Goal: Task Accomplishment & Management: Use online tool/utility

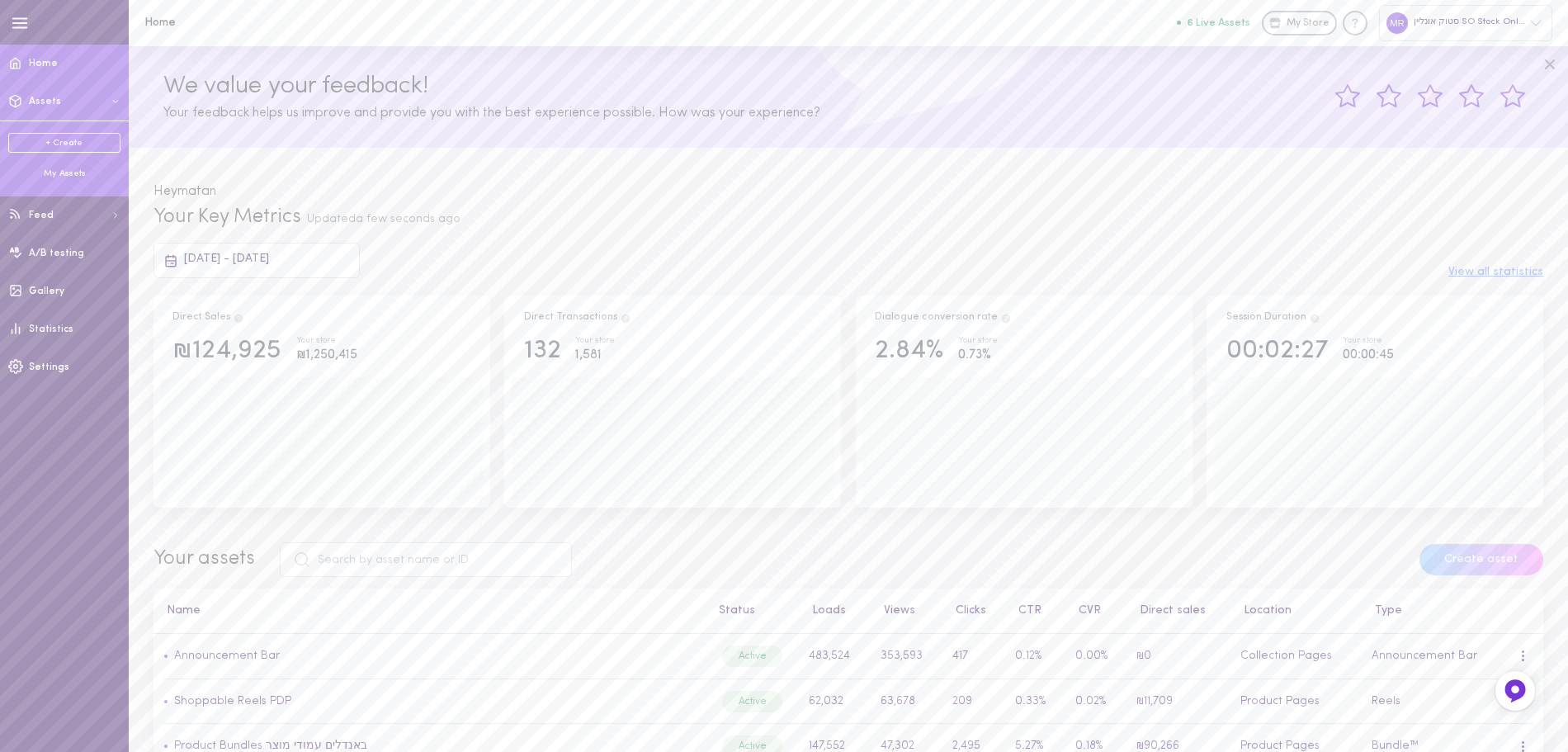
click at [70, 174] on div "My Assets" at bounding box center [65, 173] width 112 height 13
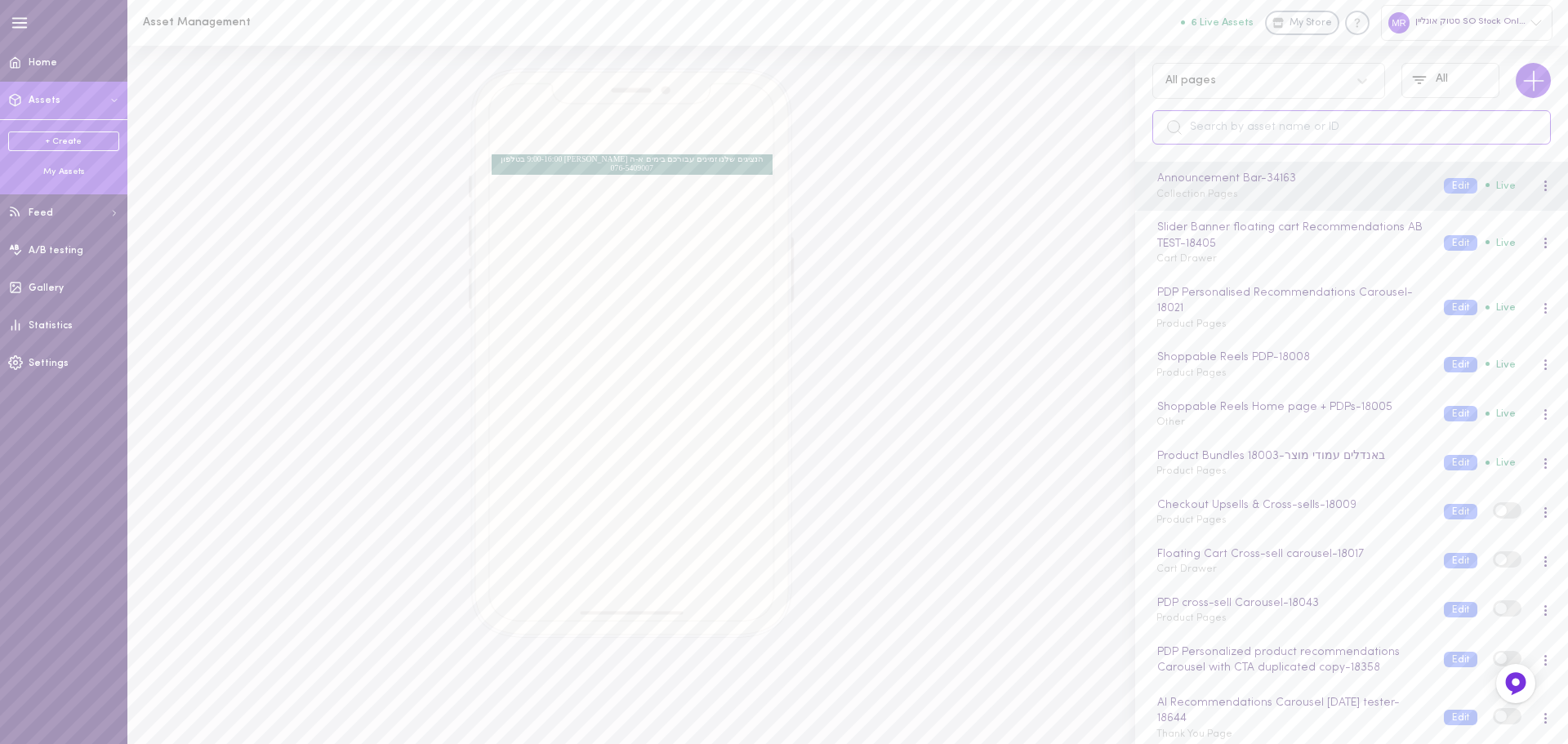
click at [1247, 127] on input "text" at bounding box center [1352, 127] width 399 height 34
paste input "YA6070"
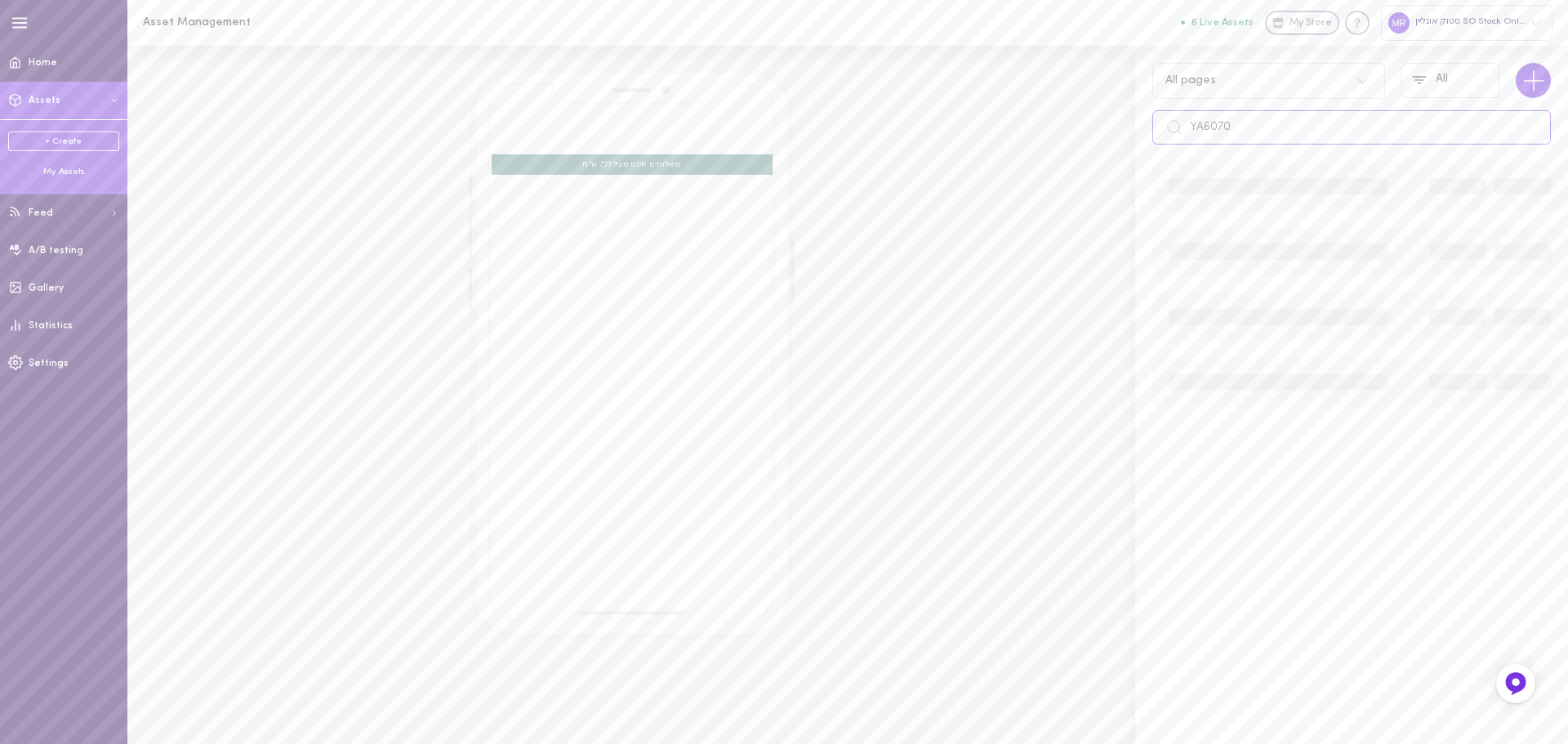
type input "YA6070"
click at [1291, 142] on input "YA6070" at bounding box center [1352, 127] width 399 height 34
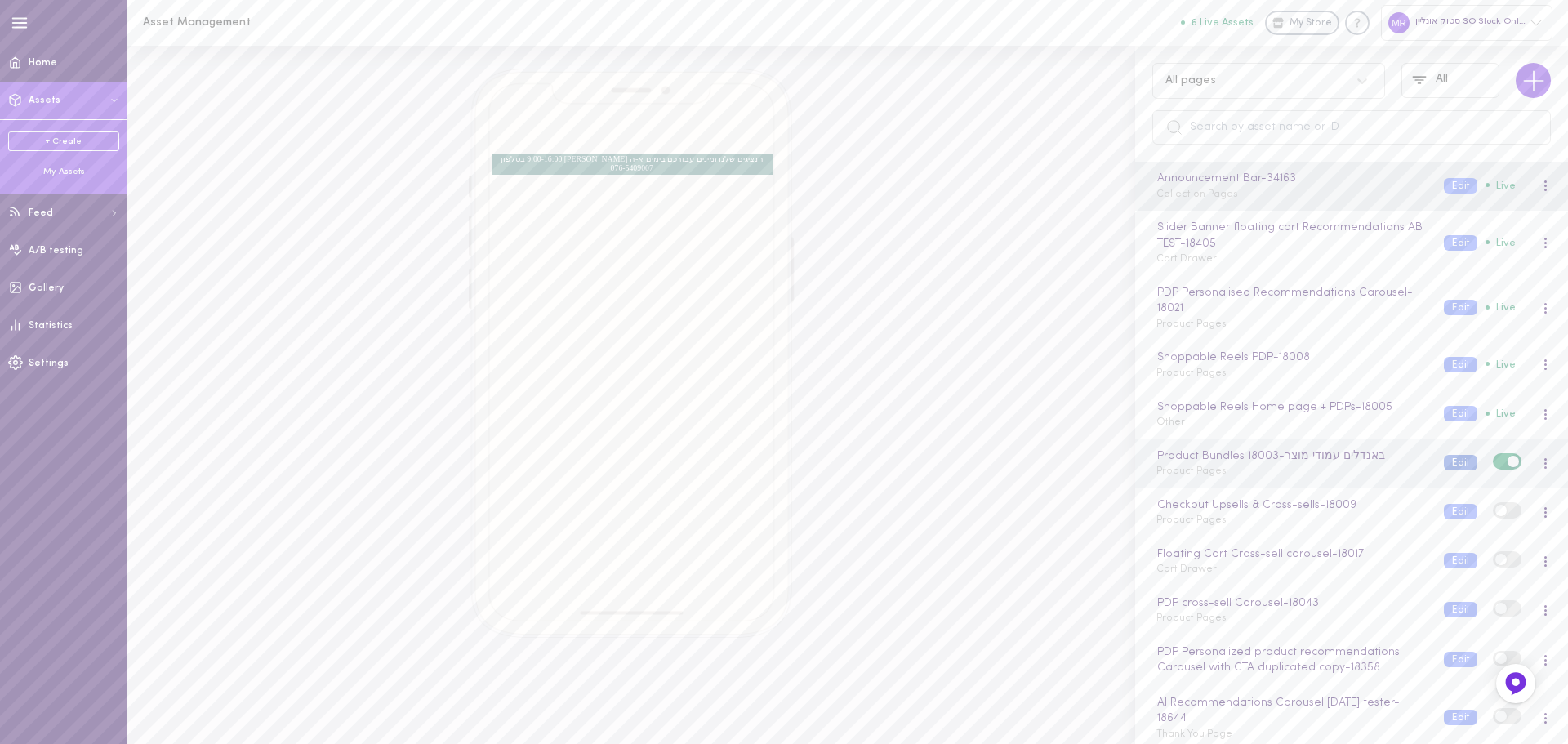
click at [1445, 464] on button "Edit" at bounding box center [1461, 463] width 33 height 15
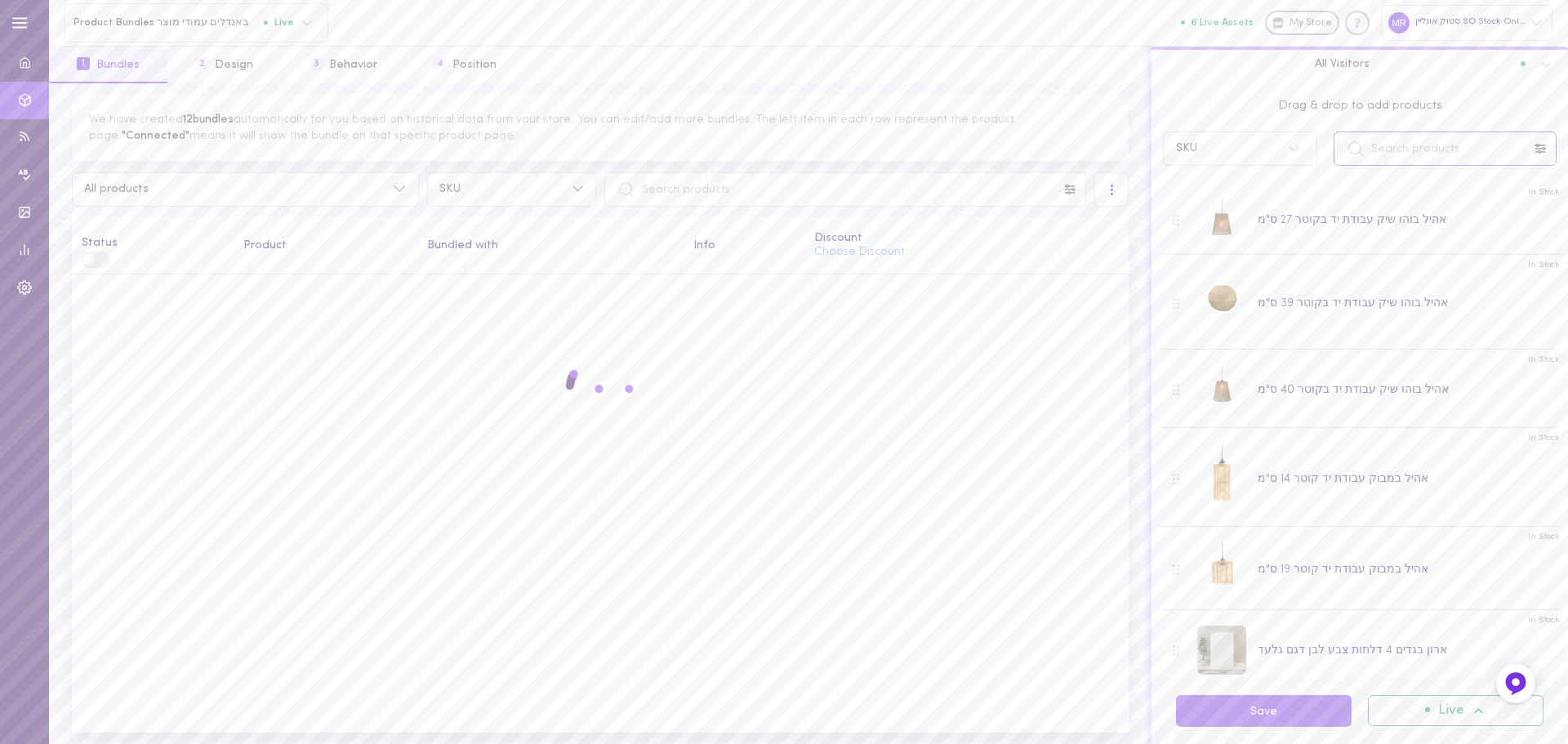
click at [1414, 149] on input "text" at bounding box center [1445, 149] width 223 height 34
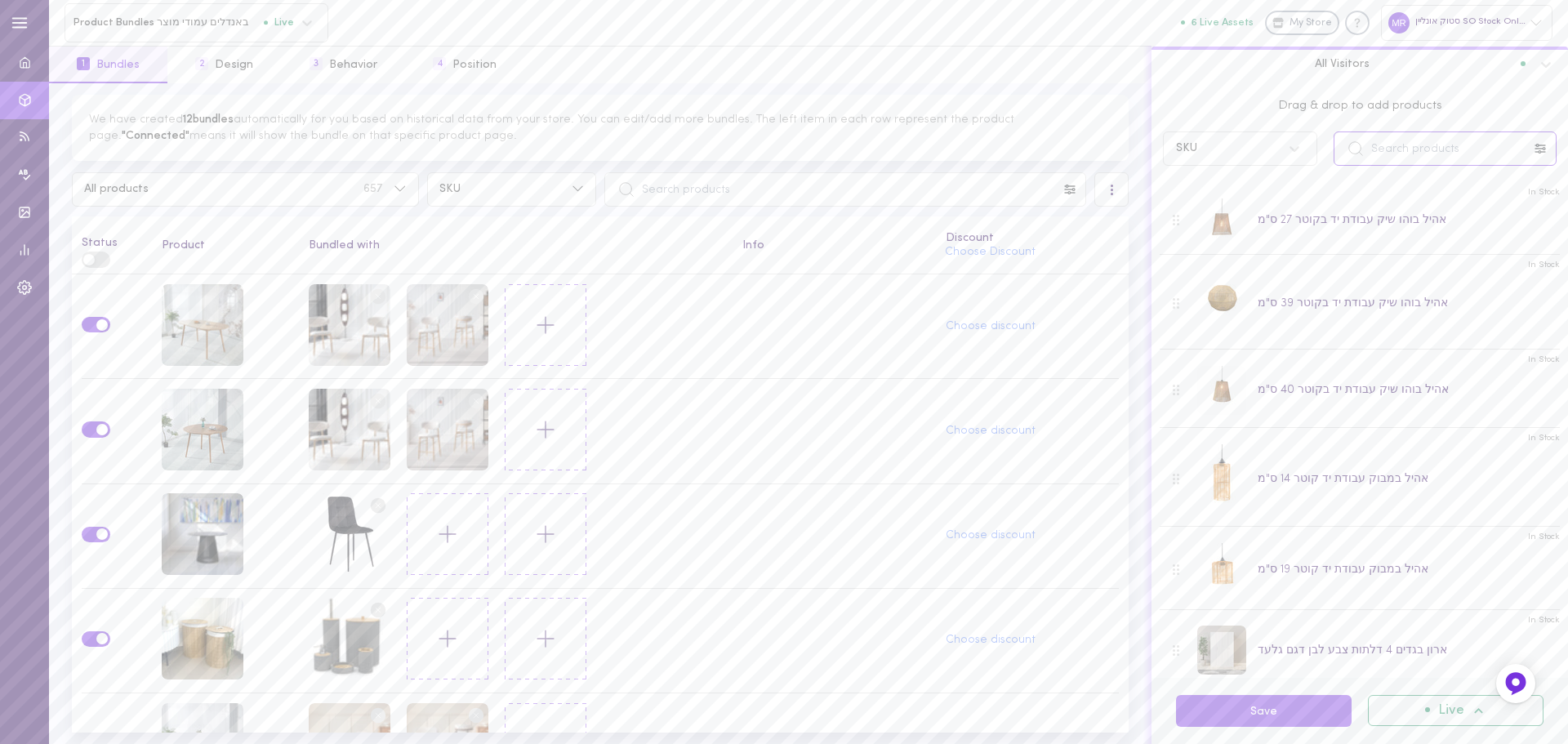
paste input "YA6070"
type input "YA6070"
click at [1300, 224] on div "שולחן דלפק למטבח כולל מדפים שולחן עבודה כולל מדפים לבן בשילוב עץ [PERSON_NAME]" at bounding box center [1403, 223] width 289 height 34
click at [1262, 217] on div "שולחן דלפק למטבח כולל מדפים שולחן עבודה כולל מדפים לבן בשילוב עץ [PERSON_NAME]" at bounding box center [1403, 223] width 289 height 34
click at [701, 188] on input "text" at bounding box center [845, 189] width 482 height 34
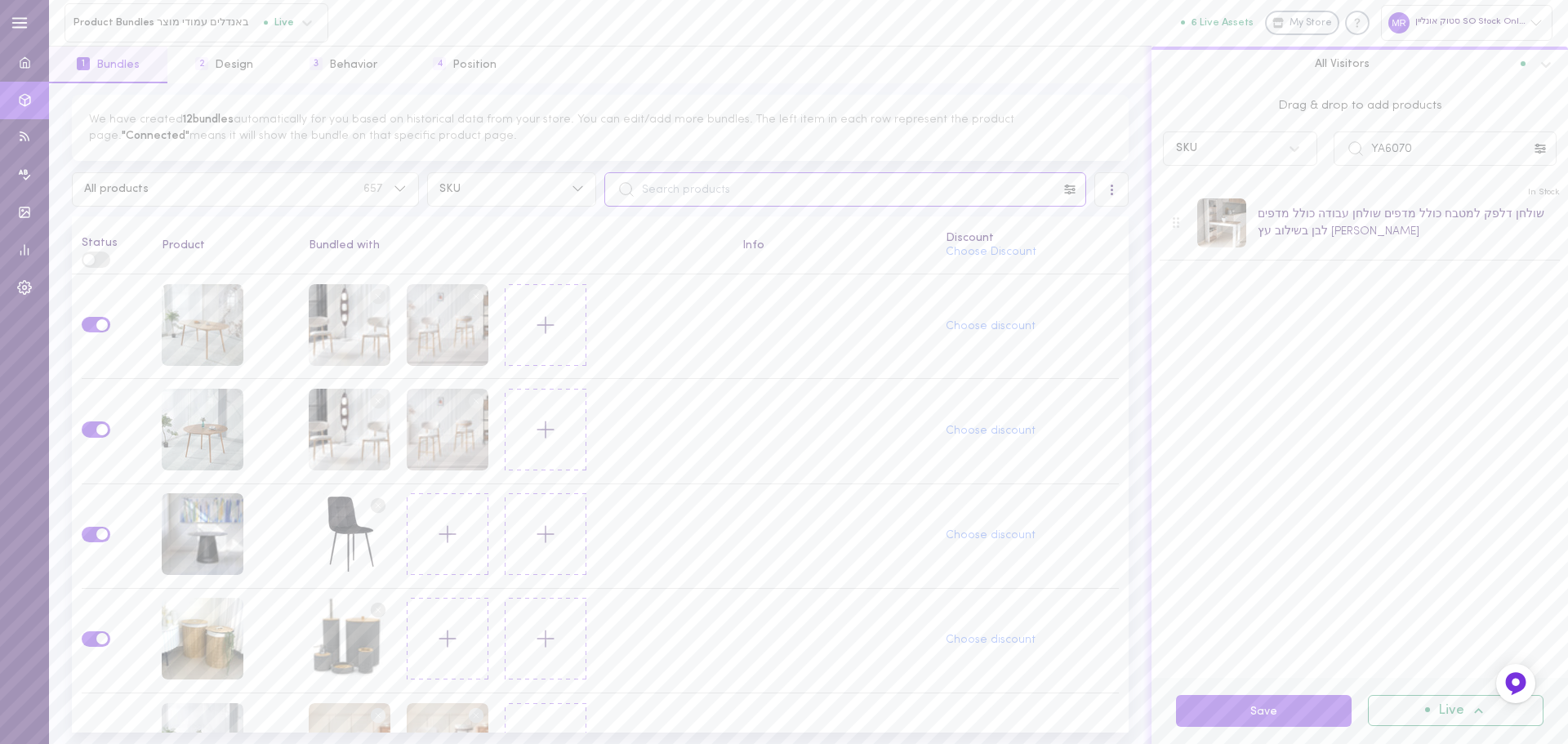
paste input "YA6070"
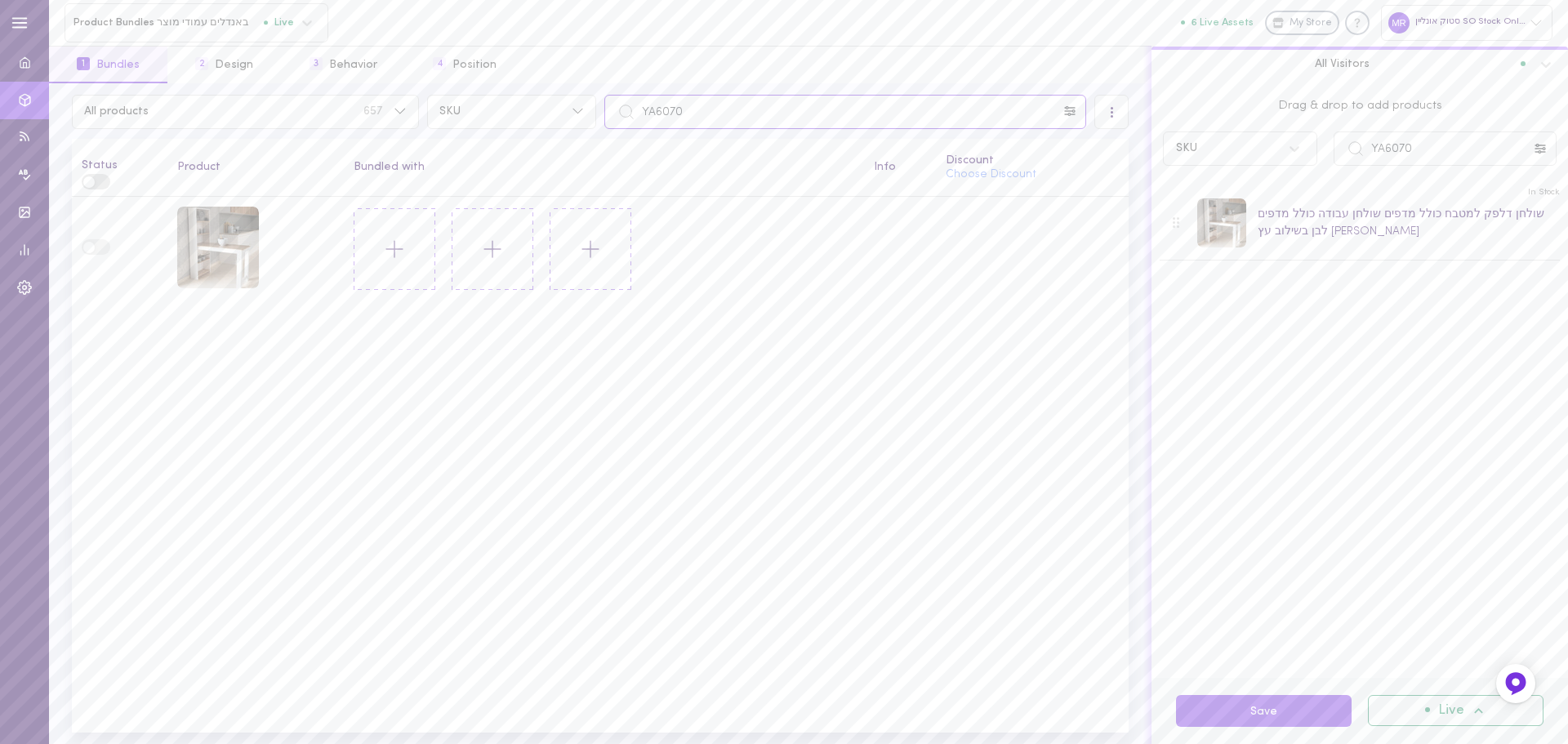
type input "YA6070"
click at [1419, 143] on input "YA6070" at bounding box center [1445, 149] width 223 height 34
type input "בר"
click at [400, 250] on line at bounding box center [395, 250] width 16 height 0
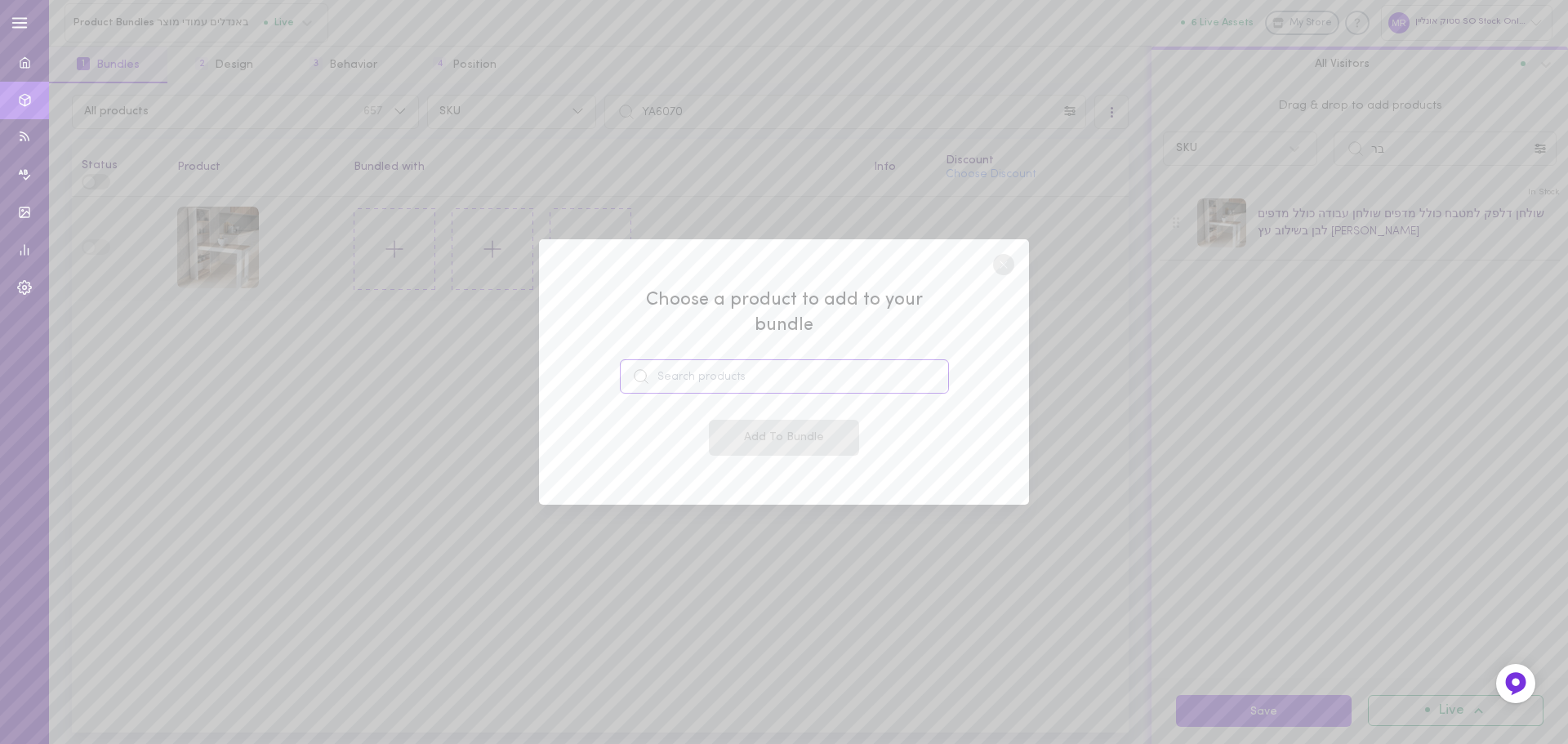
click at [736, 367] on input at bounding box center [784, 377] width 329 height 34
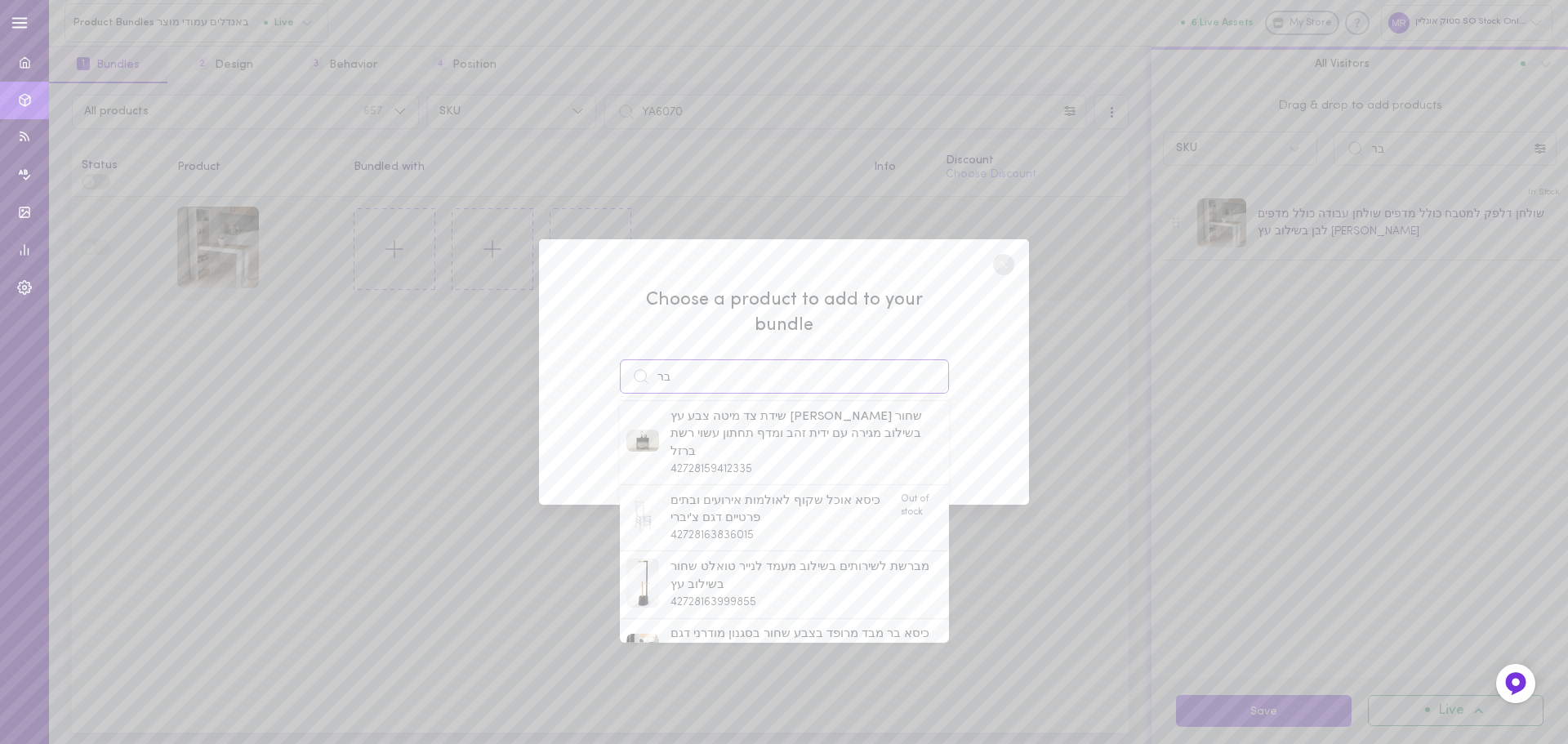
scroll to position [958, 0]
click at [685, 663] on span "כיסא בר קטיפה בצבע שמנת דגם ברי" at bounding box center [765, 671] width 189 height 18
type input "כיסא בר קטיפה בצבע שמנת דגם ברי"
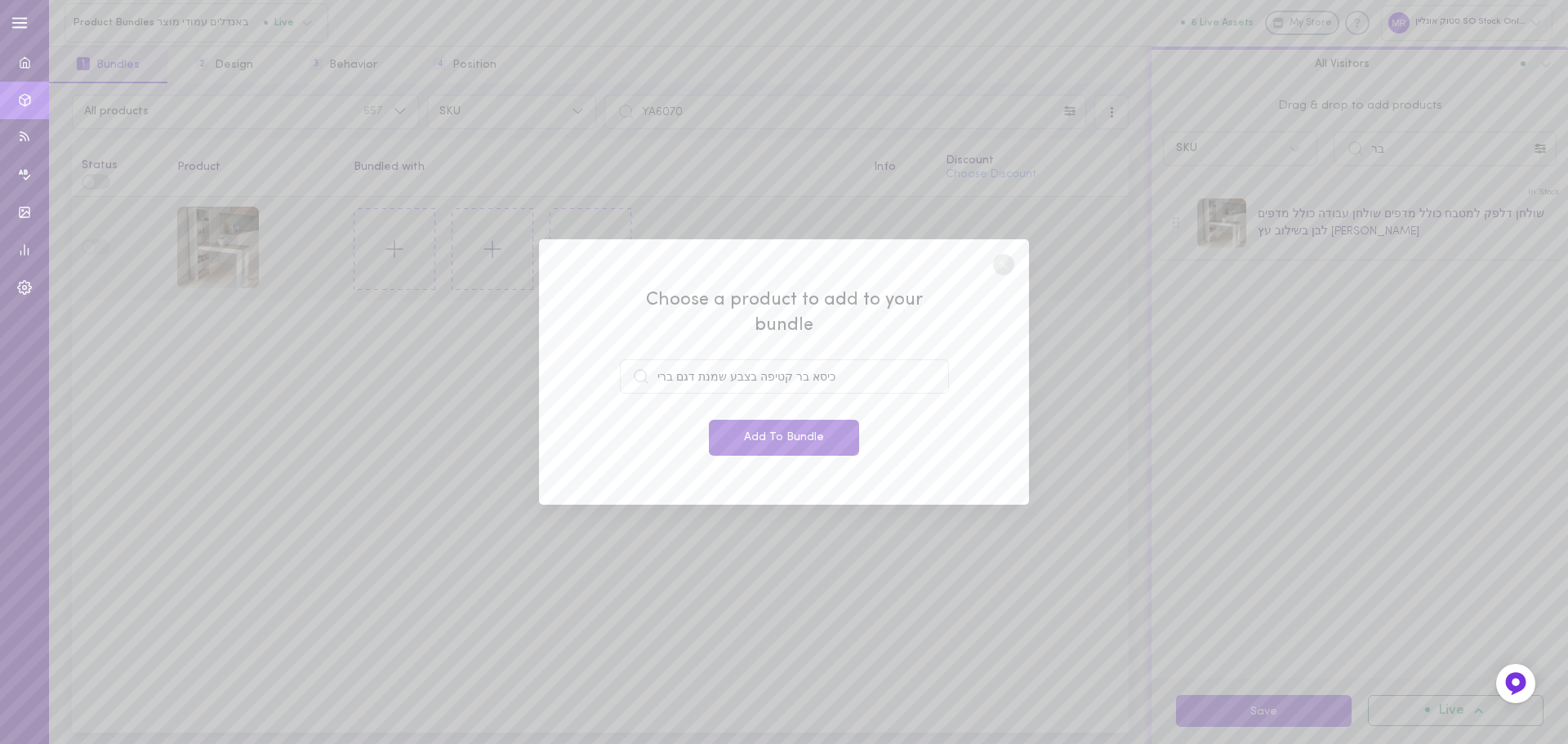
click at [795, 440] on button "Add To Bundle" at bounding box center [784, 438] width 150 height 36
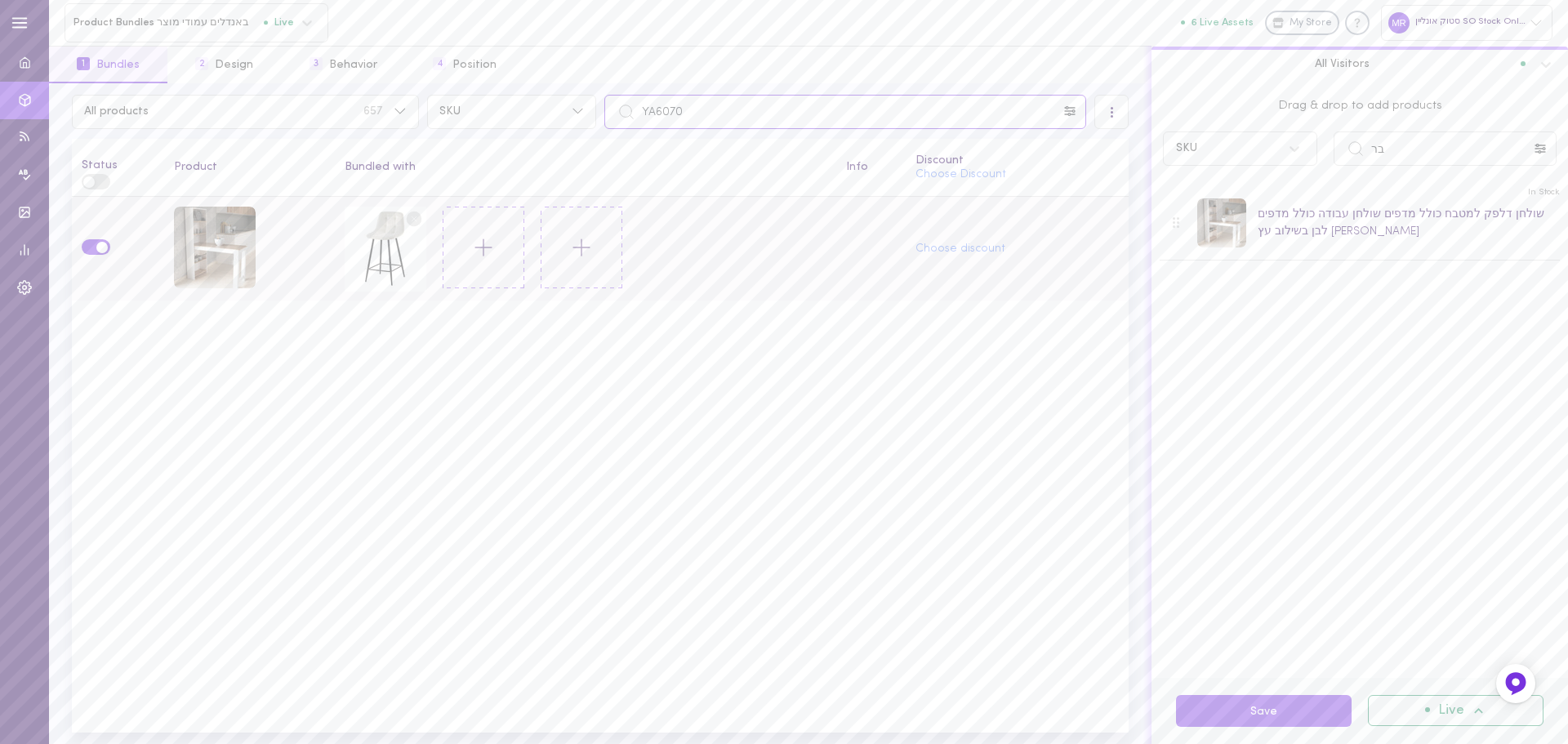
click at [687, 113] on input "YA6070" at bounding box center [845, 112] width 482 height 34
paste input "SO9723"
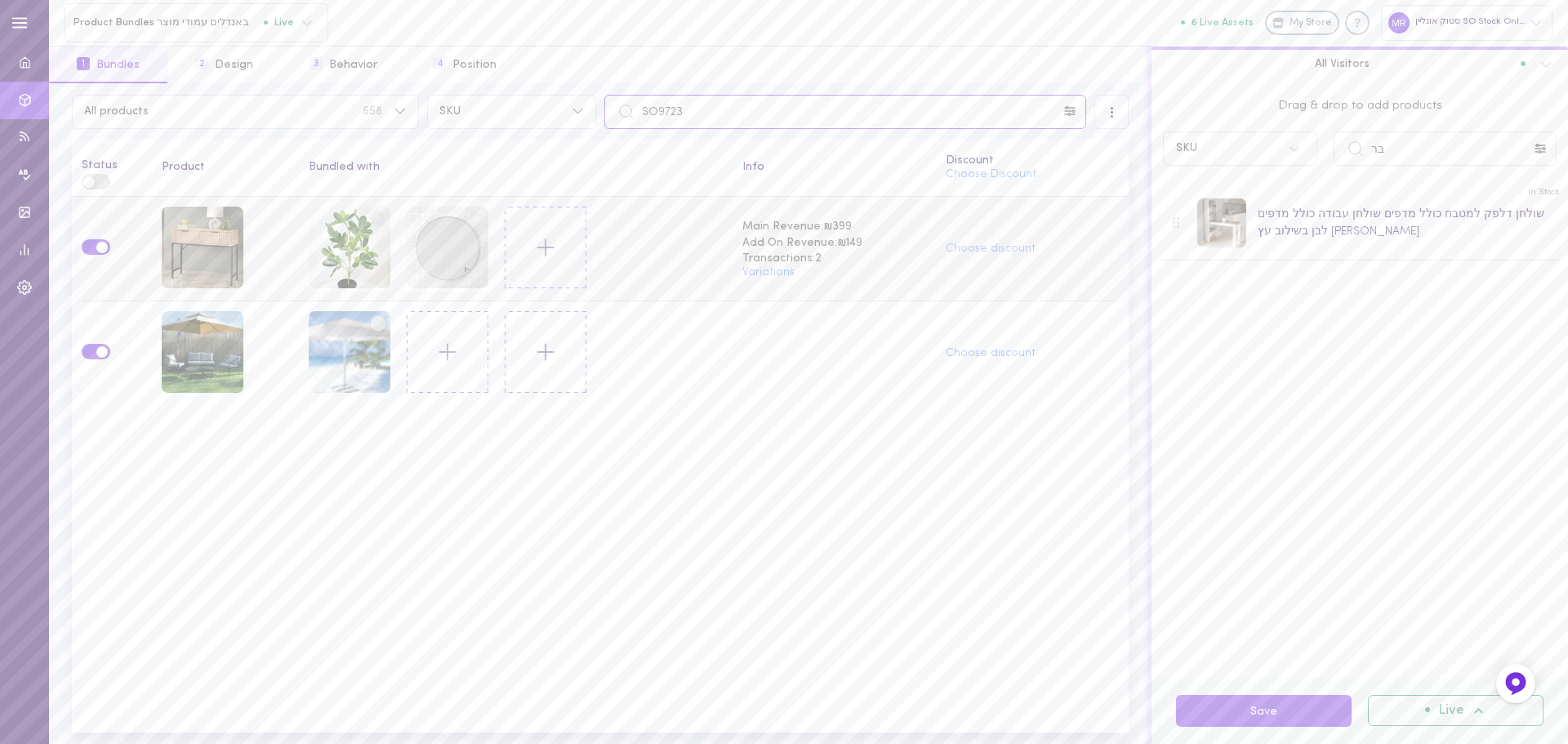
type input "SO9723"
click at [474, 219] on circle at bounding box center [476, 218] width 15 height 15
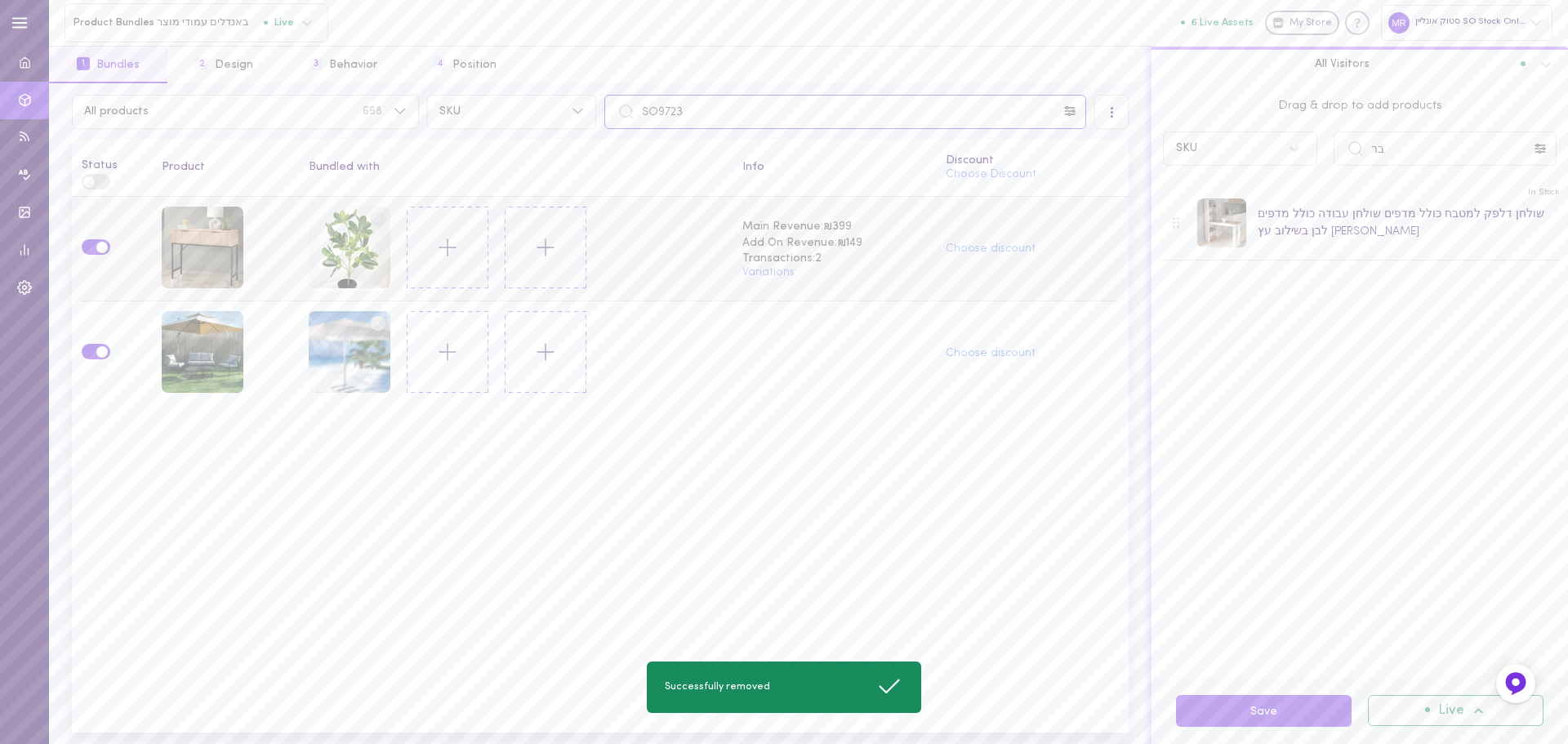
click at [725, 107] on input "SO9723" at bounding box center [845, 112] width 482 height 34
click at [1405, 150] on input "בר" at bounding box center [1445, 149] width 223 height 34
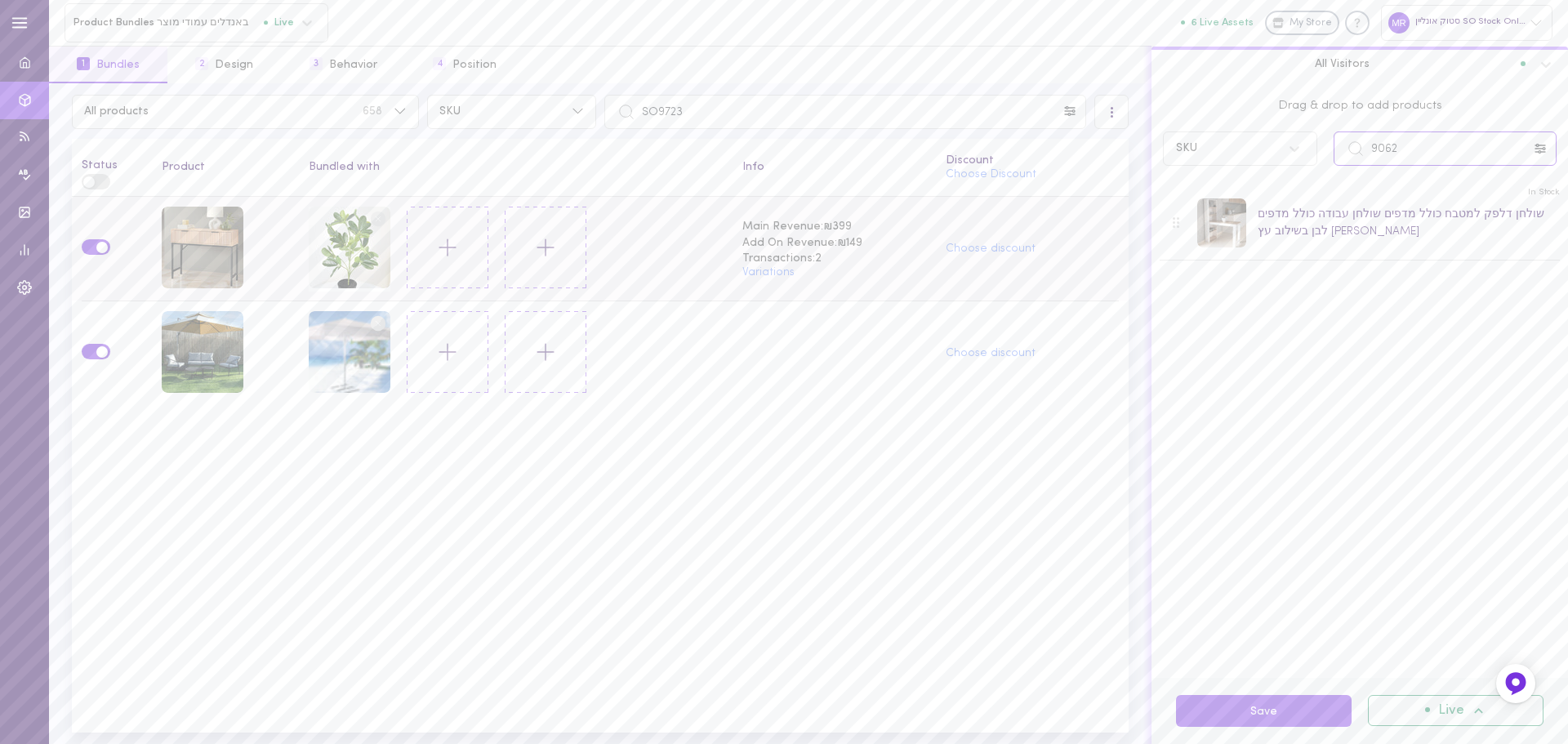
type input "9062"
click at [447, 244] on icon at bounding box center [447, 247] width 28 height 28
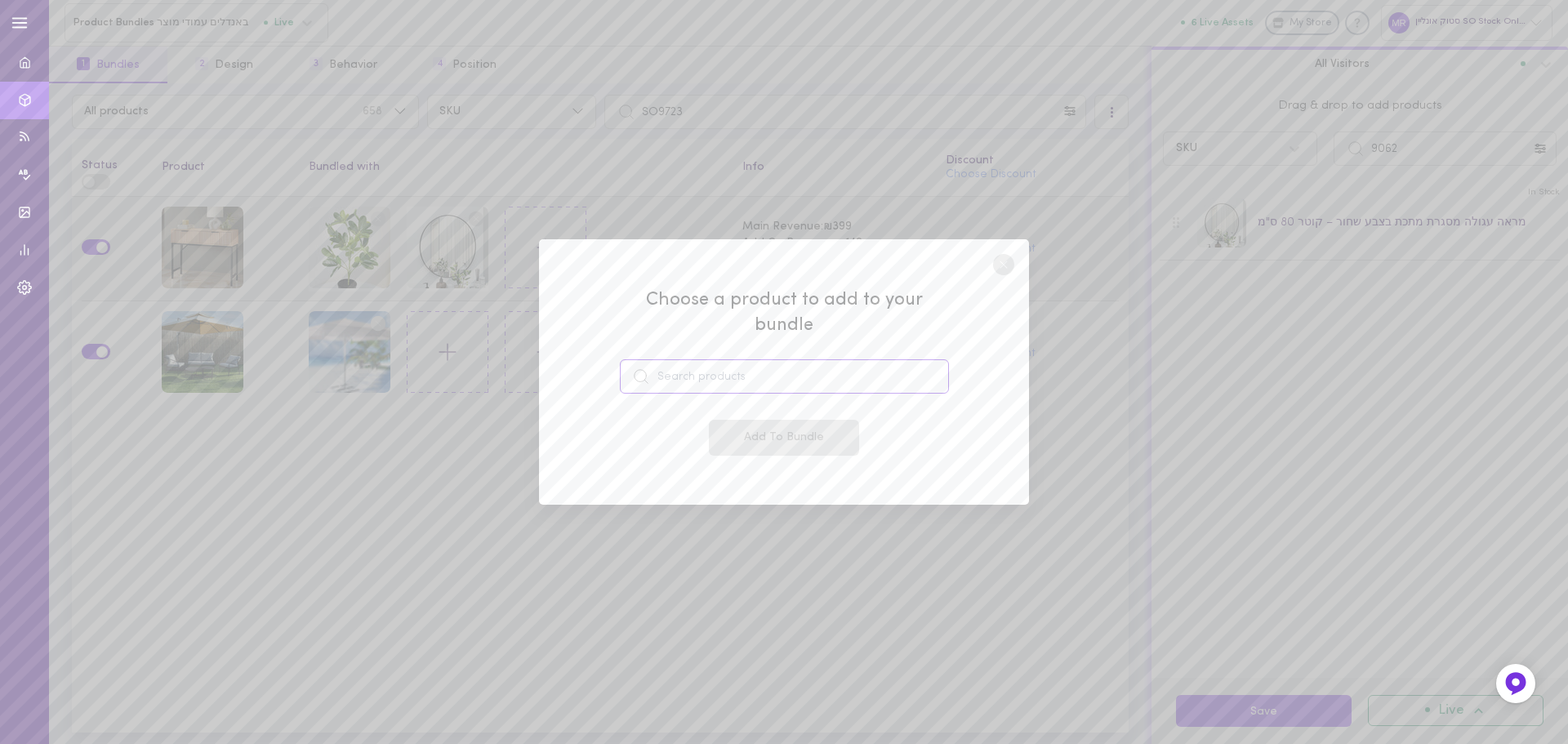
click at [692, 366] on input at bounding box center [784, 377] width 329 height 34
click at [689, 409] on span "מראה עגולה מסגרת מתכת בצבע שחור – קוטר 80 ס"מ" at bounding box center [806, 423] width 272 height 35
type input "מראה עגולה מסגרת מתכת בצבע שחור – קוטר 80 ס"מ"
click at [773, 424] on button "Add To Bundle" at bounding box center [784, 438] width 150 height 36
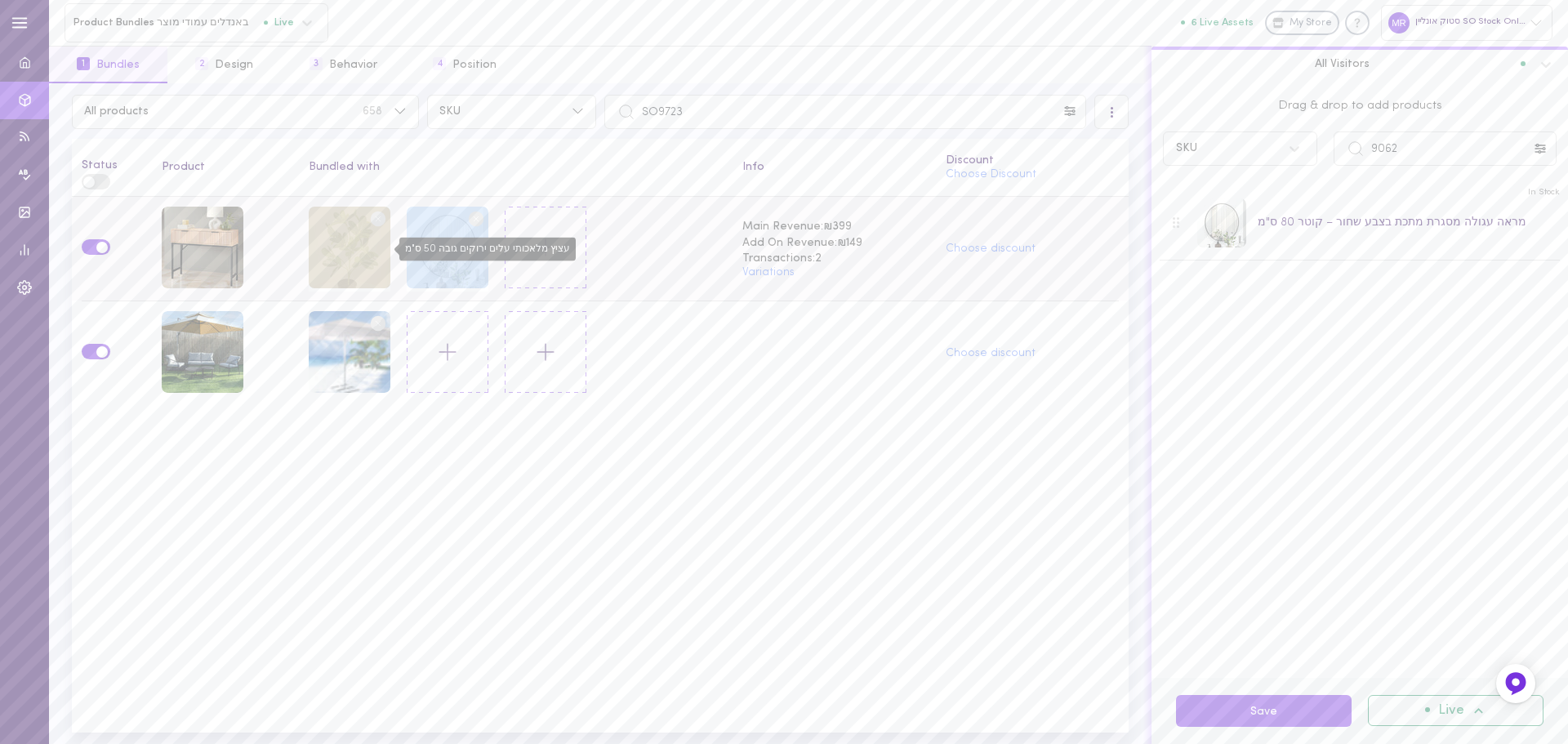
drag, startPoint x: 450, startPoint y: 260, endPoint x: 364, endPoint y: 255, distance: 86.1
click at [364, 255] on div at bounding box center [465, 249] width 312 height 85
click at [473, 220] on circle at bounding box center [476, 218] width 15 height 15
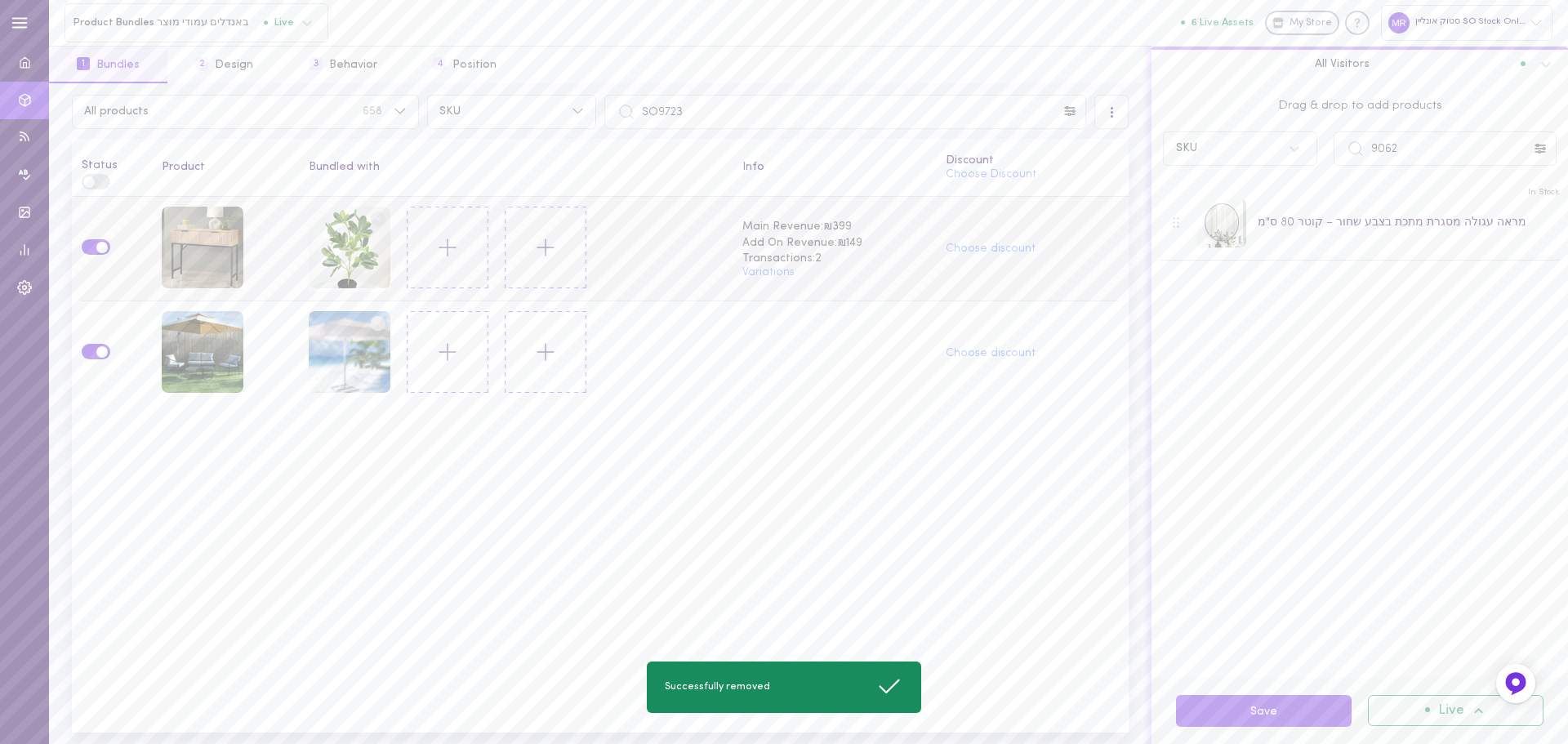
click at [441, 256] on icon at bounding box center [447, 247] width 28 height 28
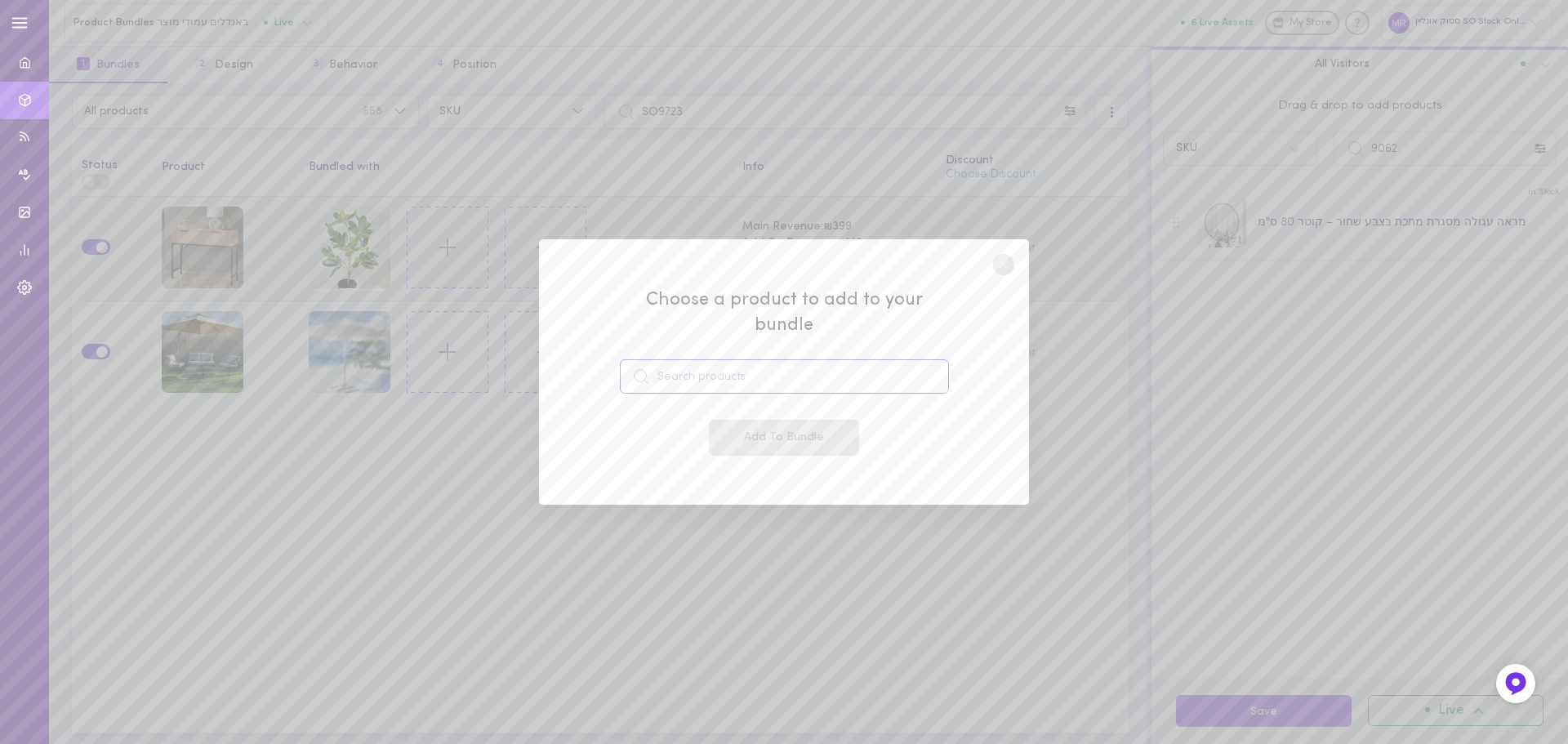
click at [711, 360] on input at bounding box center [784, 377] width 329 height 34
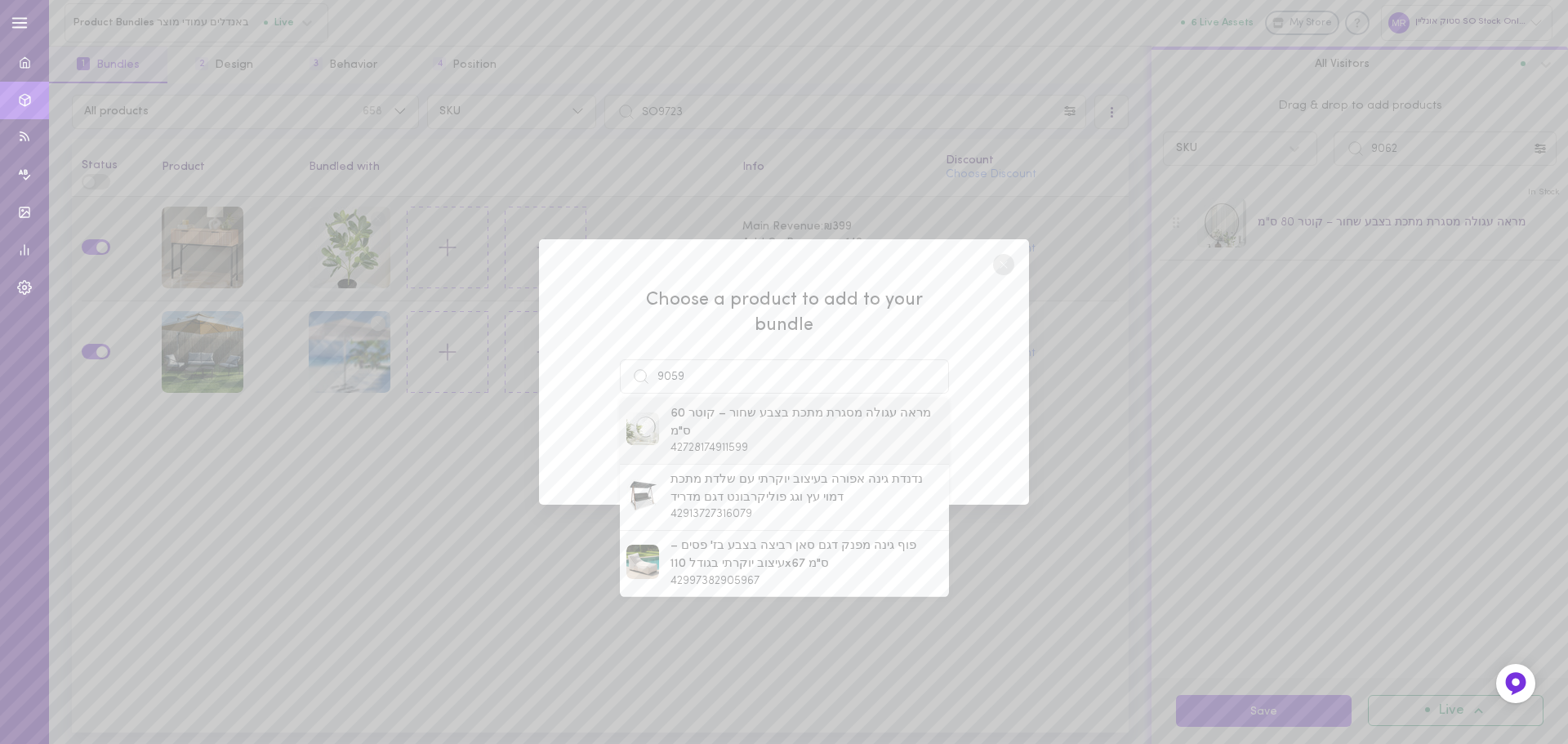
click at [708, 406] on span "מראה עגולה מסגרת מתכת בצבע שחור – קוטר 60 ס"מ" at bounding box center [806, 423] width 272 height 35
type input "מראה עגולה מסגרת מתכת בצבע שחור – קוטר 60 ס"מ"
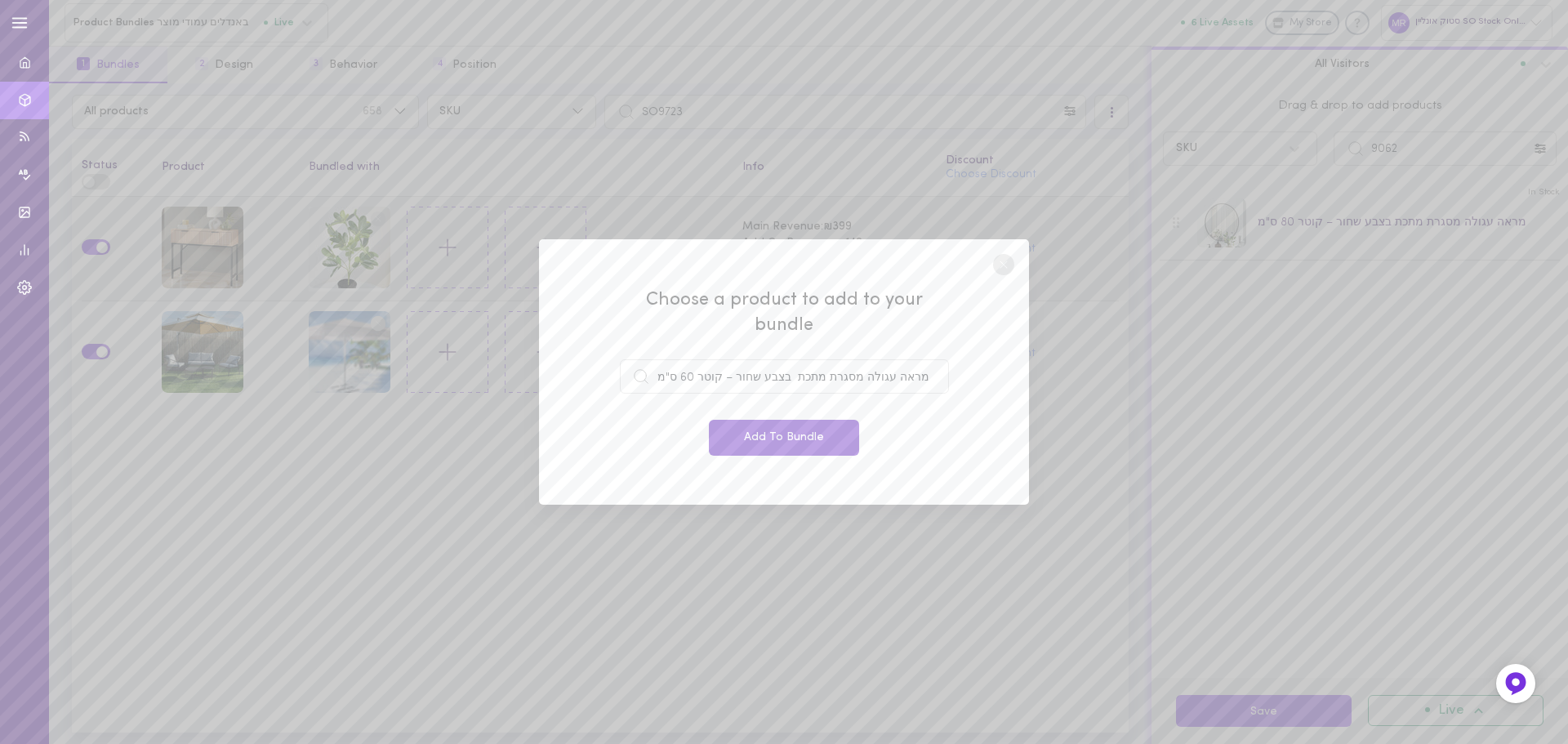
click at [801, 436] on button "Add To Bundle" at bounding box center [784, 438] width 150 height 36
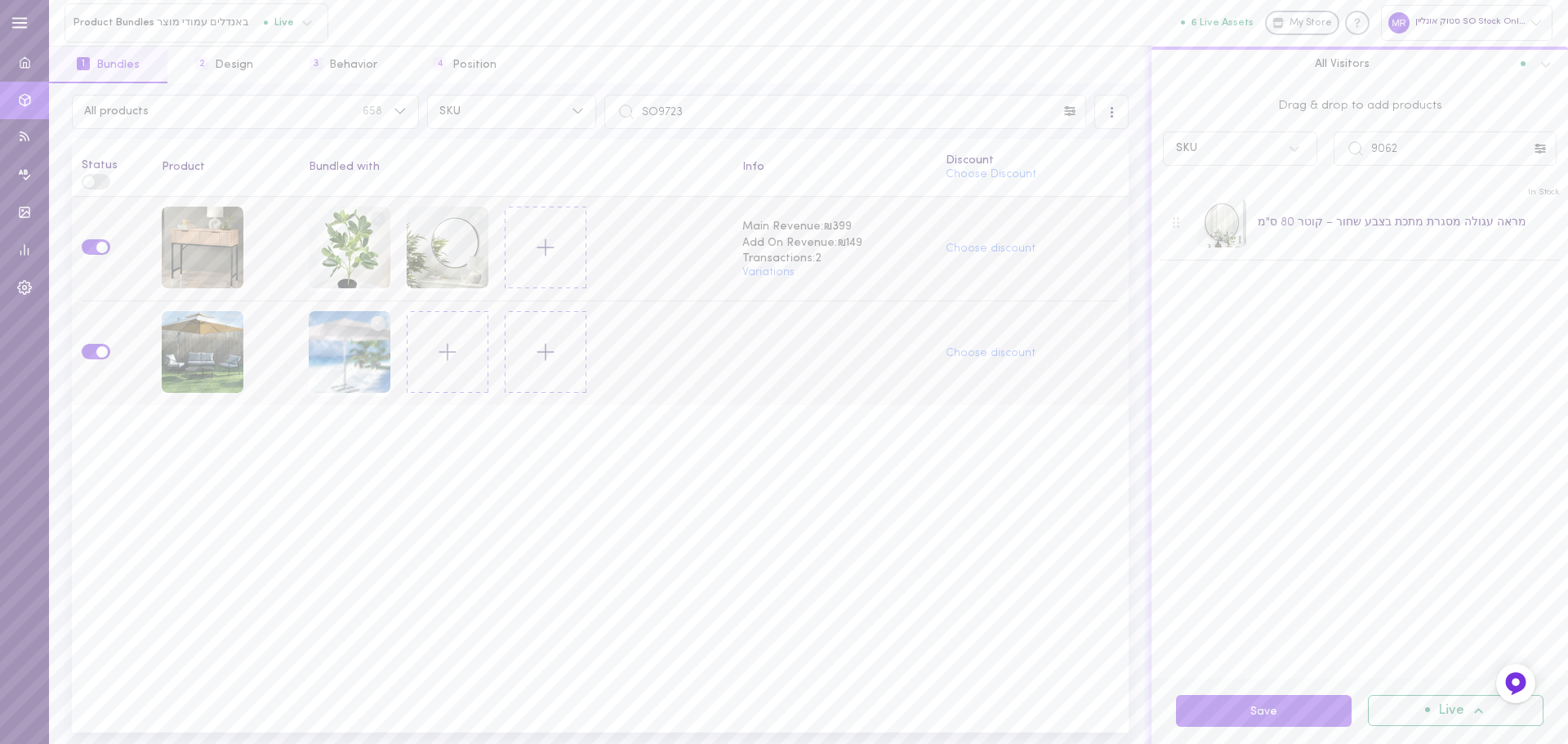
click at [375, 324] on circle at bounding box center [379, 324] width 15 height 15
click at [1287, 698] on button "Save" at bounding box center [1264, 711] width 176 height 32
drag, startPoint x: 695, startPoint y: 120, endPoint x: 585, endPoint y: 120, distance: 110.0
click at [585, 120] on div "All products 658 SKU SO9723" at bounding box center [600, 112] width 1065 height 34
paste input "616"
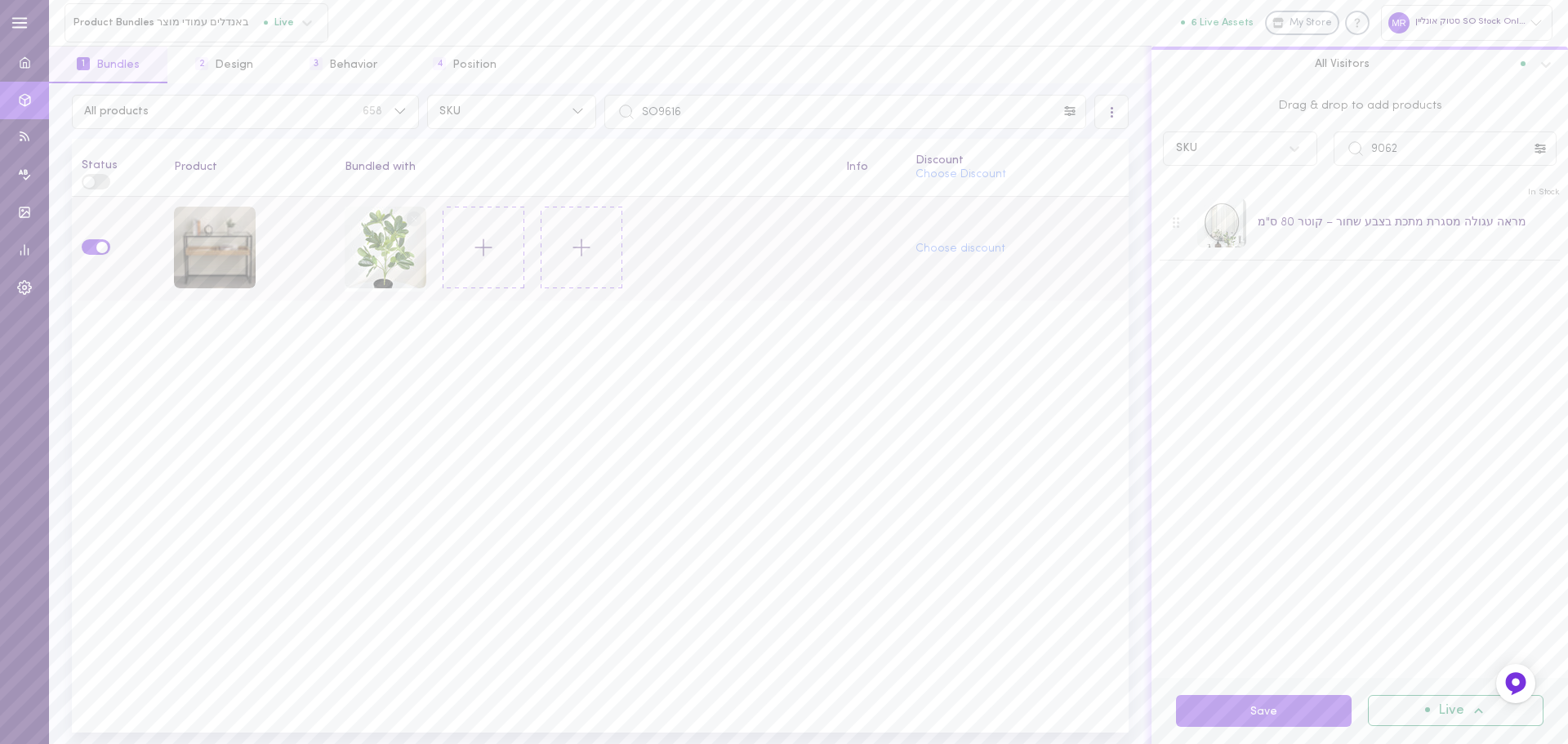
click at [417, 216] on circle at bounding box center [414, 218] width 15 height 15
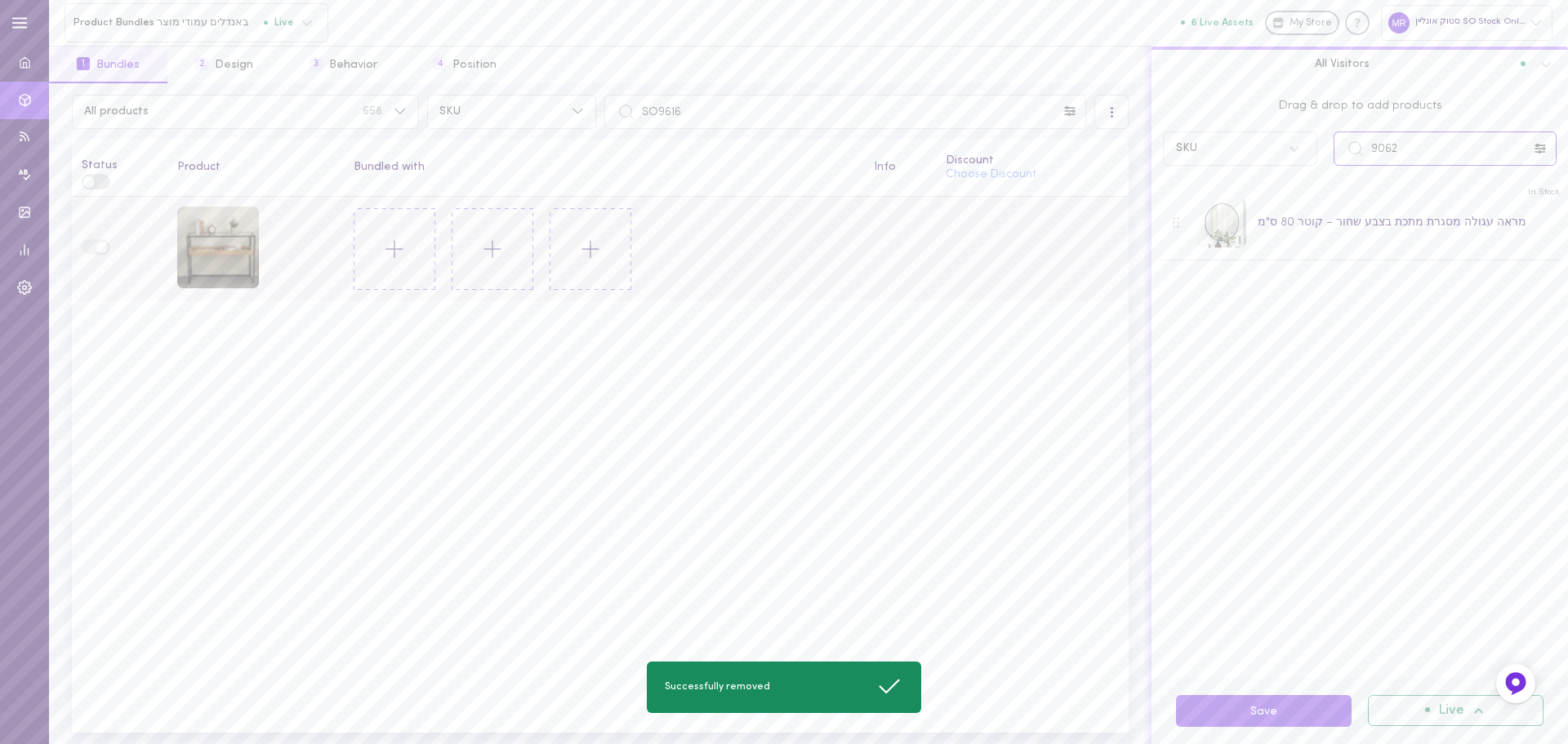
click at [1445, 146] on input "9062" at bounding box center [1445, 149] width 223 height 34
click at [394, 238] on div at bounding box center [385, 247] width 81 height 81
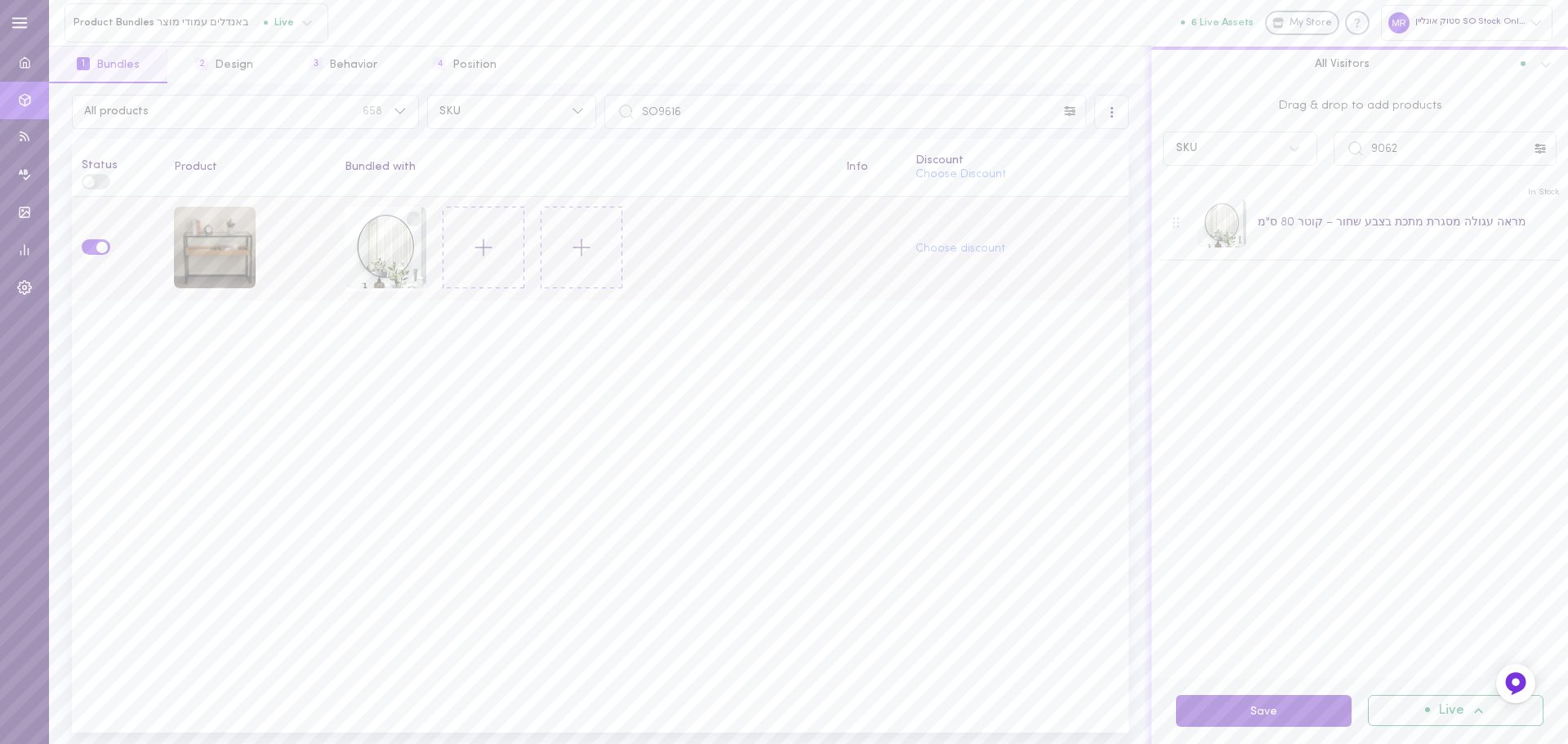
click at [1231, 709] on button "Save" at bounding box center [1264, 711] width 176 height 32
click at [691, 110] on input "SO9616" at bounding box center [845, 112] width 482 height 34
paste input "20"
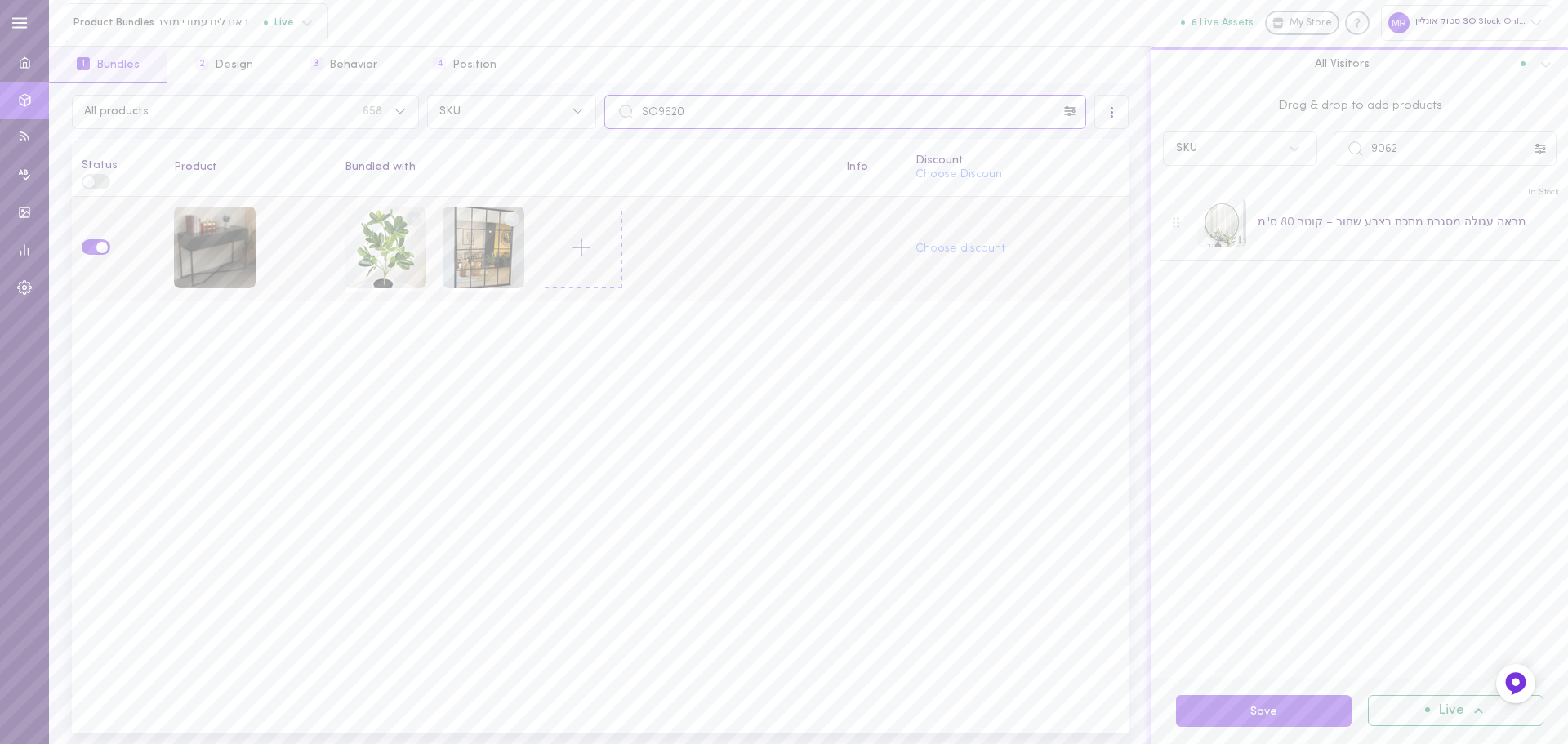
type input "SO9620"
click at [510, 216] on line at bounding box center [512, 218] width 5 height 5
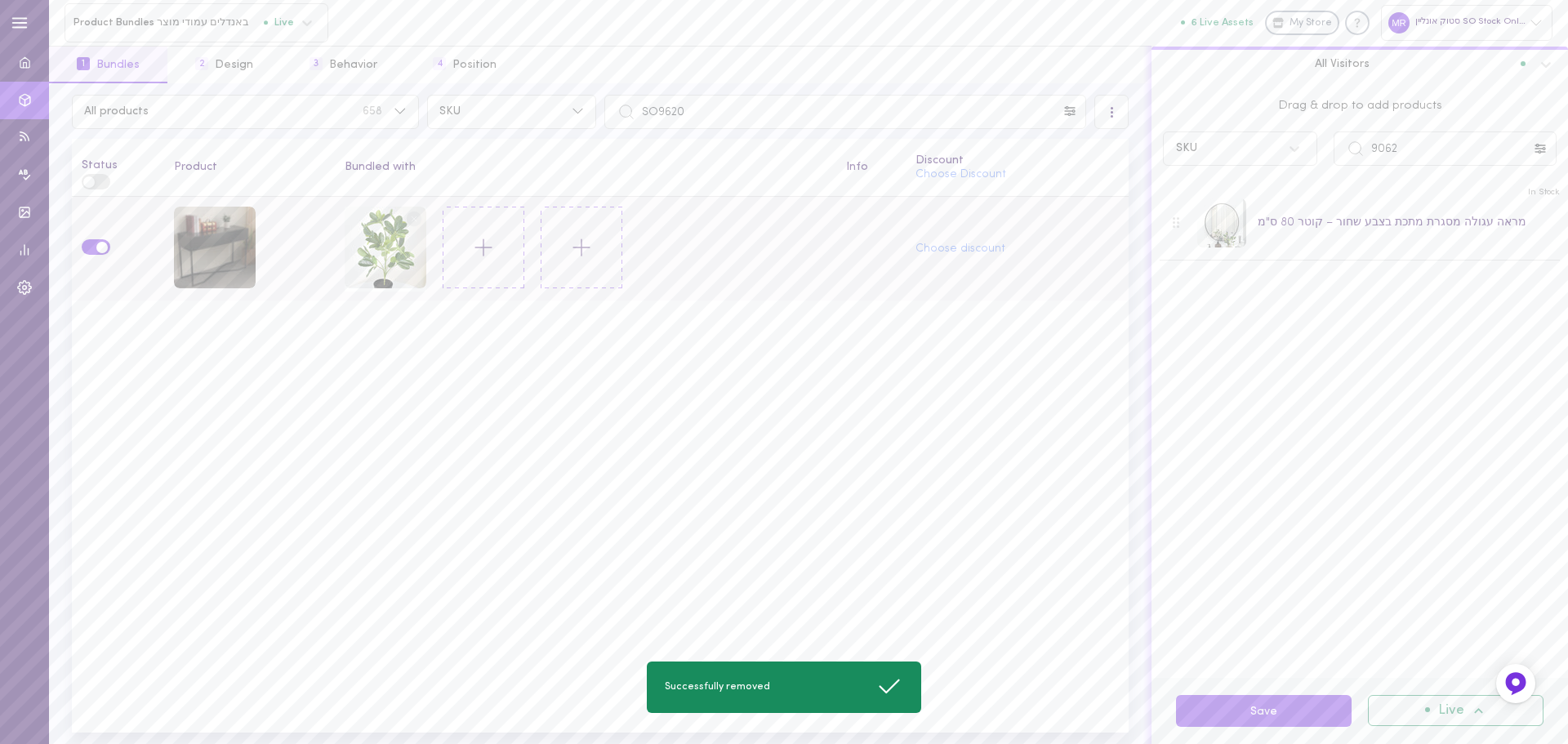
click at [402, 214] on icon at bounding box center [414, 219] width 25 height 25
click at [381, 246] on icon at bounding box center [394, 249] width 28 height 28
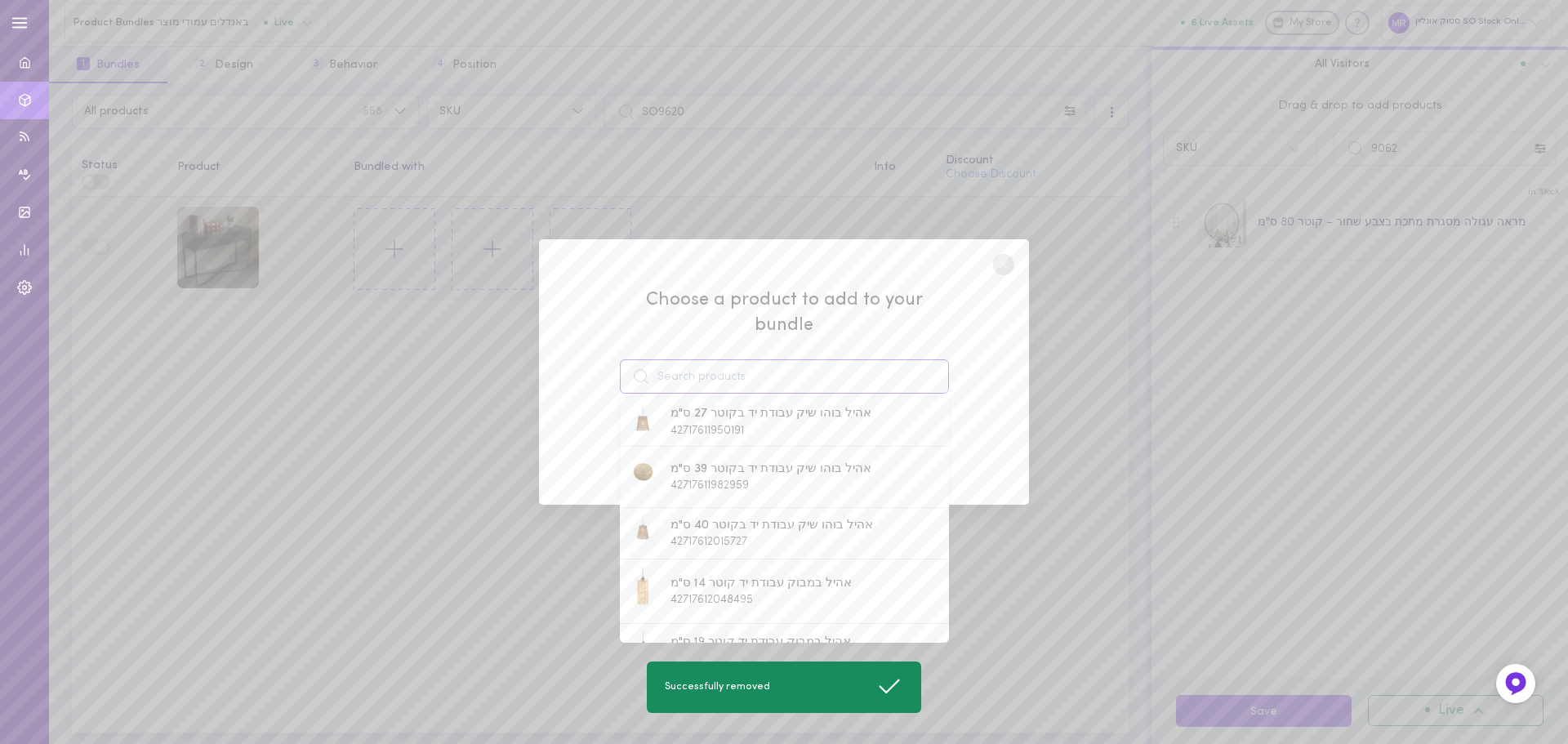
click at [789, 365] on input at bounding box center [784, 377] width 329 height 34
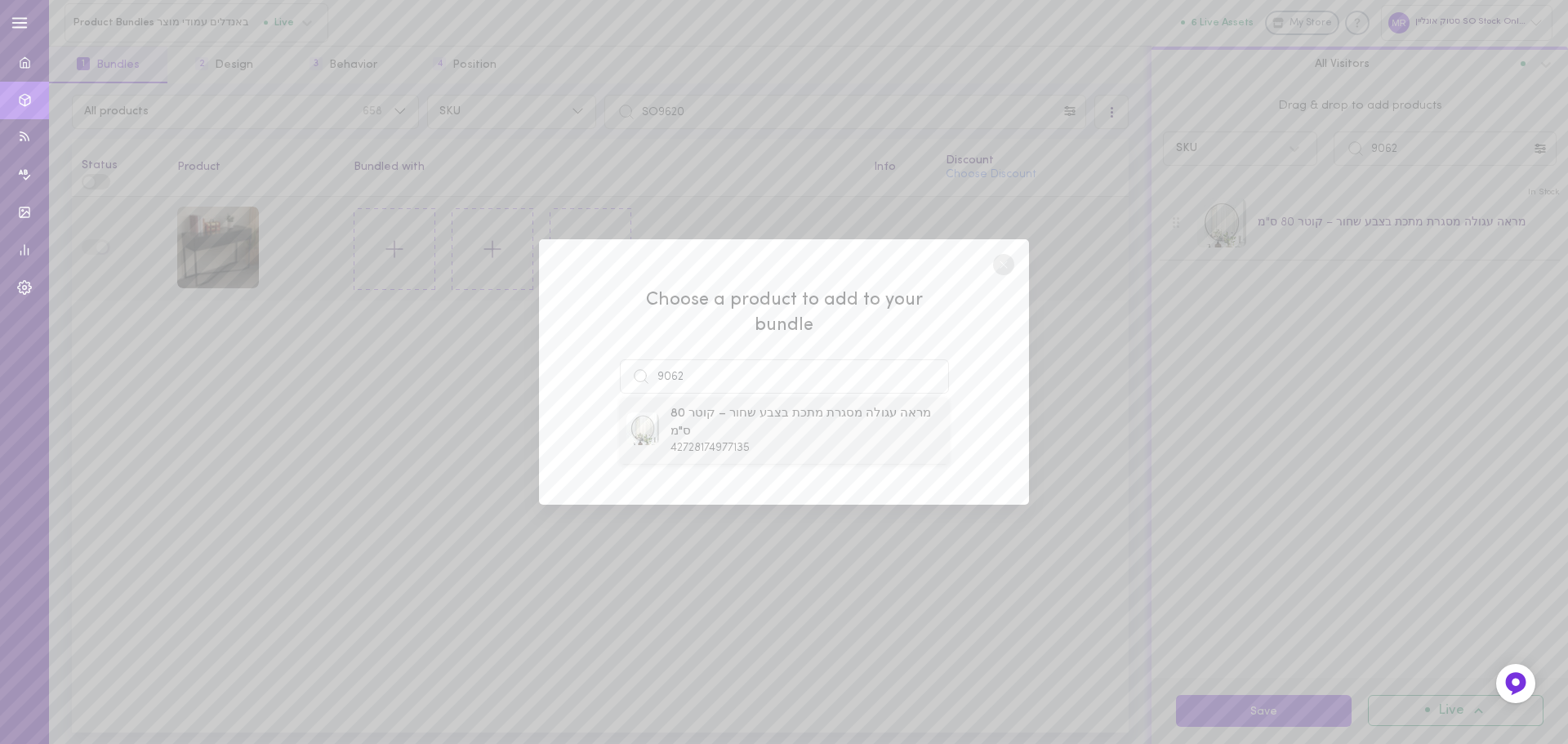
click at [670, 442] on span "42728174977135" at bounding box center [709, 448] width 79 height 12
type input "מראה עגולה מסגרת מתכת בצבע שחור – קוטר 80 ס"מ"
click at [764, 427] on button "Add To Bundle" at bounding box center [784, 438] width 150 height 36
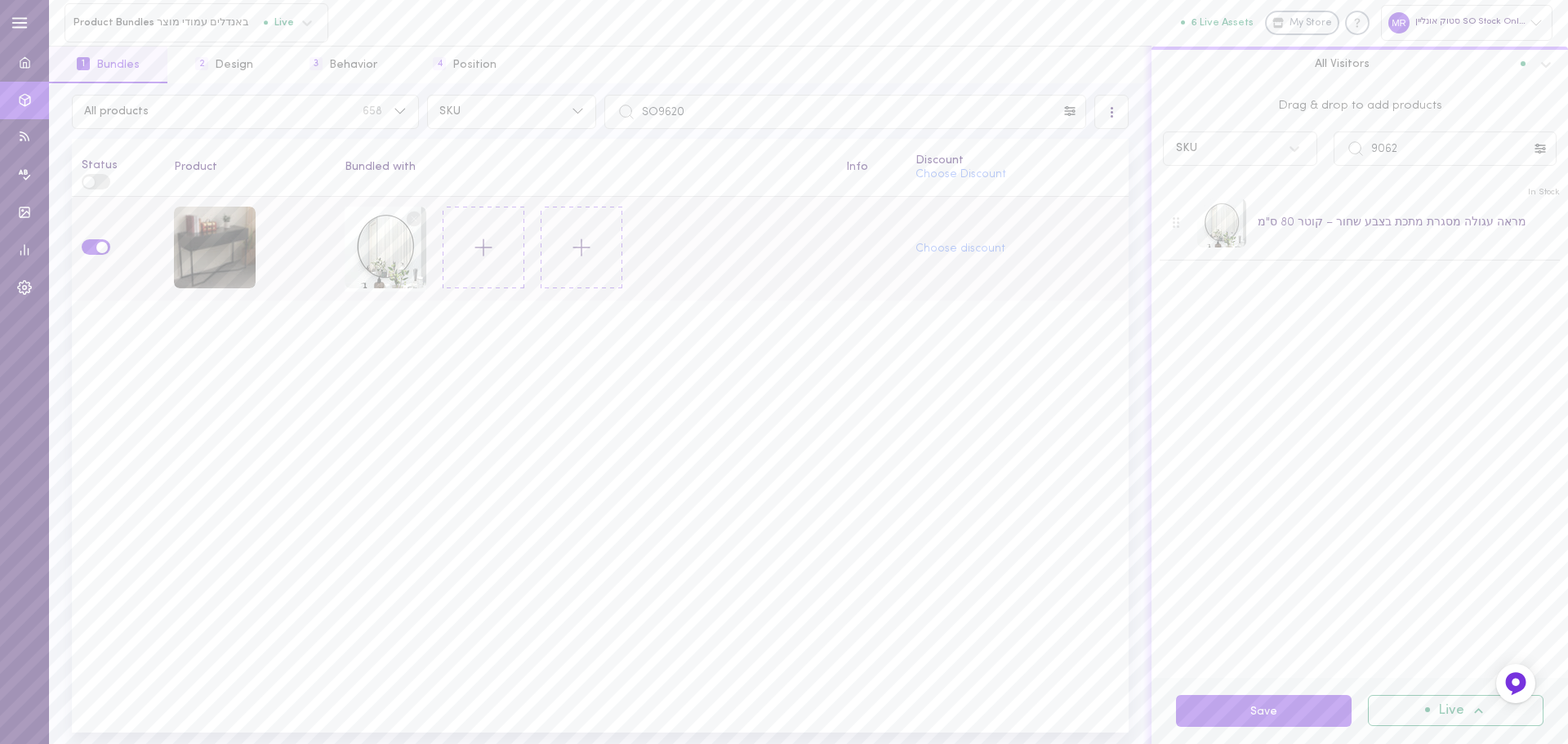
click at [1286, 728] on div "Save Live" at bounding box center [1361, 711] width 417 height 66
click at [1288, 703] on button "Save" at bounding box center [1264, 711] width 176 height 32
click at [730, 119] on input "SO9620" at bounding box center [845, 112] width 482 height 34
paste input "524"
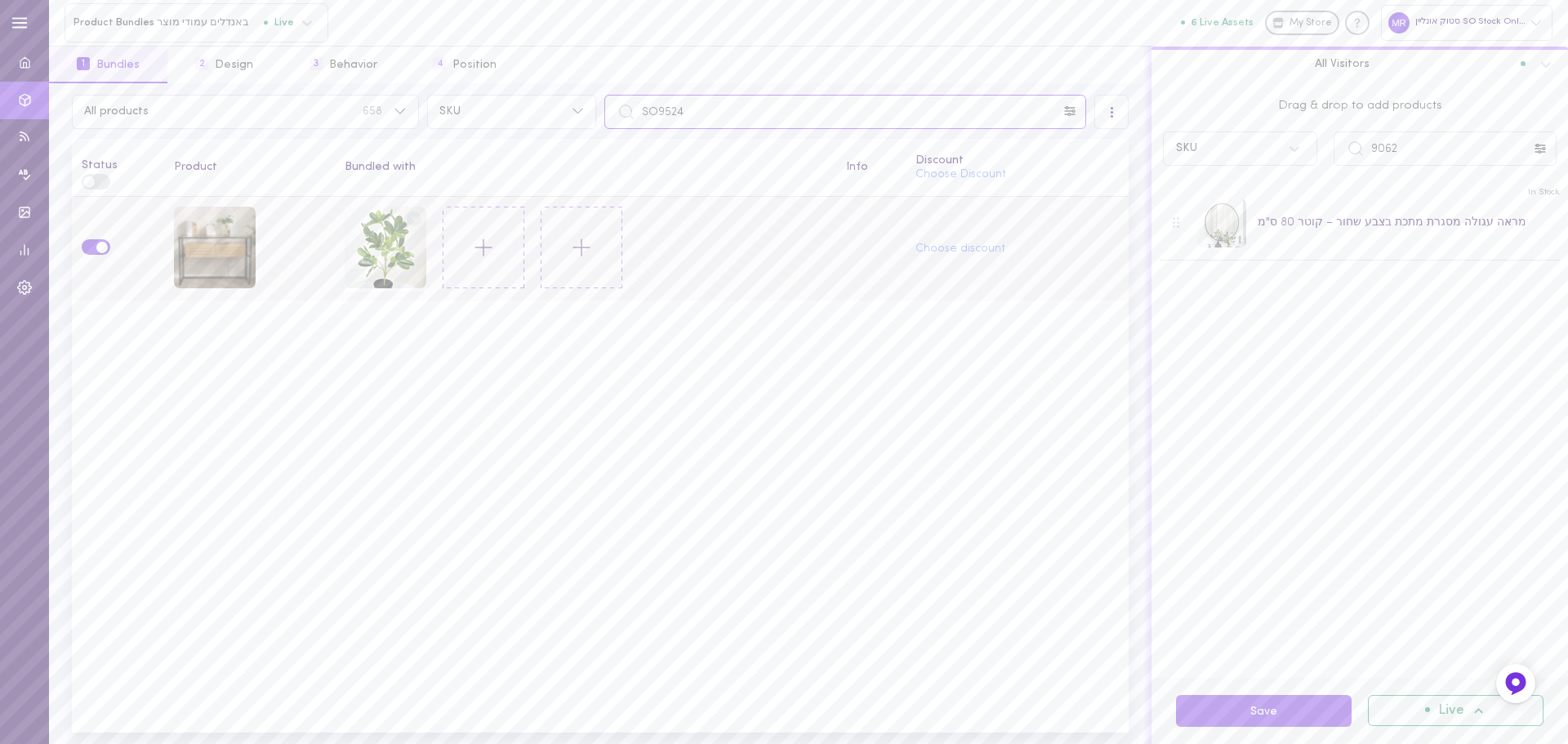
type input "SO9524"
click at [409, 217] on circle at bounding box center [414, 218] width 15 height 15
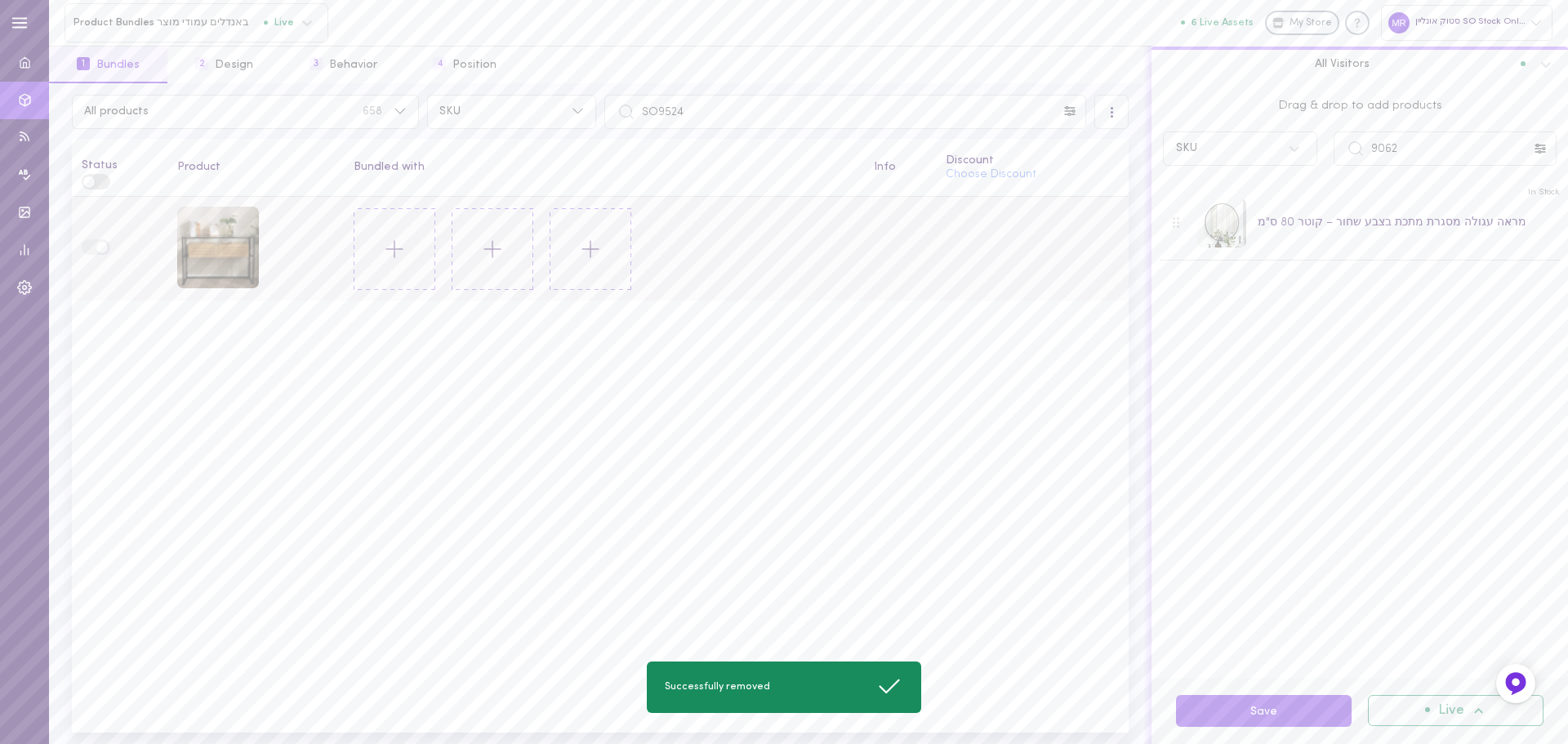
click at [409, 249] on button at bounding box center [394, 249] width 81 height 81
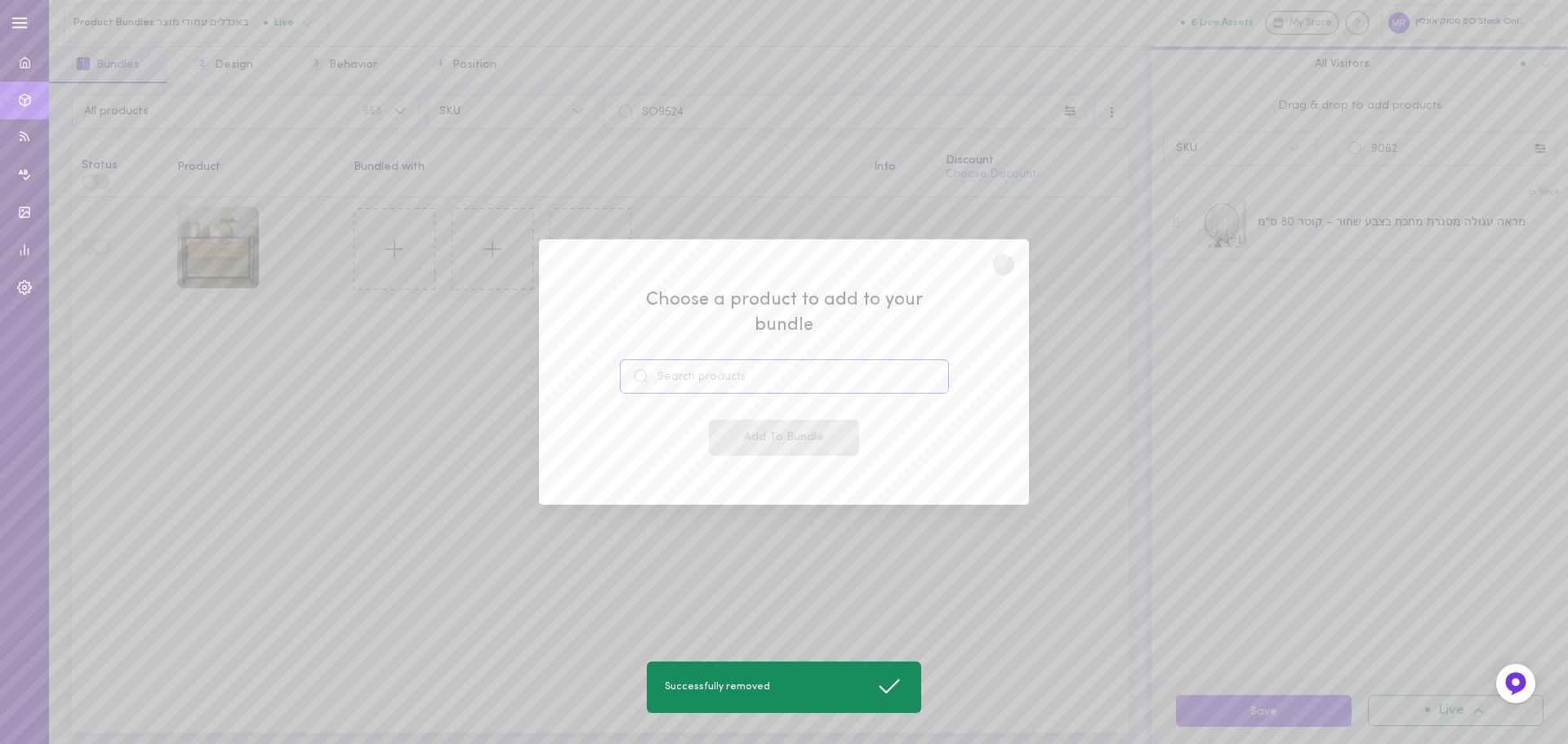
click at [749, 368] on input at bounding box center [784, 377] width 329 height 34
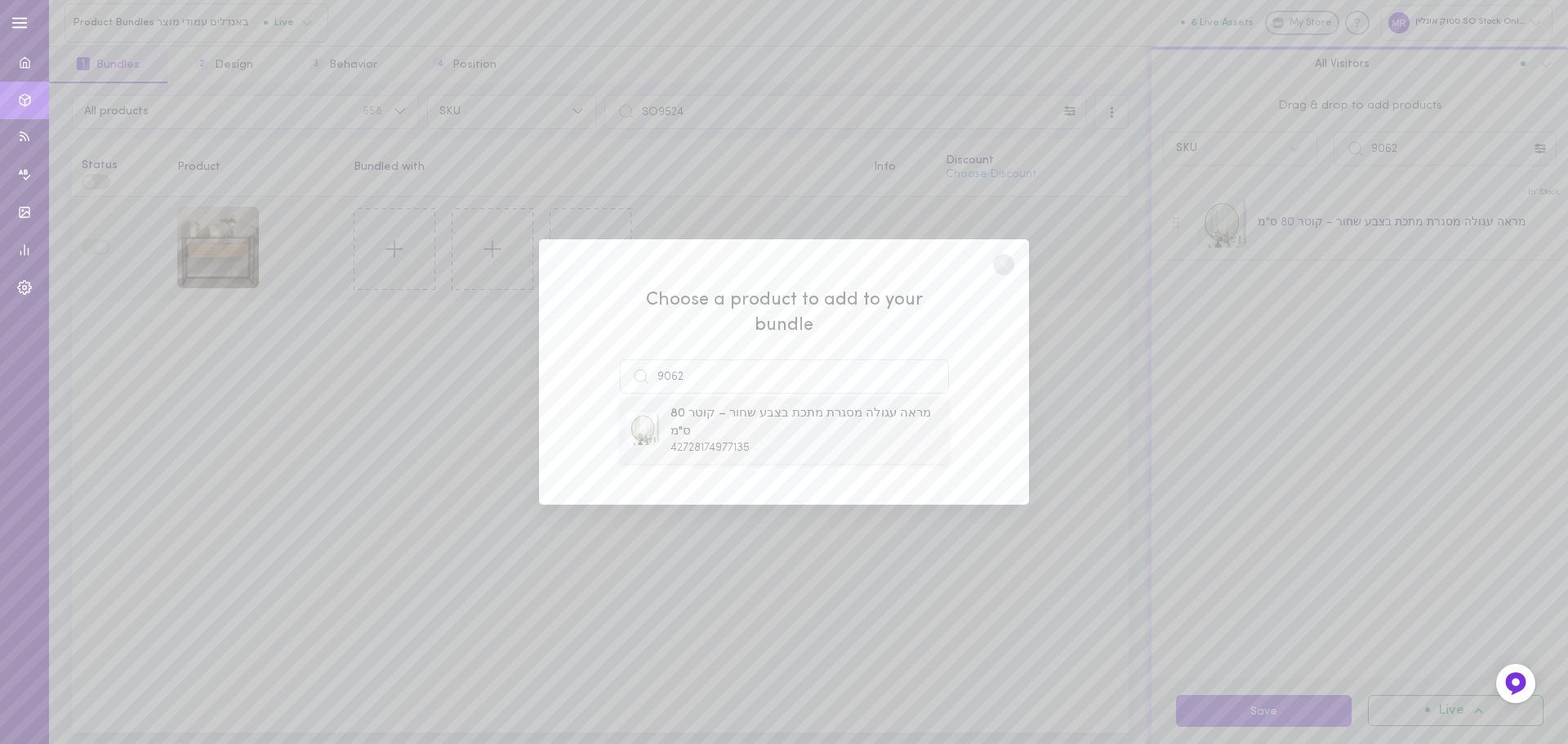
click at [738, 442] on span "42728174977135" at bounding box center [709, 448] width 79 height 12
type input "מראה עגולה מסגרת מתכת בצבע שחור – קוטר 80 ס"מ"
click at [772, 442] on button "Add To Bundle" at bounding box center [784, 438] width 150 height 36
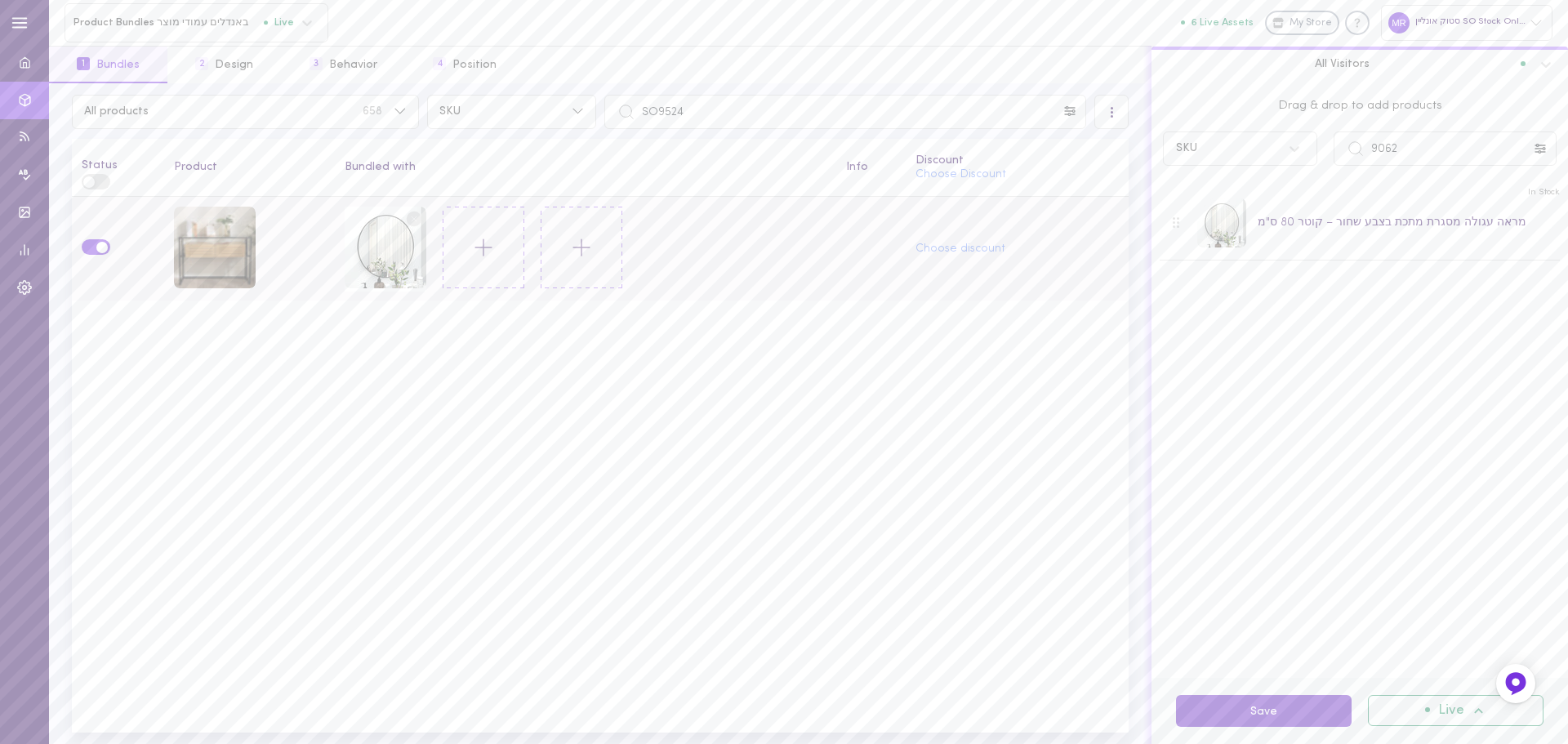
click at [1254, 708] on button "Save" at bounding box center [1264, 711] width 176 height 32
click at [690, 118] on input "SO9524" at bounding box center [845, 112] width 482 height 34
paste input "3"
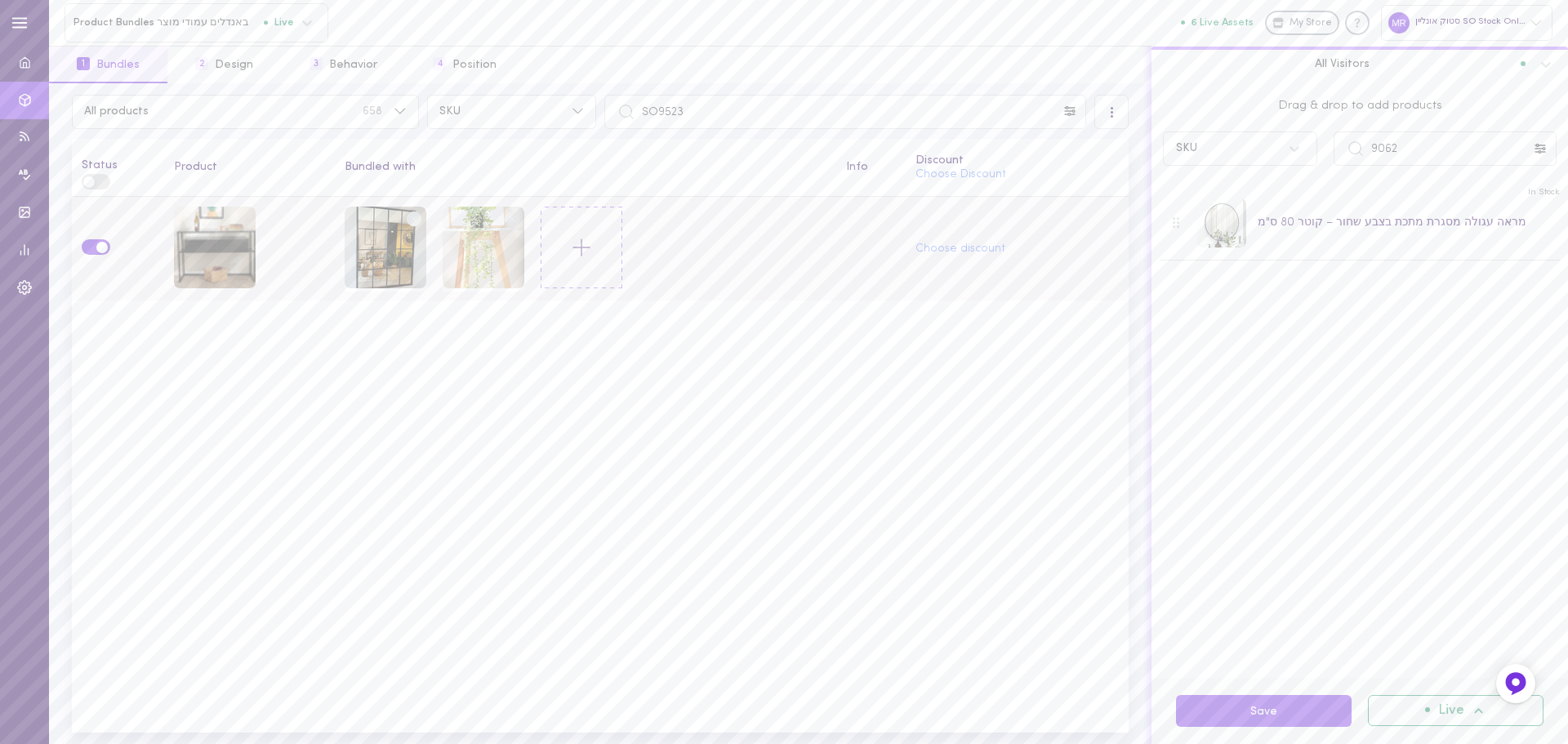
click at [416, 220] on circle at bounding box center [414, 218] width 15 height 15
click at [1261, 715] on button "Save" at bounding box center [1264, 711] width 176 height 32
click at [419, 215] on circle at bounding box center [414, 218] width 15 height 15
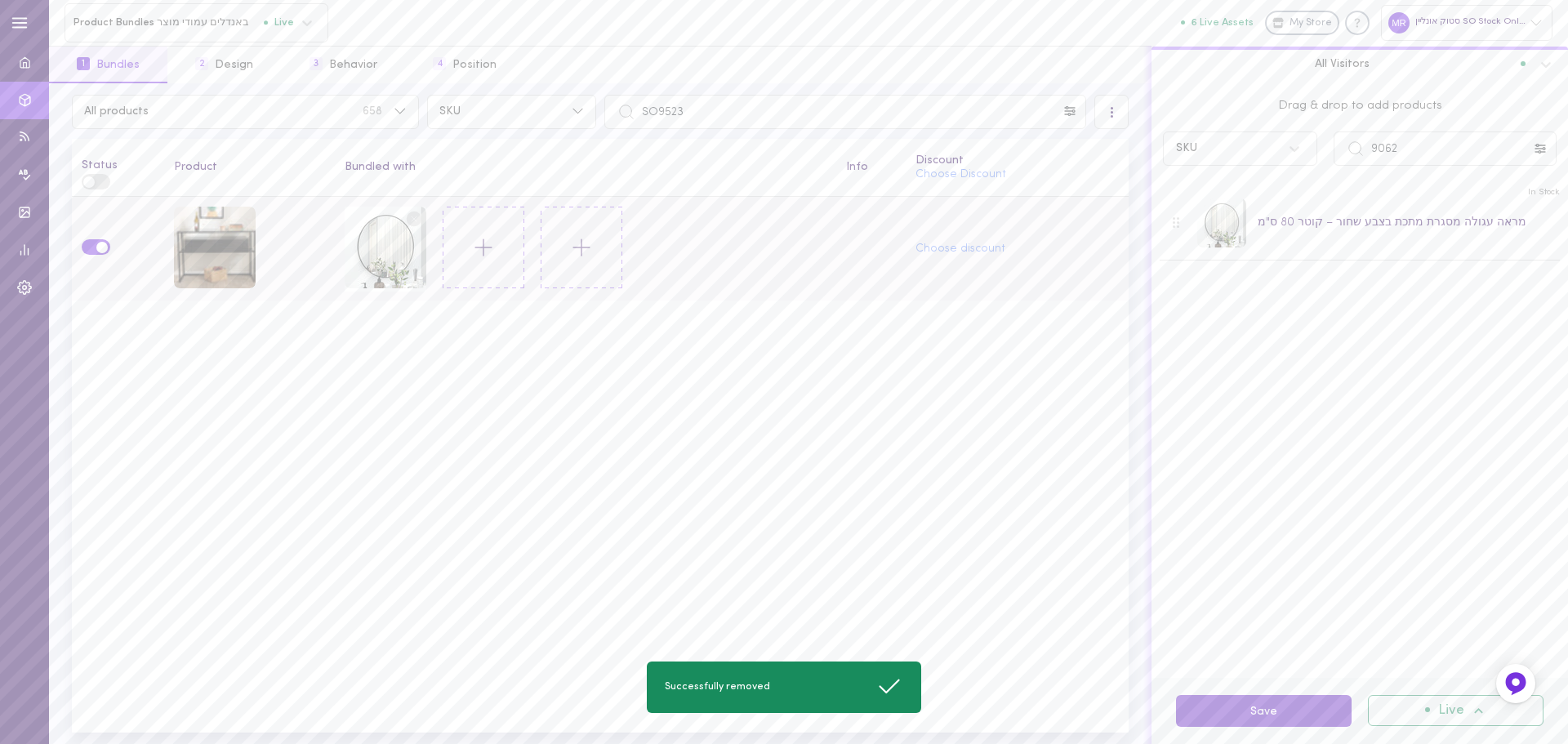
click at [1258, 706] on button "Save" at bounding box center [1264, 711] width 176 height 32
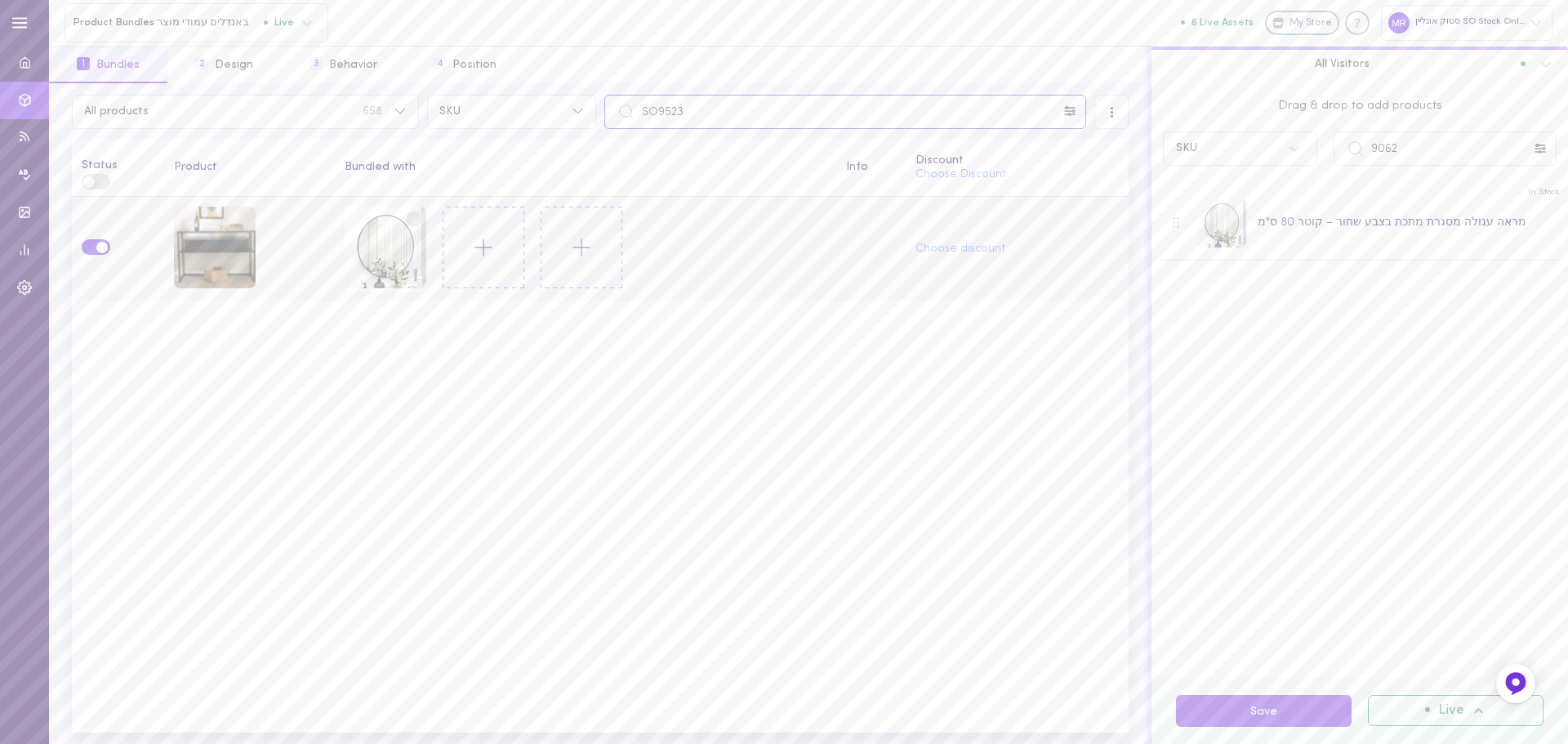
click at [732, 108] on input "SO9523" at bounding box center [845, 112] width 482 height 34
paste input "411"
type input "SO9411"
click at [413, 216] on line at bounding box center [414, 218] width 5 height 5
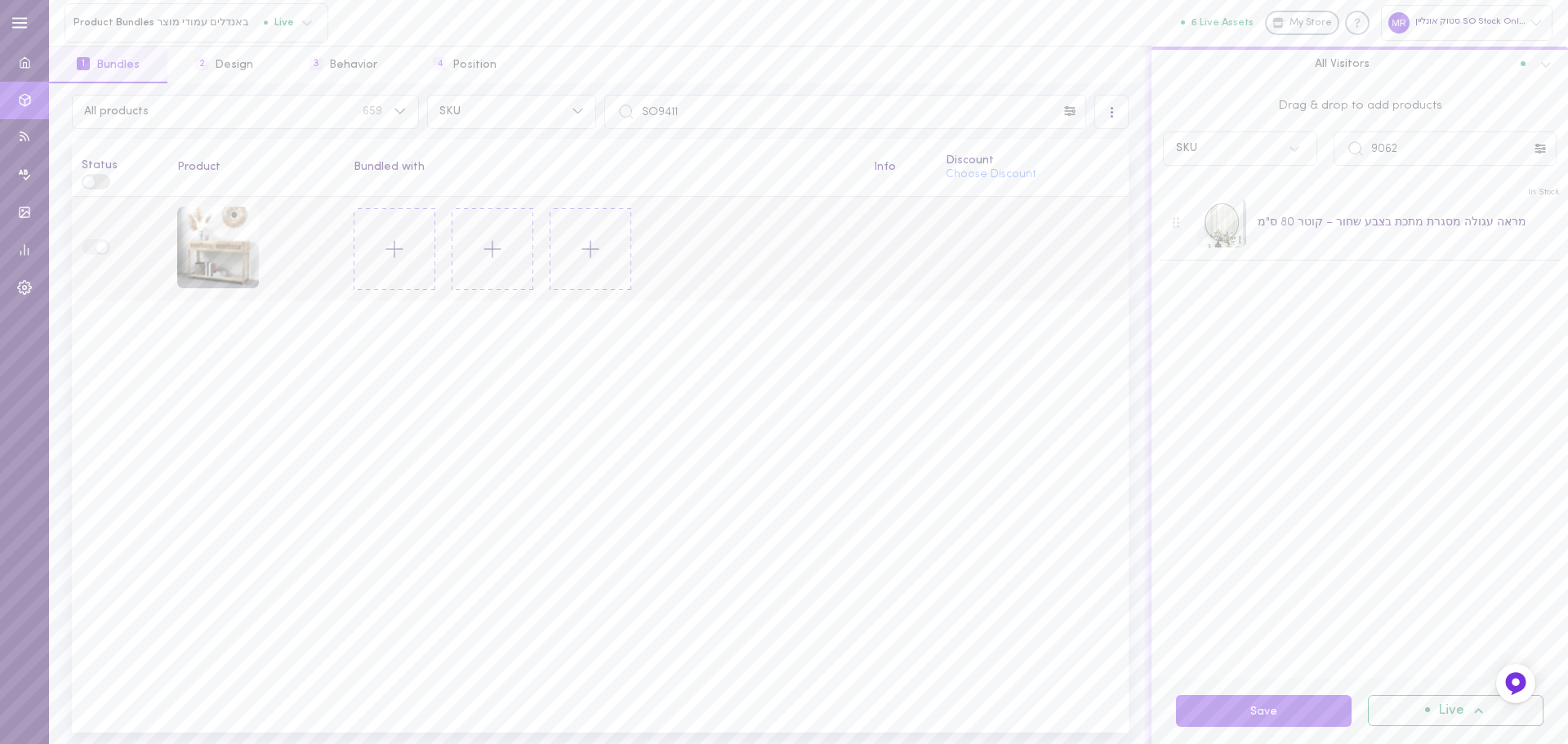
click at [389, 252] on icon at bounding box center [394, 249] width 28 height 28
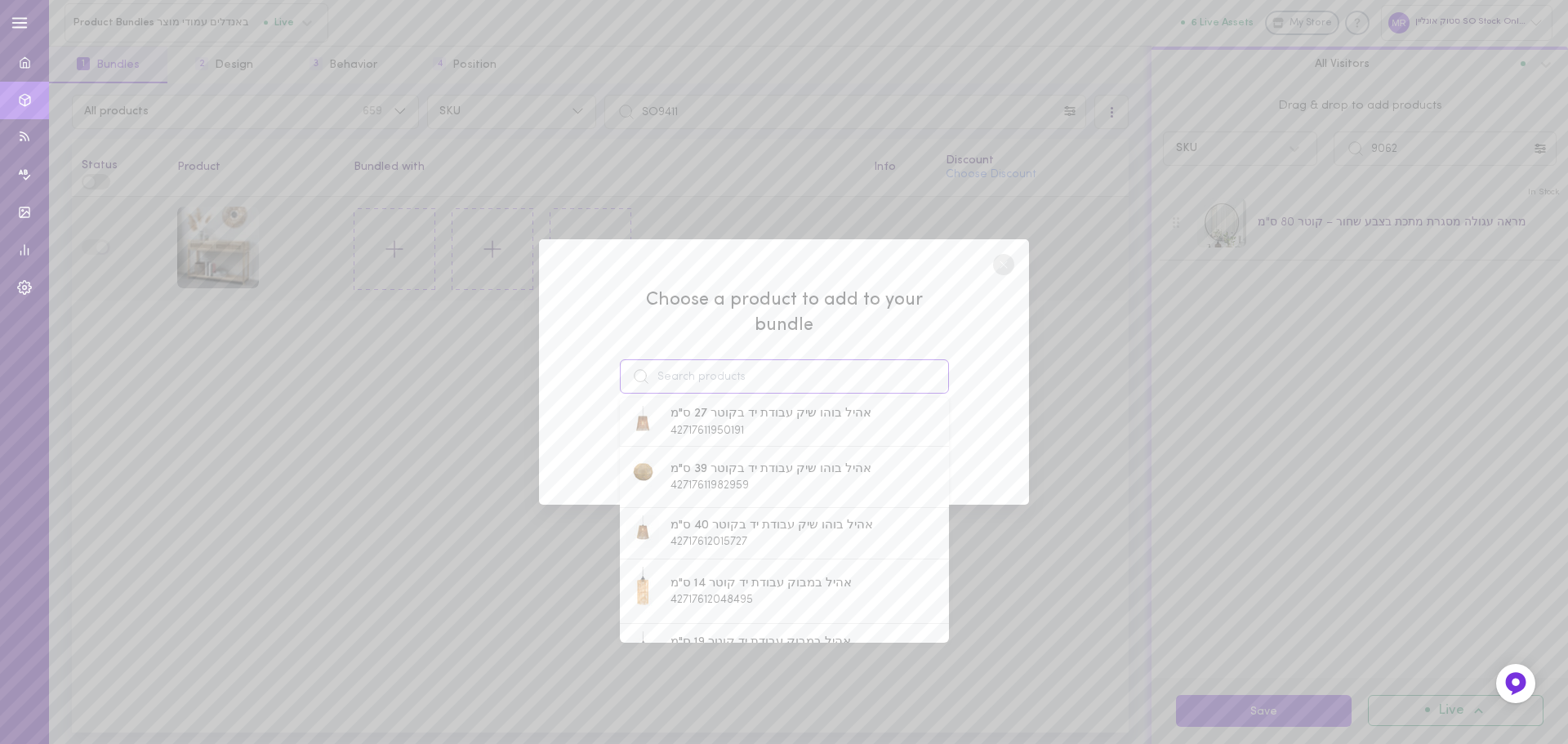
click at [774, 376] on input at bounding box center [784, 377] width 329 height 34
paste input "MM026804"
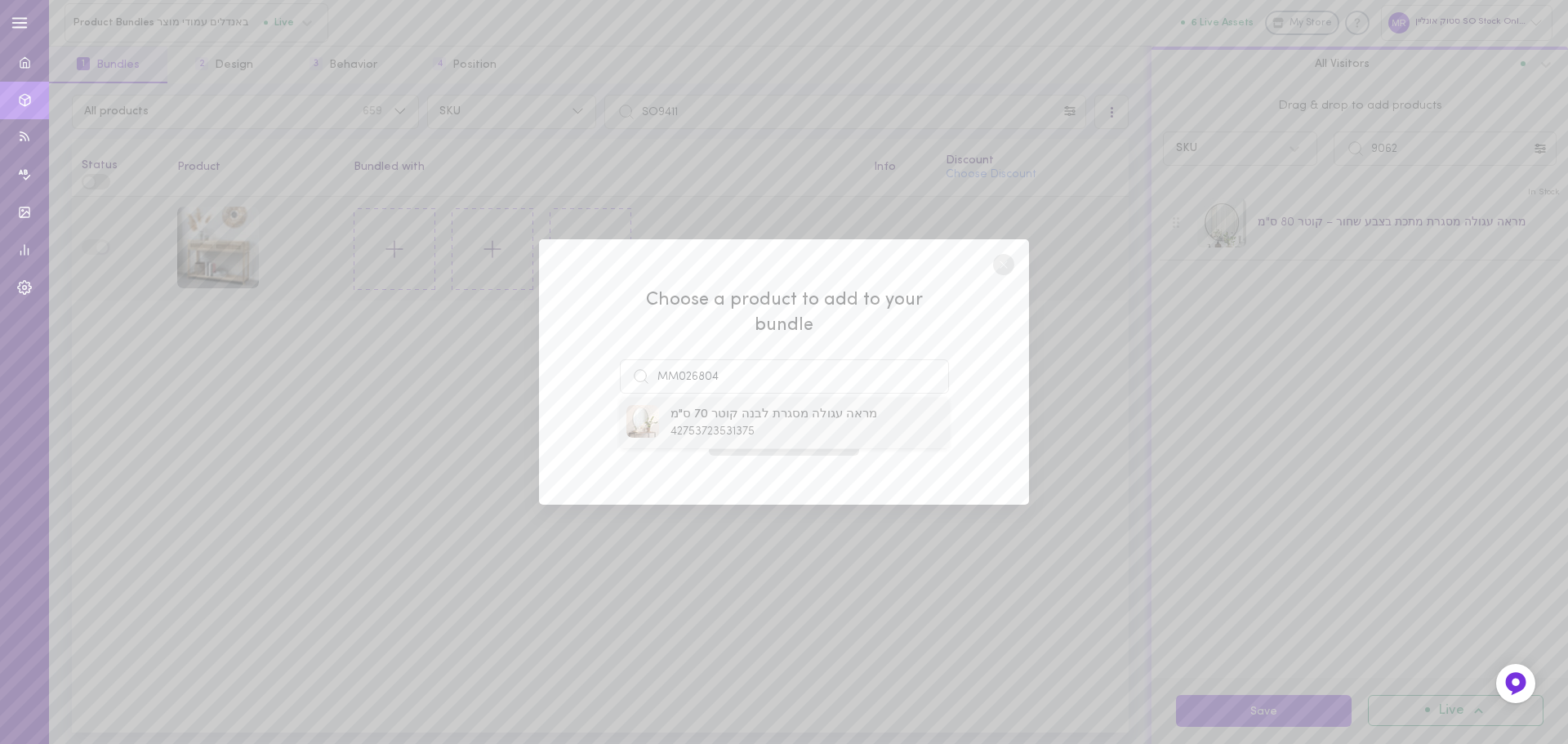
click at [763, 420] on div "מראה עגולה מסגרת לבנה קוטר 70 ס"מ 42753723531375" at bounding box center [773, 423] width 207 height 33
type input "מראה עגולה מסגרת לבנה קוטר 70 ס"מ"
click at [789, 432] on button "Add To Bundle" at bounding box center [784, 438] width 150 height 36
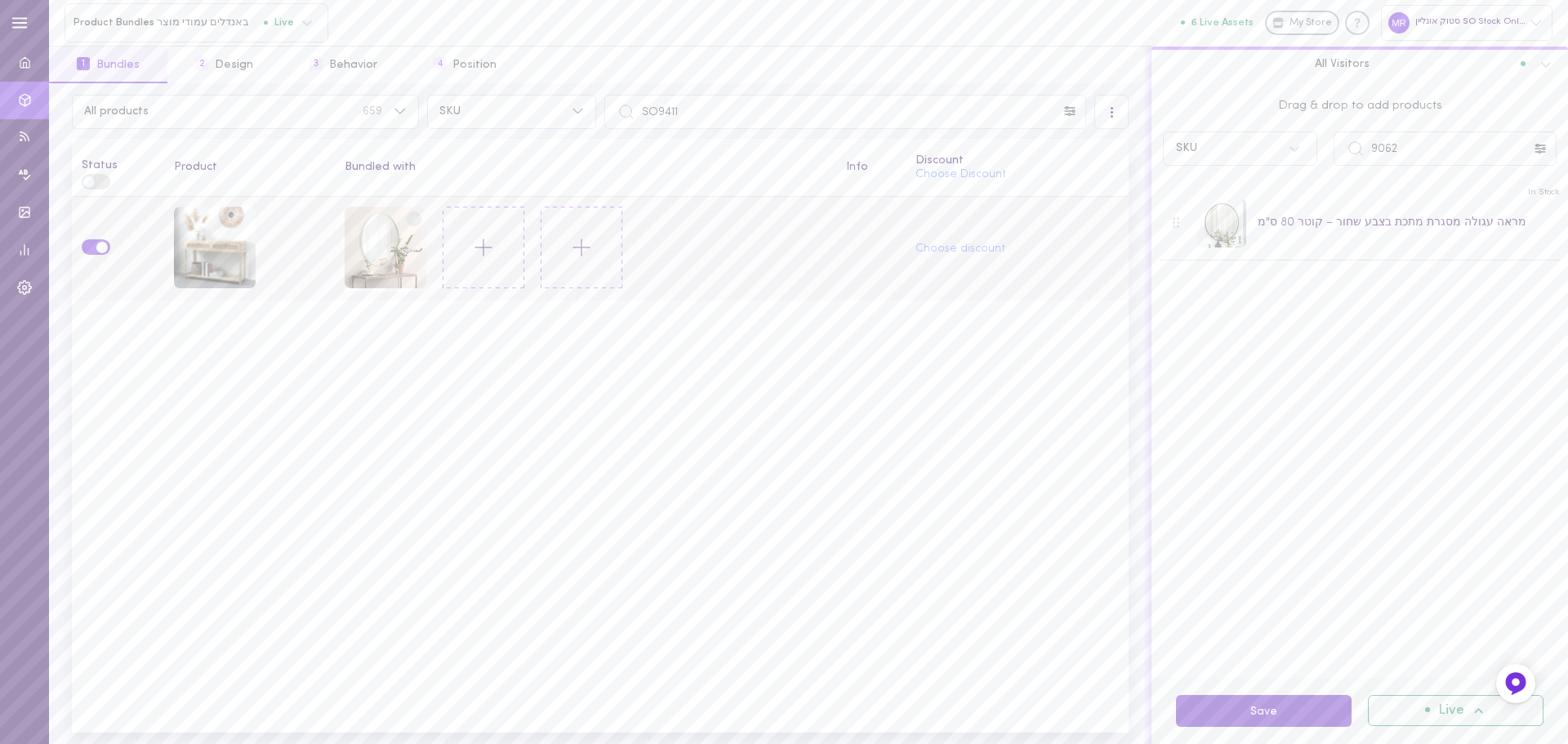
click at [1262, 699] on button "Save" at bounding box center [1264, 711] width 176 height 32
click at [655, 104] on input "SO9411" at bounding box center [845, 112] width 482 height 34
click at [686, 103] on input "SO9411" at bounding box center [845, 112] width 482 height 34
paste input "45B"
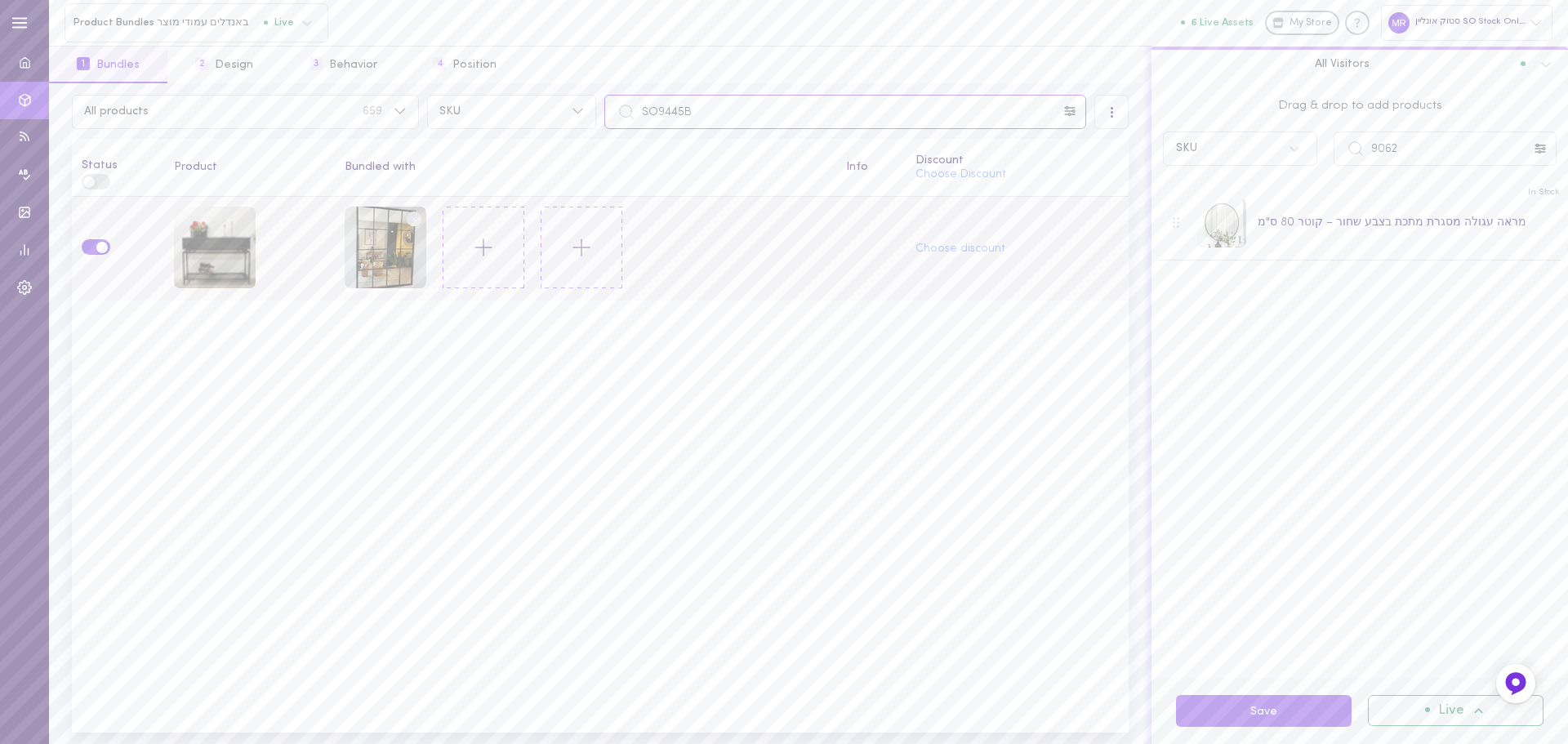
type input "SO9445B"
click at [403, 215] on icon at bounding box center [414, 219] width 25 height 25
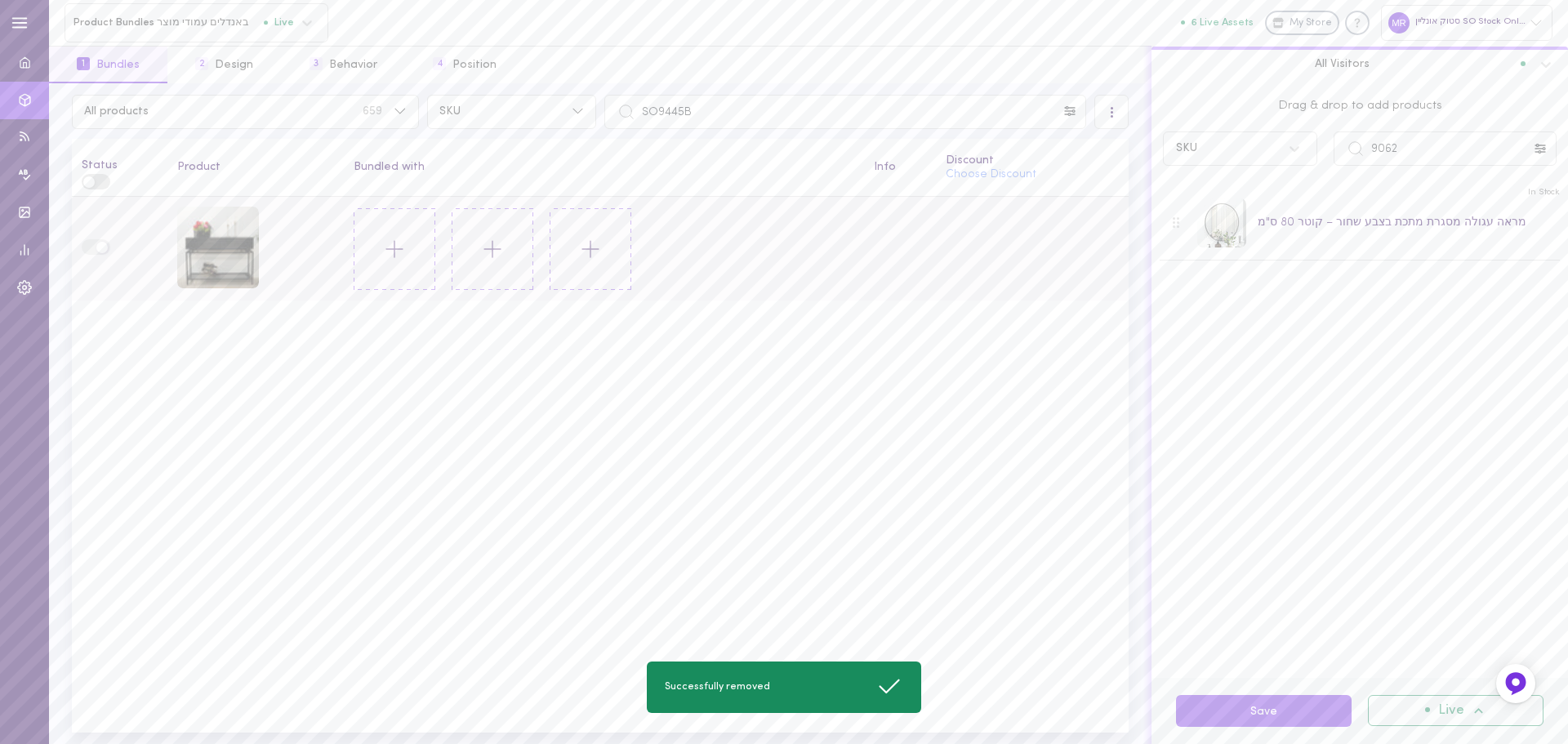
click at [388, 252] on icon at bounding box center [394, 249] width 28 height 28
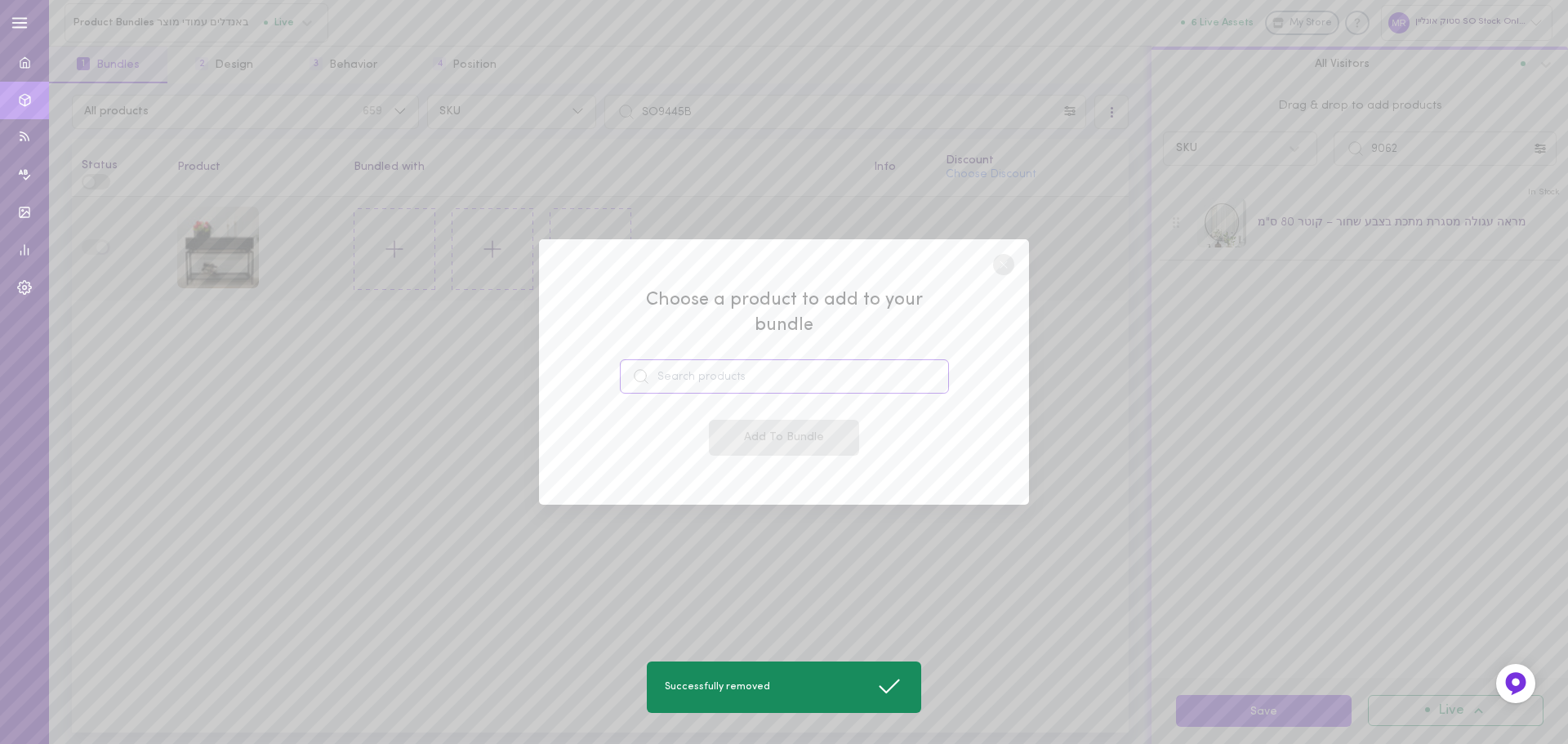
click at [687, 364] on input at bounding box center [784, 377] width 329 height 34
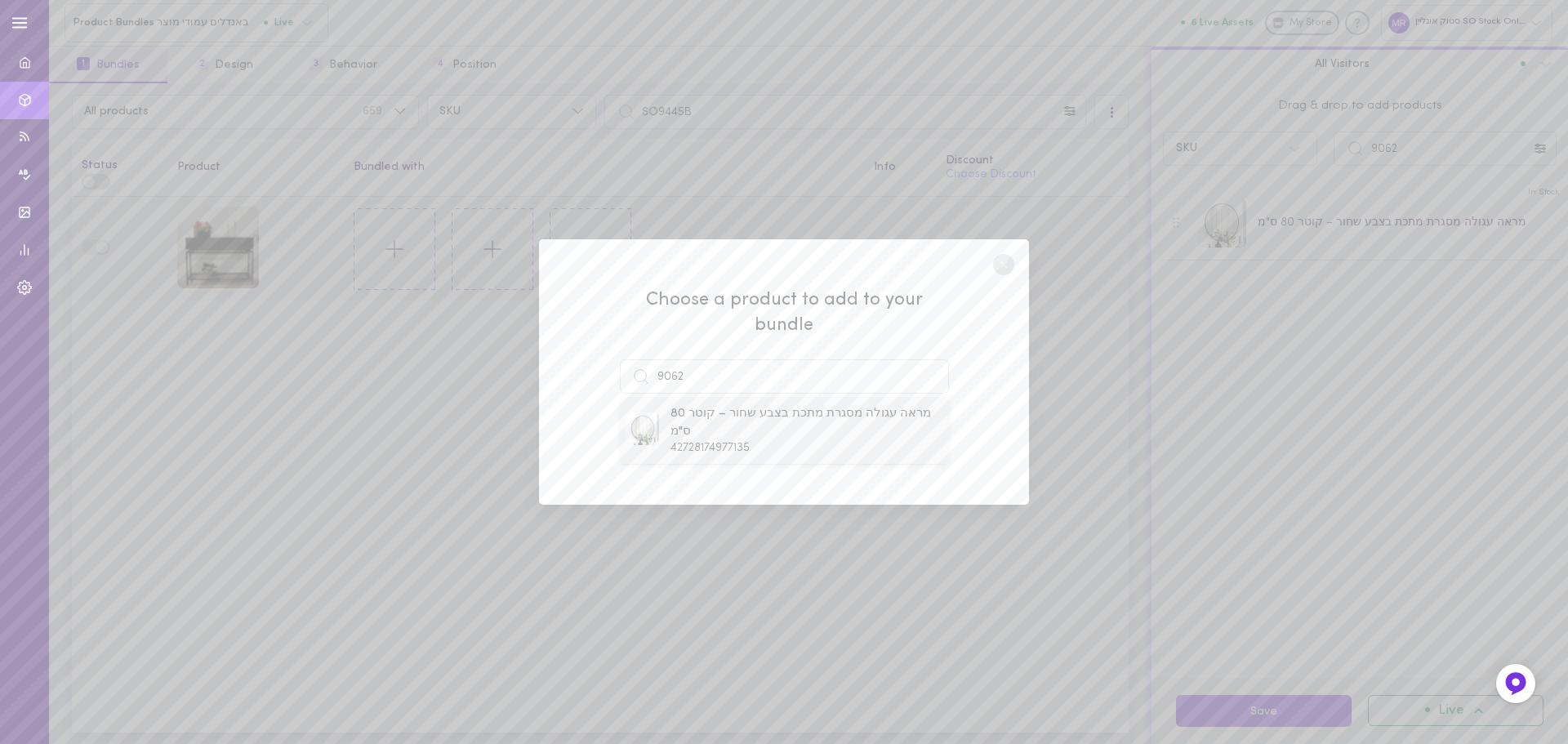
click at [699, 407] on span "מראה עגולה מסגרת מתכת בצבע שחור – קוטר 80 ס"מ" at bounding box center [806, 423] width 272 height 35
type input "מראה עגולה מסגרת מתכת בצבע שחור – קוטר 80 ס"מ"
click at [799, 427] on button "Add To Bundle" at bounding box center [784, 438] width 150 height 36
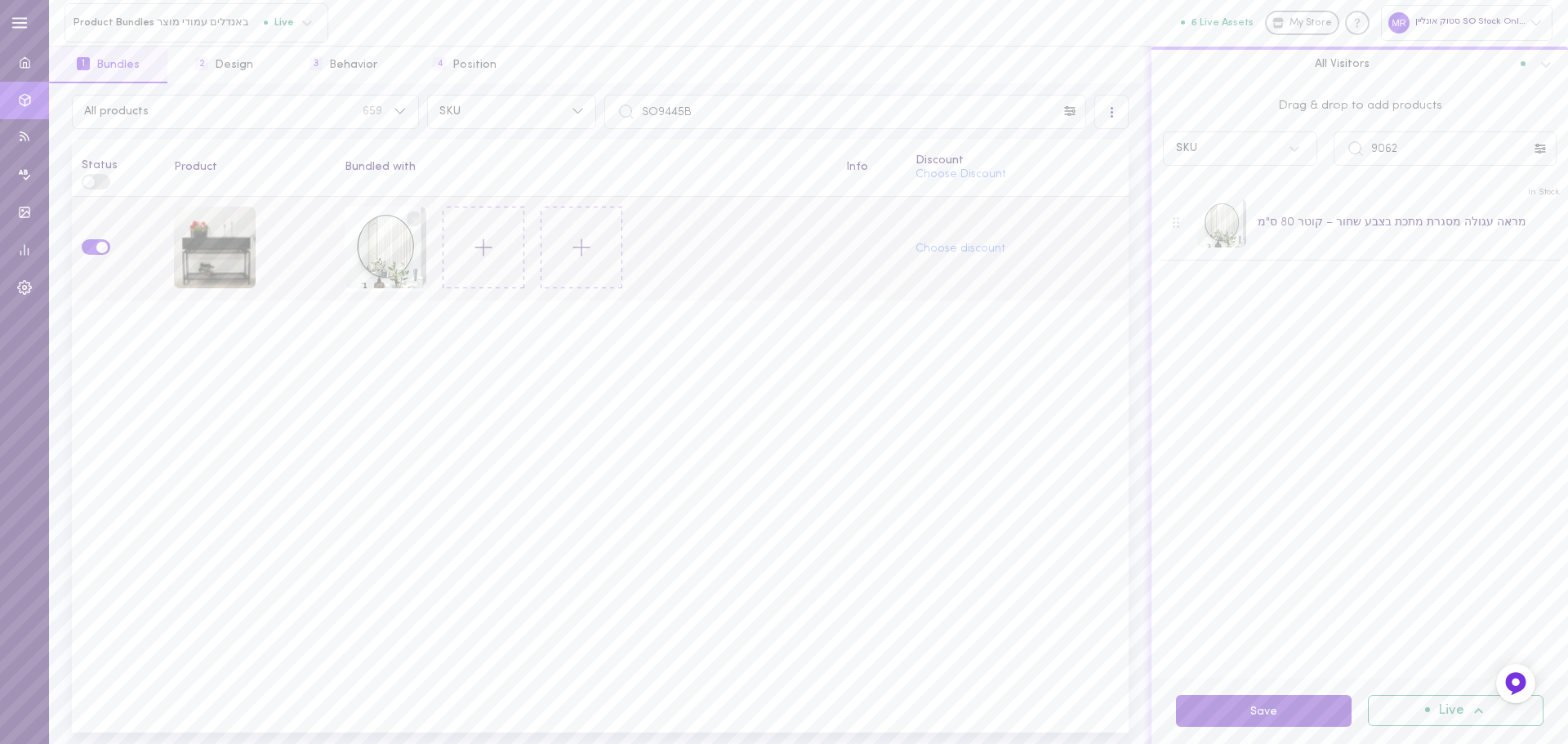
click at [1254, 713] on button "Save" at bounding box center [1264, 711] width 176 height 32
click at [704, 113] on input "SO9445B" at bounding box center [845, 112] width 482 height 34
paste input "TO10135"
type input "STO10135"
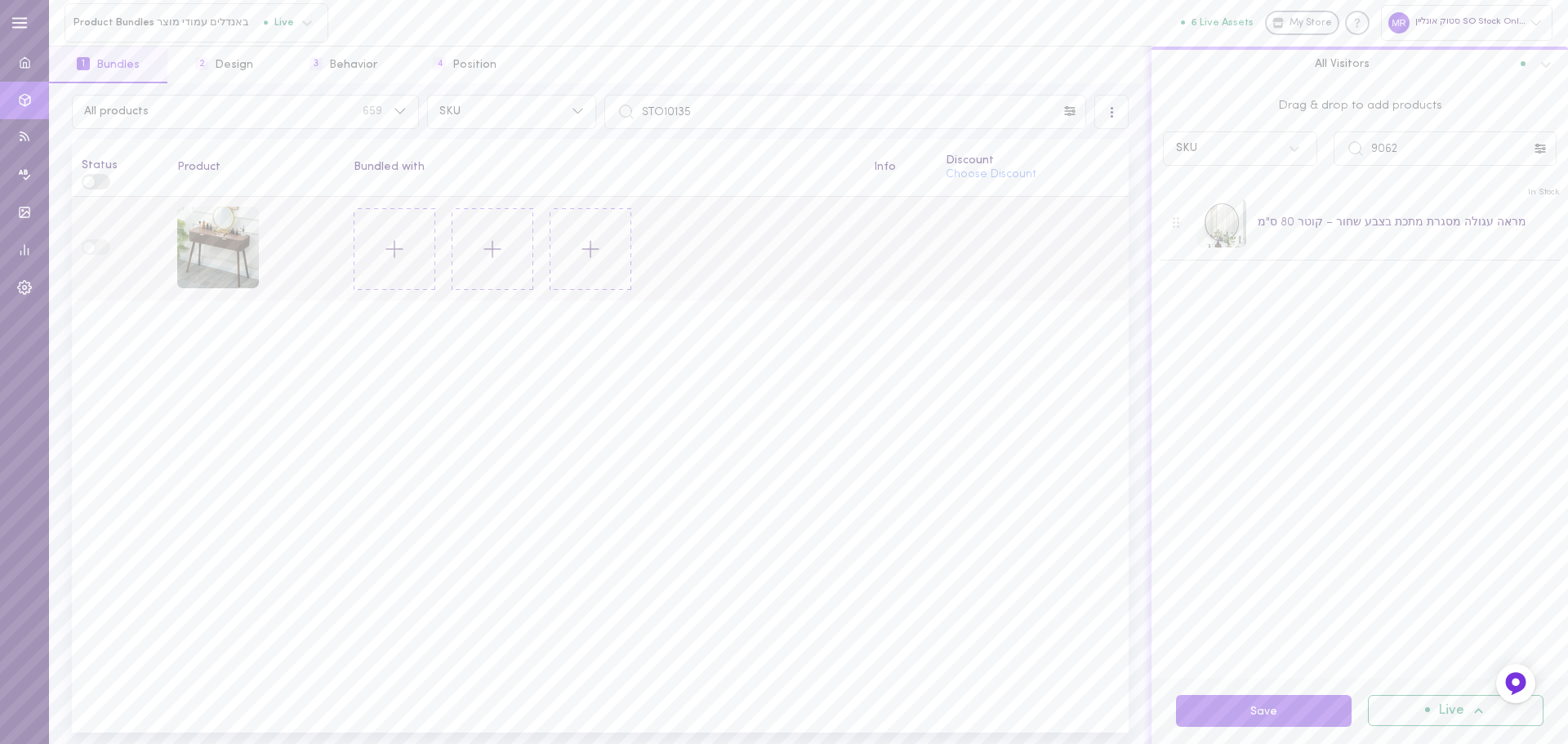
click at [414, 255] on button at bounding box center [394, 249] width 81 height 81
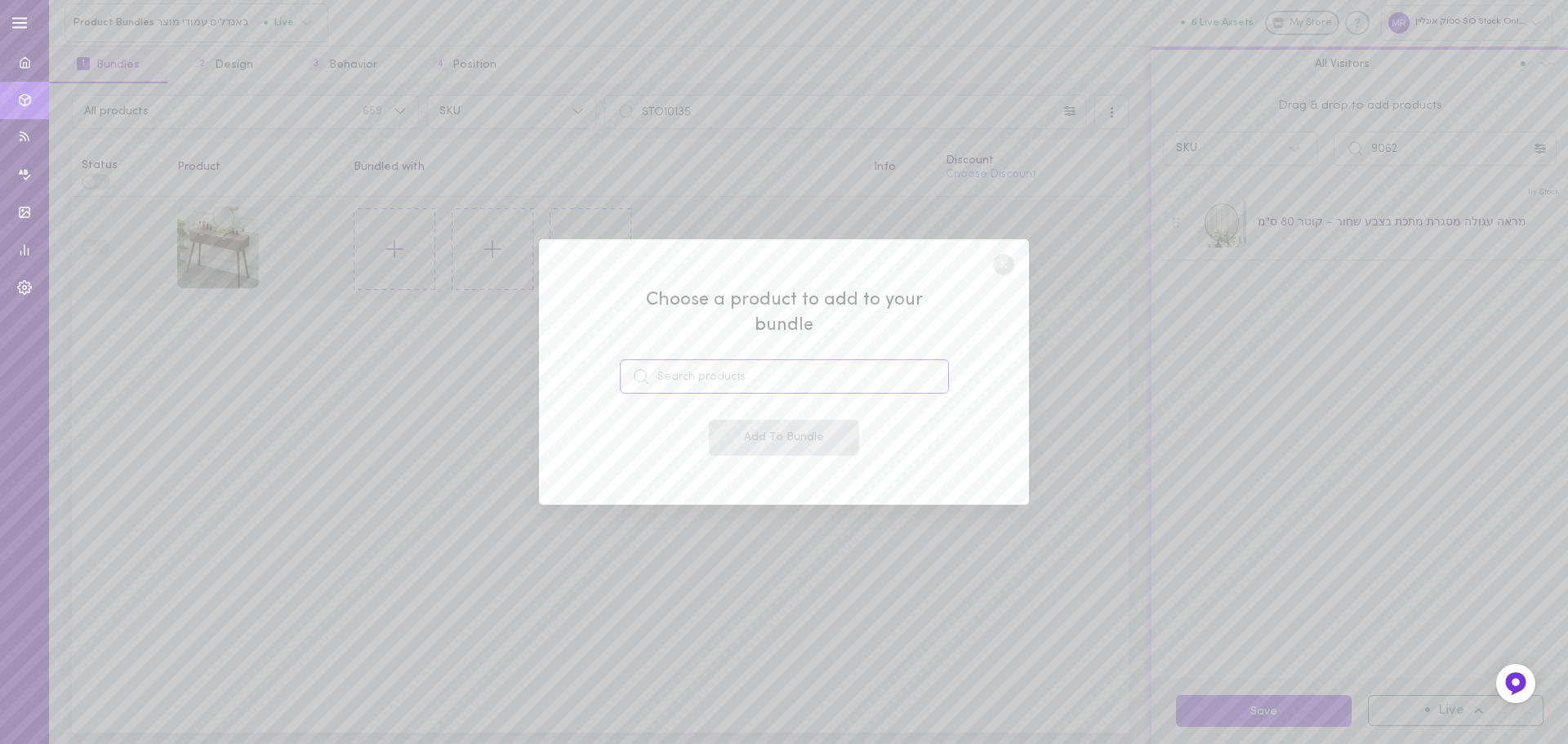
click at [820, 360] on input at bounding box center [784, 377] width 329 height 34
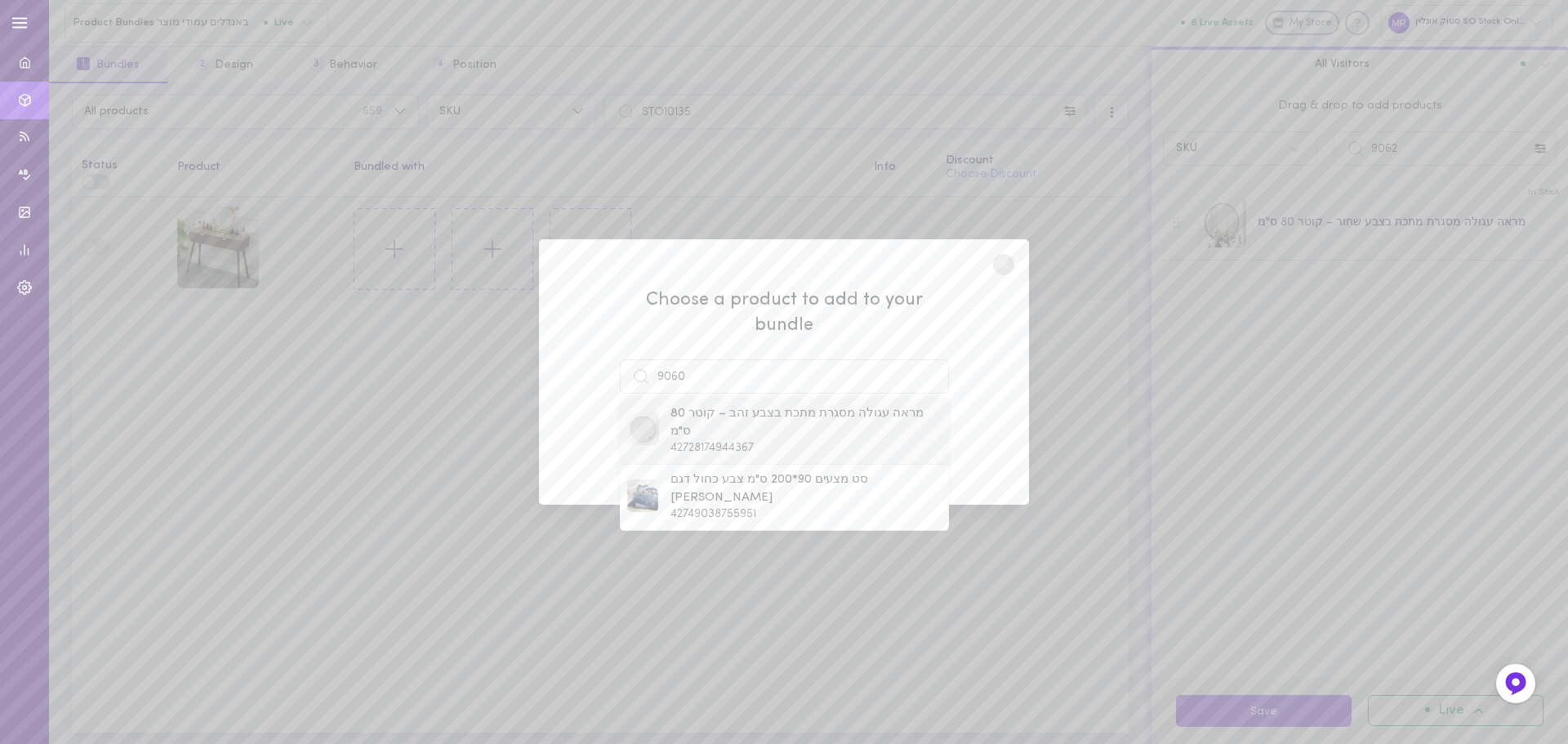
click at [770, 405] on span "מראה עגולה מסגרת מתכת בצבע זהב – קוטר 80 ס"מ" at bounding box center [806, 423] width 272 height 35
type input "מראה עגולה מסגרת מתכת בצבע זהב – קוטר 80 ס"מ"
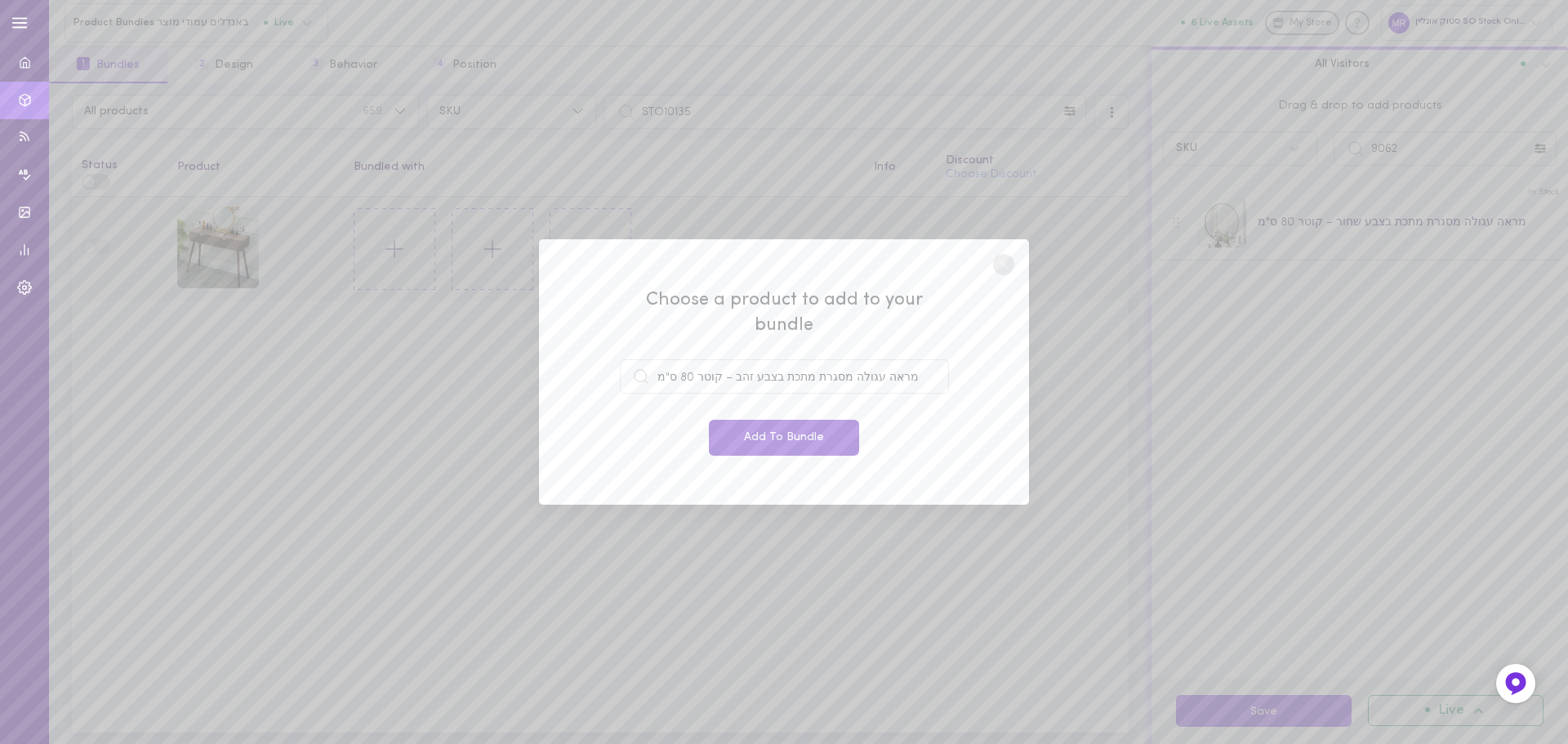
click at [819, 427] on button "Add To Bundle" at bounding box center [784, 438] width 150 height 36
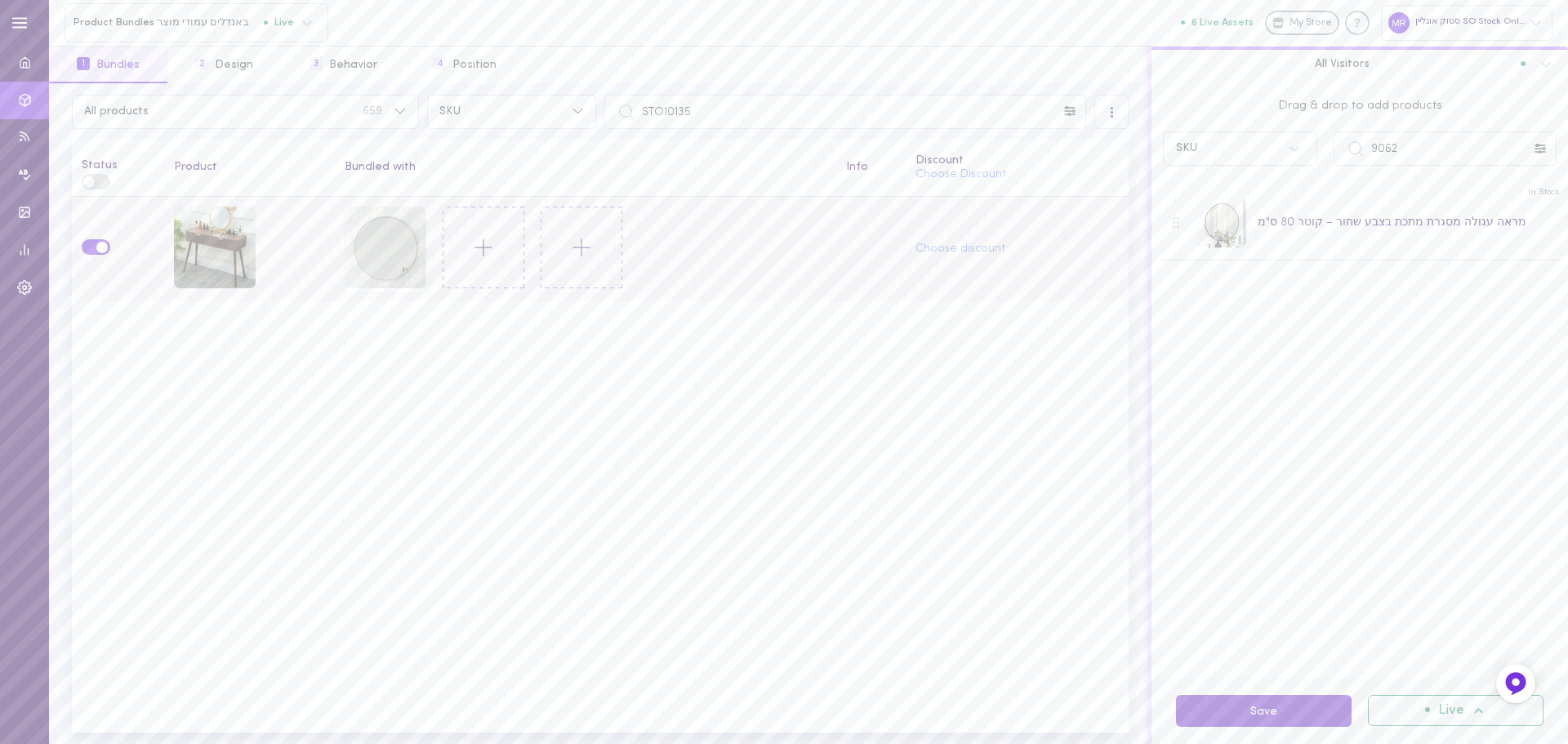
click at [1252, 702] on button "Save" at bounding box center [1264, 711] width 176 height 32
click at [764, 111] on input "STO10135" at bounding box center [845, 112] width 482 height 34
paste input "6"
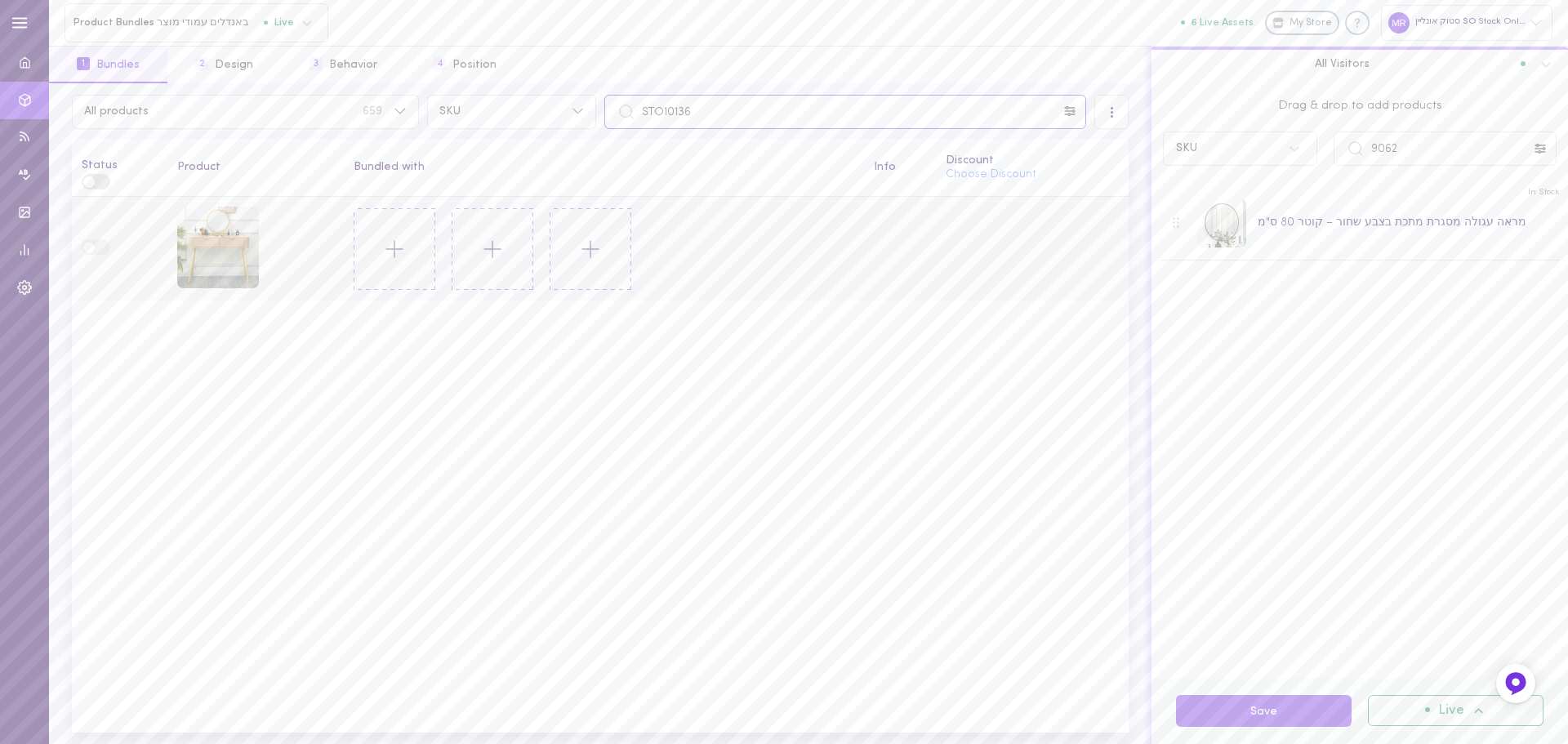
type input "STO10136"
click at [403, 244] on icon at bounding box center [394, 249] width 28 height 28
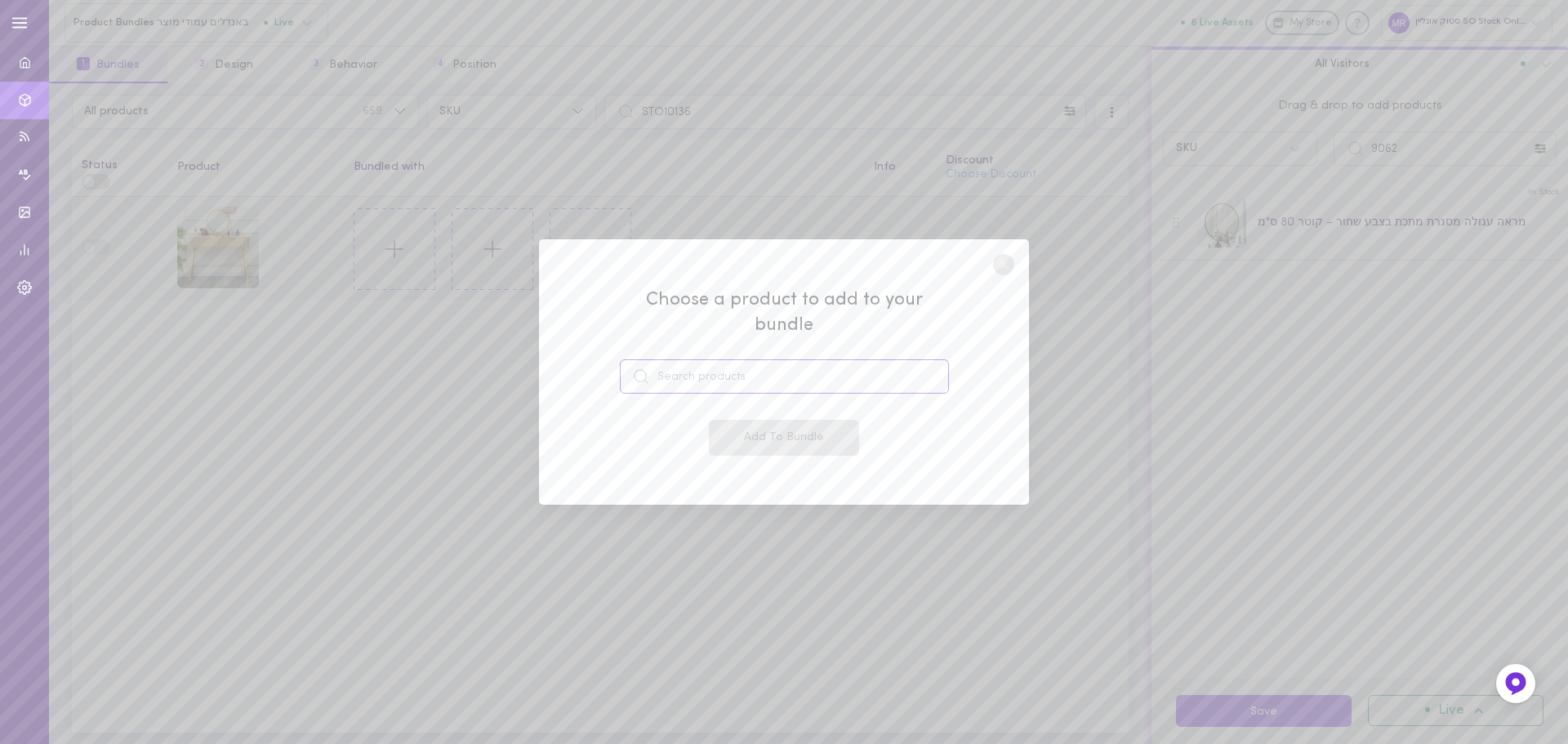
click at [841, 370] on input at bounding box center [784, 377] width 329 height 34
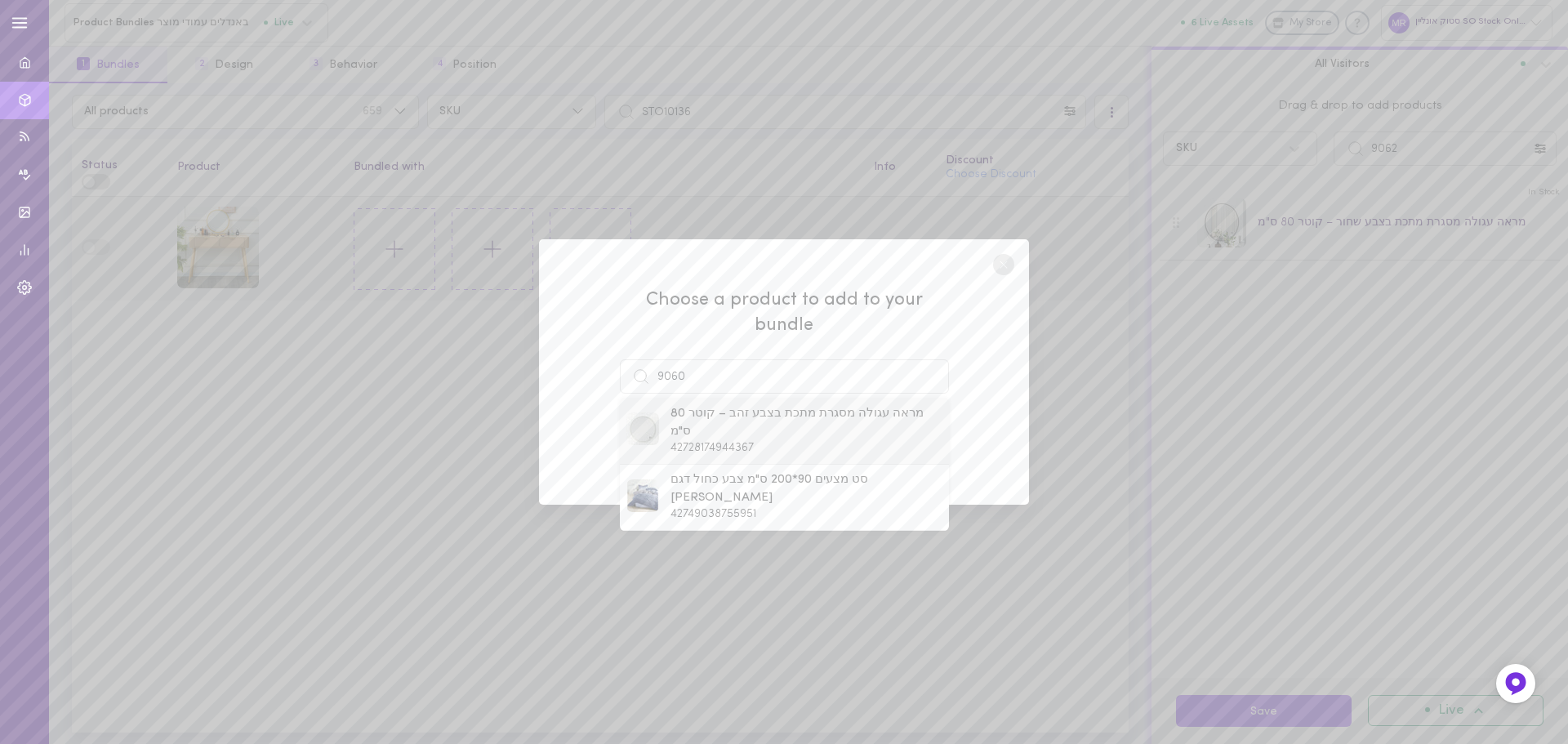
click at [783, 405] on span "מראה עגולה מסגרת מתכת בצבע זהב – קוטר 80 ס"מ" at bounding box center [806, 423] width 272 height 35
type input "מראה עגולה מסגרת מתכת בצבע זהב – קוטר 80 ס"מ"
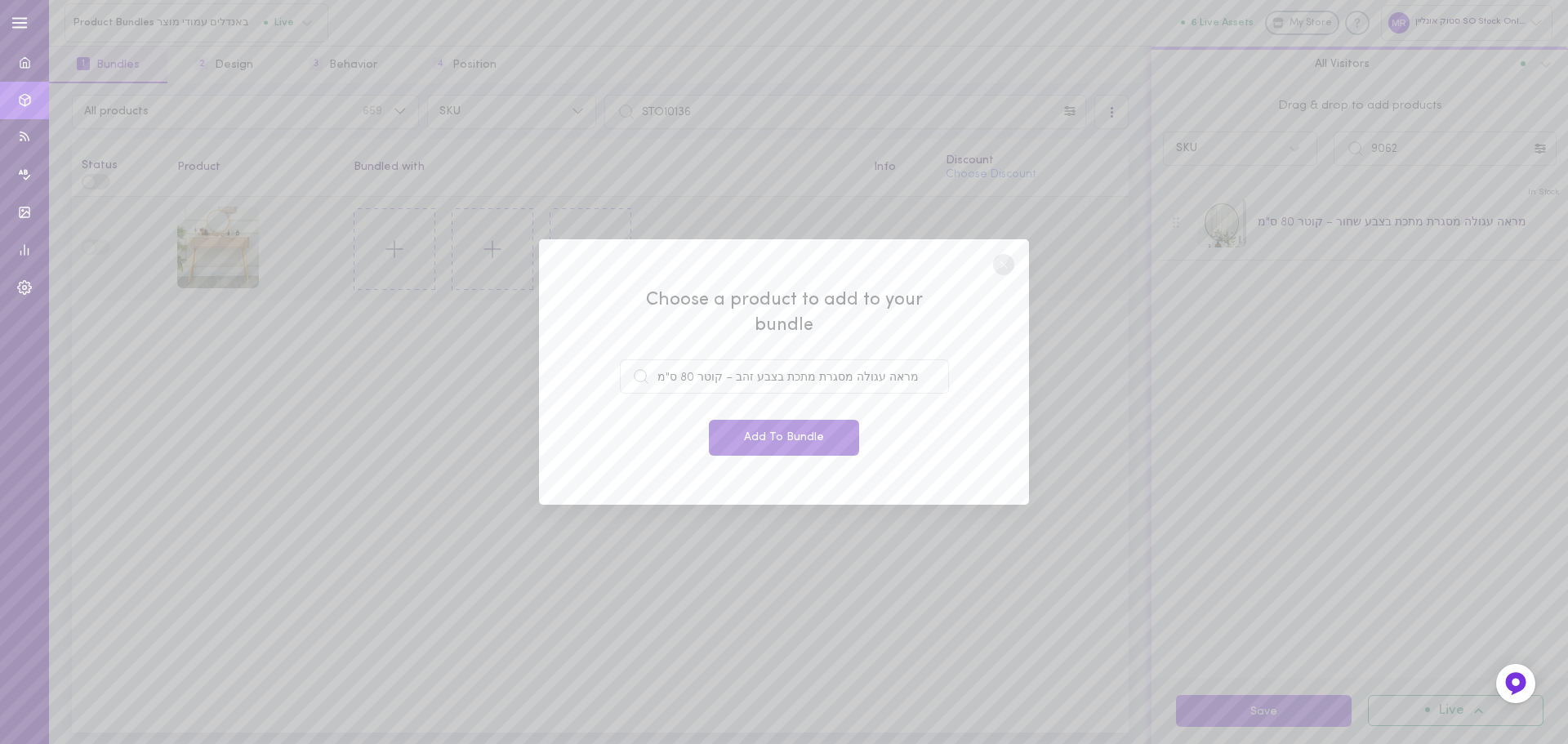
click at [801, 427] on button "Add To Bundle" at bounding box center [784, 438] width 150 height 36
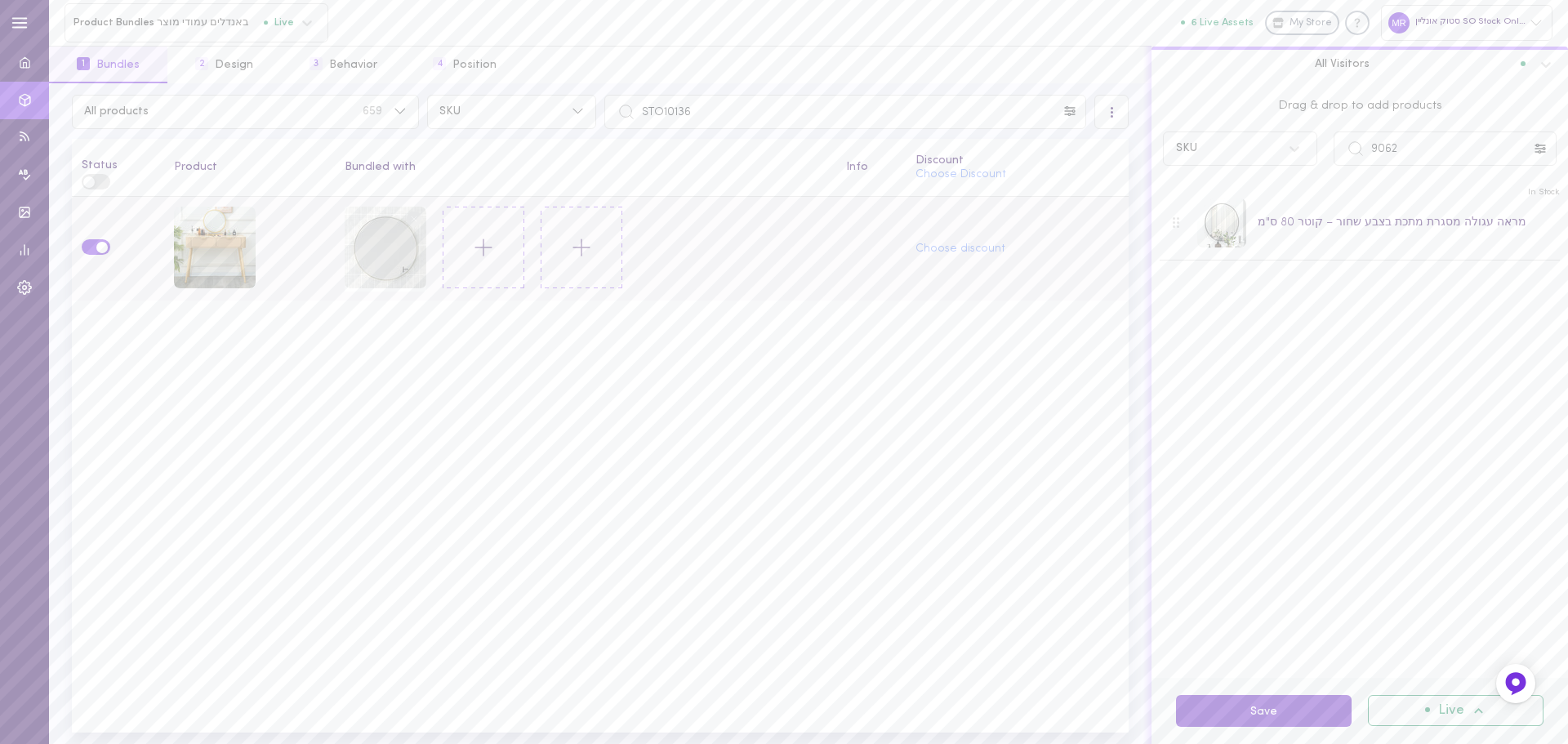
click at [1265, 715] on button "Save" at bounding box center [1264, 711] width 176 height 32
click at [708, 120] on input "STO10136" at bounding box center [845, 112] width 482 height 34
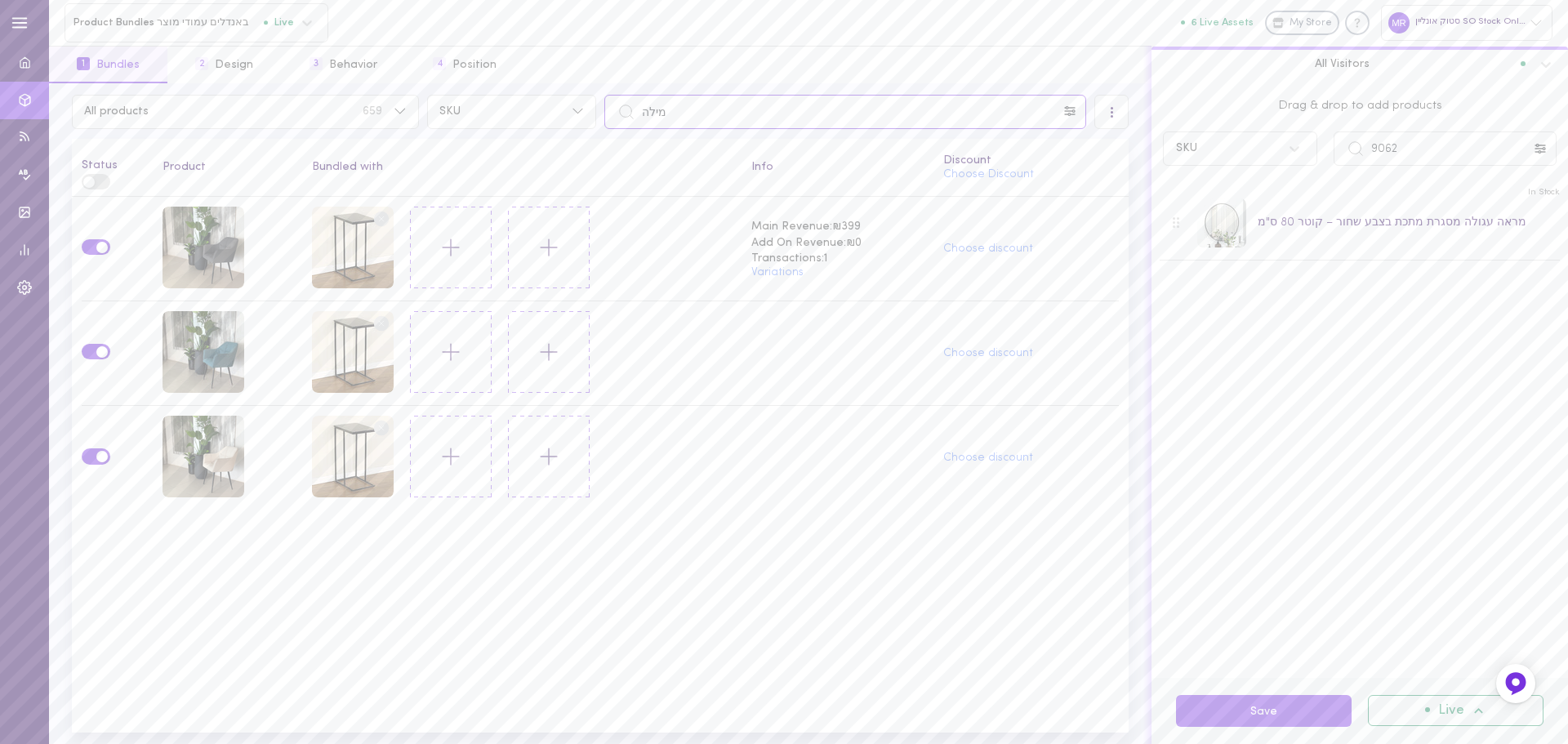
click at [690, 106] on input "מילה" at bounding box center [845, 112] width 482 height 34
paste input "SO9657"
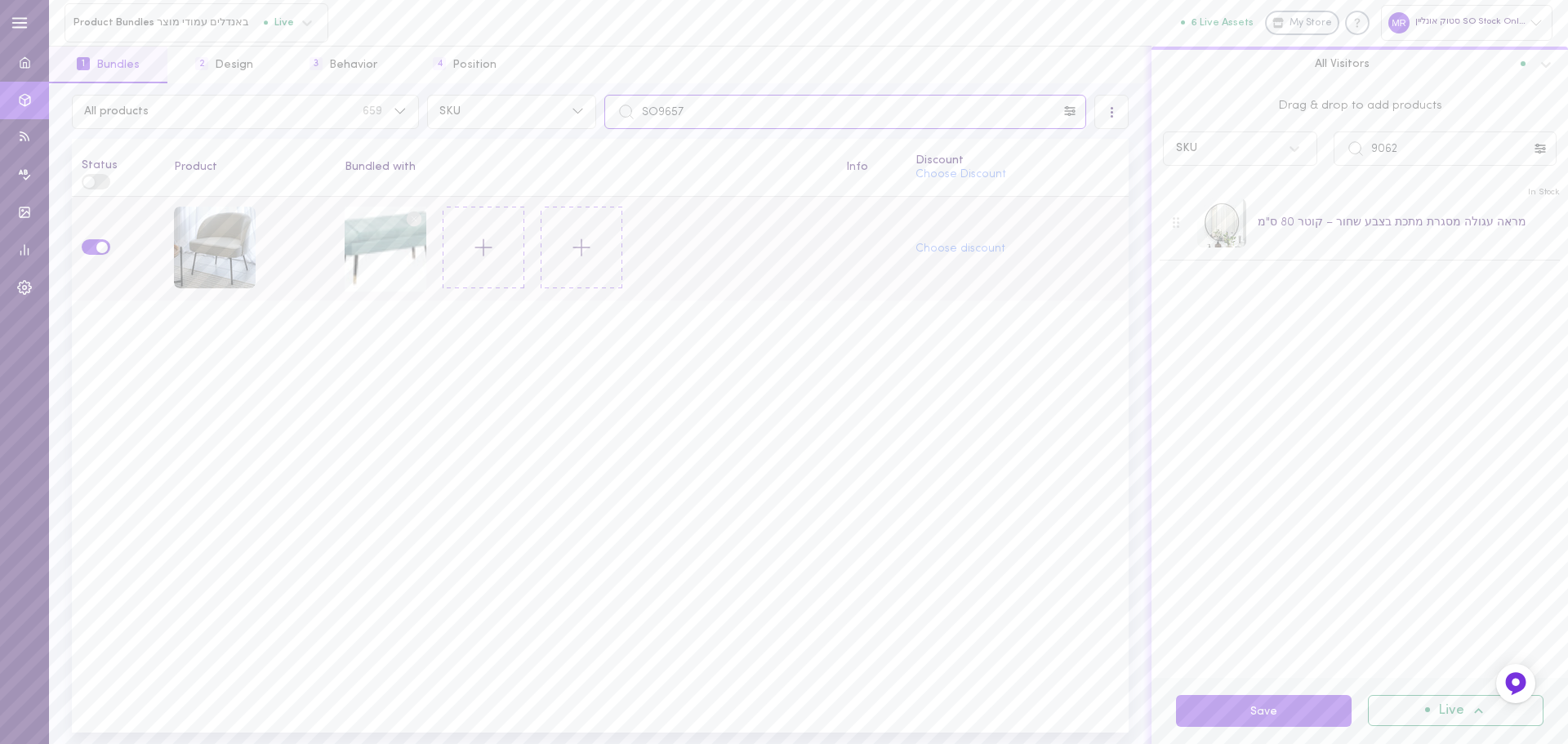
type input "SO9657"
click at [406, 218] on circle at bounding box center [414, 218] width 15 height 15
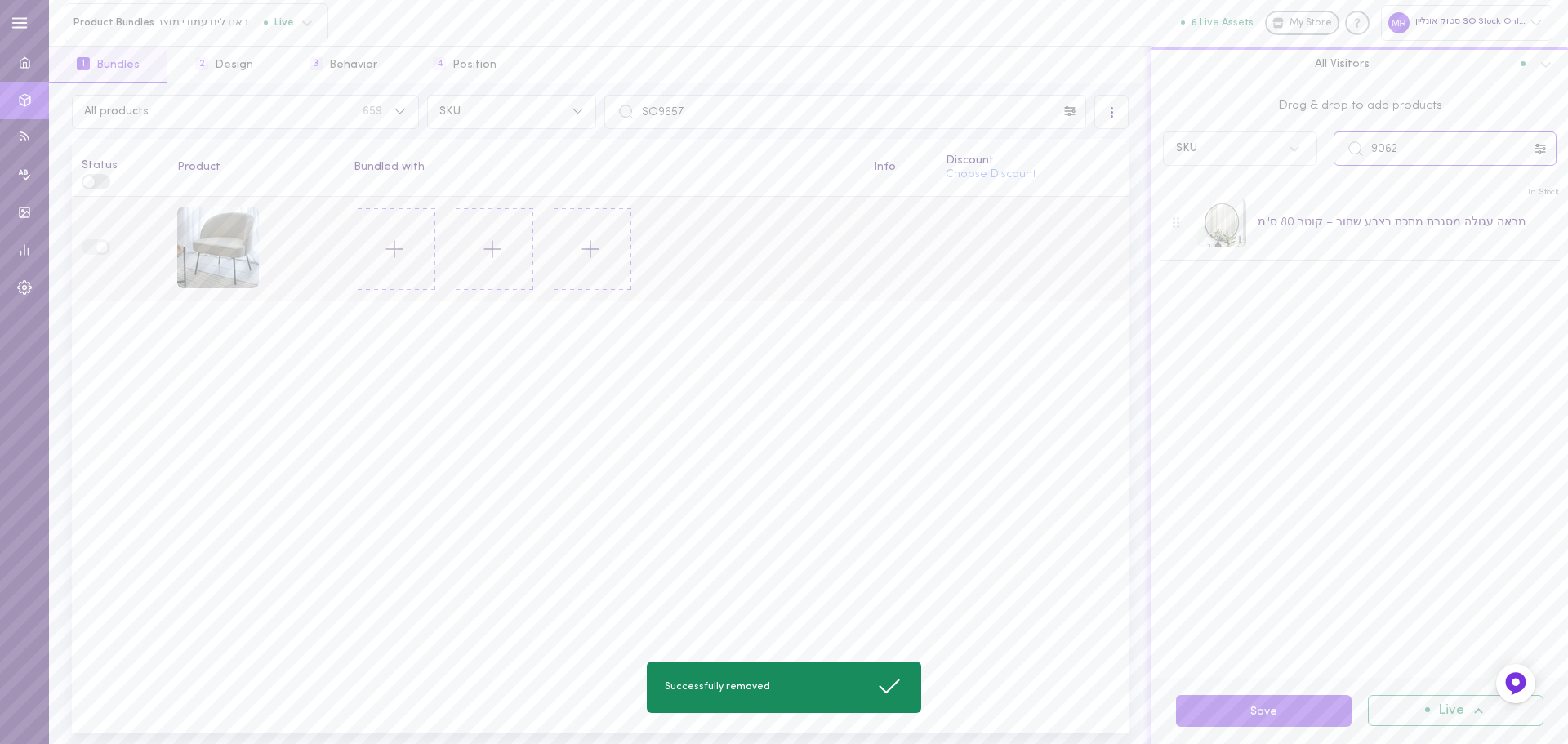
click at [1404, 155] on input "9062" at bounding box center [1445, 149] width 223 height 34
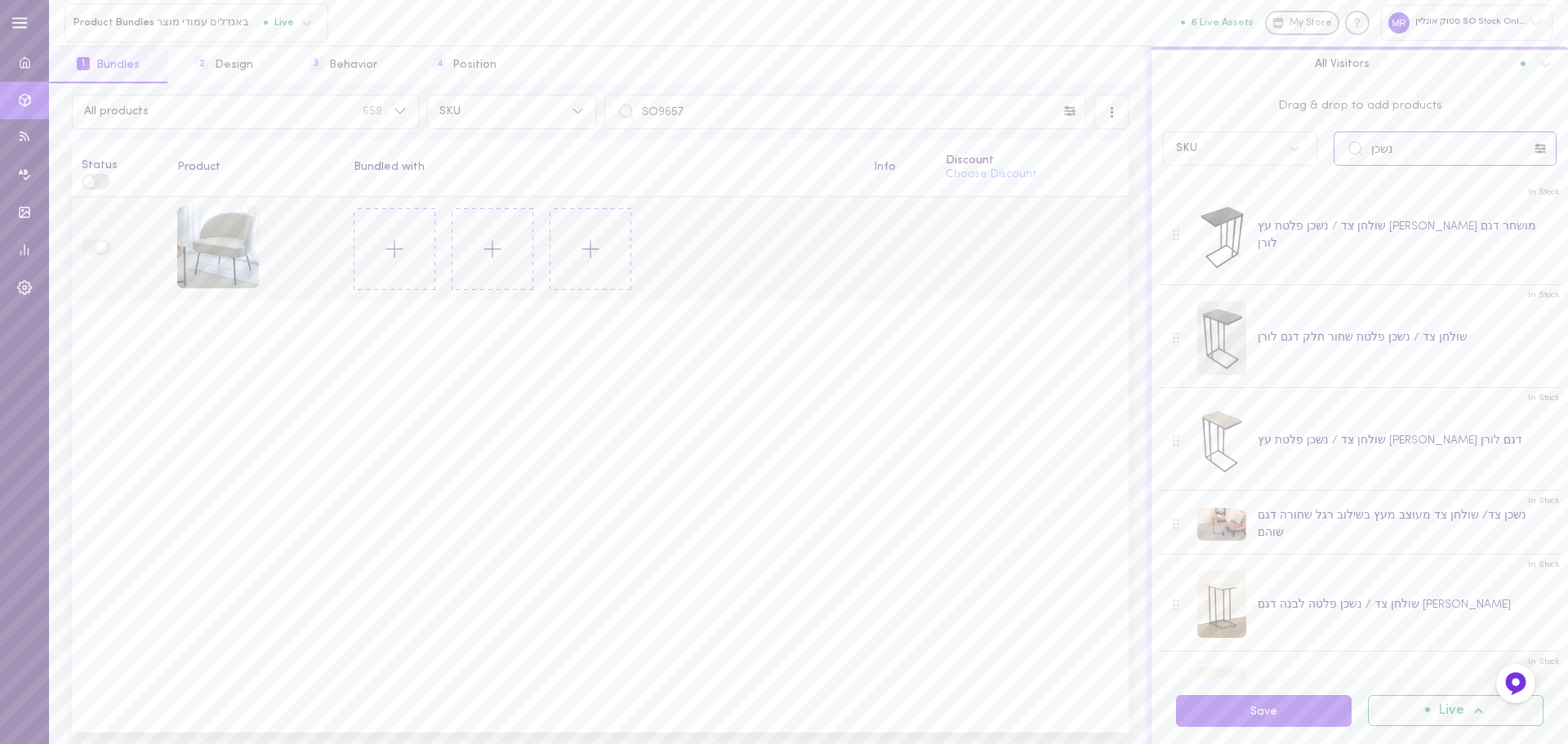
type input "נשכן"
click at [1288, 435] on div "שולחן צד / נשכן פלטת עץ [PERSON_NAME] דגם לורן" at bounding box center [1390, 441] width 265 height 17
click at [1256, 714] on button "Save" at bounding box center [1264, 711] width 176 height 32
click at [708, 107] on input "SO9657" at bounding box center [845, 112] width 482 height 34
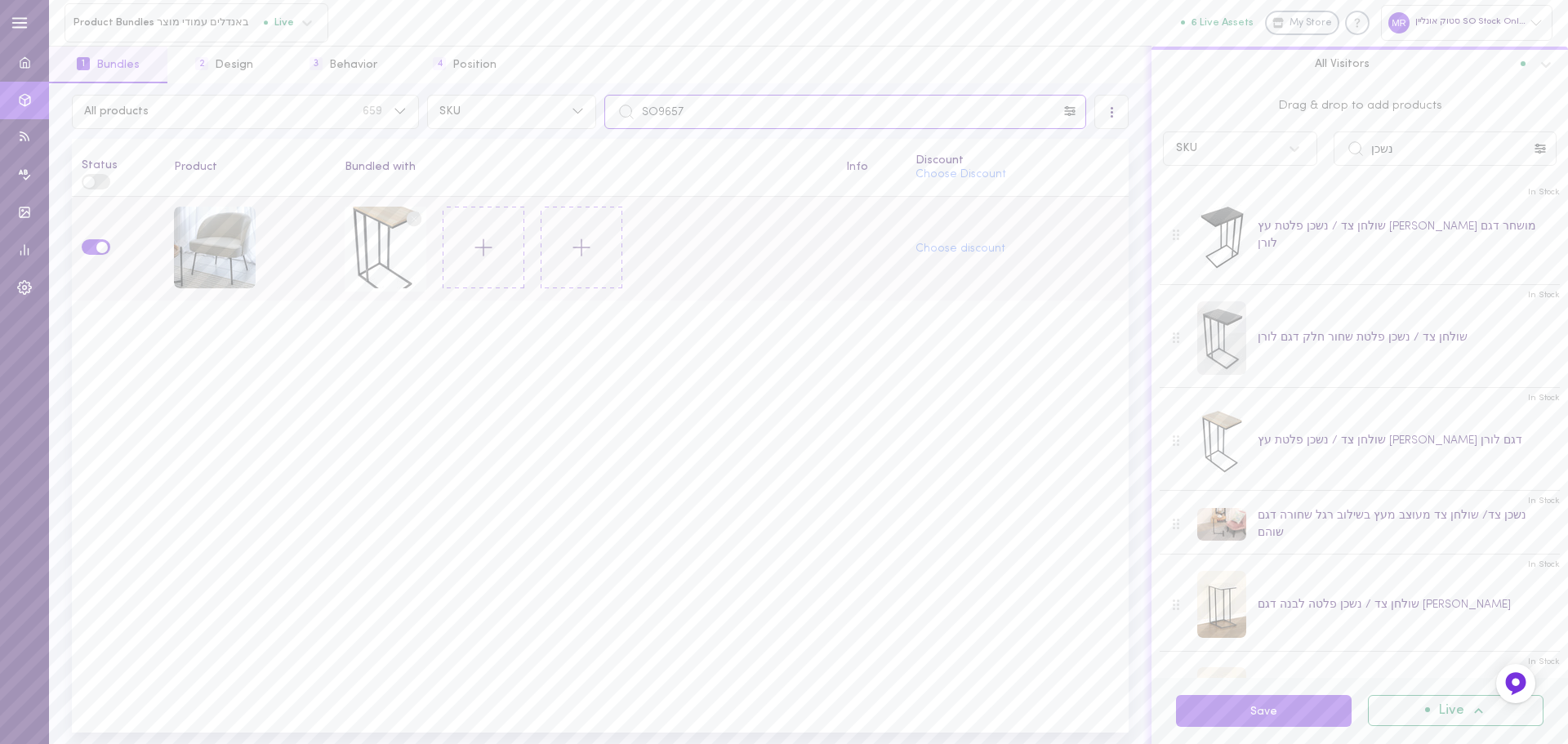
paste input "60"
type input "SO9660"
click at [410, 218] on circle at bounding box center [414, 218] width 15 height 15
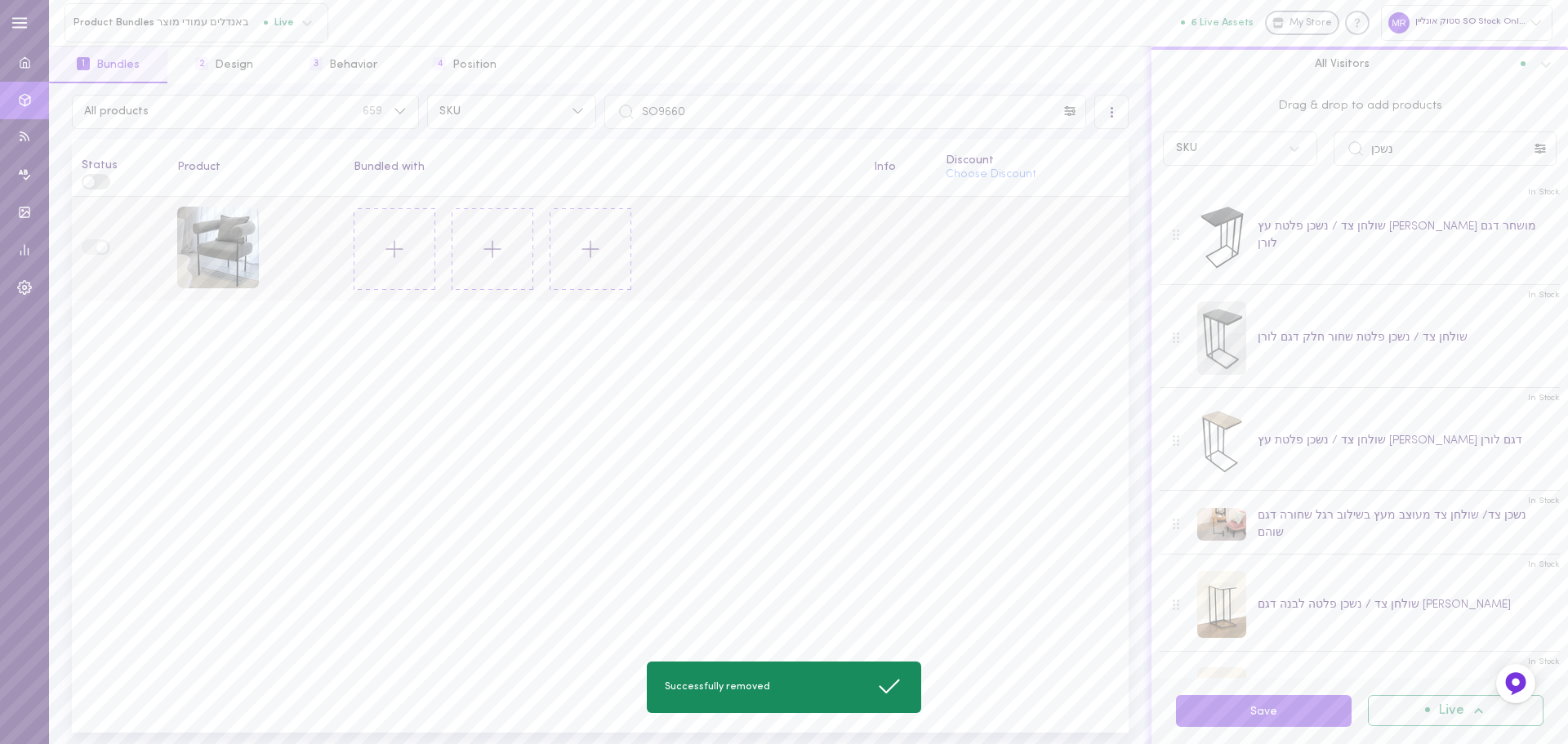
click at [382, 253] on icon at bounding box center [394, 249] width 28 height 28
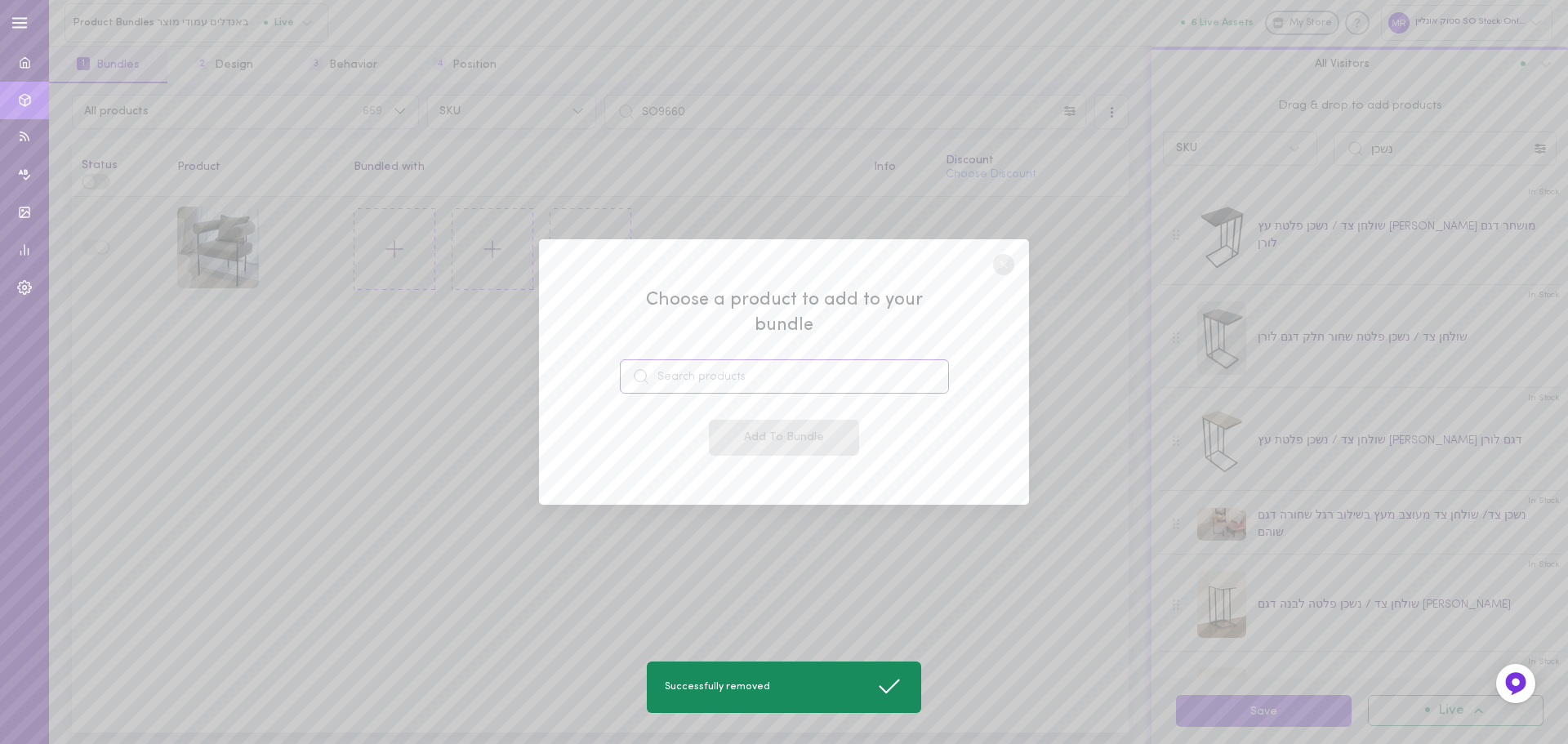
click at [683, 365] on input at bounding box center [784, 377] width 329 height 34
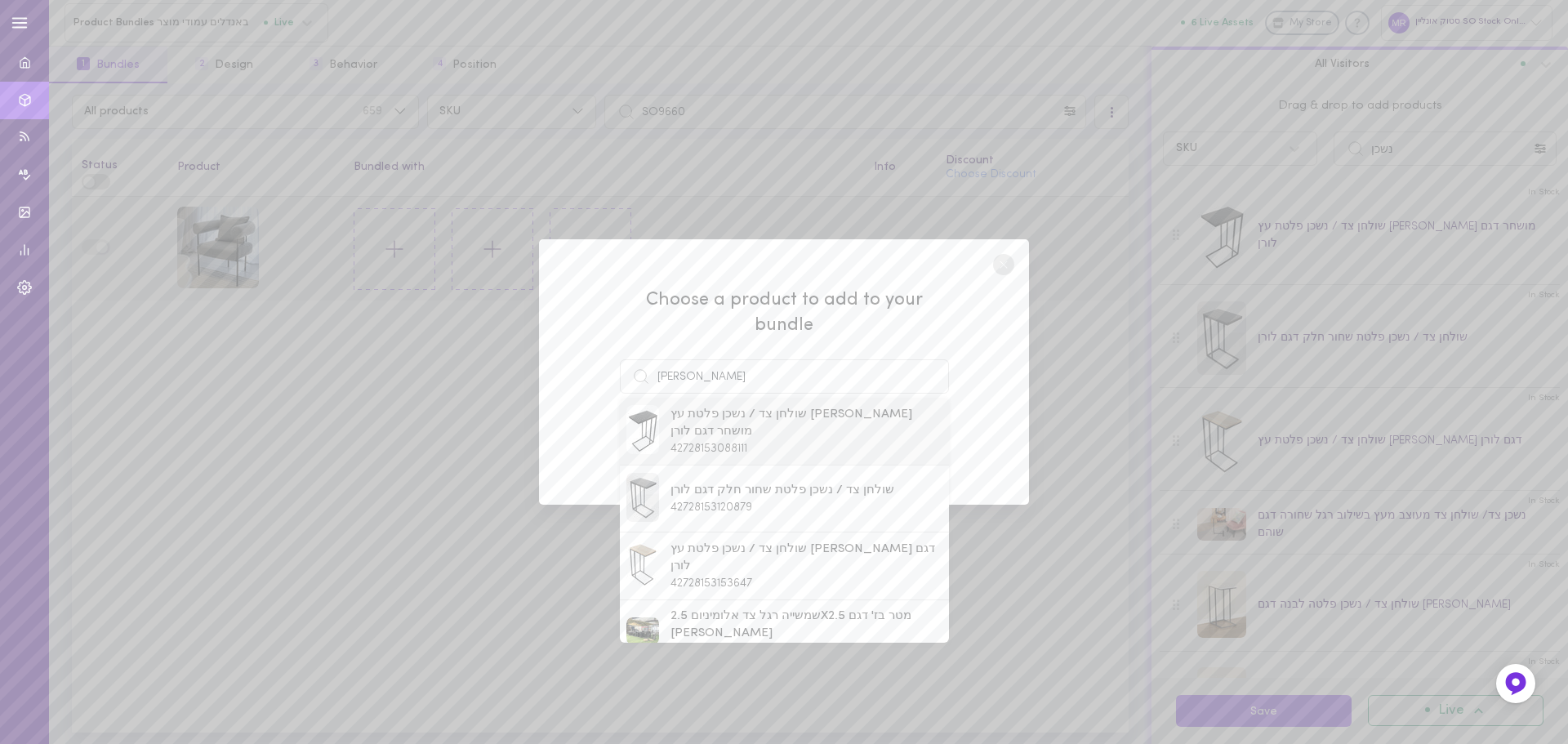
click at [682, 443] on span "42728153088111" at bounding box center [708, 449] width 76 height 12
type input "שולחן צד / נשכן פלטת עץ [PERSON_NAME] מושחר דגם לורן"
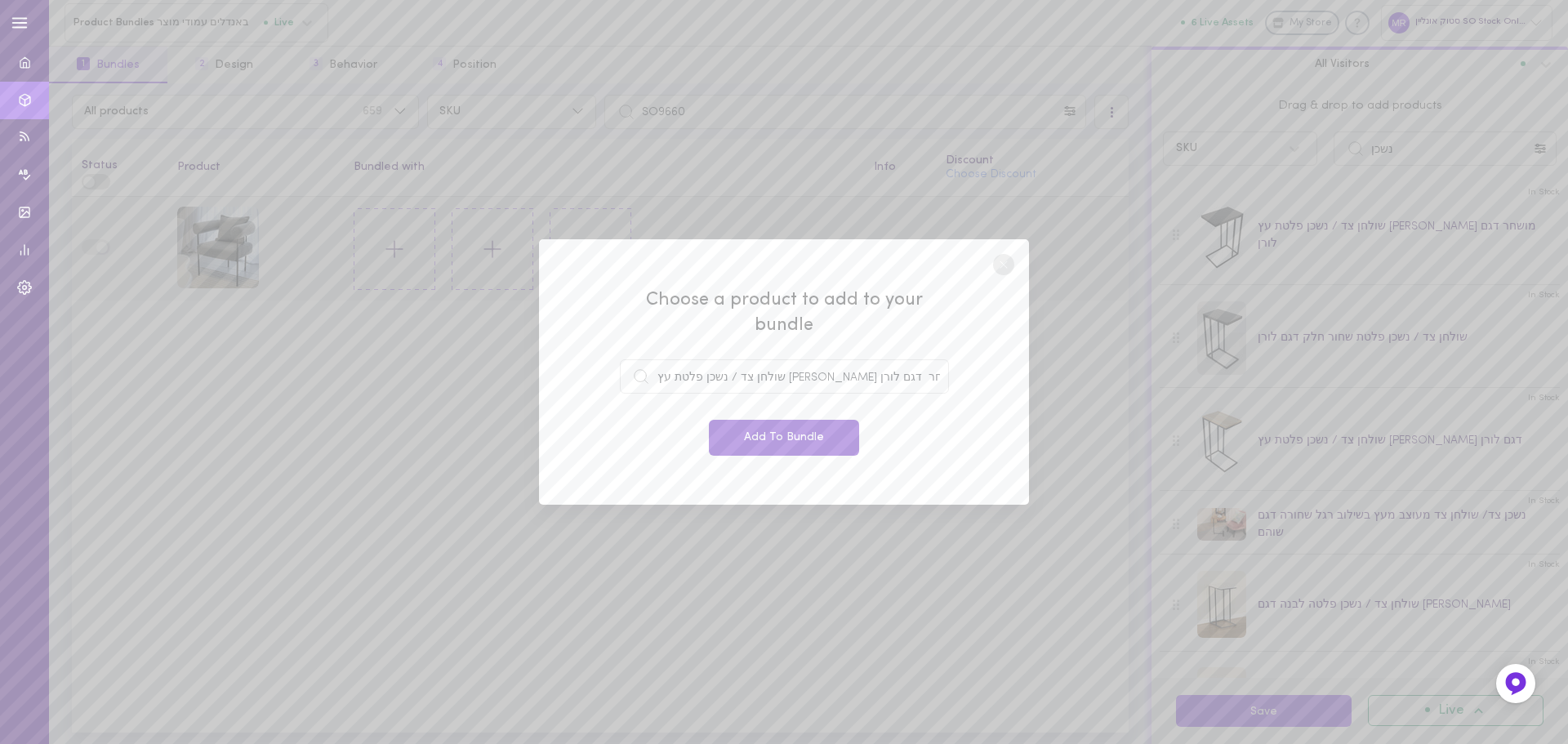
click at [788, 431] on button "Add To Bundle" at bounding box center [784, 438] width 150 height 36
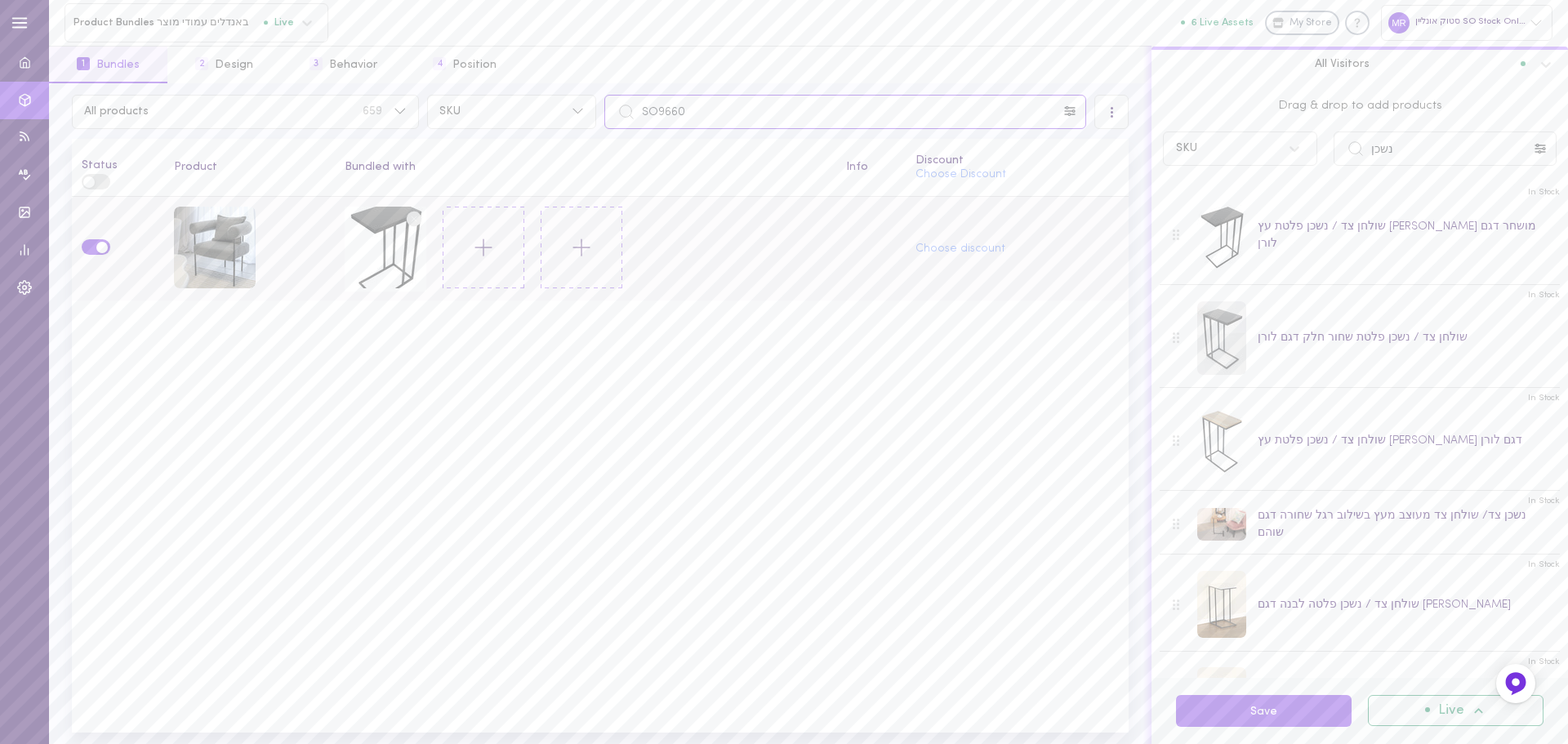
click at [698, 110] on input "SO9660" at bounding box center [845, 112] width 482 height 34
paste input "76"
type input "SO9676"
click at [415, 213] on circle at bounding box center [414, 218] width 15 height 15
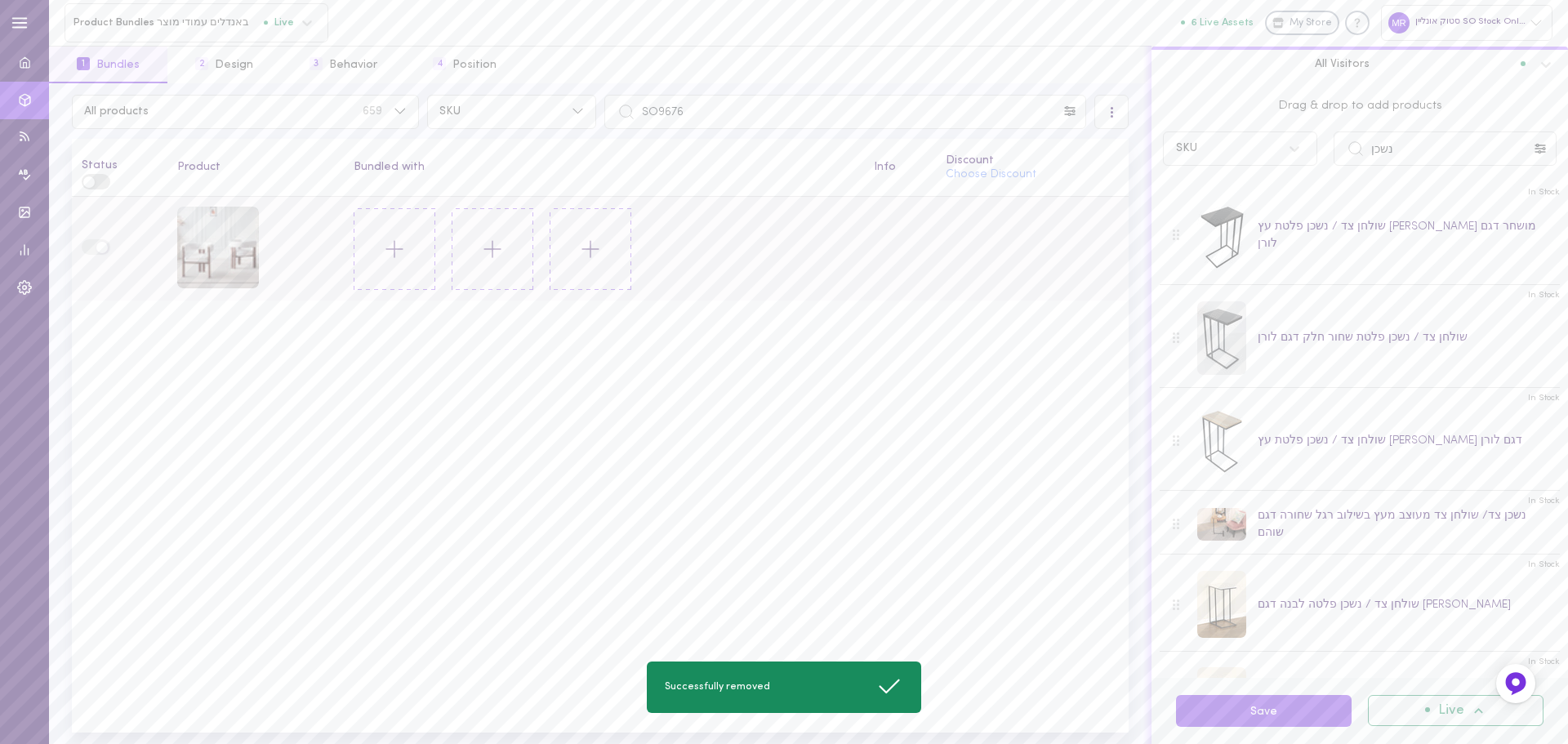
click at [395, 255] on line at bounding box center [395, 249] width 0 height 16
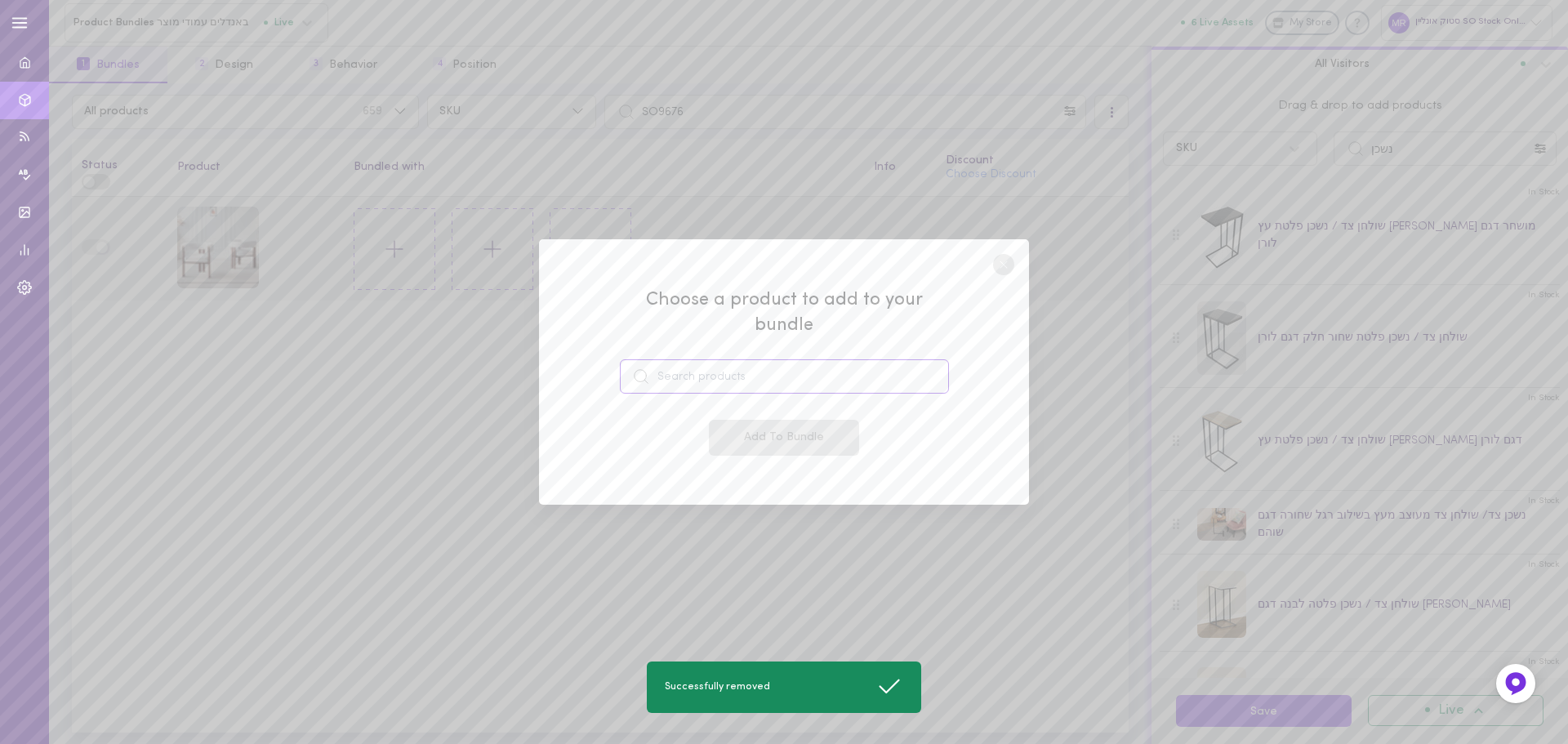
click at [707, 373] on input at bounding box center [784, 377] width 329 height 34
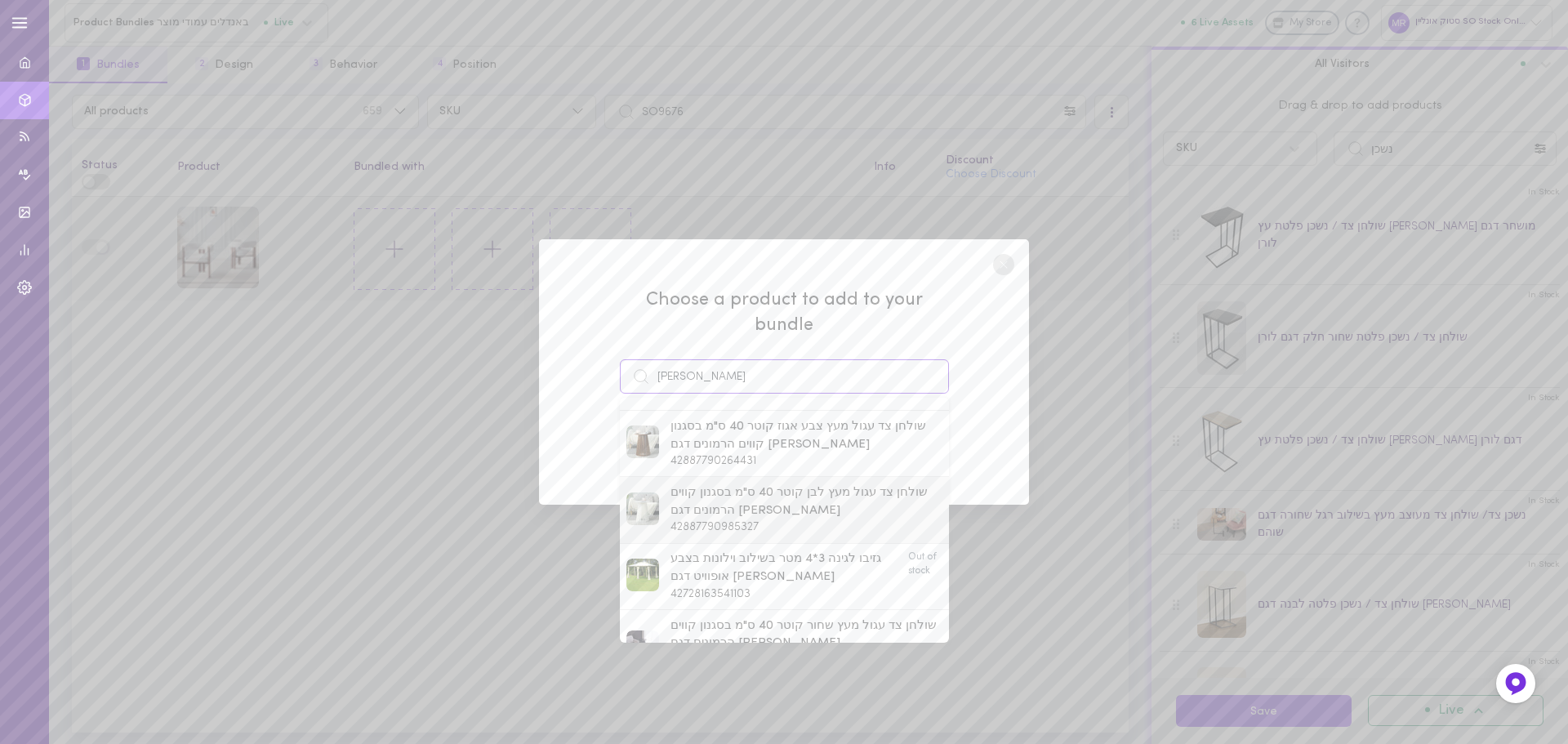
scroll to position [408, 0]
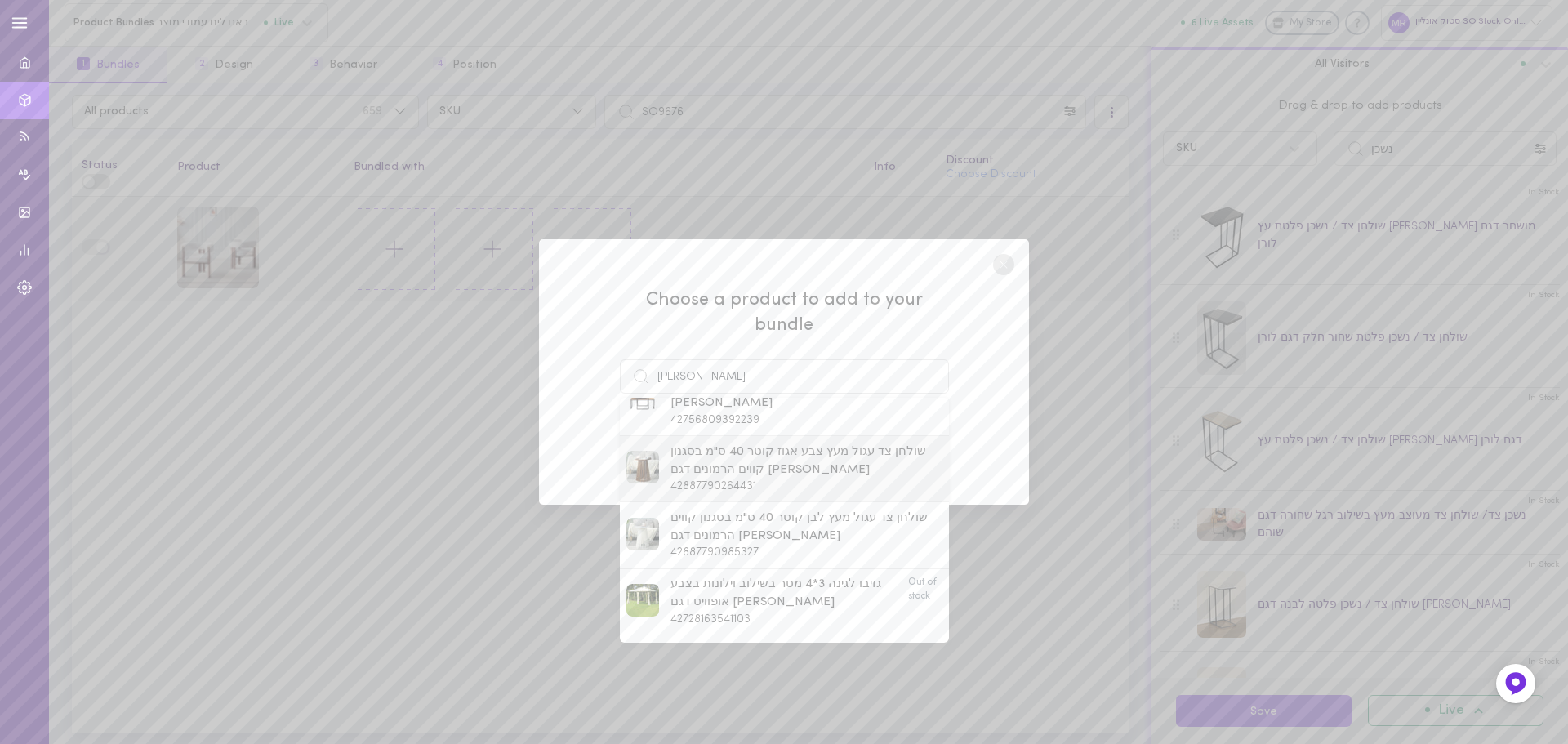
click at [705, 444] on span "שולחן צד עגול מעץ צבע אגוז קוטר 40 ס"מ בסגנון קווים הרמונים דגם [PERSON_NAME]" at bounding box center [806, 461] width 272 height 35
type input "שולחן צד עגול מעץ צבע אגוז קוטר 40 ס"מ בסגנון קווים הרמונים דגם [PERSON_NAME]"
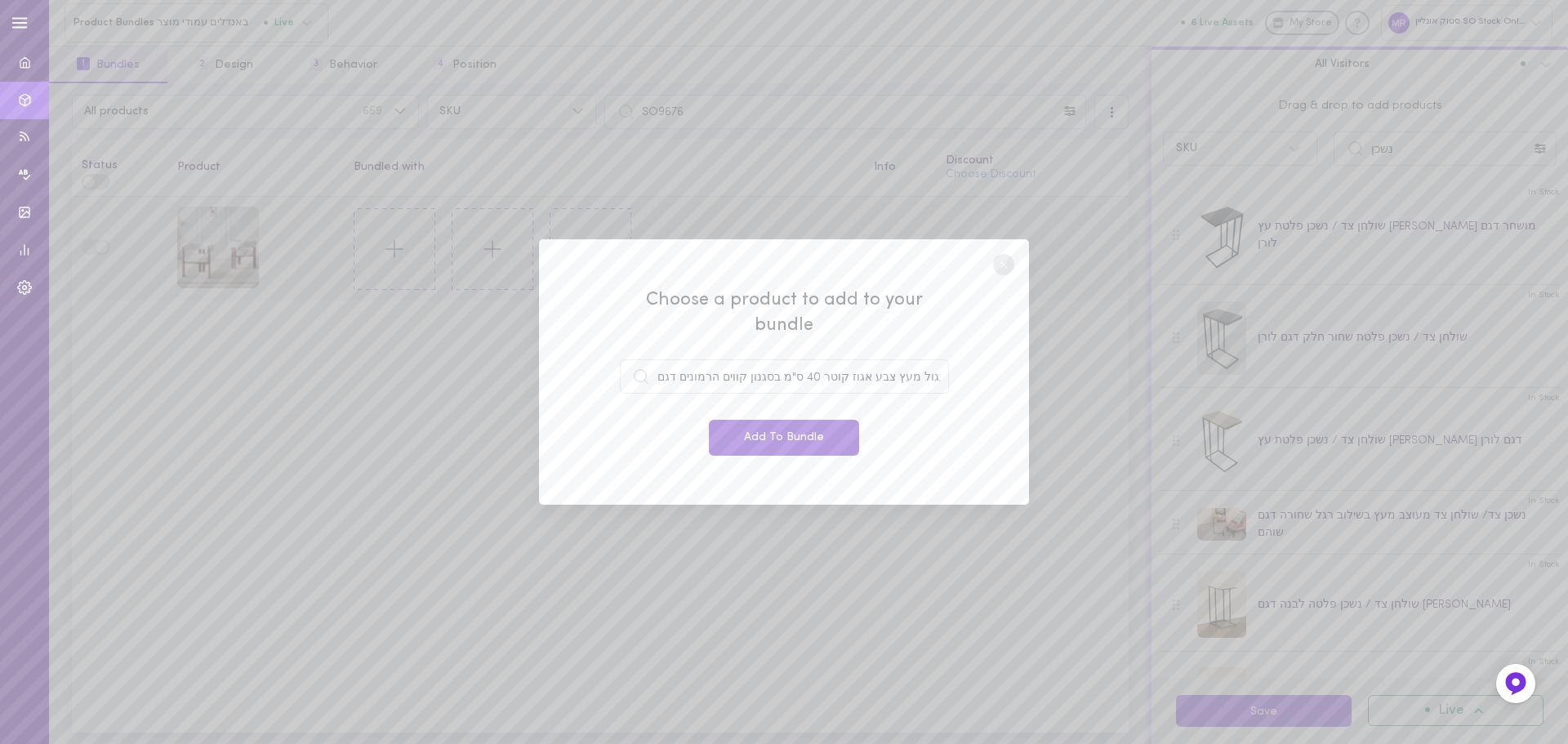
click at [817, 441] on button "Add To Bundle" at bounding box center [784, 438] width 150 height 36
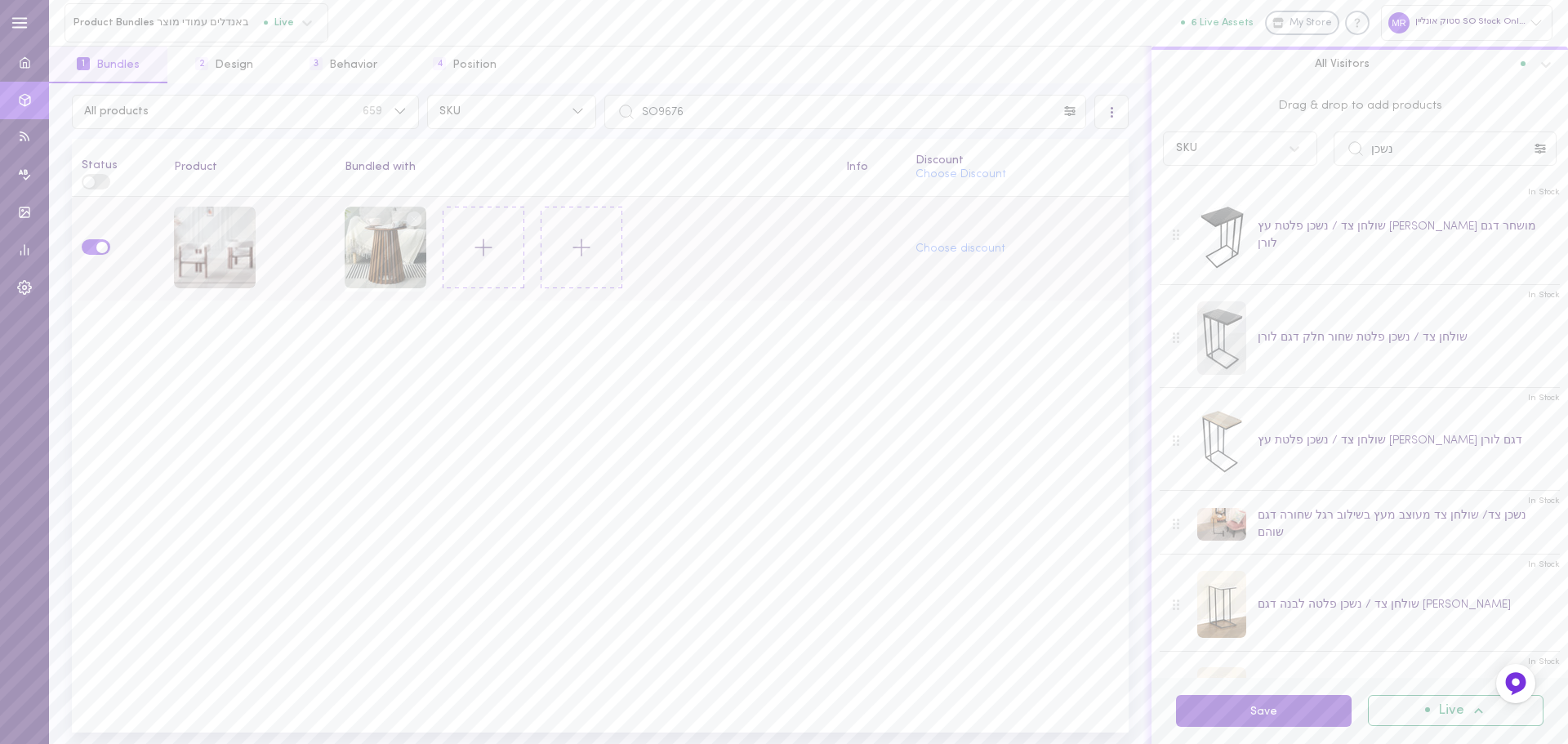
click at [1231, 715] on button "Save" at bounding box center [1264, 711] width 176 height 32
click at [713, 120] on input "SO9676" at bounding box center [845, 112] width 482 height 34
paste input "704"
type input "SO9704"
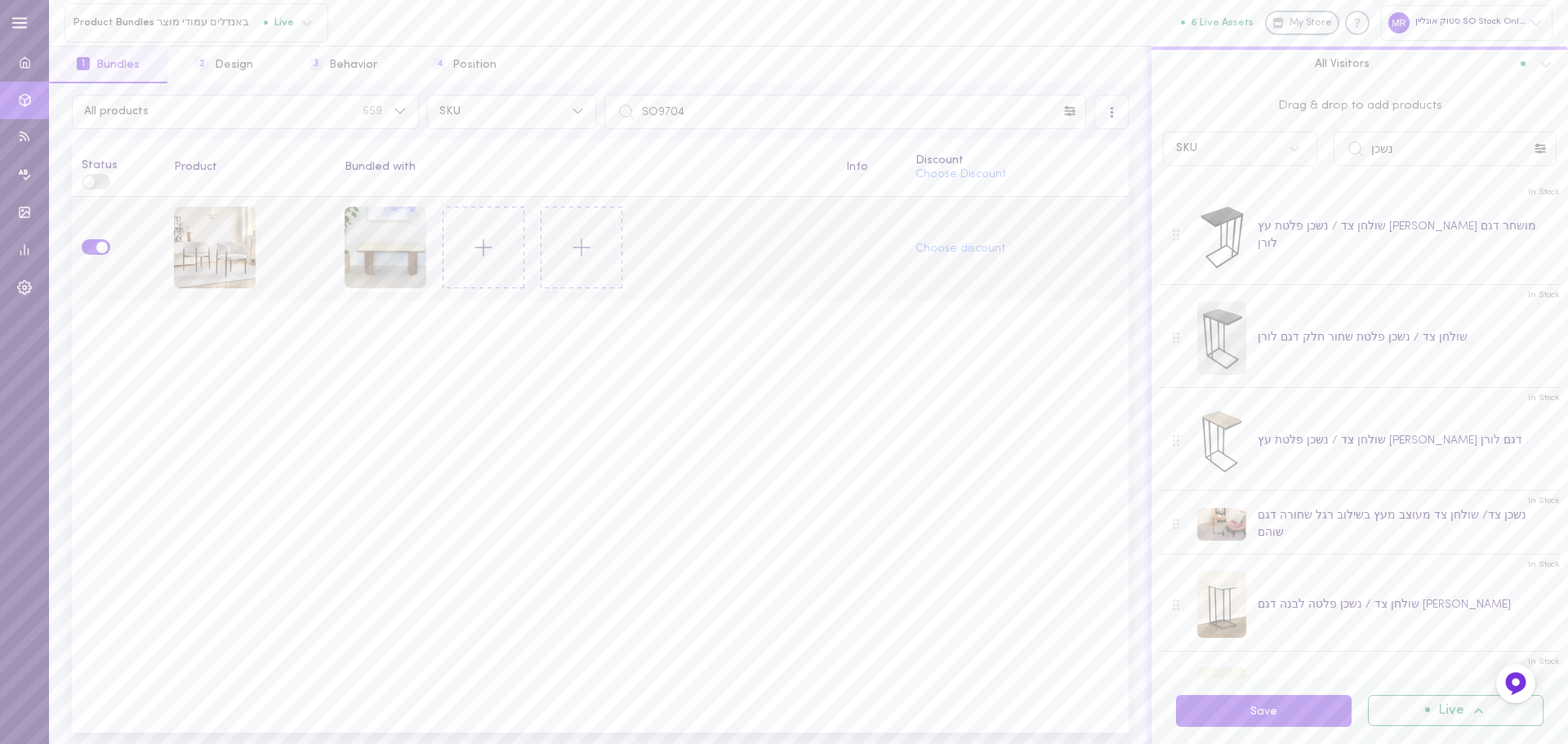
click at [414, 216] on line at bounding box center [414, 218] width 5 height 5
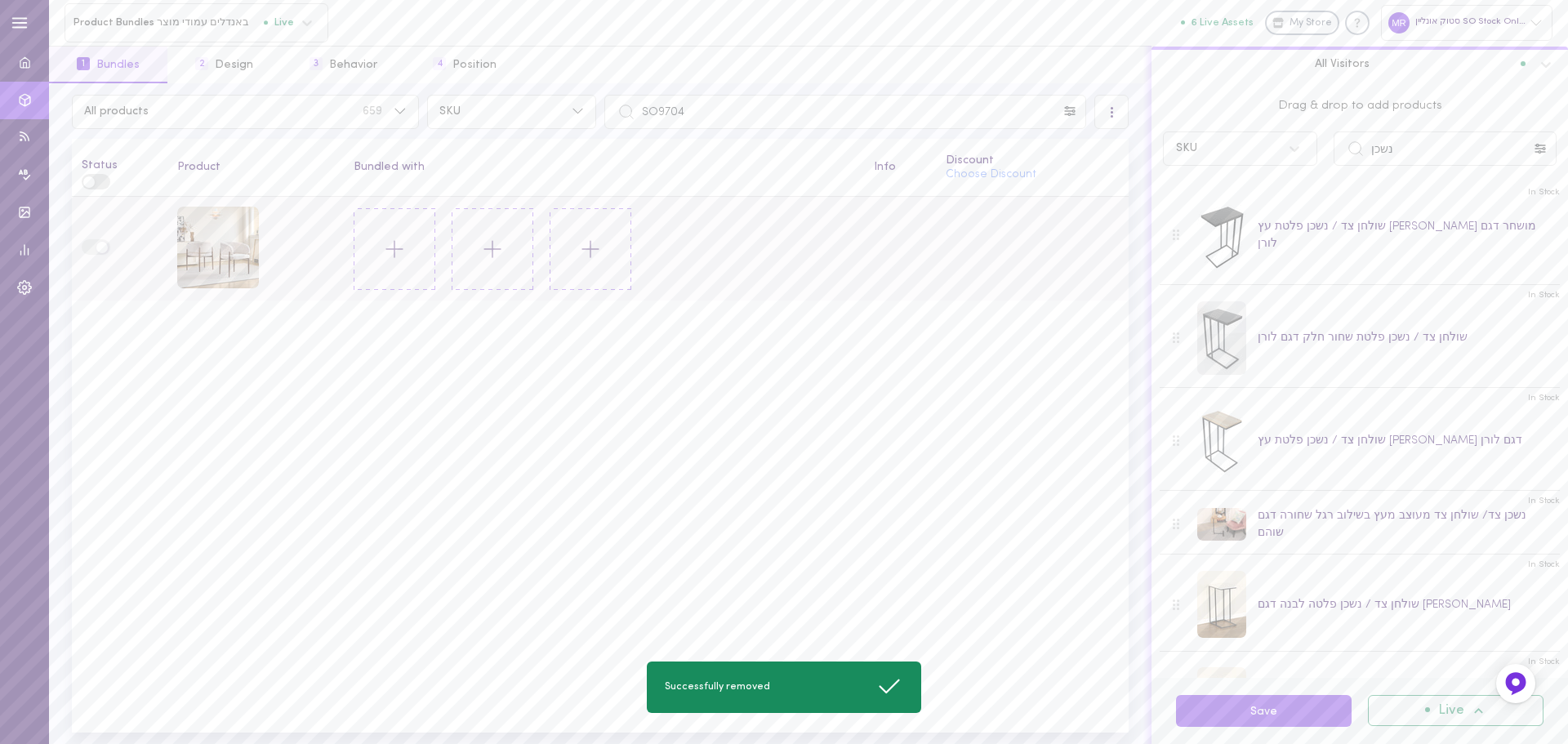
click at [395, 255] on line at bounding box center [395, 249] width 0 height 16
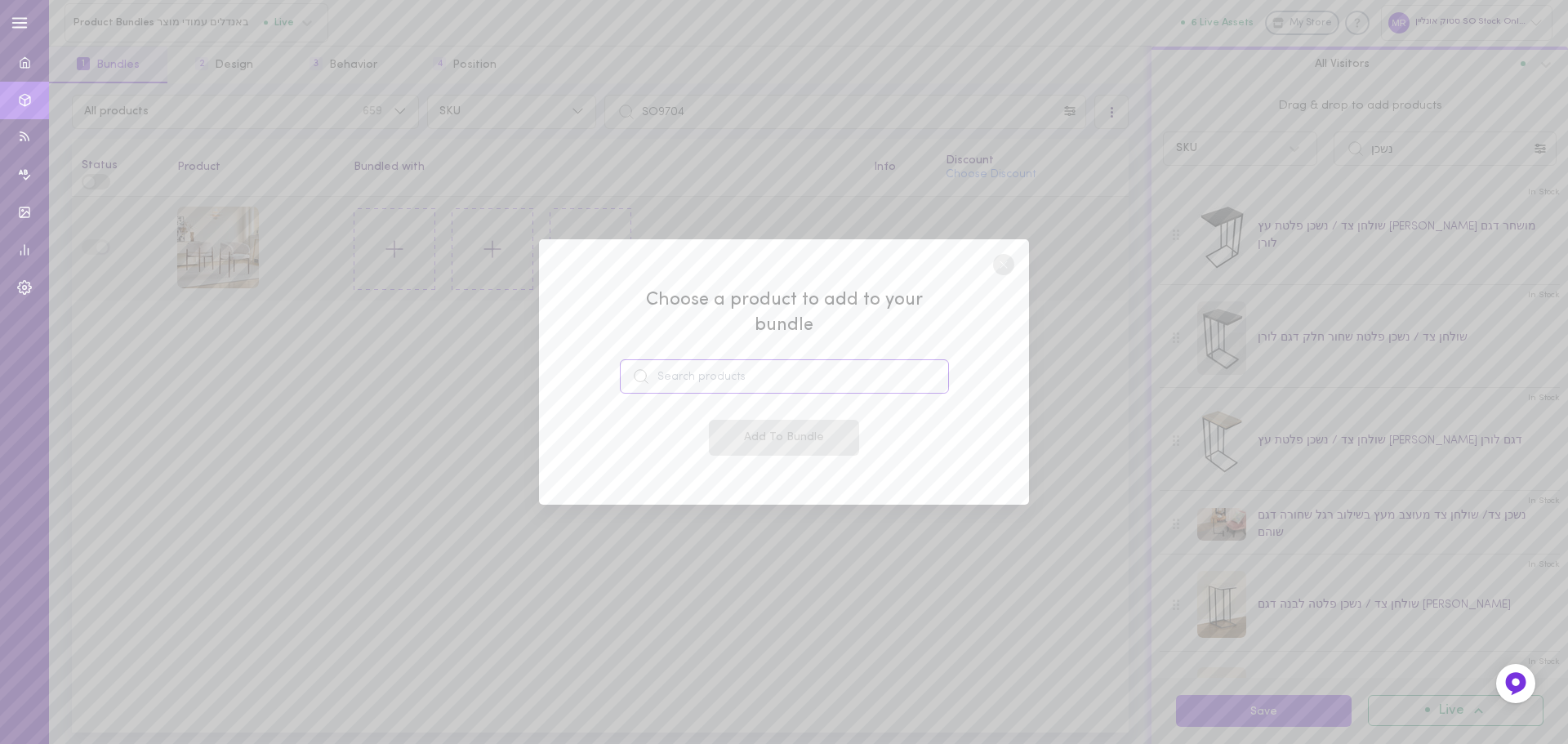
click at [722, 360] on input at bounding box center [784, 377] width 329 height 34
click at [734, 405] on span "נשכן צד/ שולחן צד מעוצב מעץ בשילוב רגל שחורה דגם שוהם" at bounding box center [806, 423] width 272 height 35
type input "נשכן צד/ שולחן צד מעוצב מעץ בשילוב רגל שחורה דגם שוהם"
click at [799, 424] on button "Add To Bundle" at bounding box center [784, 438] width 150 height 36
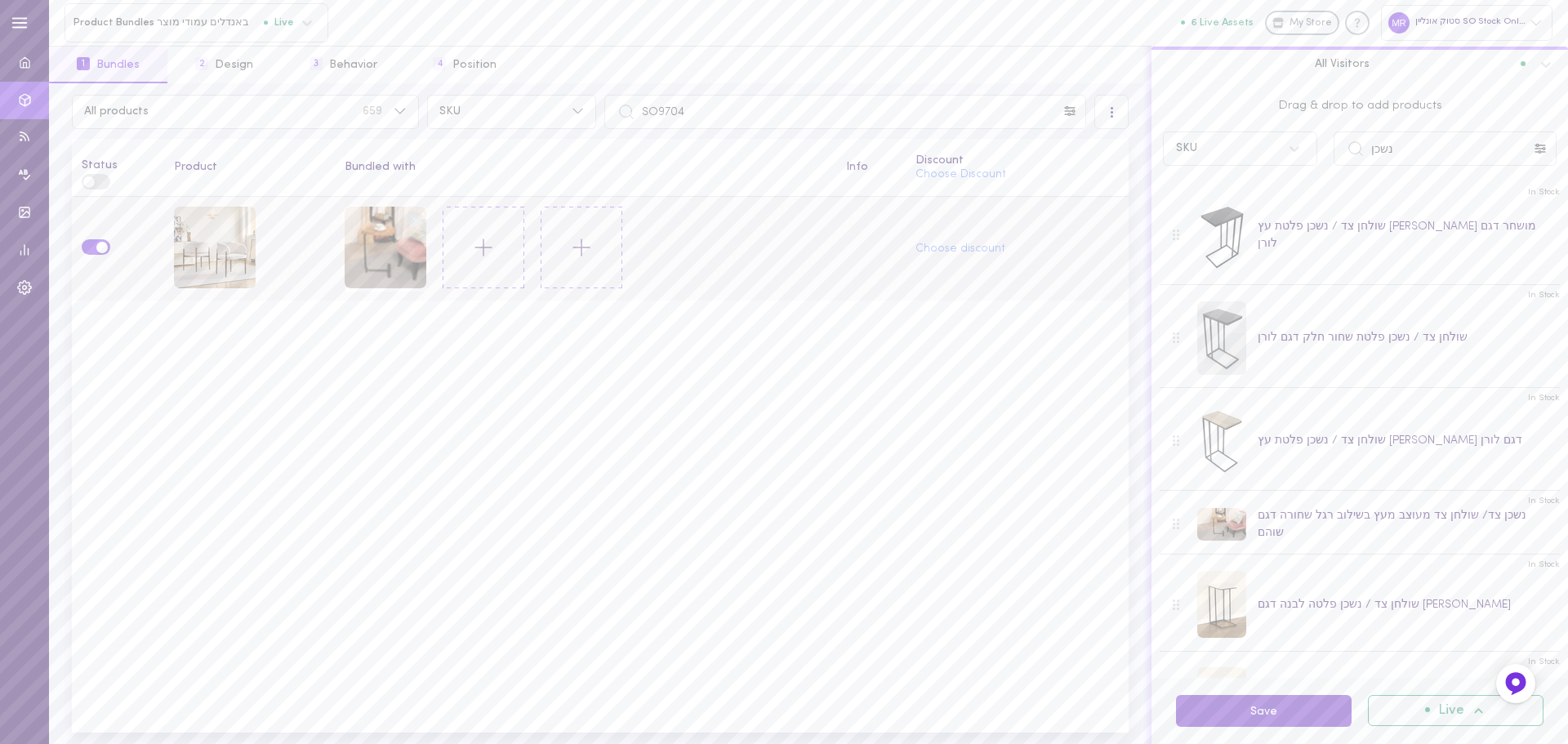
click at [1248, 708] on button "Save" at bounding box center [1264, 711] width 176 height 32
click at [416, 210] on circle at bounding box center [414, 218] width 15 height 15
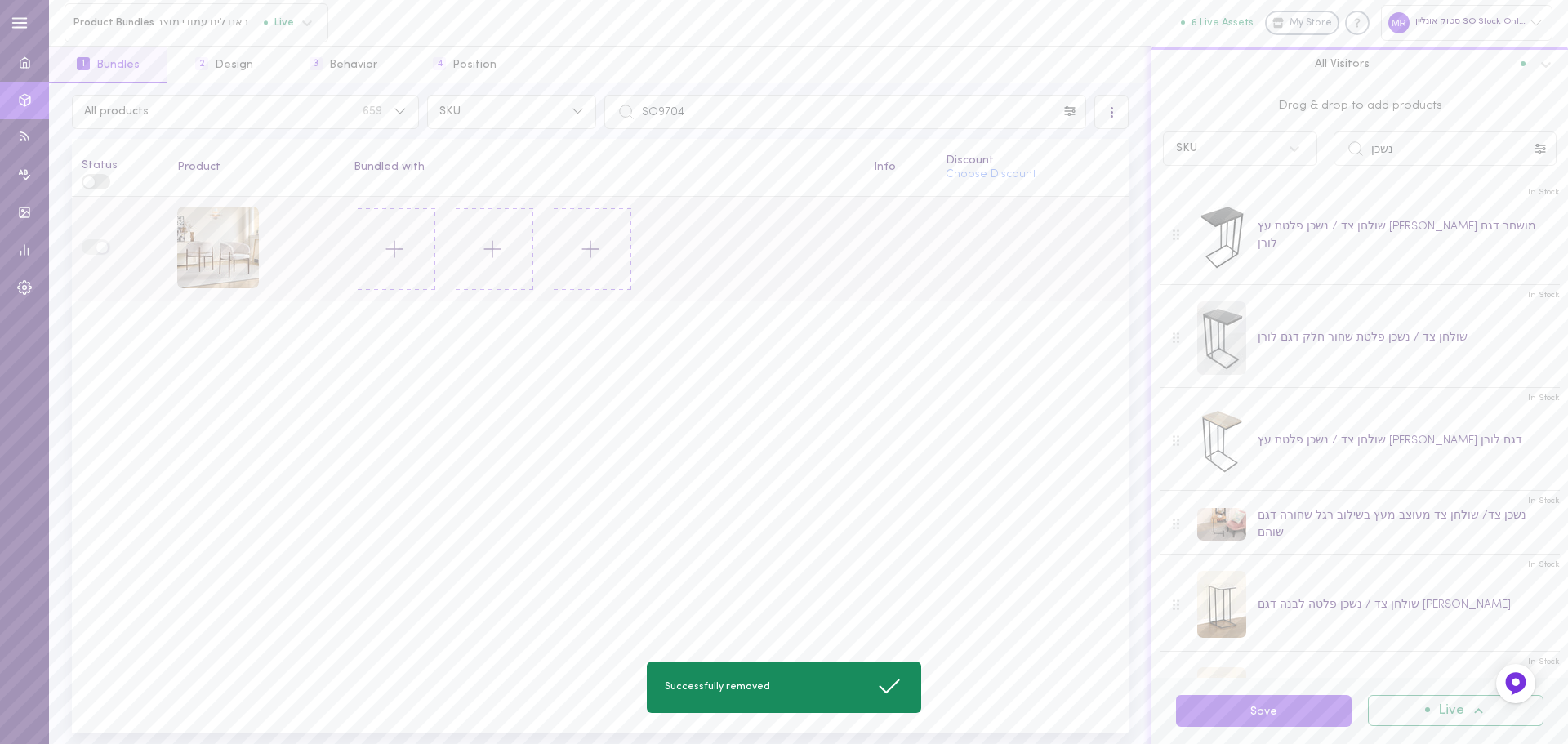
click at [396, 244] on icon at bounding box center [394, 249] width 28 height 28
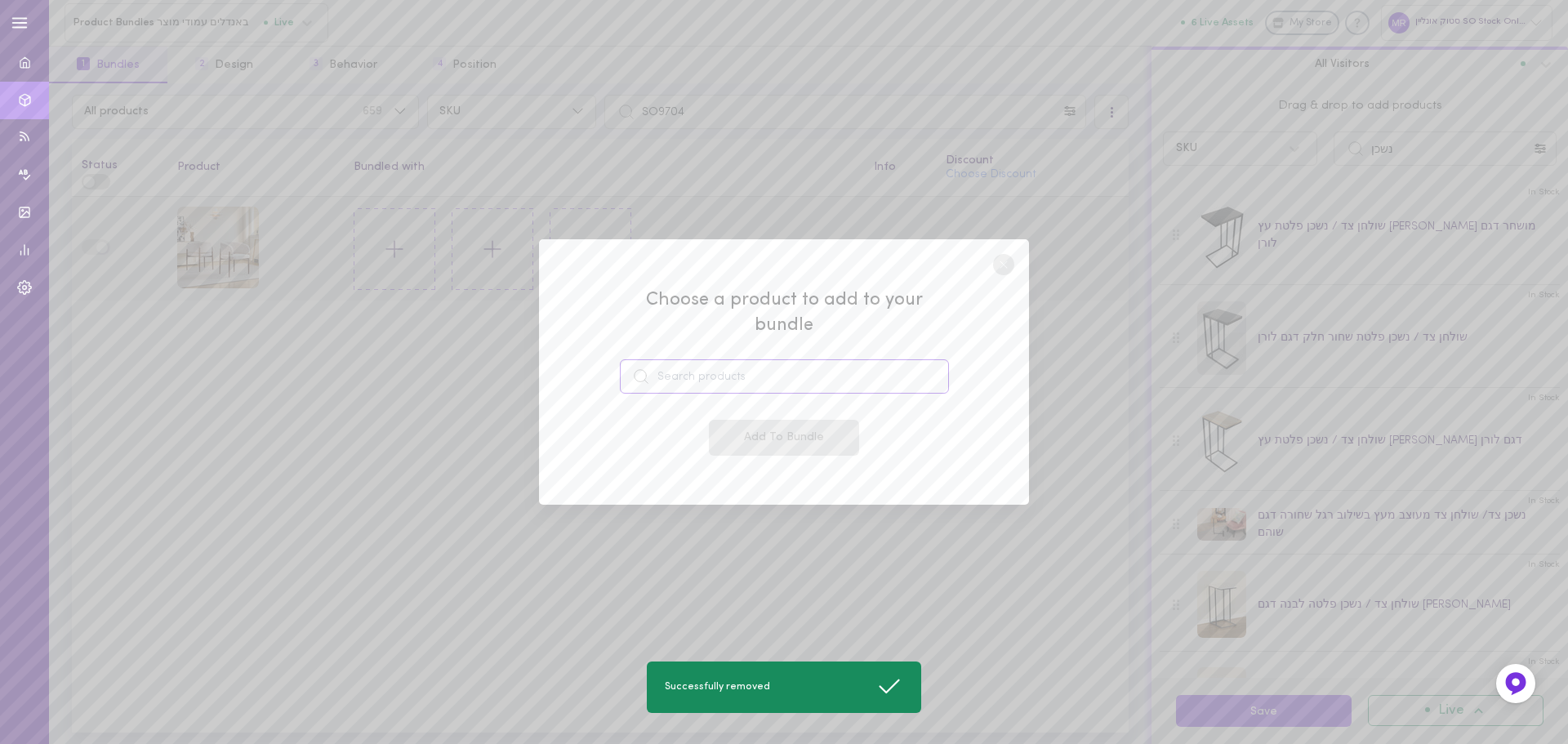
click at [671, 367] on input at bounding box center [784, 377] width 329 height 34
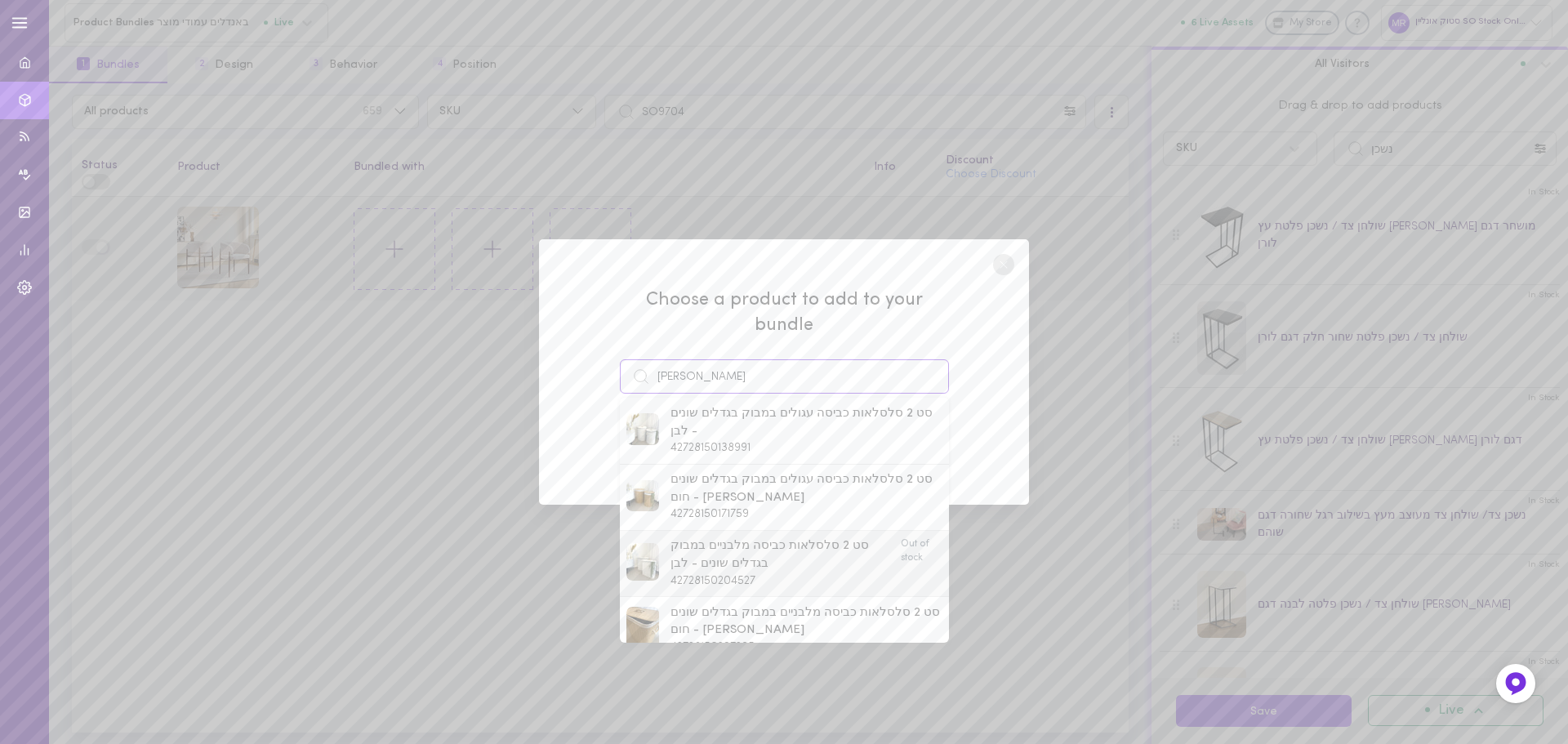
scroll to position [327, 0]
click at [695, 525] on span "שולחן צד עגול מעץ צבע אגוז קוטר 40 ס"מ בסגנון קווים הרמונים דגם [PERSON_NAME]" at bounding box center [806, 542] width 272 height 35
type input "שולחן צד עגול מעץ צבע אגוז קוטר 40 ס"מ בסגנון קווים הרמונים דגם [PERSON_NAME]"
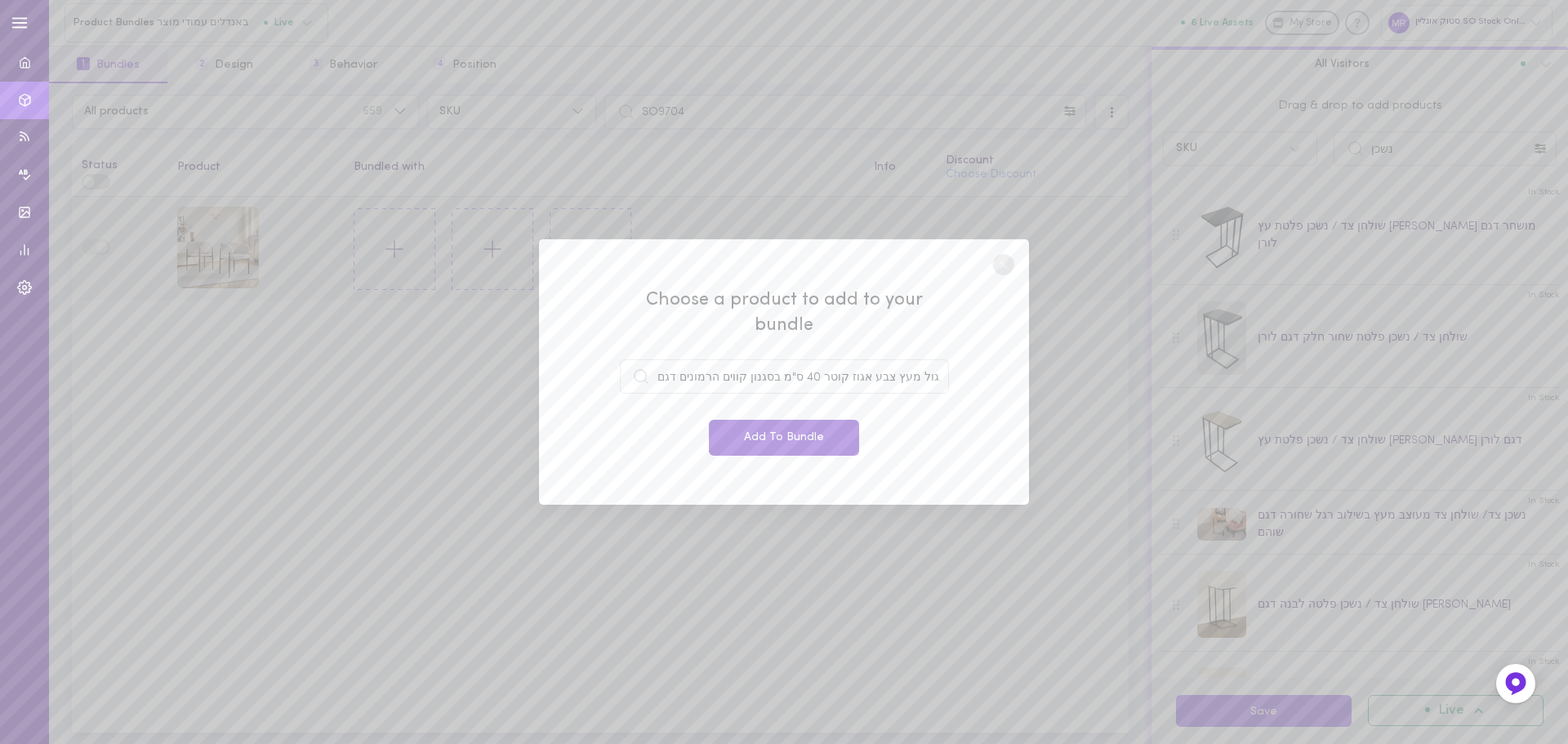
click at [793, 432] on button "Add To Bundle" at bounding box center [784, 438] width 150 height 36
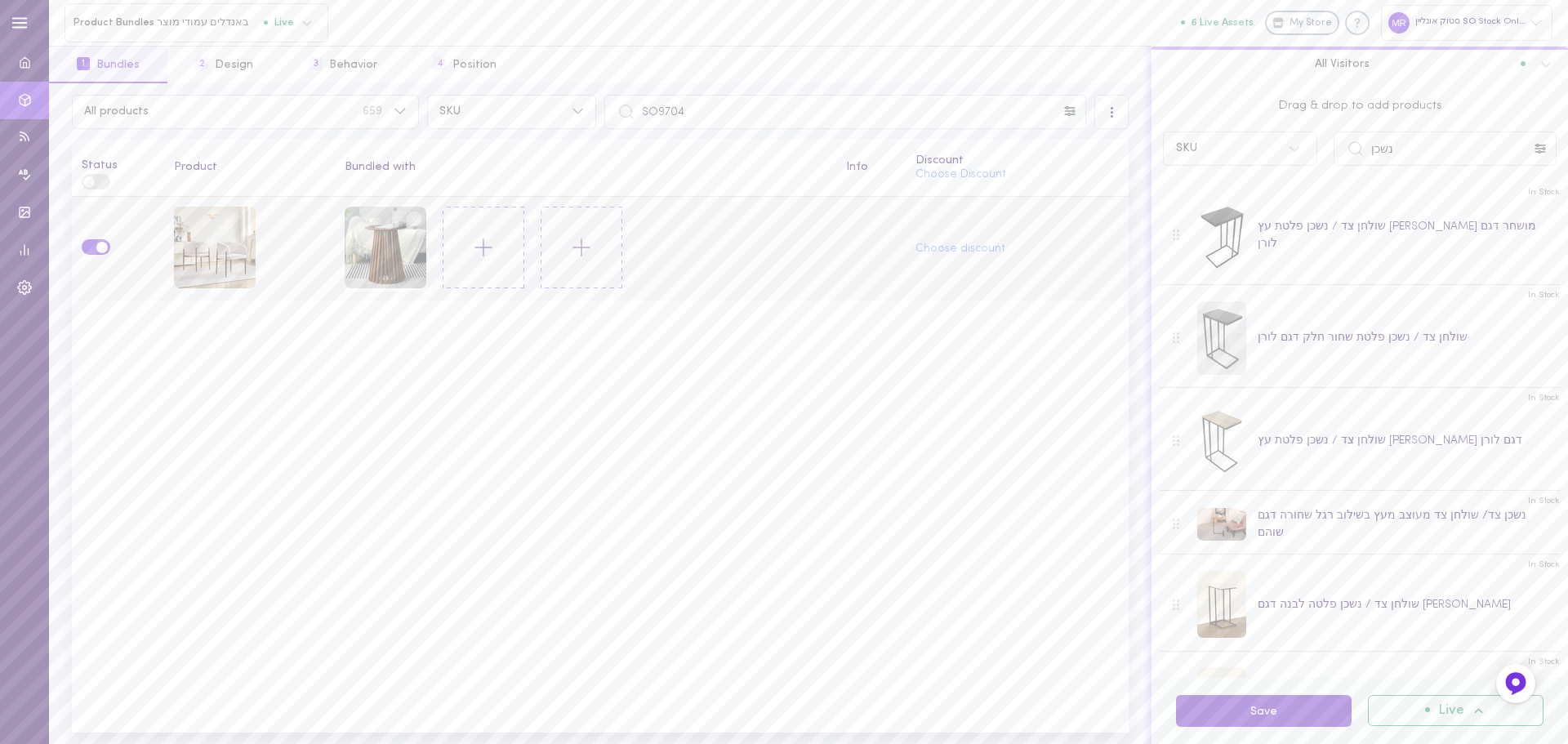
click at [1261, 712] on button "Save" at bounding box center [1264, 711] width 176 height 32
click at [725, 98] on input "SO9704" at bounding box center [845, 112] width 482 height 34
click at [722, 109] on input "SO9704" at bounding box center [845, 112] width 482 height 34
paste input "5"
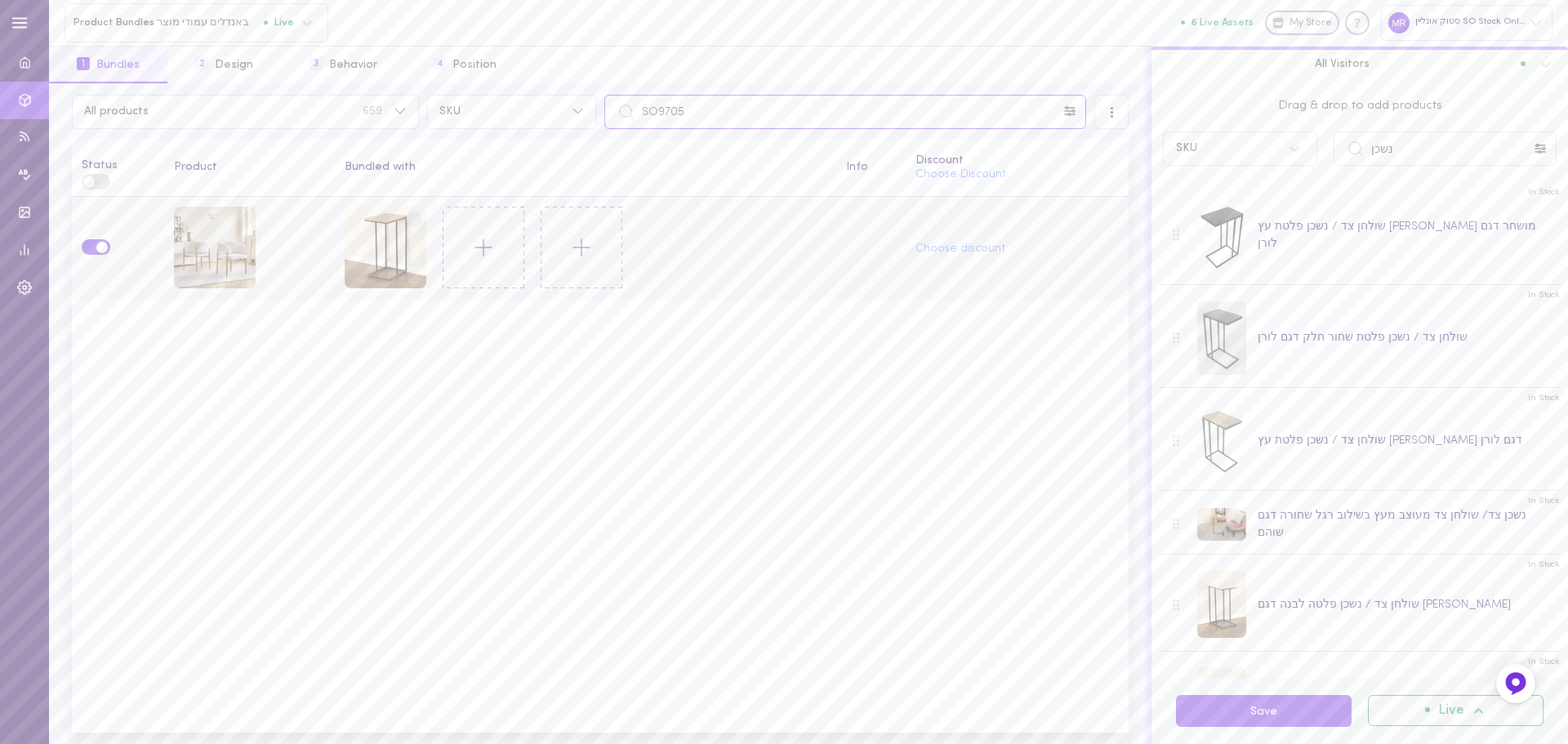
type input "SO9705"
click at [413, 214] on circle at bounding box center [414, 218] width 15 height 15
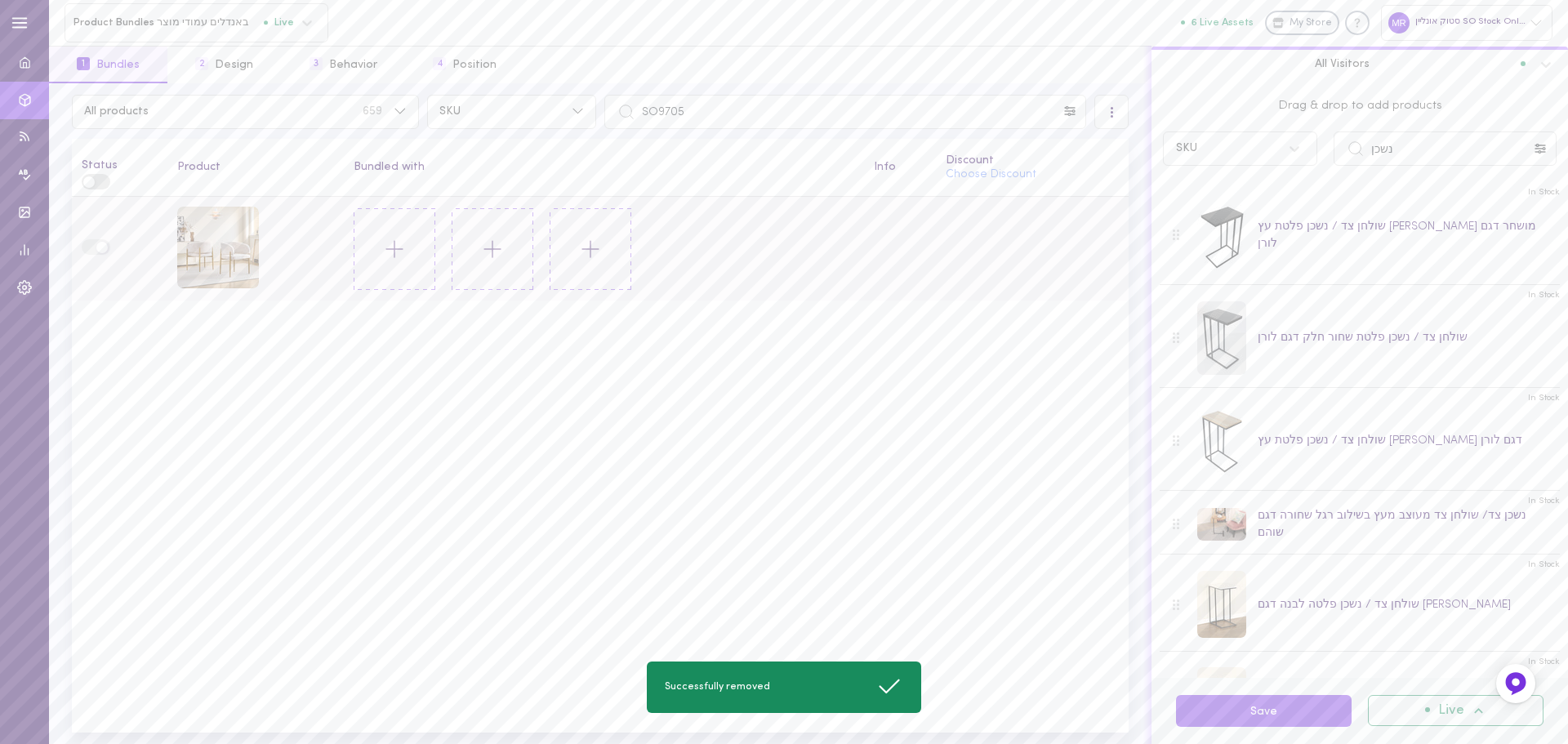
click at [398, 250] on line at bounding box center [395, 250] width 16 height 0
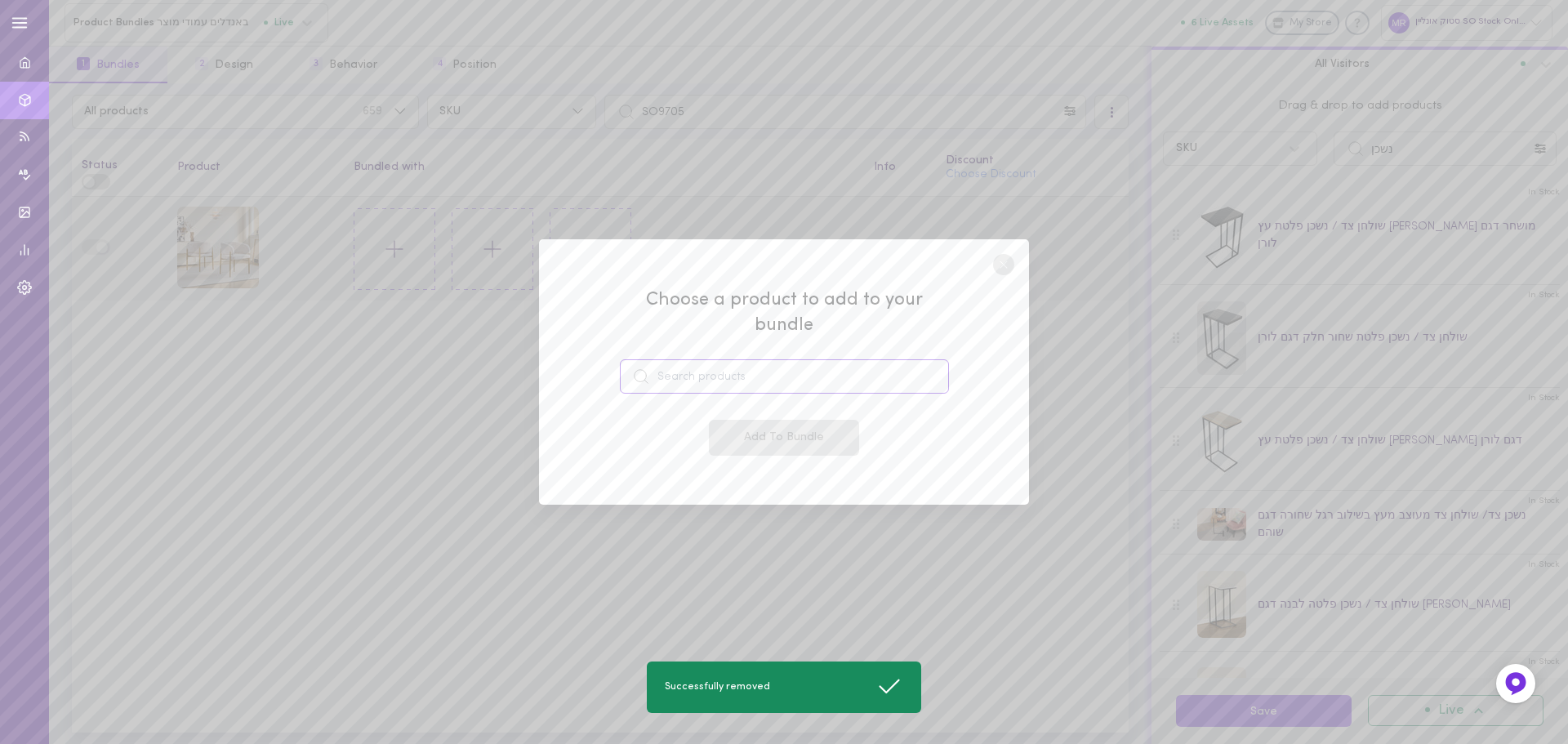
click at [842, 362] on input at bounding box center [784, 377] width 329 height 34
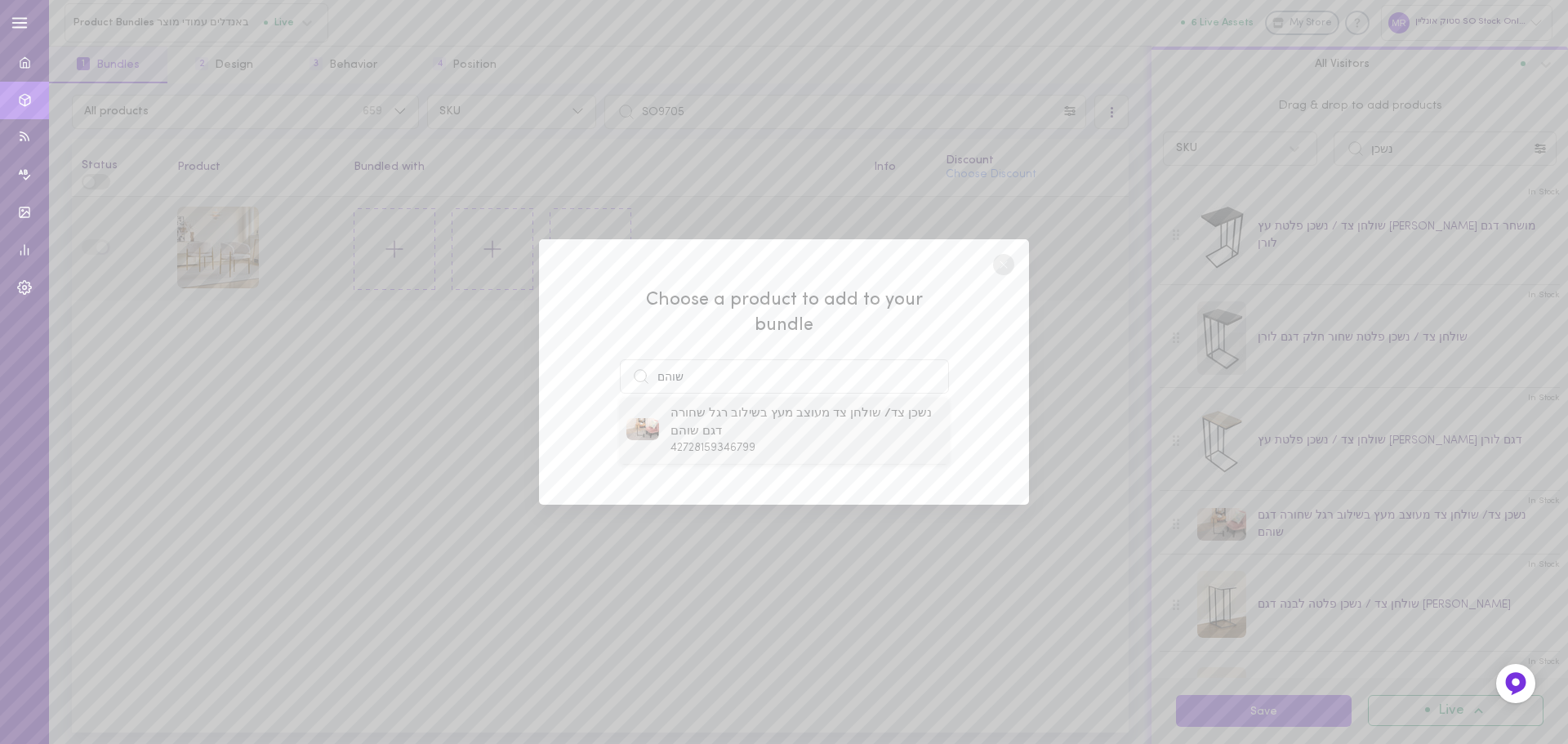
click at [732, 413] on span "נשכן צד/ שולחן צד מעוצב מעץ בשילוב רגל שחורה דגם שוהם" at bounding box center [806, 423] width 272 height 35
type input "נשכן צד/ שולחן צד מעוצב מעץ בשילוב רגל שחורה דגם שוהם"
click at [731, 425] on button "Add To Bundle" at bounding box center [784, 438] width 150 height 36
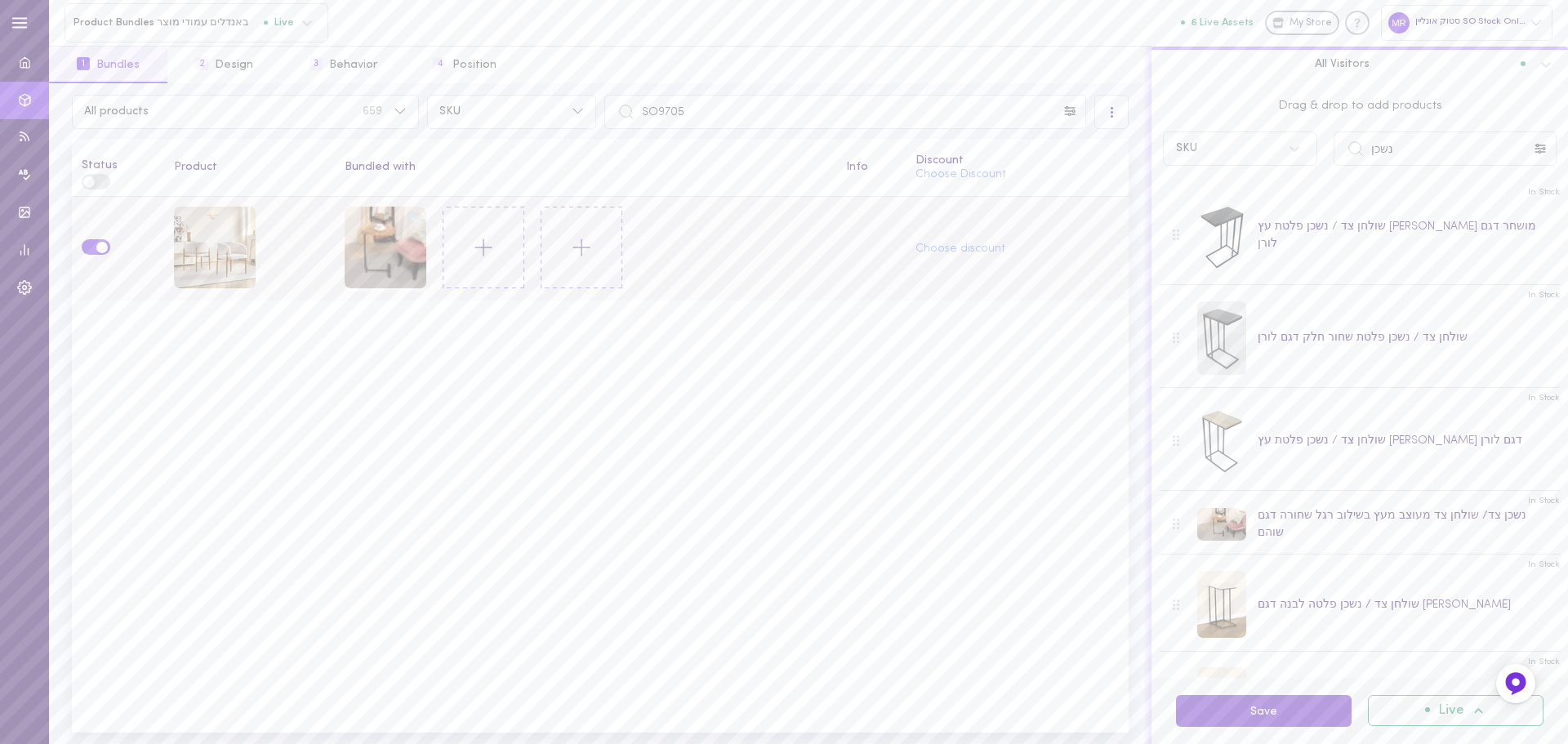
click at [1287, 716] on button "Save" at bounding box center [1264, 711] width 176 height 32
click at [734, 114] on input "SO9705" at bounding box center [845, 112] width 482 height 34
paste input "386"
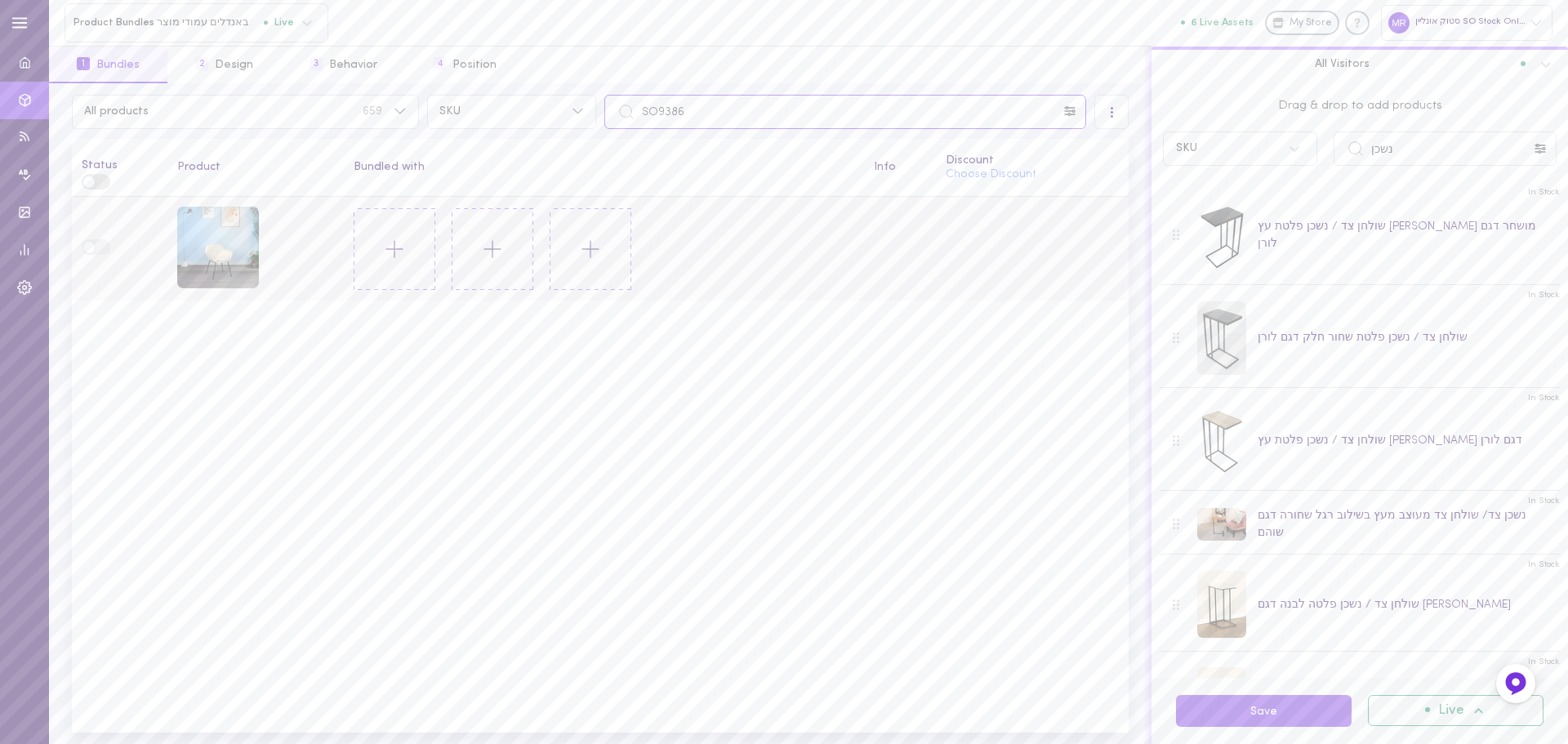
type input "SO9386"
click at [390, 245] on icon at bounding box center [394, 249] width 28 height 28
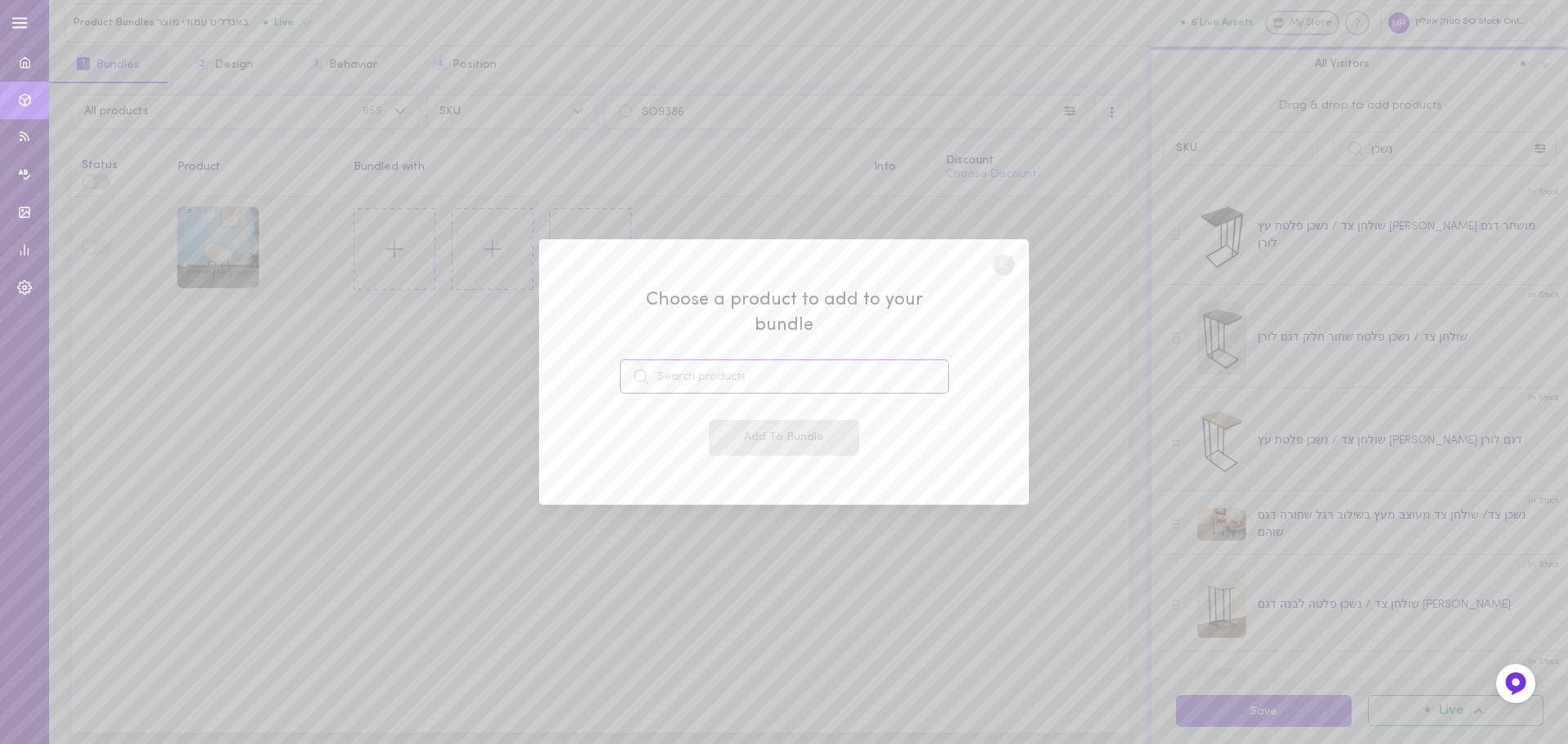
click at [730, 367] on input at bounding box center [784, 377] width 329 height 34
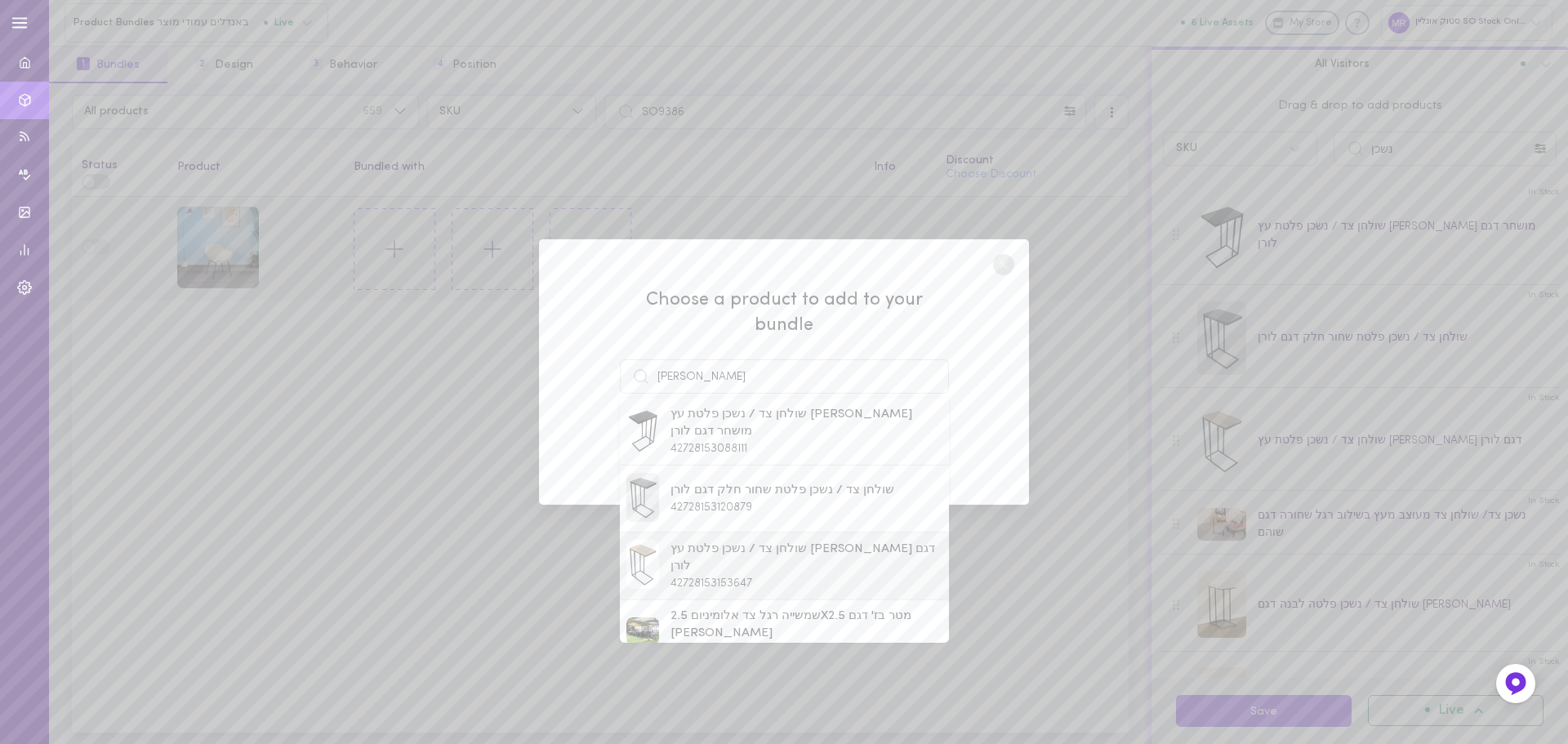
click at [695, 578] on span "42728153153647" at bounding box center [710, 583] width 81 height 12
type input "שולחן צד / נשכן פלטת עץ [PERSON_NAME] דגם לורן"
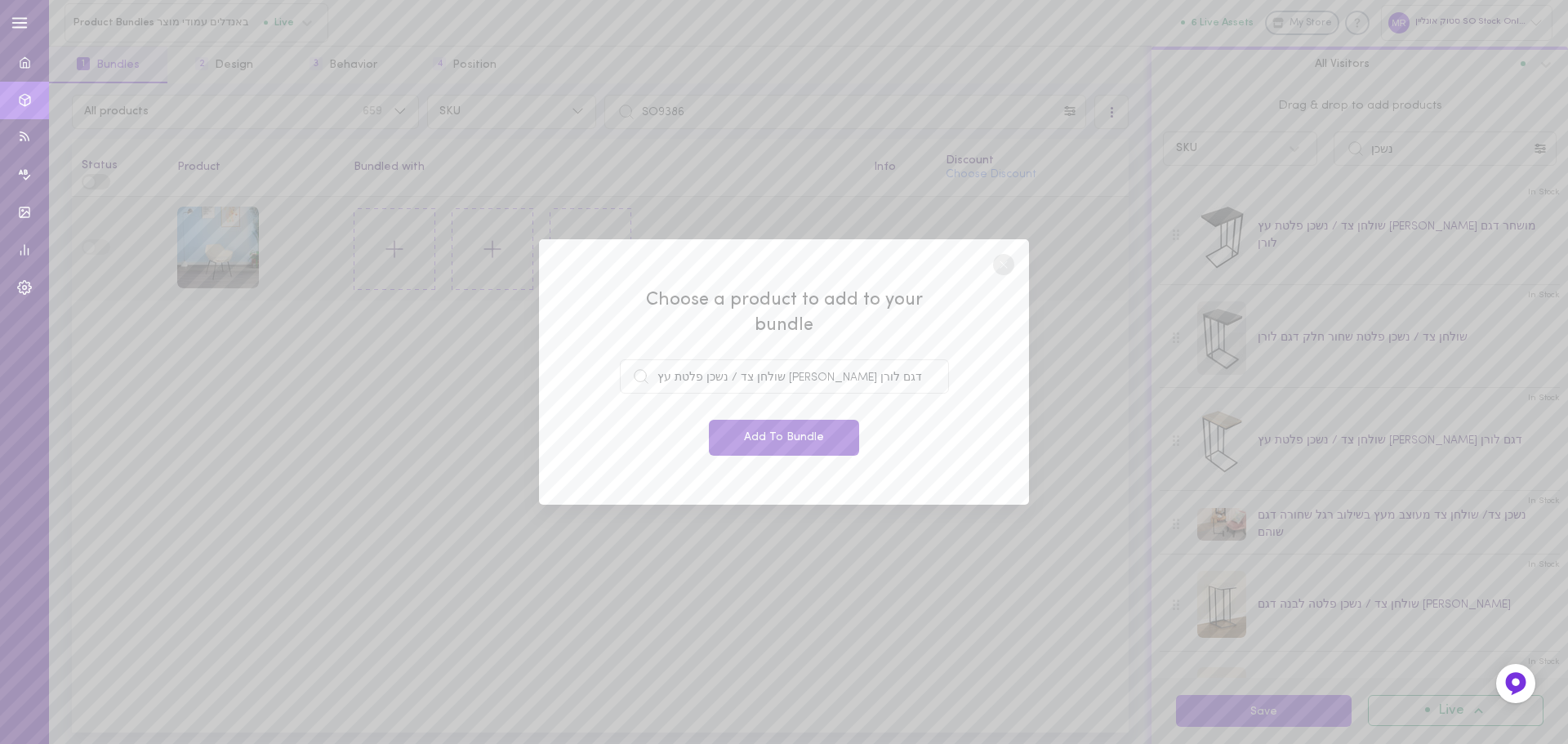
click at [756, 440] on button "Add To Bundle" at bounding box center [784, 438] width 150 height 36
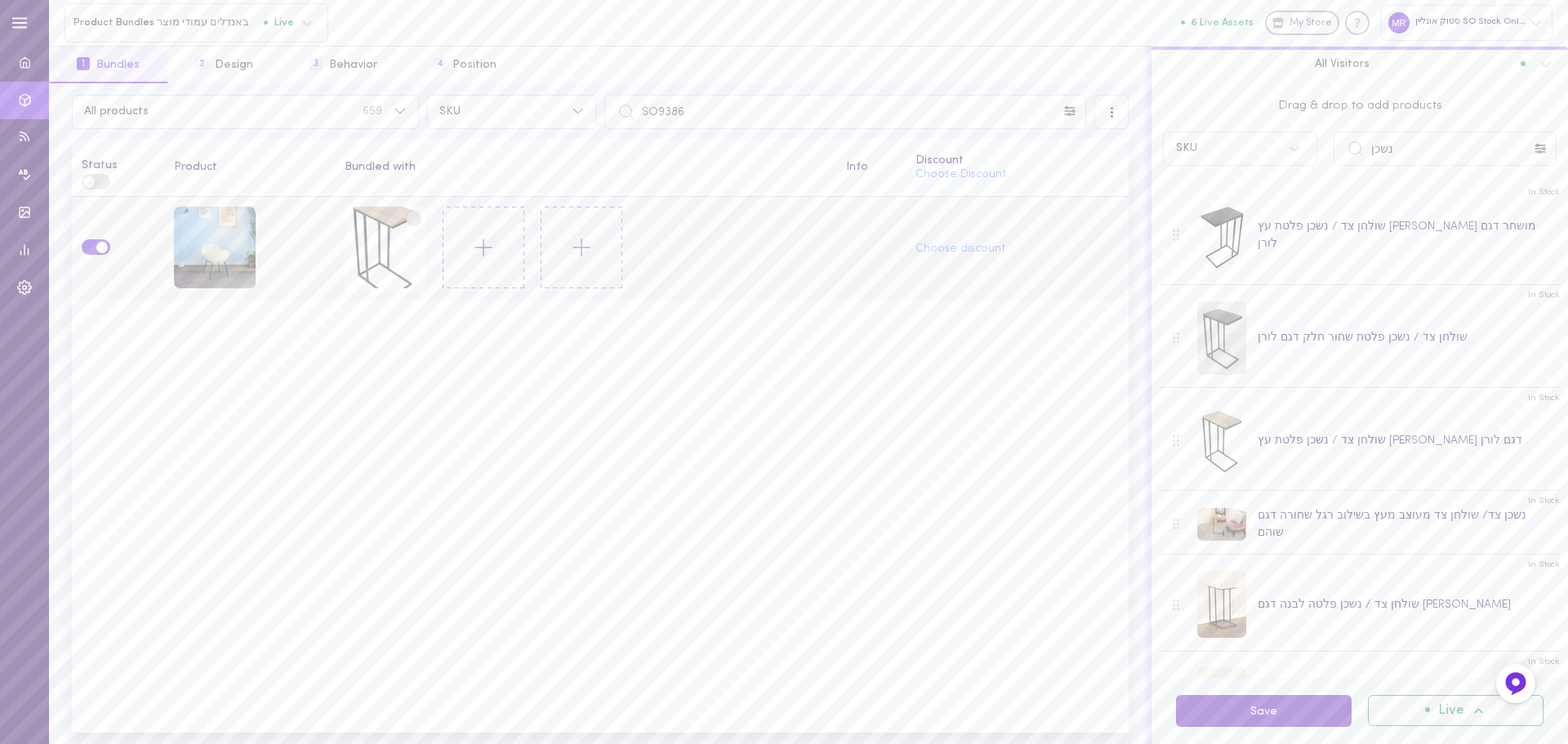
click at [1241, 705] on button "Save" at bounding box center [1264, 711] width 176 height 32
click at [722, 120] on input "SO9386" at bounding box center [845, 112] width 482 height 34
paste input "675"
type input "SO9675"
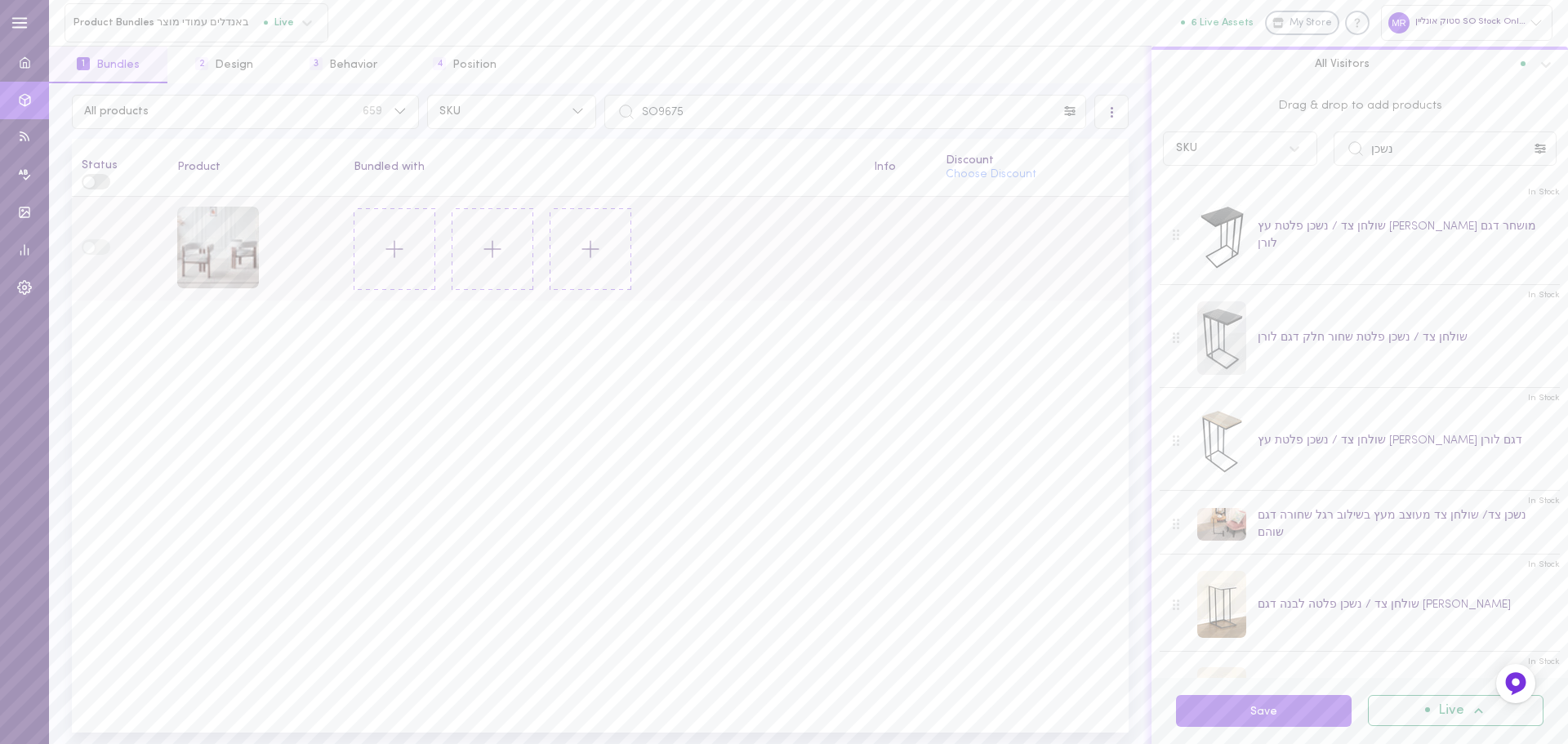
click at [384, 245] on icon at bounding box center [394, 249] width 28 height 28
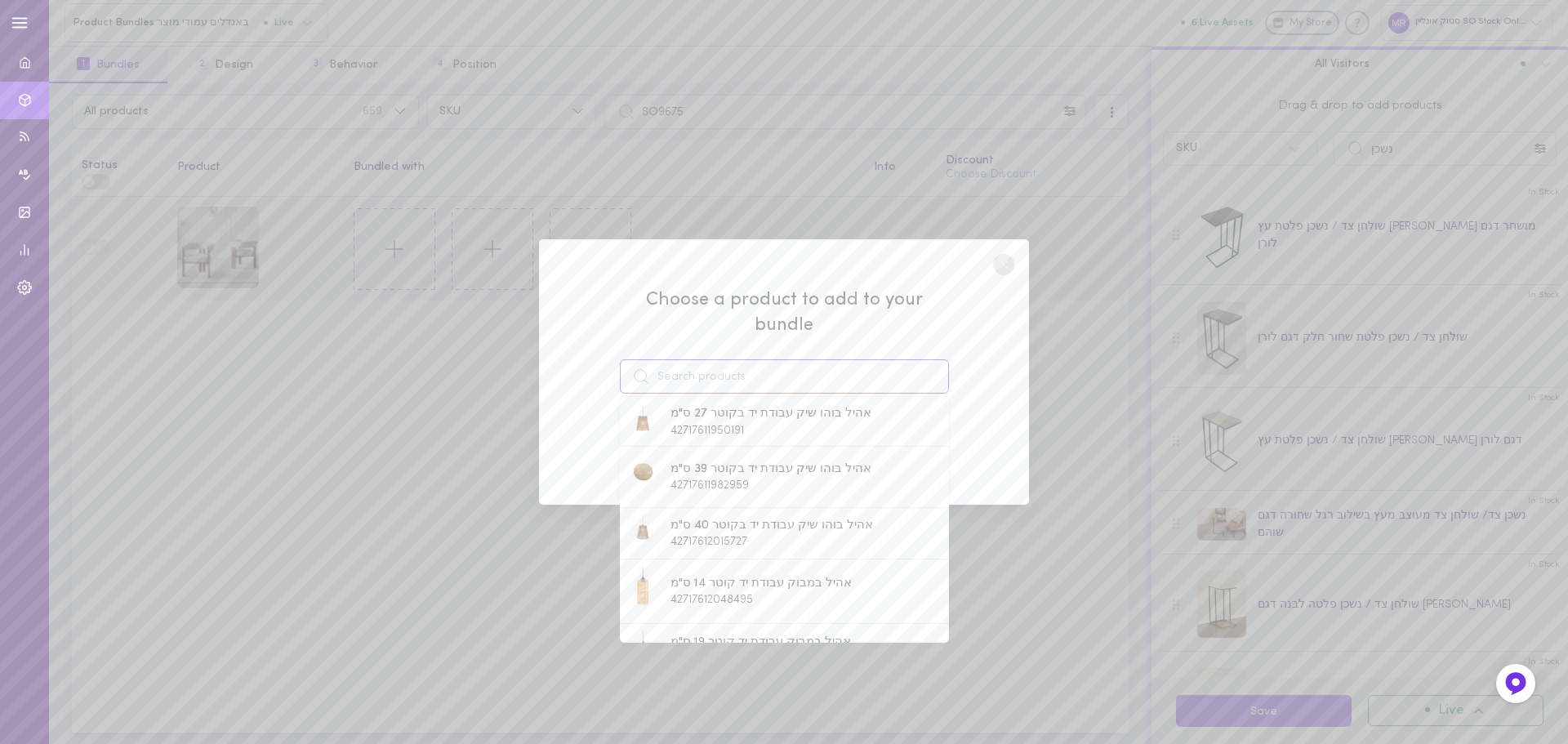
click at [673, 360] on input at bounding box center [784, 377] width 329 height 34
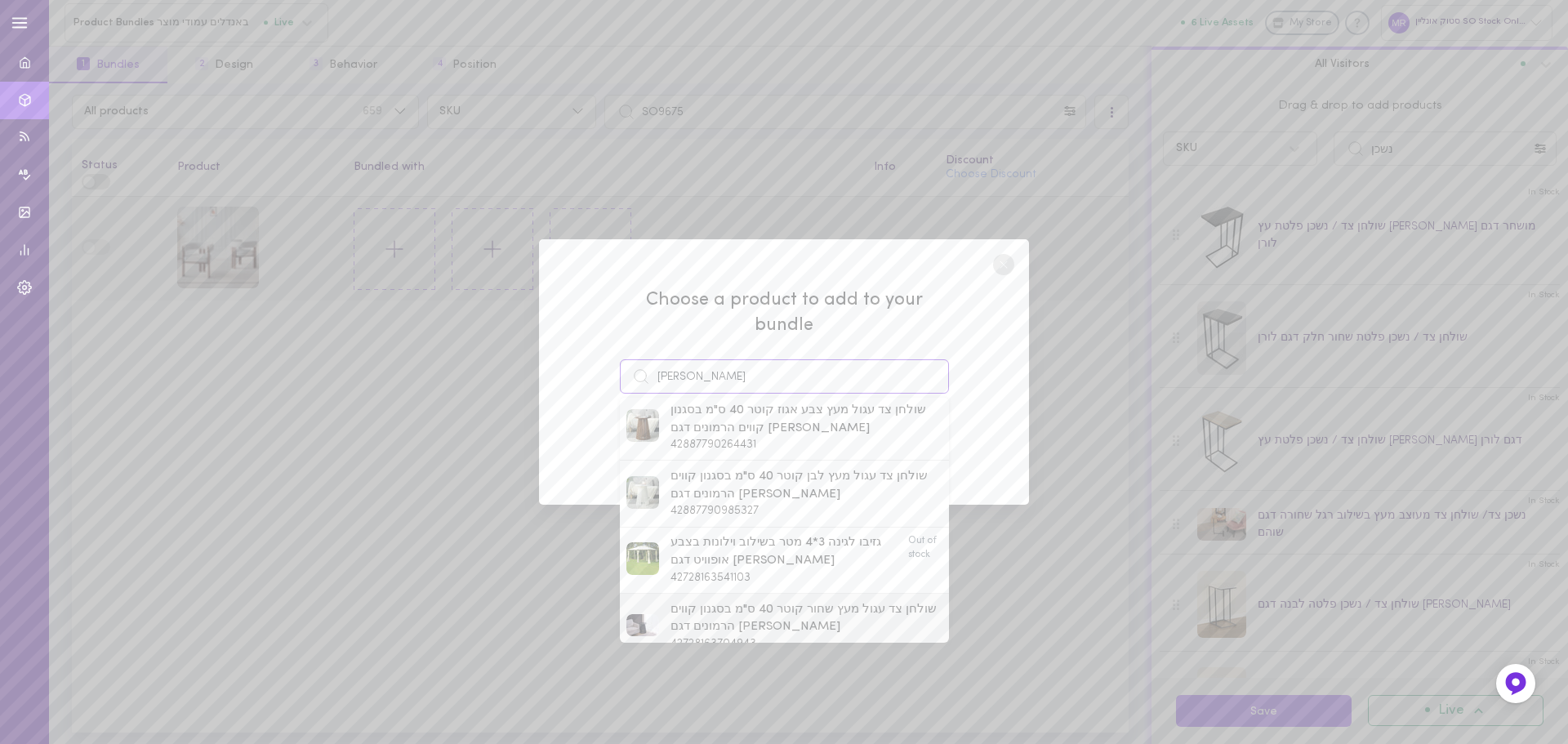
scroll to position [352, 0]
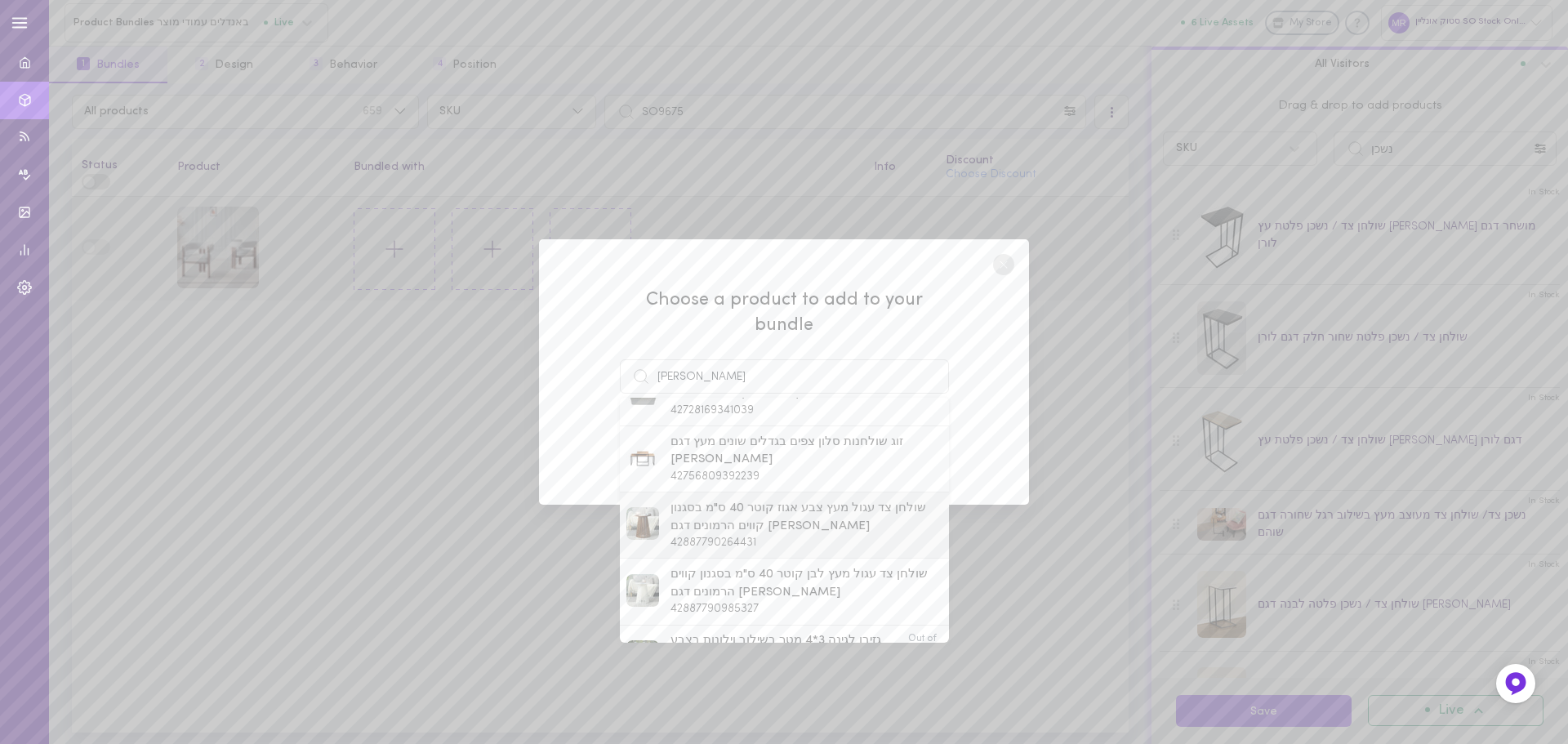
click at [715, 500] on span "שולחן צד עגול מעץ צבע אגוז קוטר 40 ס"מ בסגנון קווים הרמונים דגם [PERSON_NAME]" at bounding box center [806, 517] width 272 height 35
type input "שולחן צד עגול מעץ צבע אגוז קוטר 40 ס"מ בסגנון קווים הרמונים דגם [PERSON_NAME]"
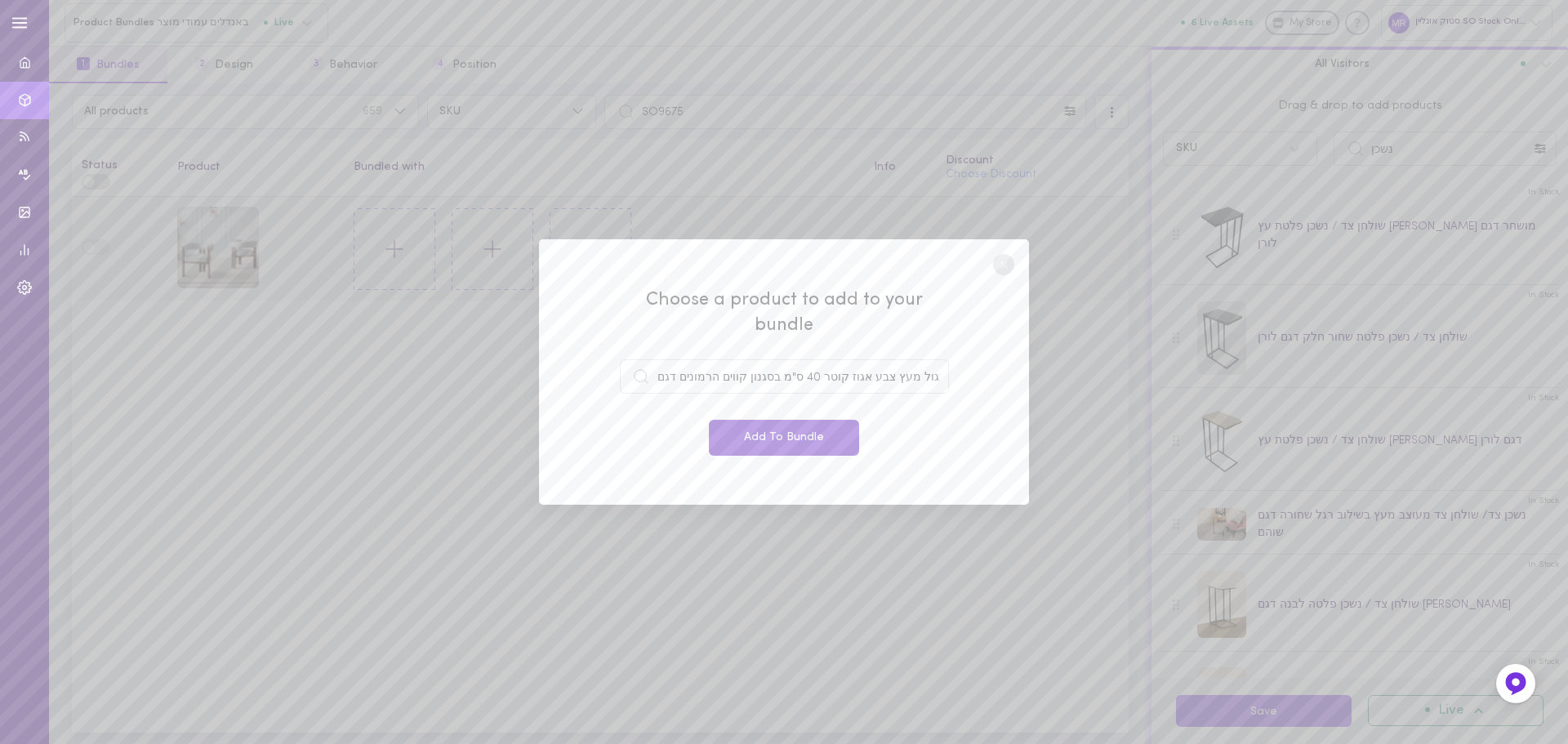
click at [788, 434] on button "Add To Bundle" at bounding box center [784, 438] width 150 height 36
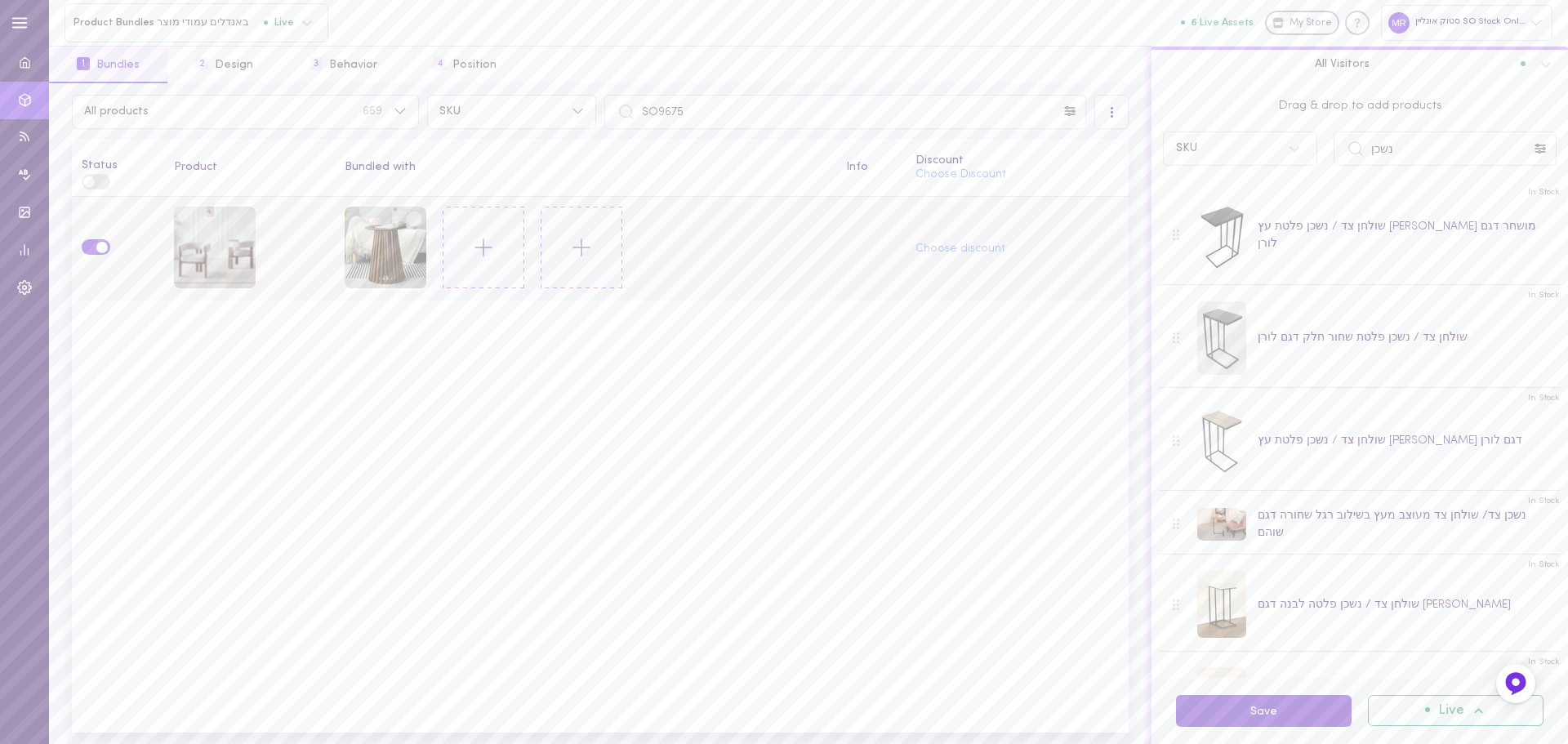
click at [1199, 698] on button "Save" at bounding box center [1264, 711] width 176 height 32
click at [756, 112] on input "SO9675" at bounding box center [845, 112] width 482 height 34
paste input "708"
type input "SO9708"
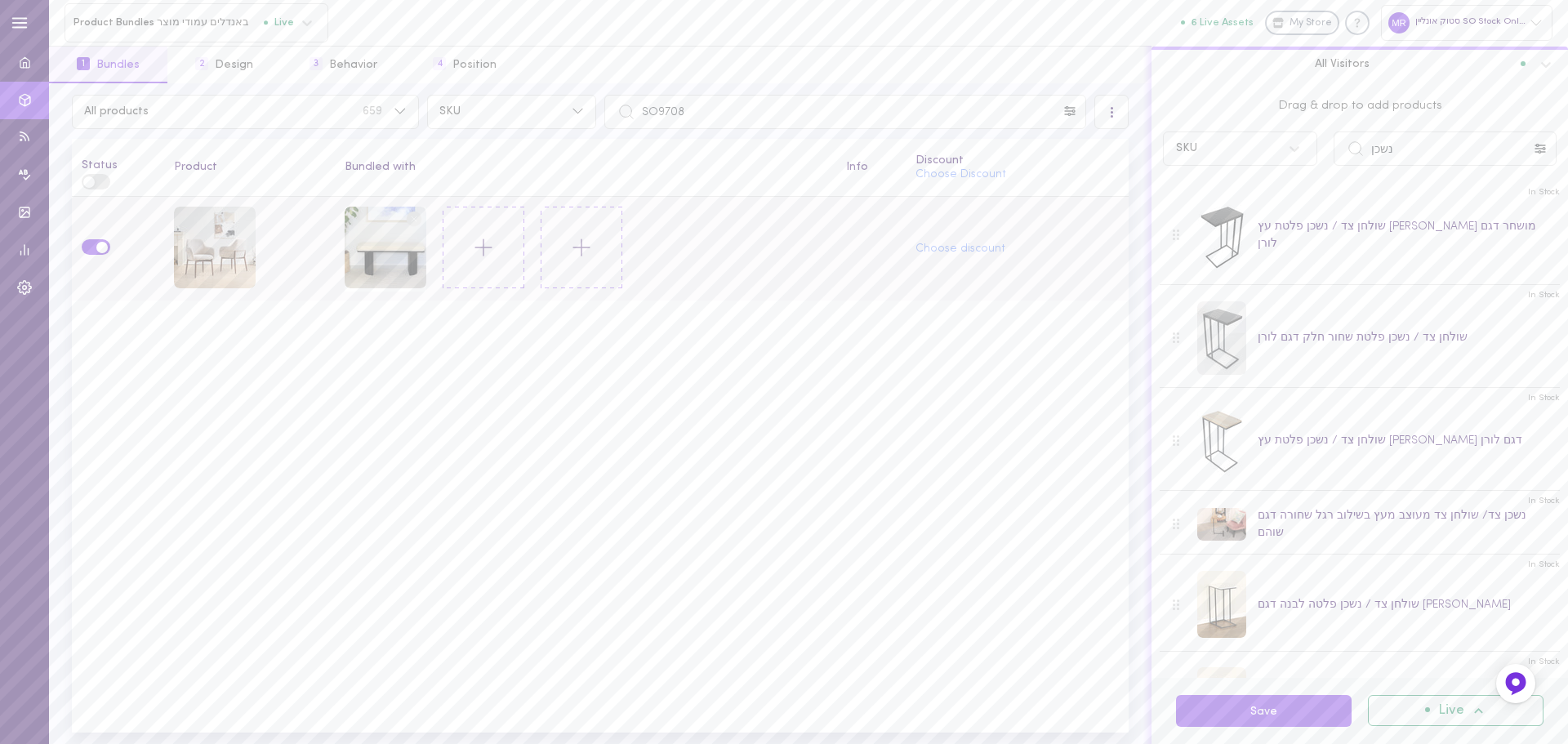
click at [412, 218] on line at bounding box center [414, 218] width 5 height 5
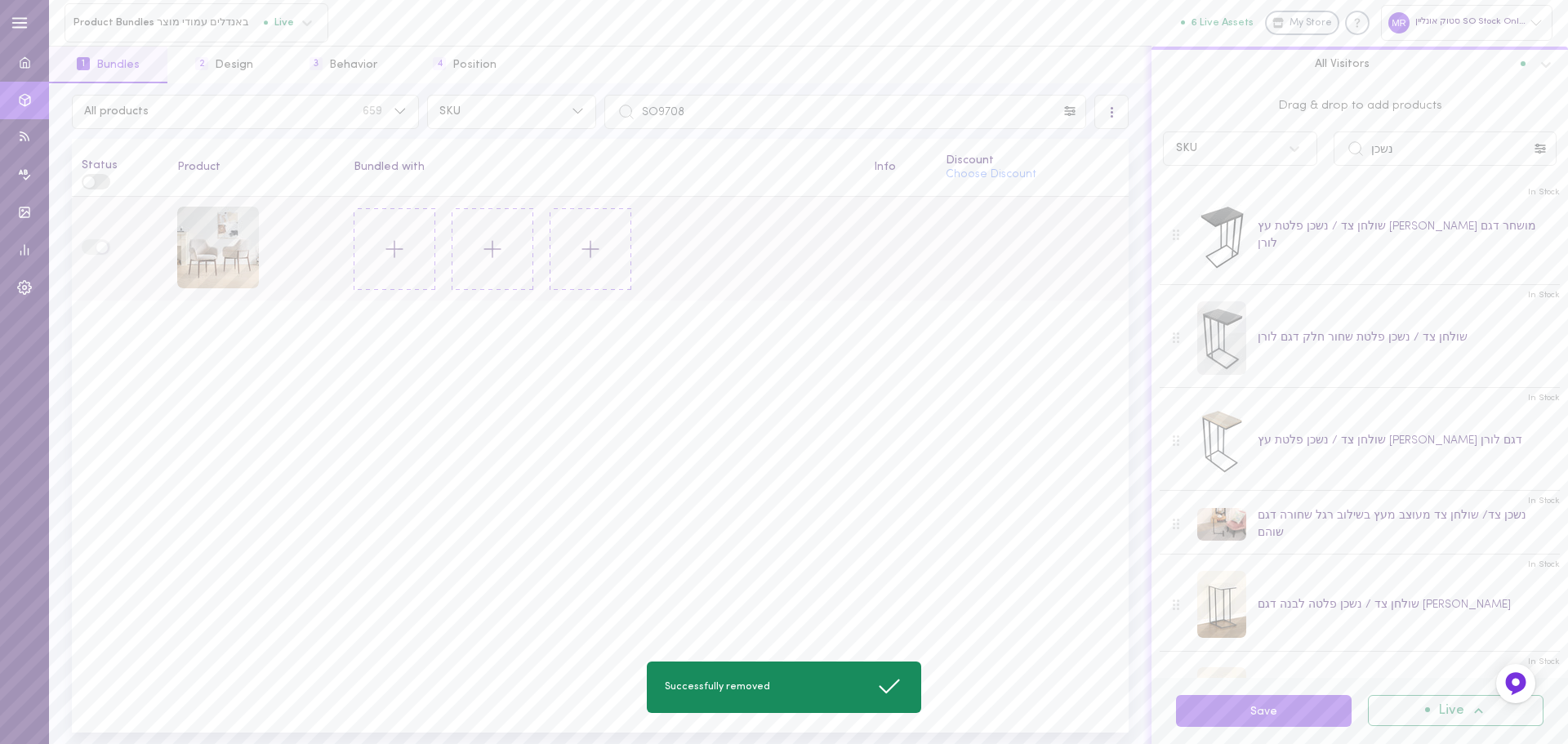
click at [384, 262] on button at bounding box center [394, 249] width 81 height 81
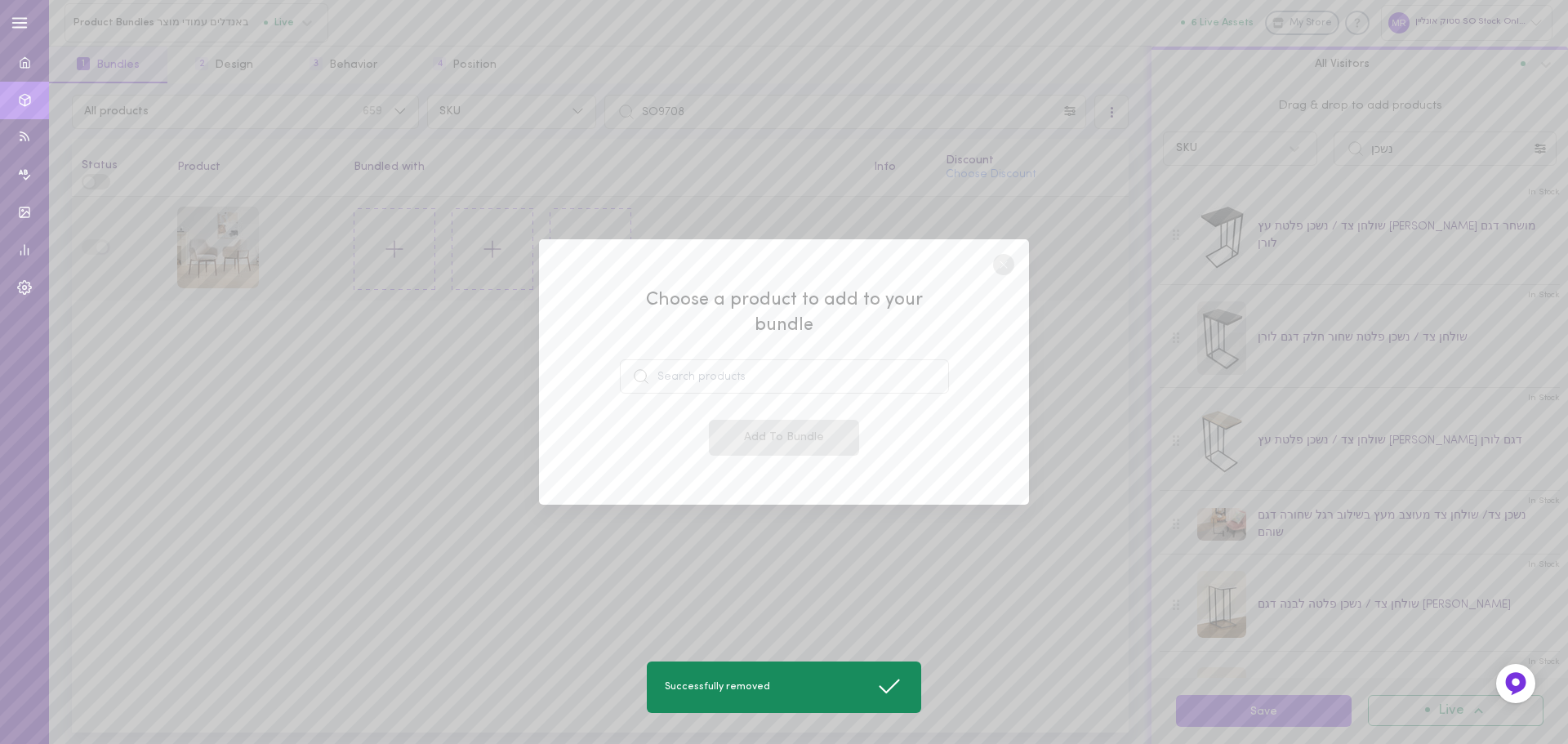
click at [715, 383] on div "Choose a product to add to your bundle Add To Bundle" at bounding box center [784, 373] width 329 height 168
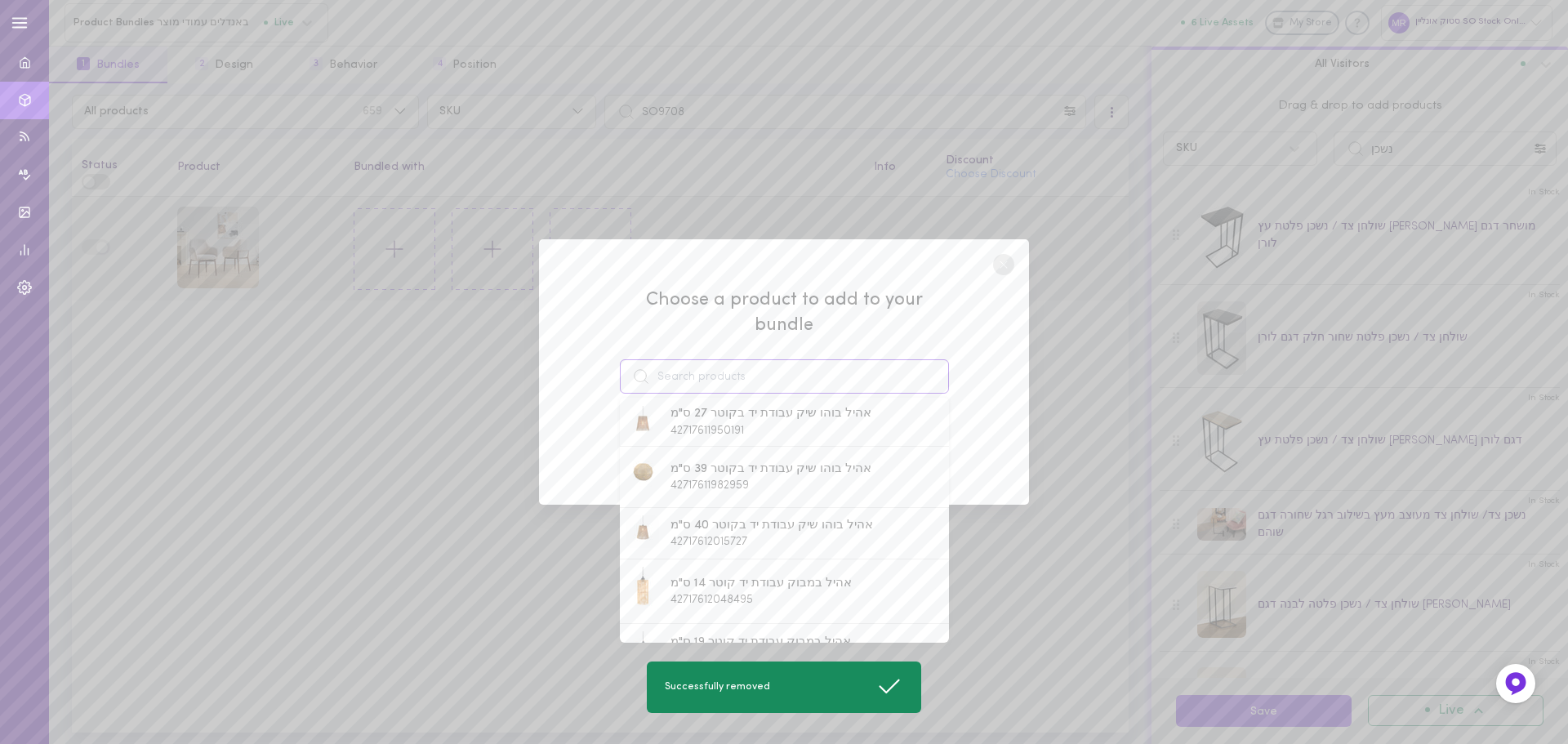
click at [707, 364] on input at bounding box center [784, 377] width 329 height 34
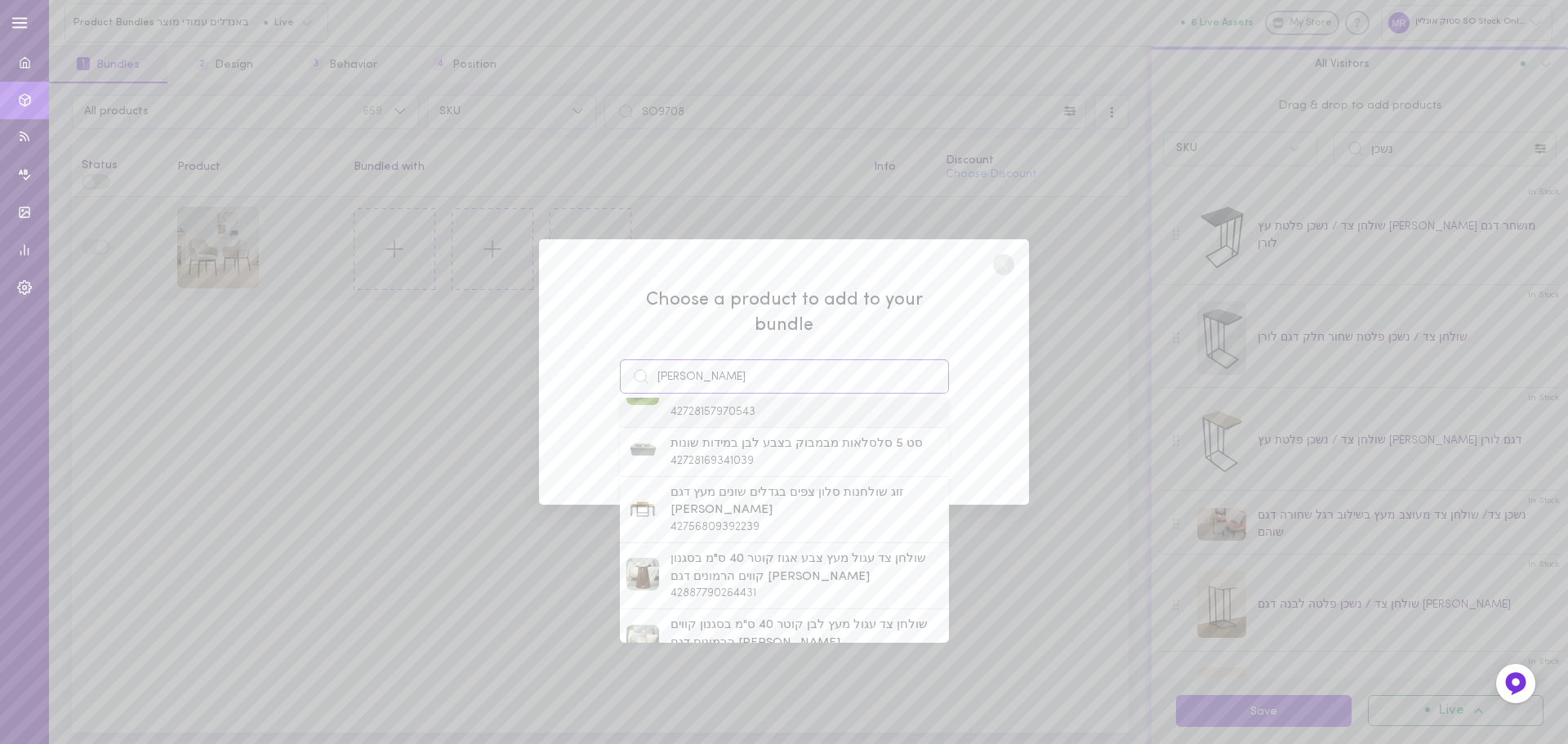
scroll to position [327, 0]
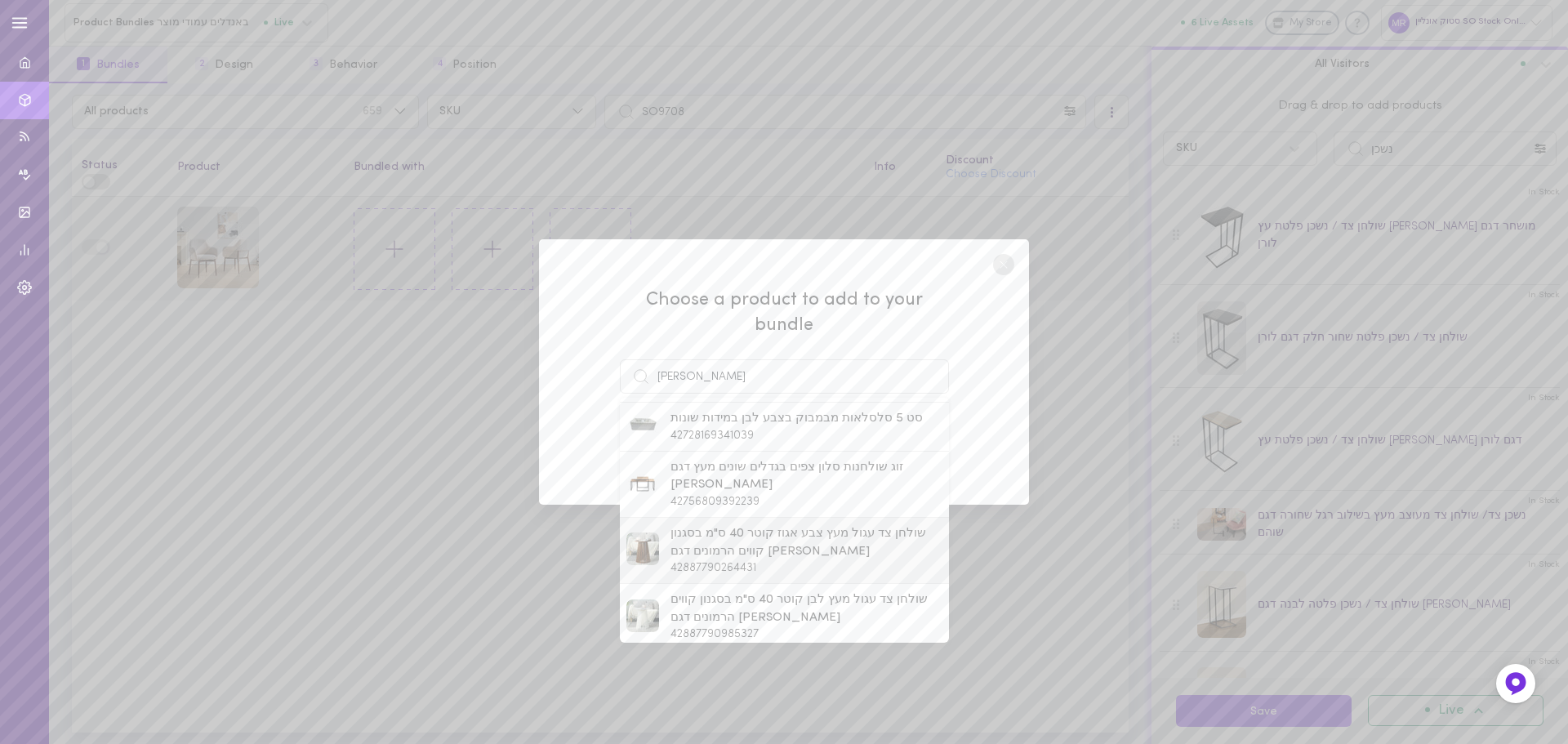
click at [708, 527] on span "שולחן צד עגול מעץ צבע אגוז קוטר 40 ס"מ בסגנון קווים הרמונים דגם [PERSON_NAME]" at bounding box center [806, 542] width 272 height 35
type input "שולחן צד עגול מעץ צבע אגוז קוטר 40 ס"מ בסגנון קווים הרמונים דגם [PERSON_NAME]"
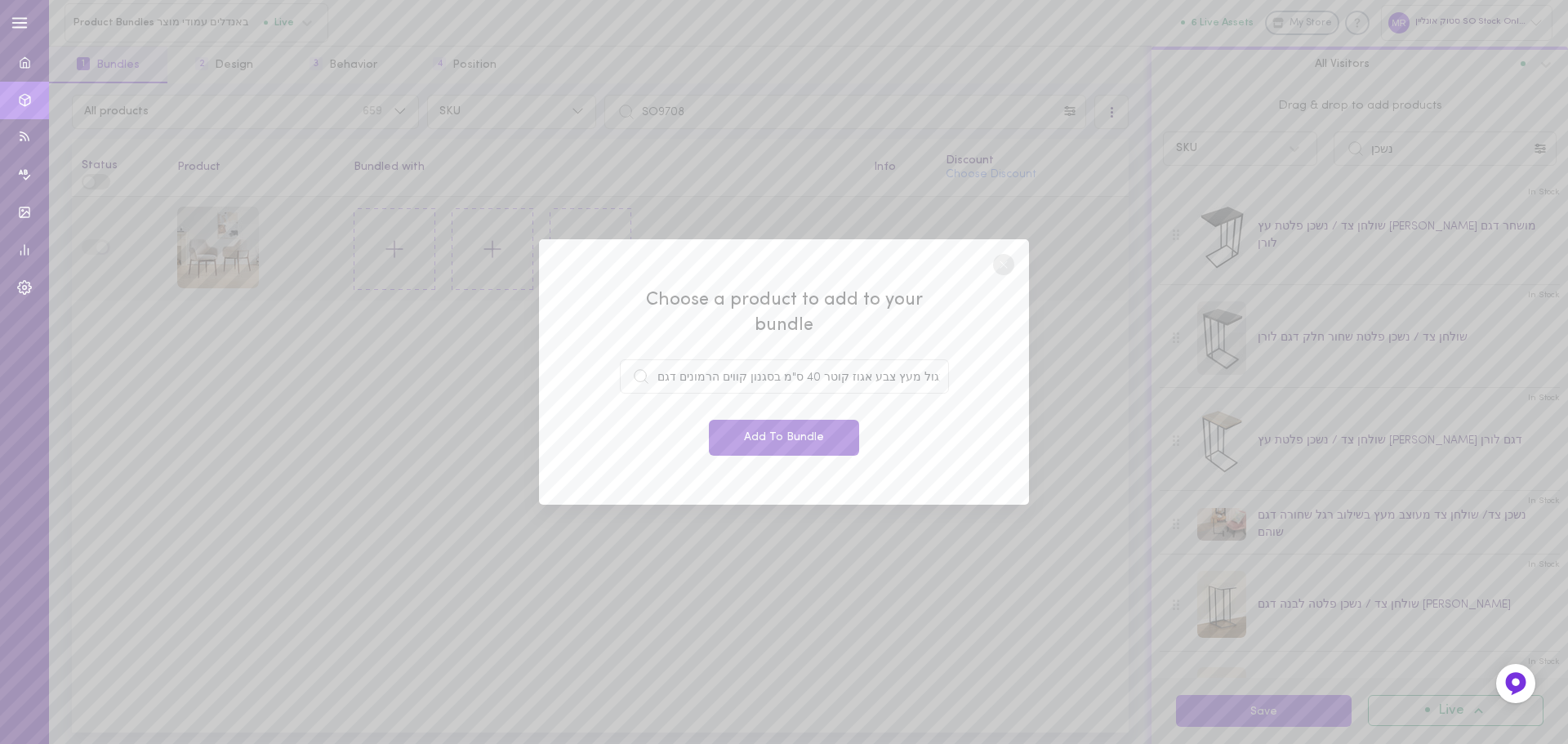
click at [788, 428] on button "Add To Bundle" at bounding box center [784, 438] width 150 height 36
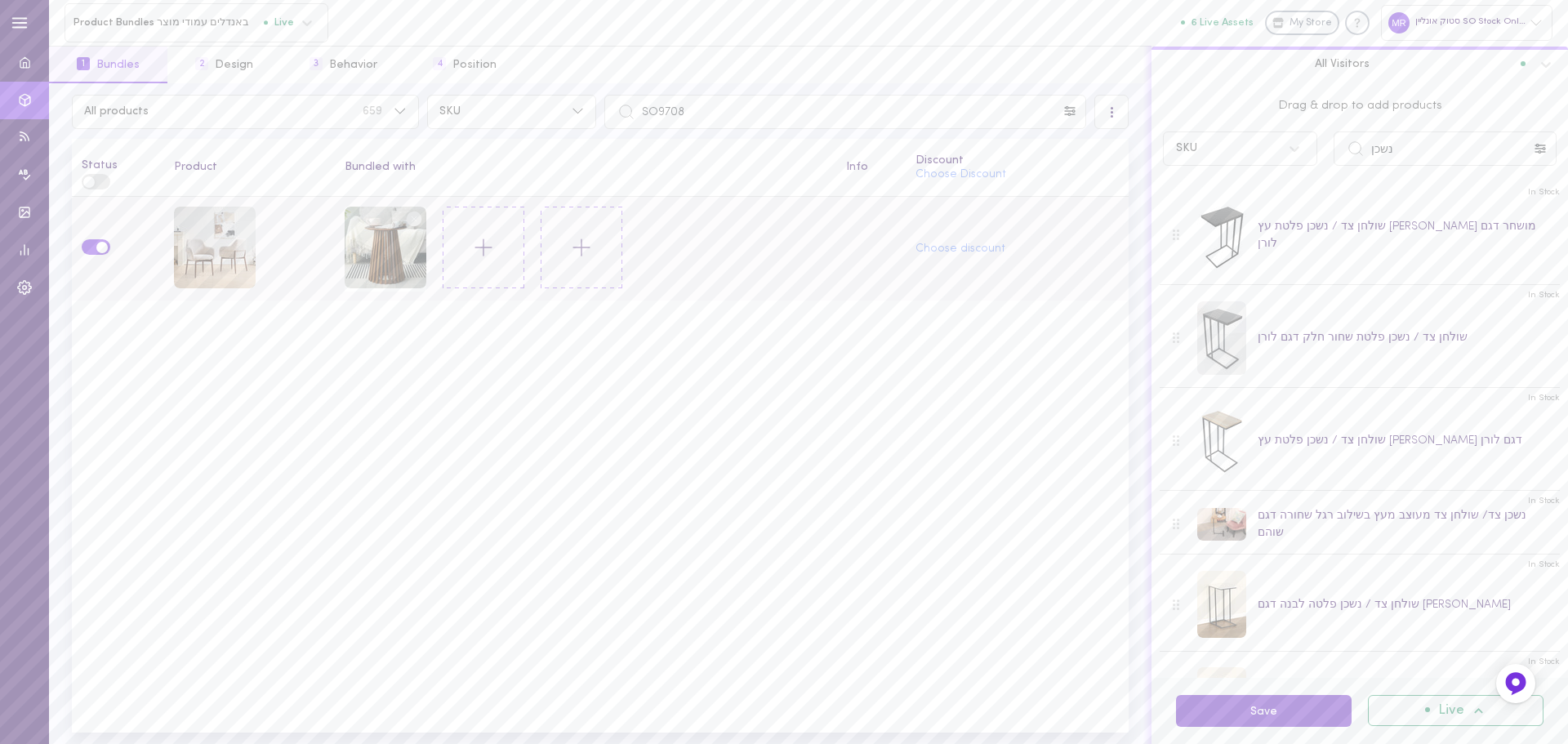
click at [1209, 708] on button "Save" at bounding box center [1264, 711] width 176 height 32
click at [709, 105] on input "SO9708" at bounding box center [845, 112] width 482 height 34
paste input "9"
click at [729, 111] on input "SO9709" at bounding box center [845, 112] width 482 height 34
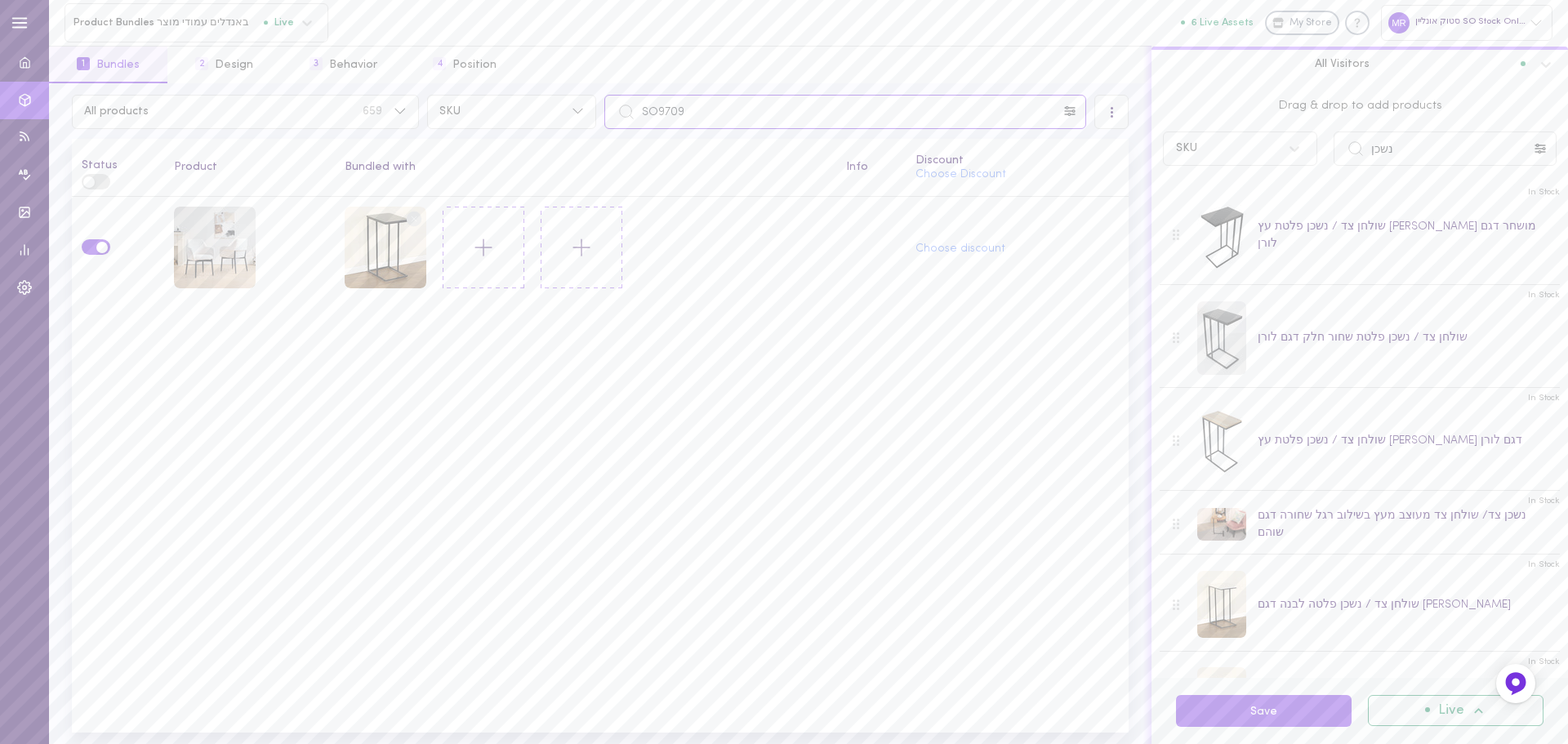
click at [729, 111] on input "SO9709" at bounding box center [845, 112] width 482 height 34
paste input "397"
type input "SO9397"
click at [381, 243] on icon at bounding box center [394, 249] width 28 height 28
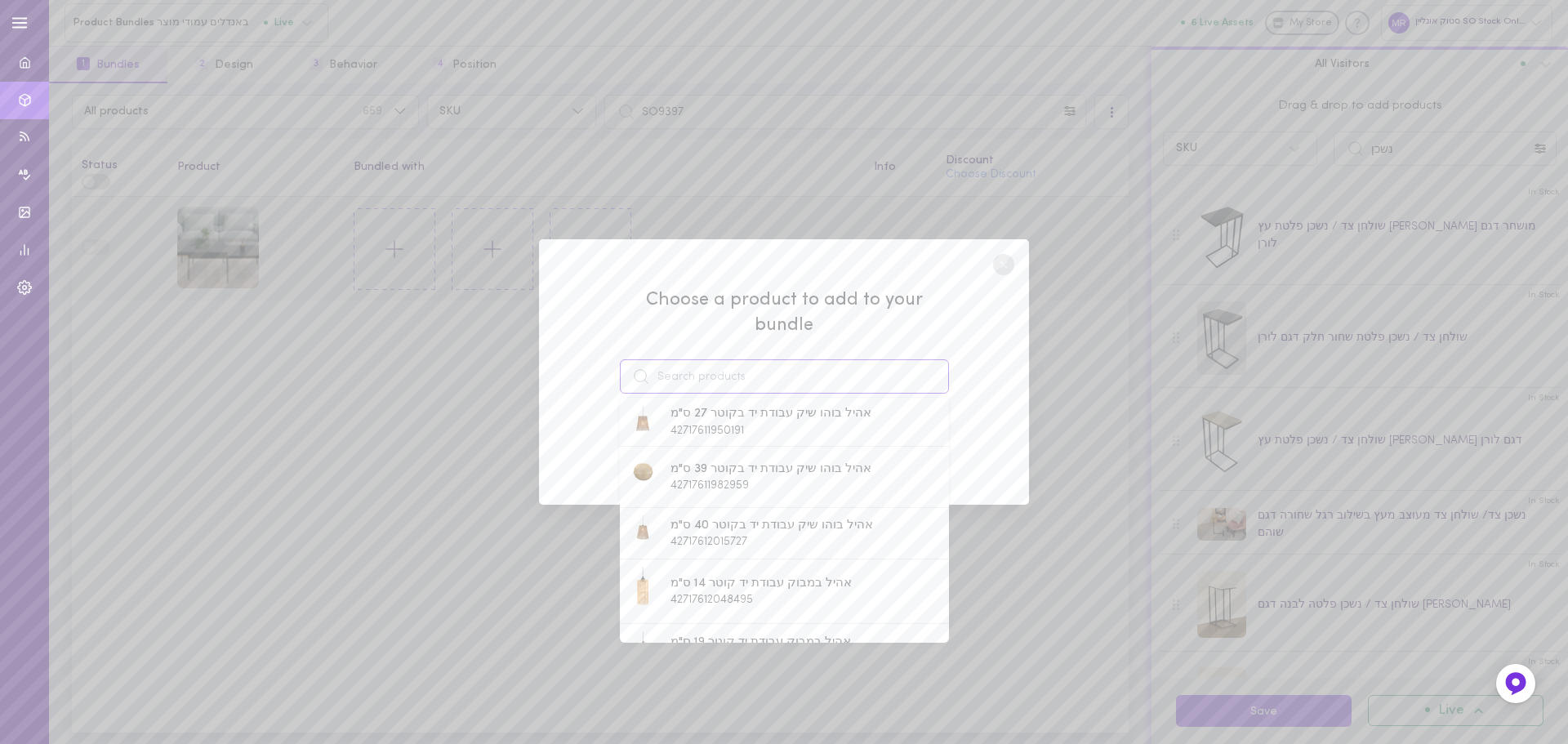
click at [692, 368] on input at bounding box center [784, 377] width 329 height 34
click at [700, 443] on span "42728153088111" at bounding box center [708, 449] width 76 height 12
type input "שולחן צד / נשכן פלטת עץ [PERSON_NAME] מושחר דגם לורן"
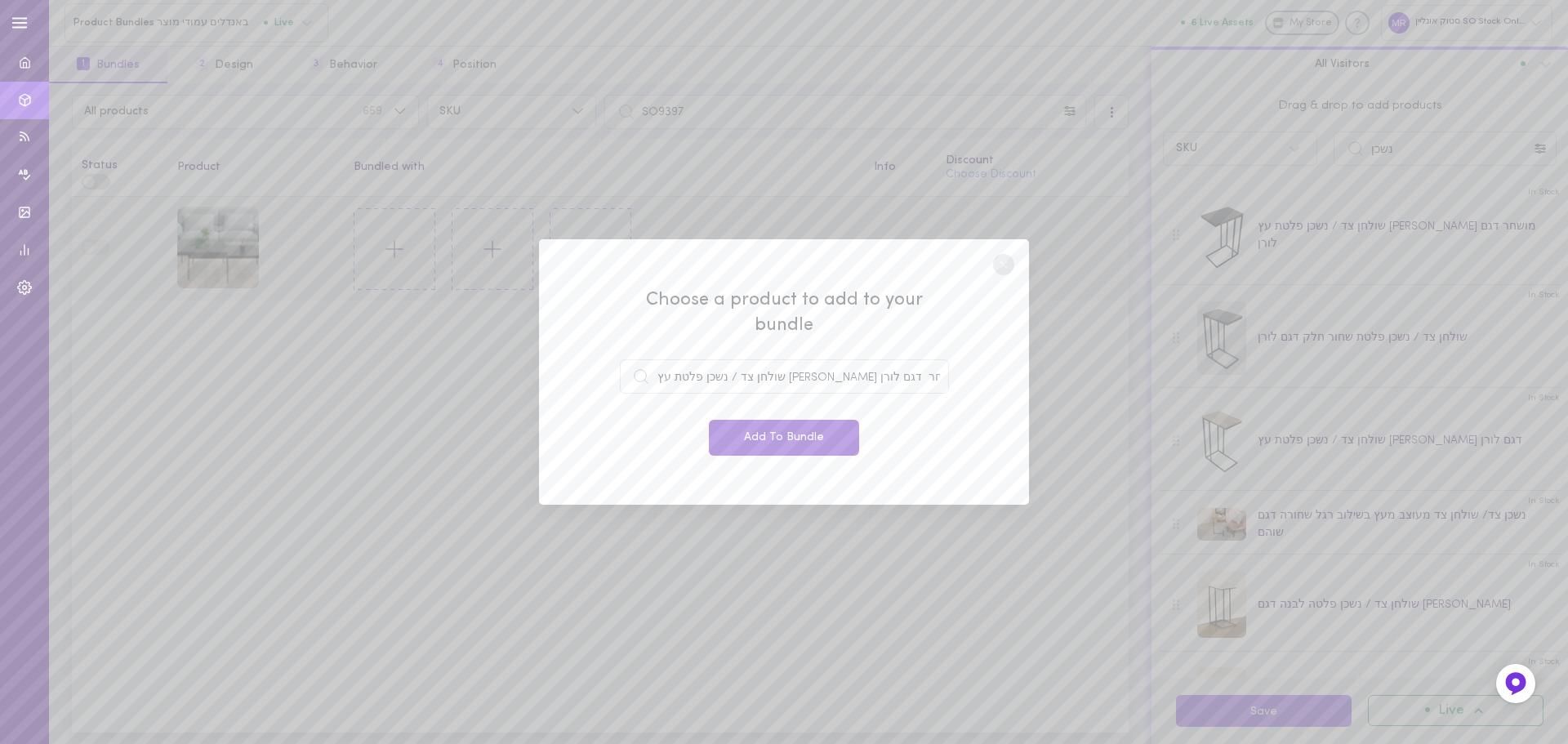
click at [770, 426] on button "Add To Bundle" at bounding box center [784, 438] width 150 height 36
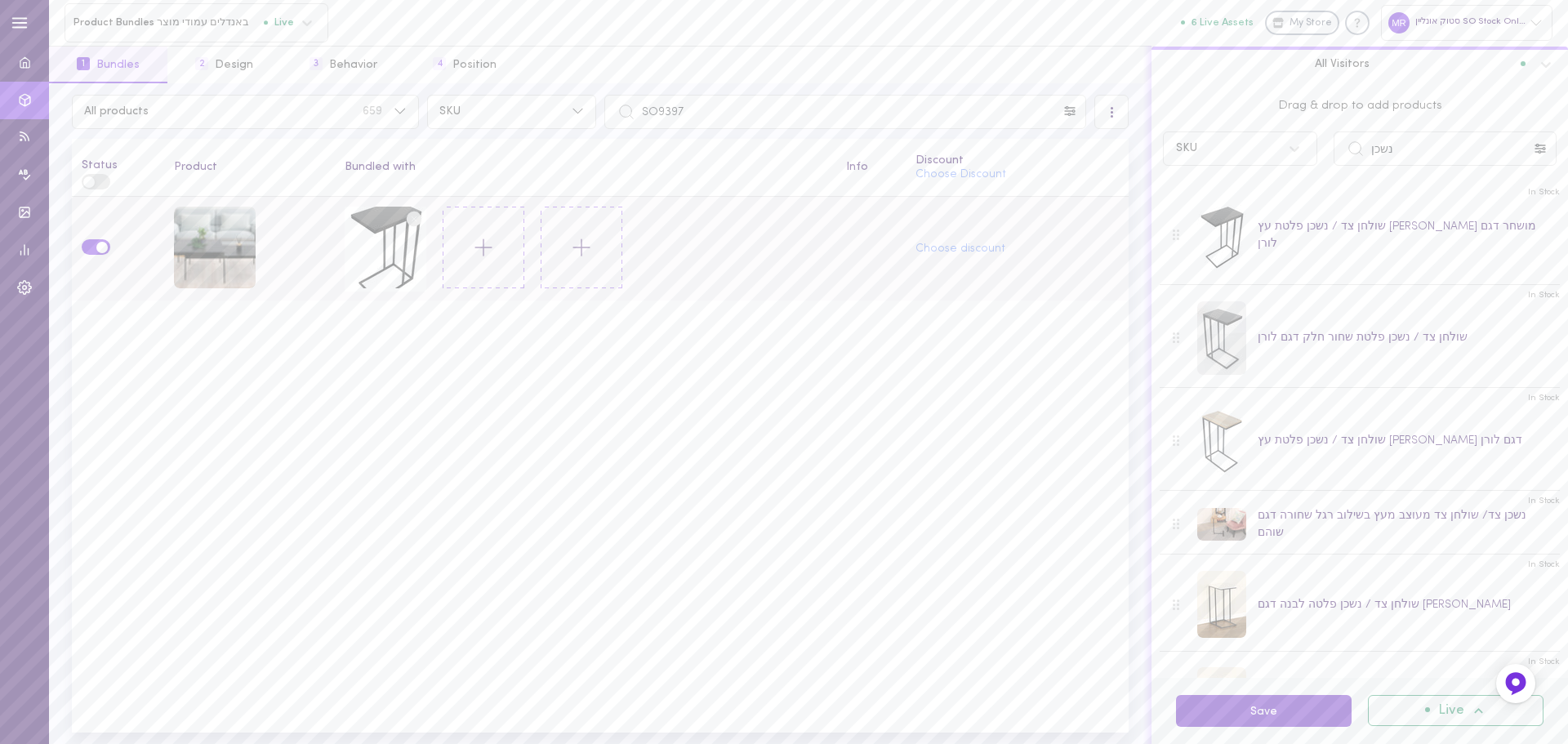
click at [1269, 722] on button "Save" at bounding box center [1264, 711] width 176 height 32
click at [722, 115] on input "SO9397" at bounding box center [845, 112] width 482 height 34
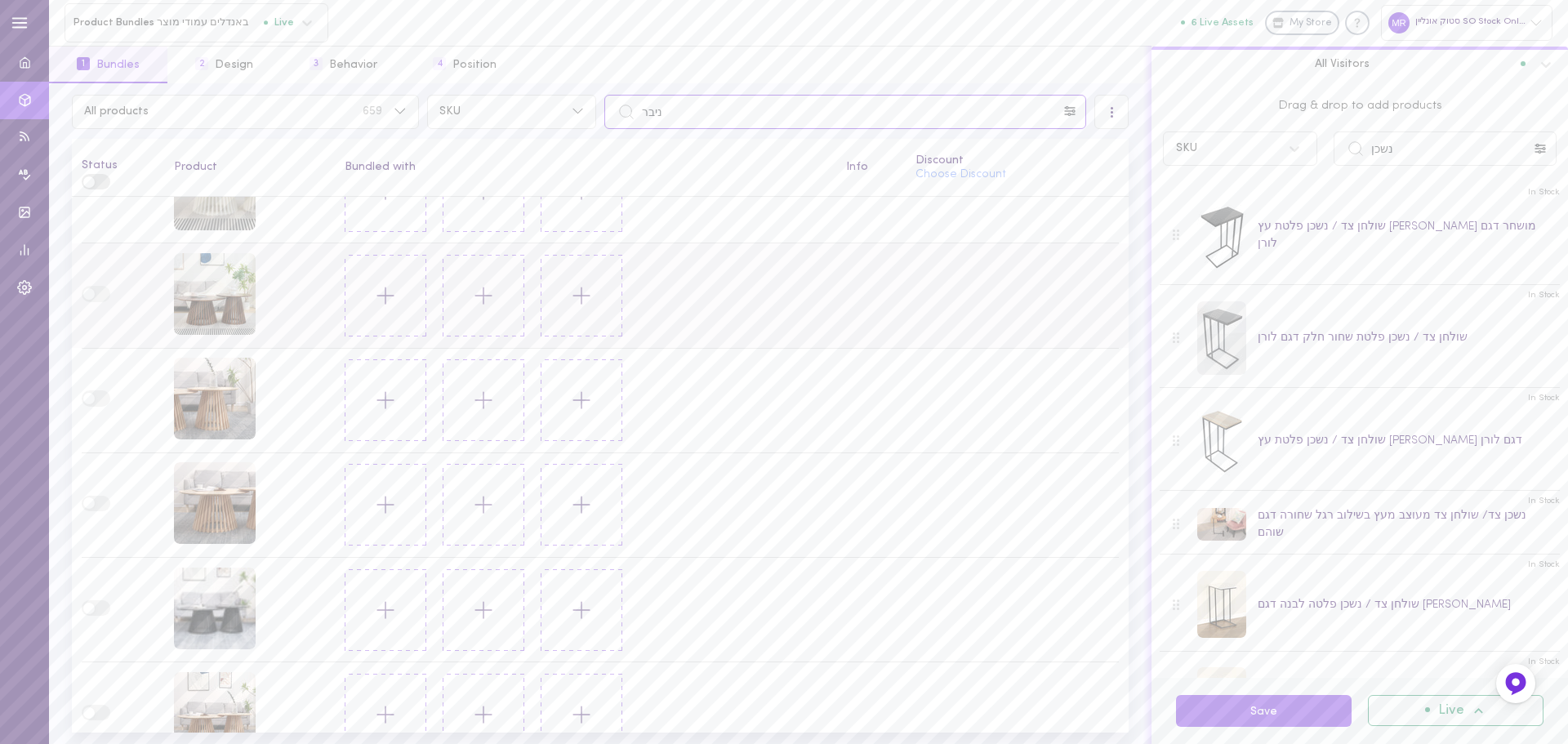
scroll to position [572, 0]
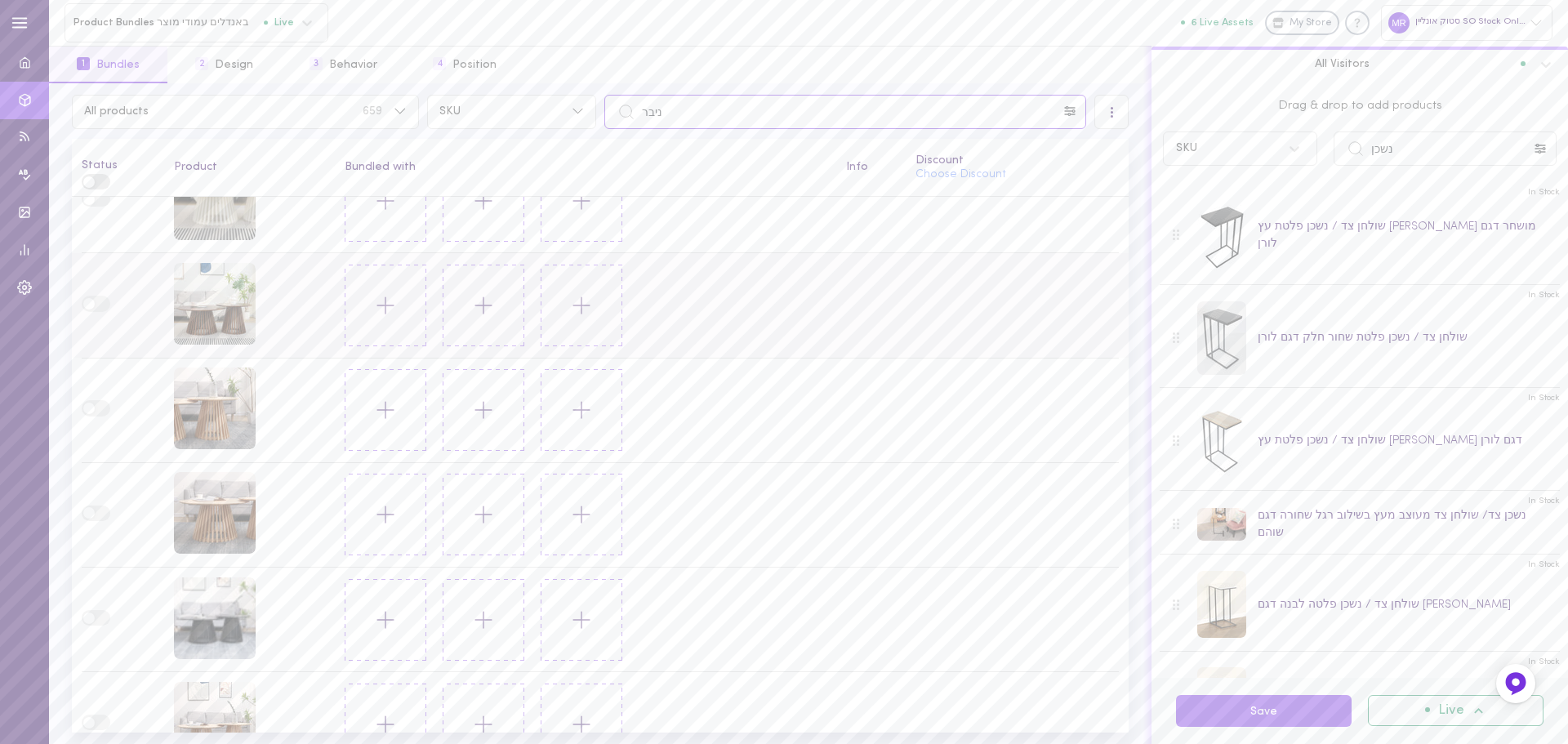
type input "ניבר"
click at [387, 306] on icon at bounding box center [385, 305] width 28 height 28
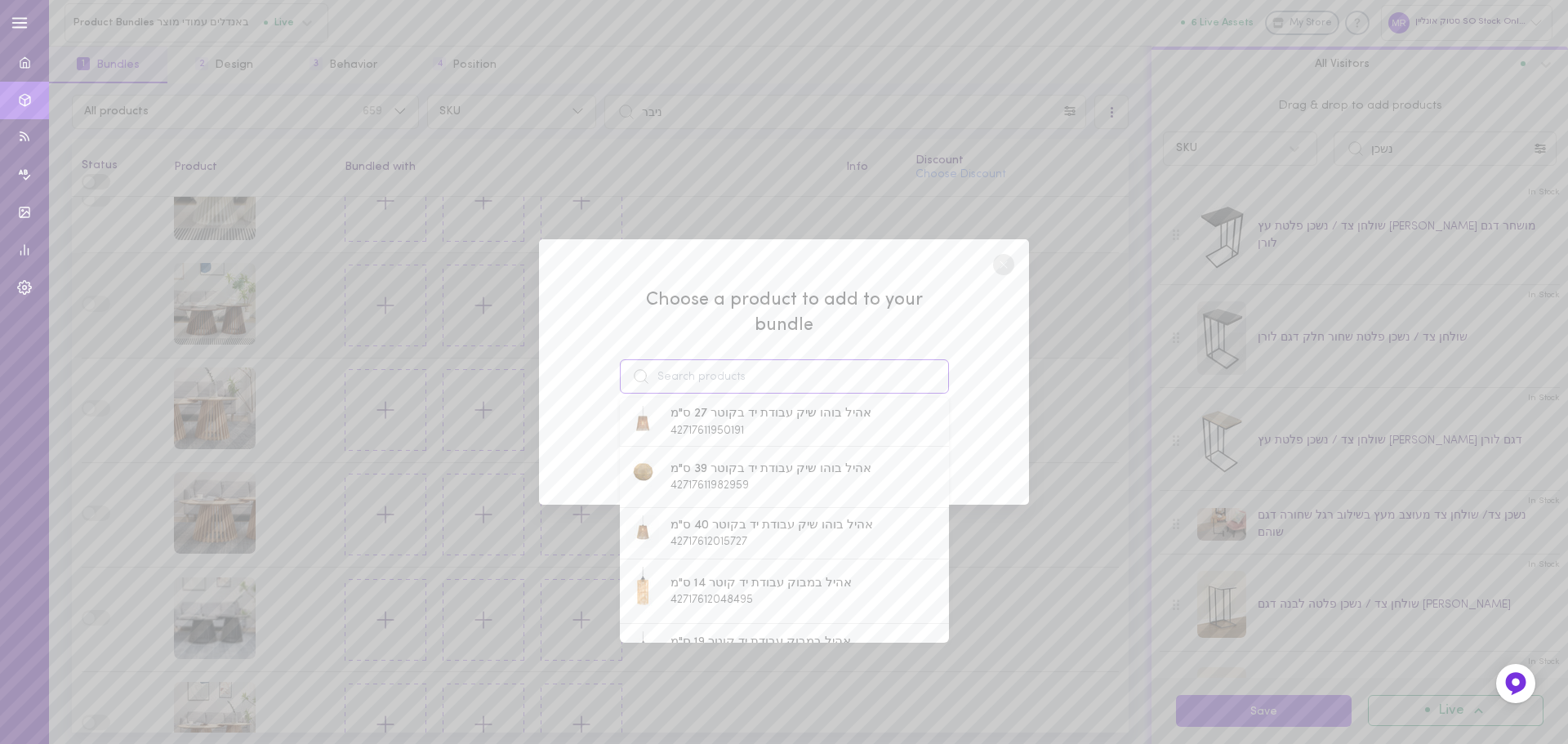
click at [725, 362] on input at bounding box center [784, 377] width 329 height 34
click at [683, 448] on span "שולחן צד עגול מעץ צבע אגוז קוטר 40 ס"מ בסגנון קווים הרמונים דגם [PERSON_NAME]" at bounding box center [806, 461] width 272 height 35
type input "שולחן צד עגול מעץ צבע אגוז קוטר 40 ס"מ בסגנון קווים הרמונים דגם [PERSON_NAME]"
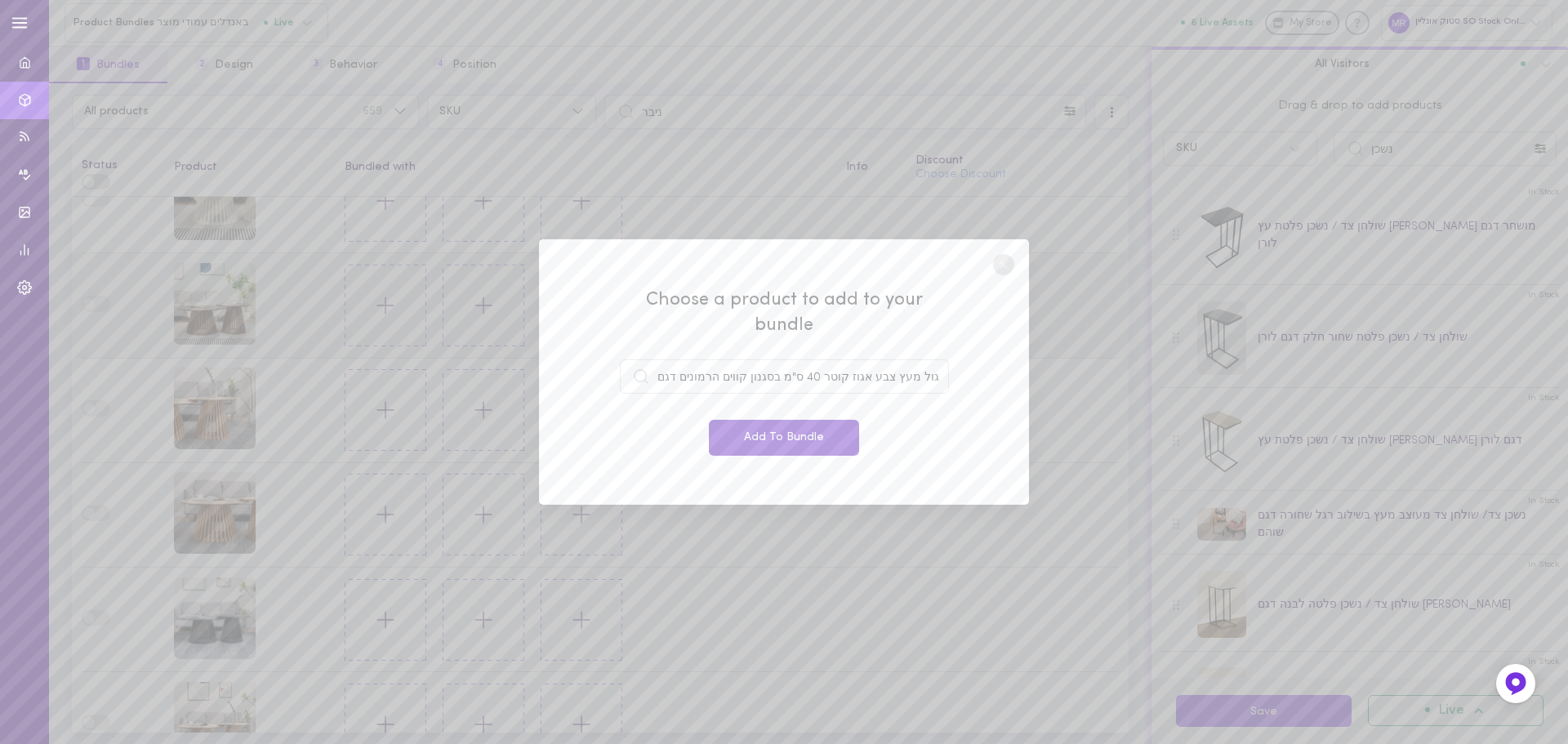
click at [773, 433] on button "Add To Bundle" at bounding box center [784, 438] width 150 height 36
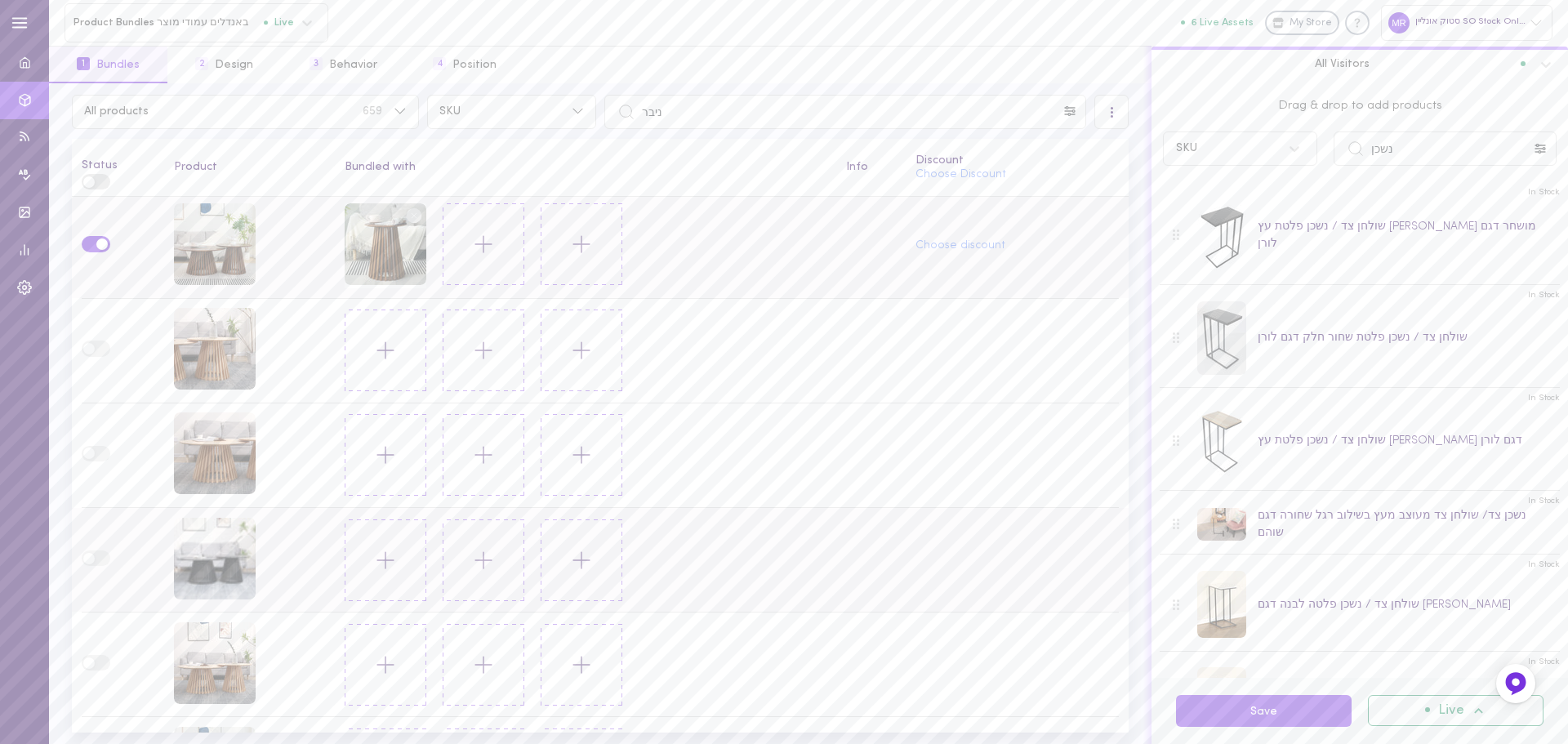
scroll to position [710, 0]
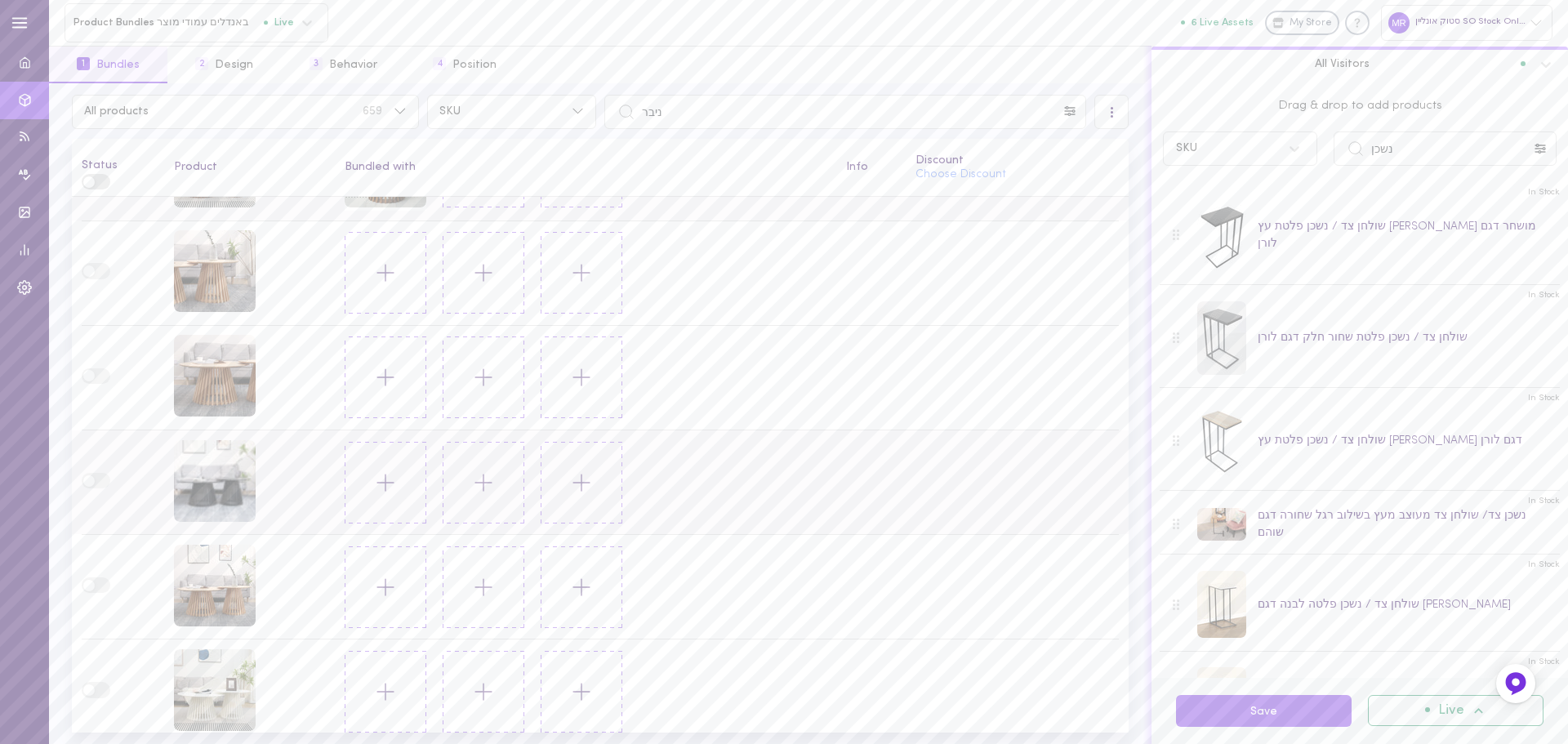
click at [381, 475] on icon at bounding box center [385, 482] width 28 height 28
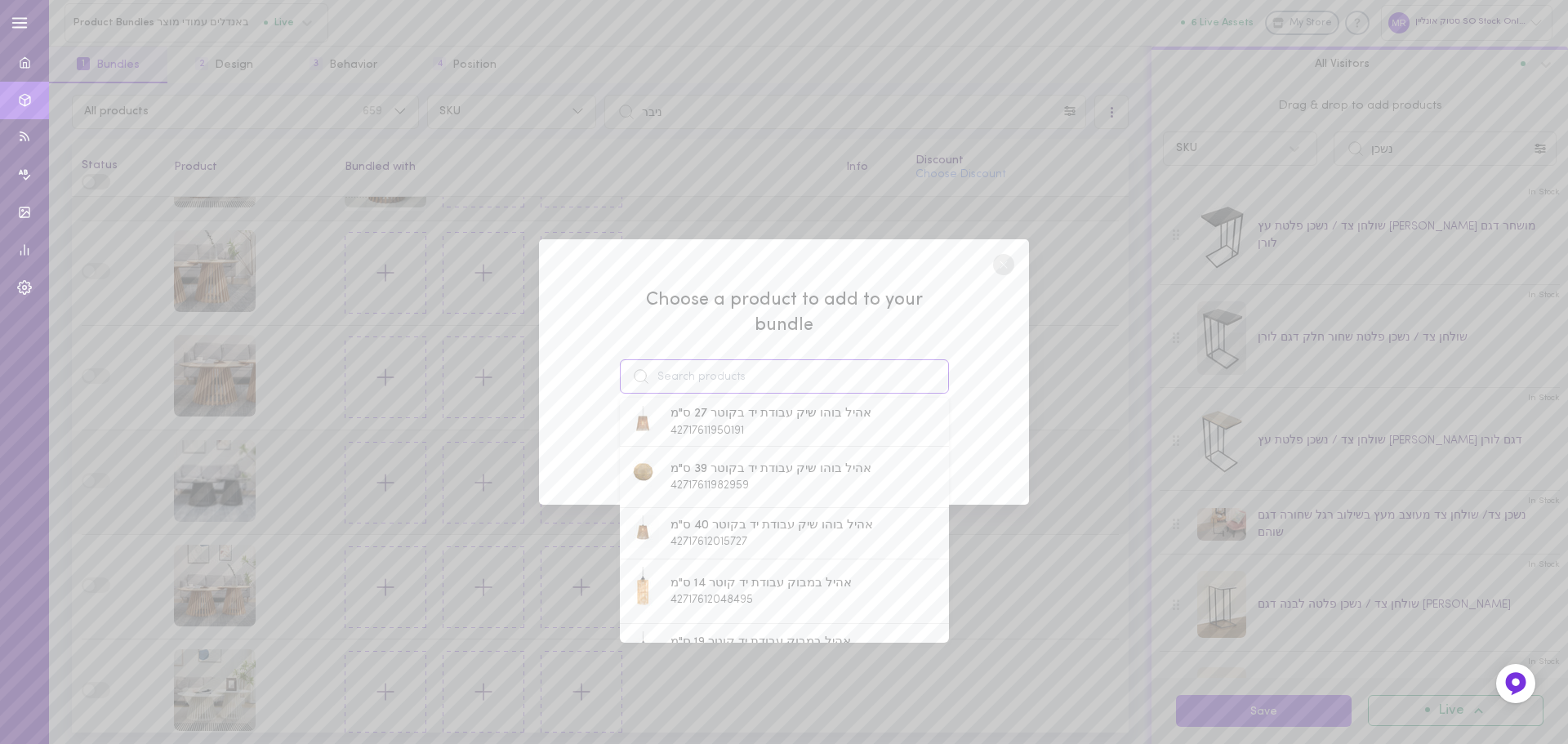
click at [681, 361] on input at bounding box center [784, 377] width 329 height 34
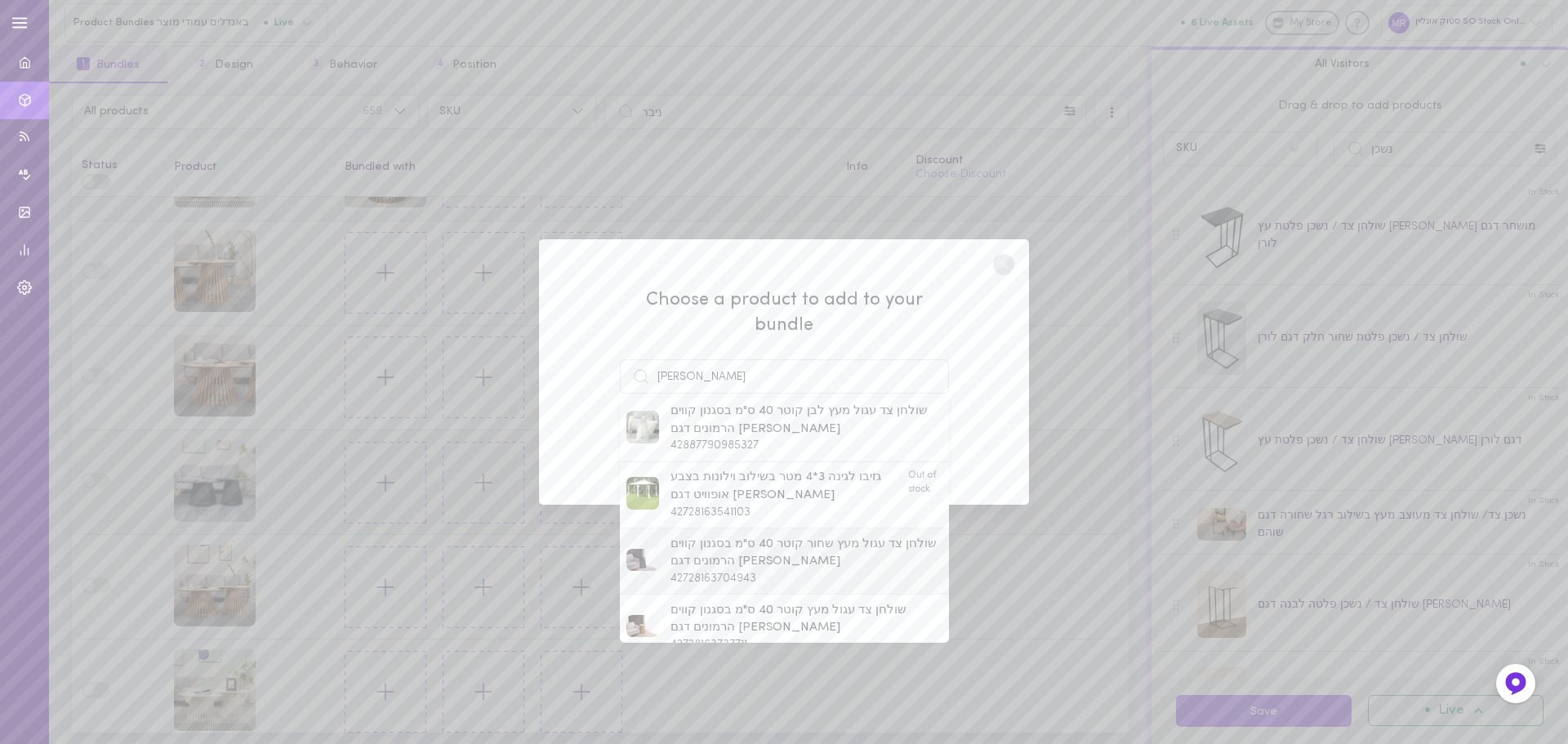
click at [696, 536] on span "שולחן צד עגול מעץ שחור קוטר 40 ס"מ בסגנון קווים הרמונים דגם [PERSON_NAME]" at bounding box center [806, 553] width 272 height 35
type input "שולחן צד עגול מעץ שחור קוטר 40 ס"מ בסגנון קווים הרמונים דגם [PERSON_NAME]"
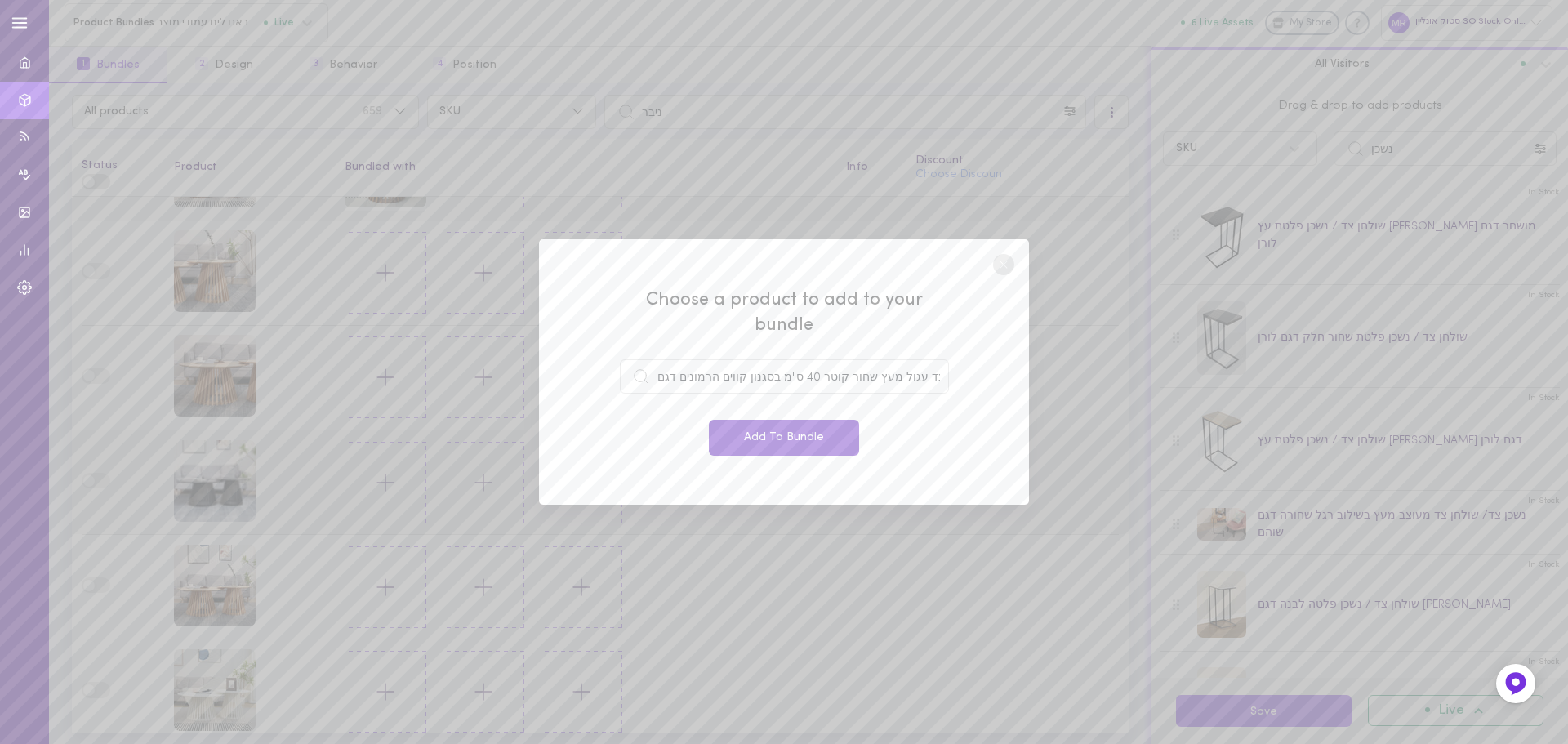
click at [774, 420] on button "Add To Bundle" at bounding box center [784, 438] width 150 height 36
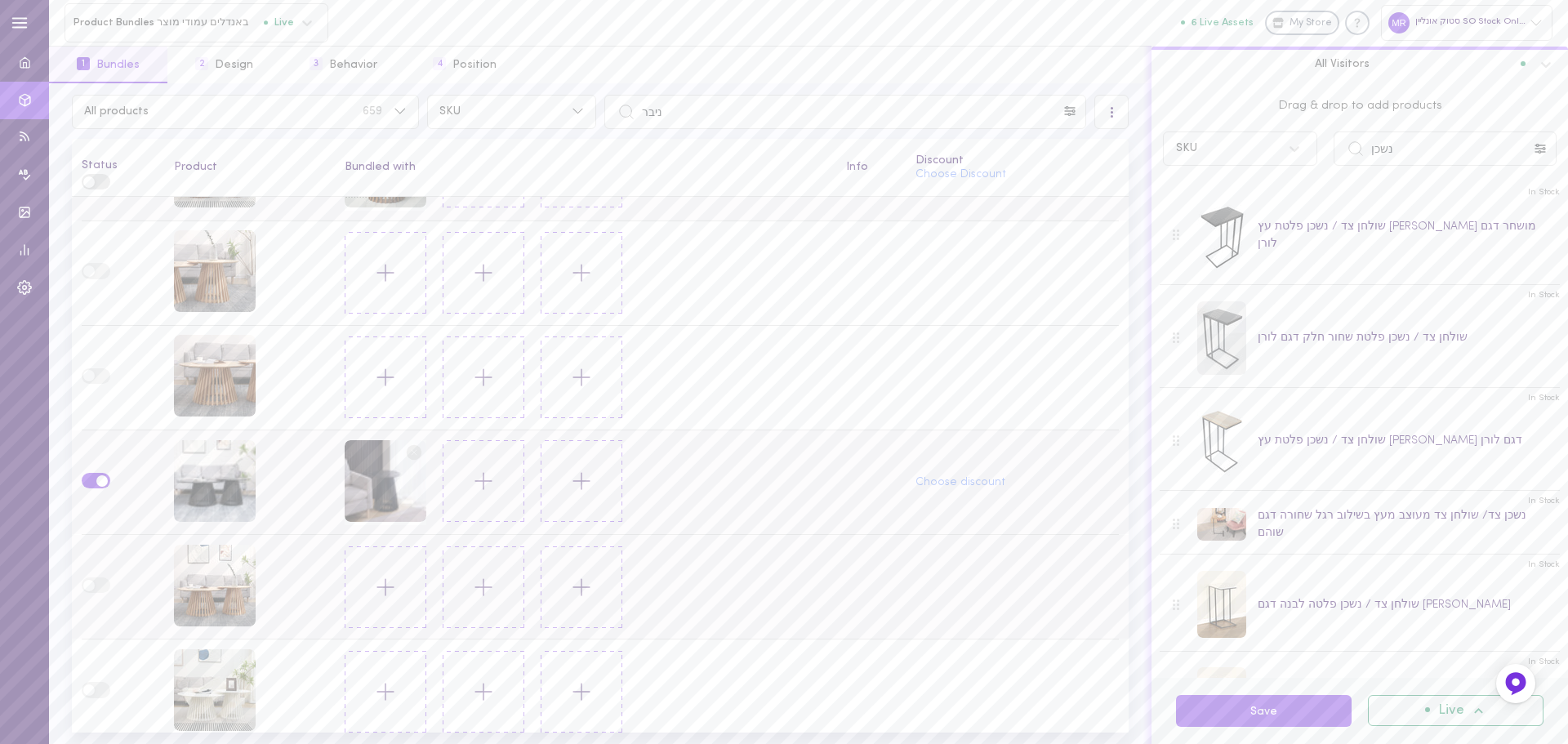
click at [374, 574] on icon at bounding box center [385, 587] width 28 height 28
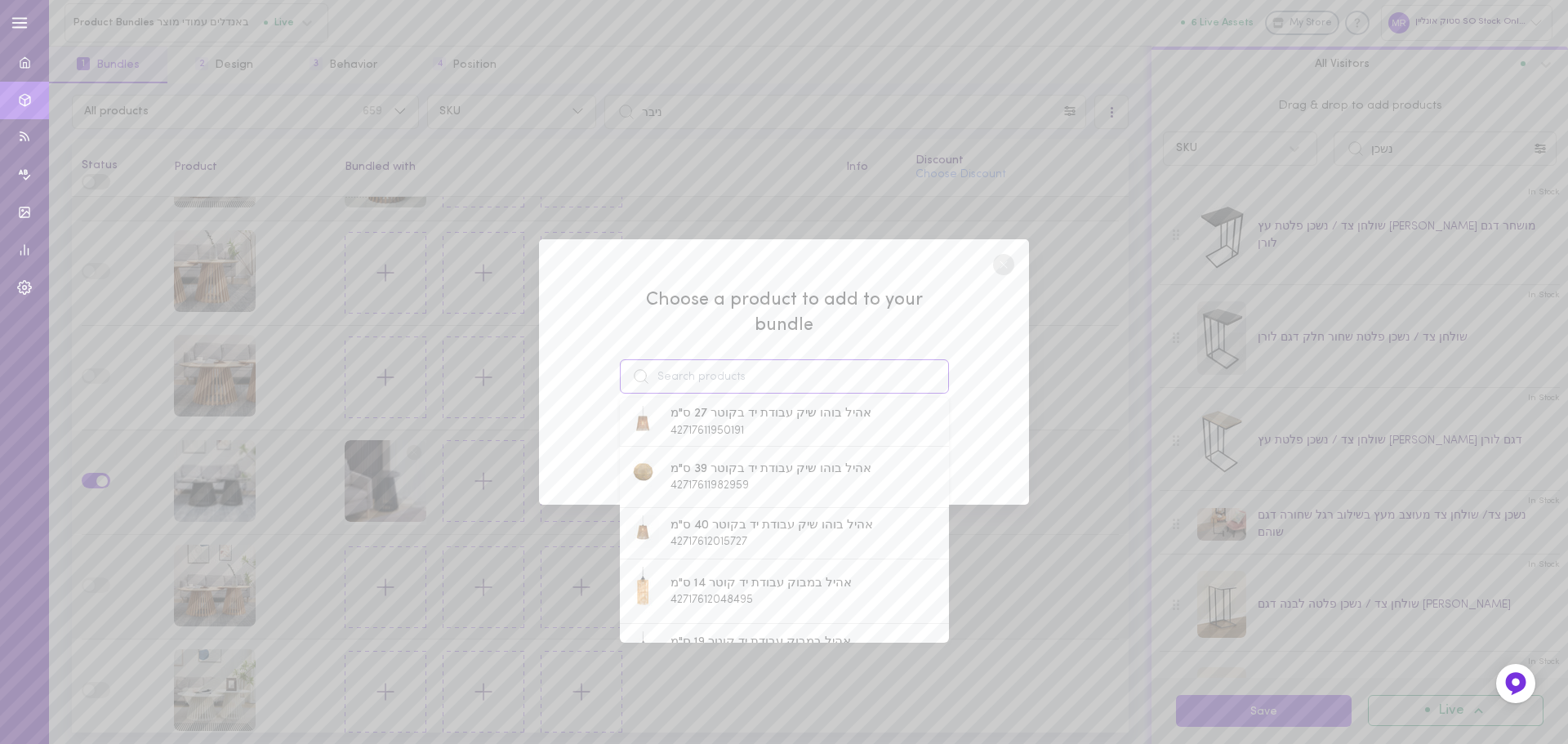
click at [676, 360] on input at bounding box center [784, 377] width 329 height 34
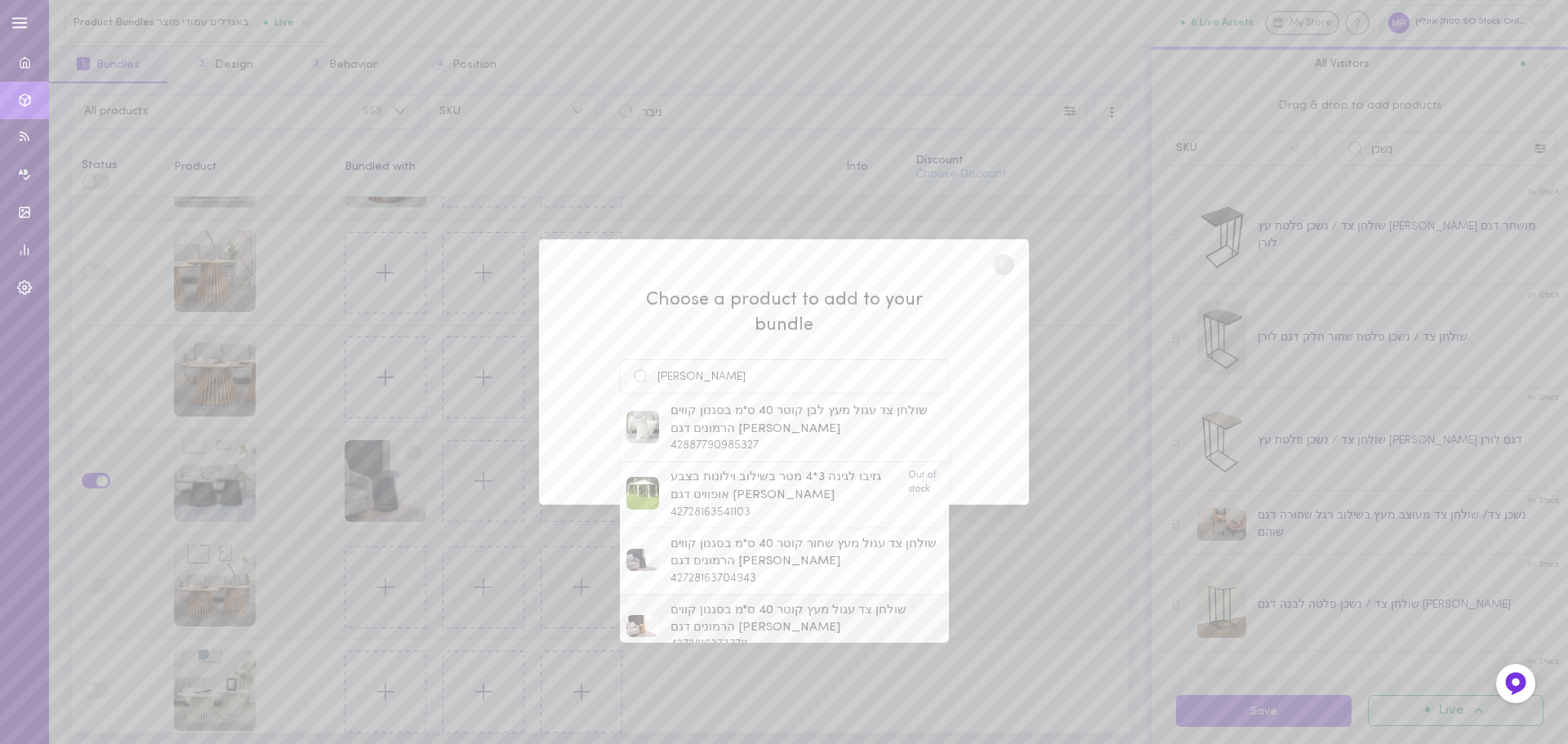
click at [697, 602] on span "שולחן צד עגול מעץ קוטר 40 ס"מ בסגנון קווים הרמונים דגם [PERSON_NAME]" at bounding box center [806, 620] width 272 height 35
type input "שולחן צד עגול מעץ קוטר 40 ס"מ בסגנון קווים הרמונים דגם [PERSON_NAME]"
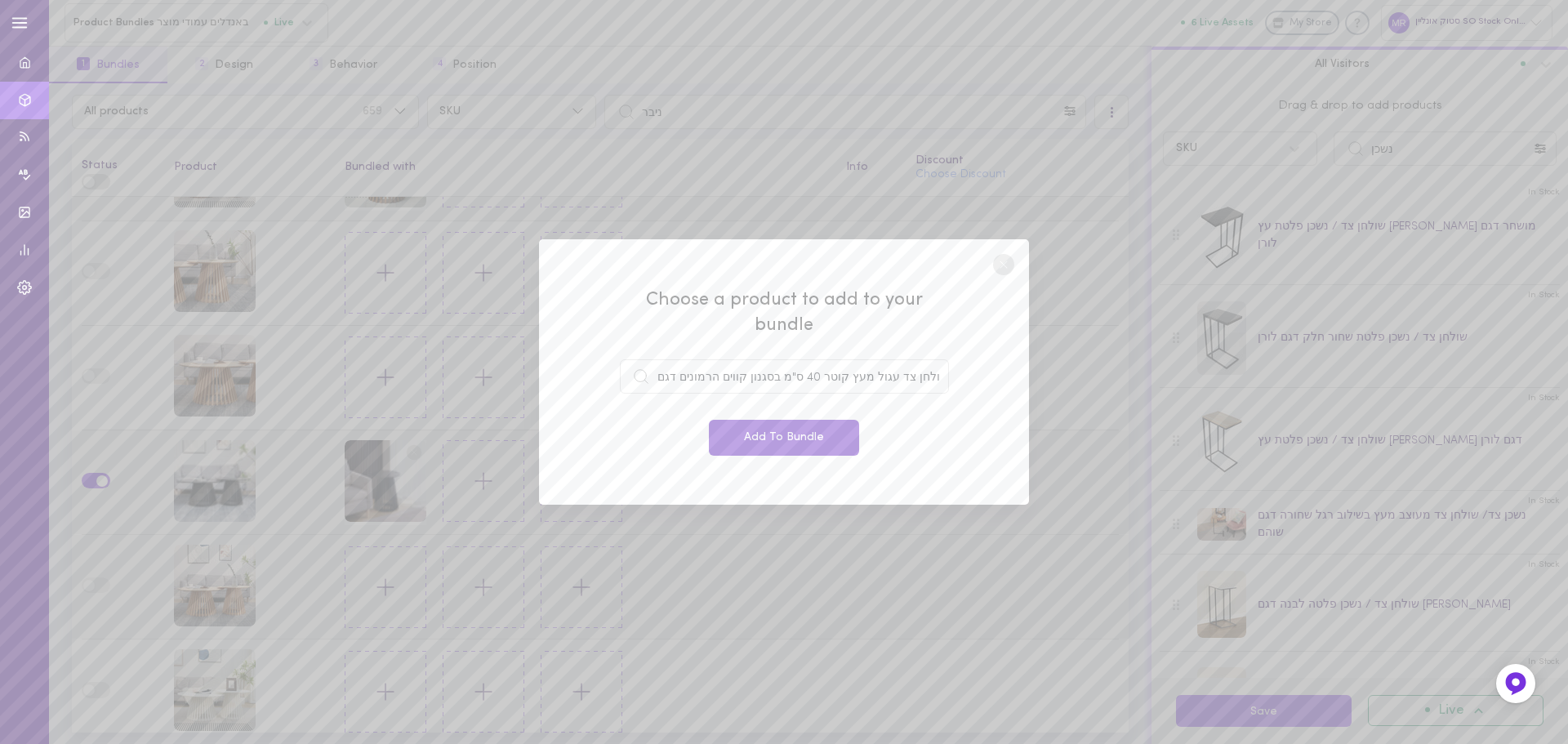
click at [754, 429] on button "Add To Bundle" at bounding box center [784, 438] width 150 height 36
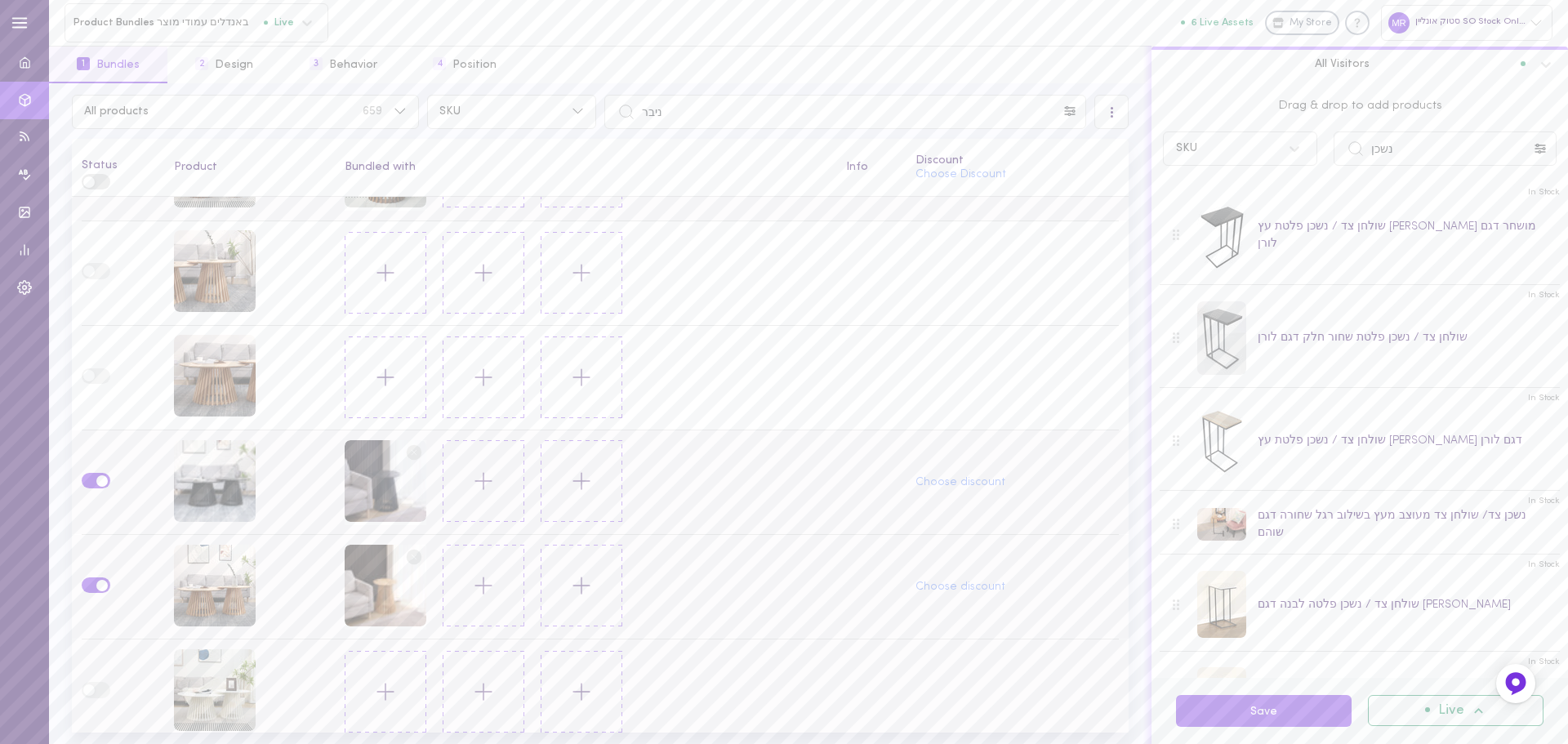
click at [389, 690] on icon at bounding box center [385, 691] width 28 height 28
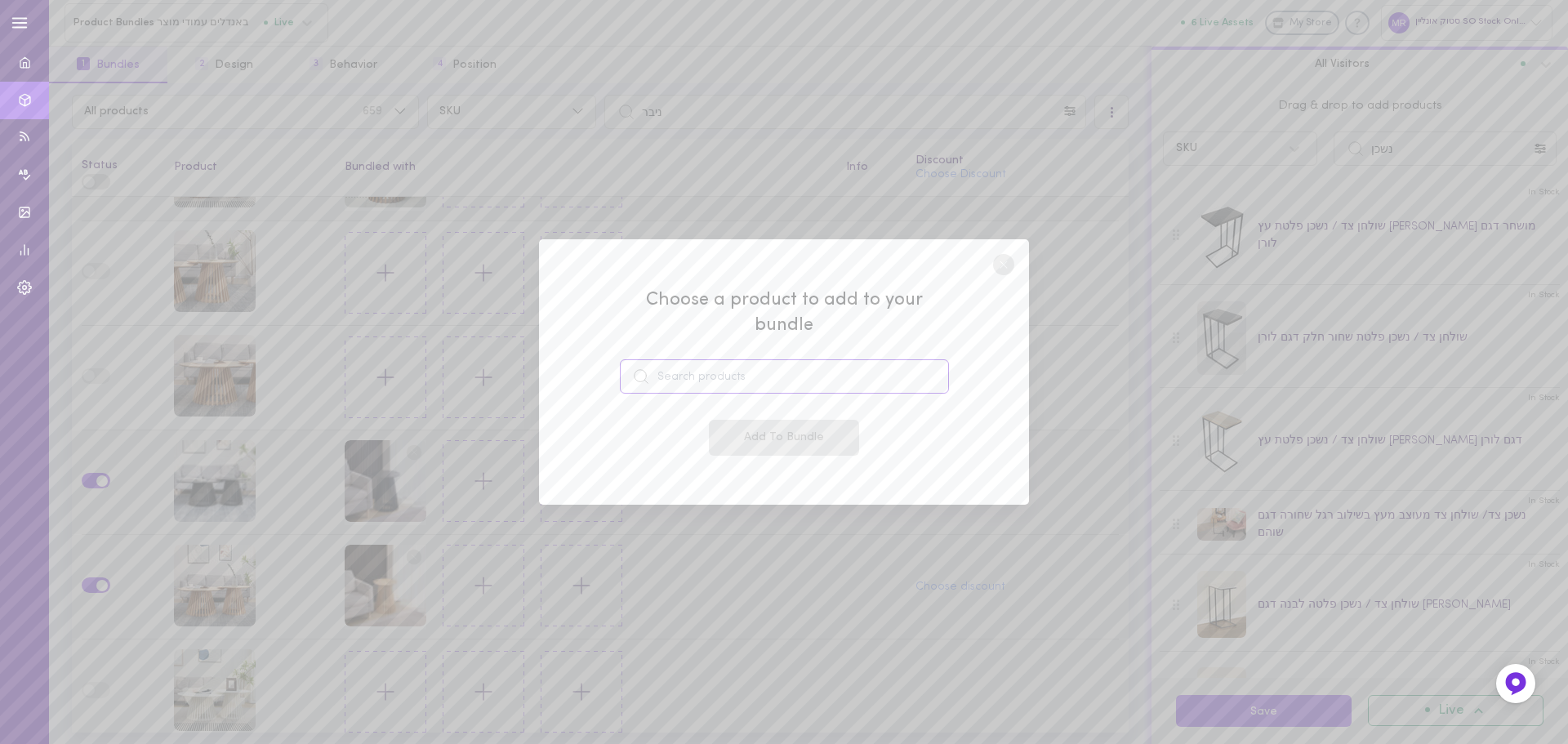
click at [723, 360] on input at bounding box center [784, 377] width 329 height 34
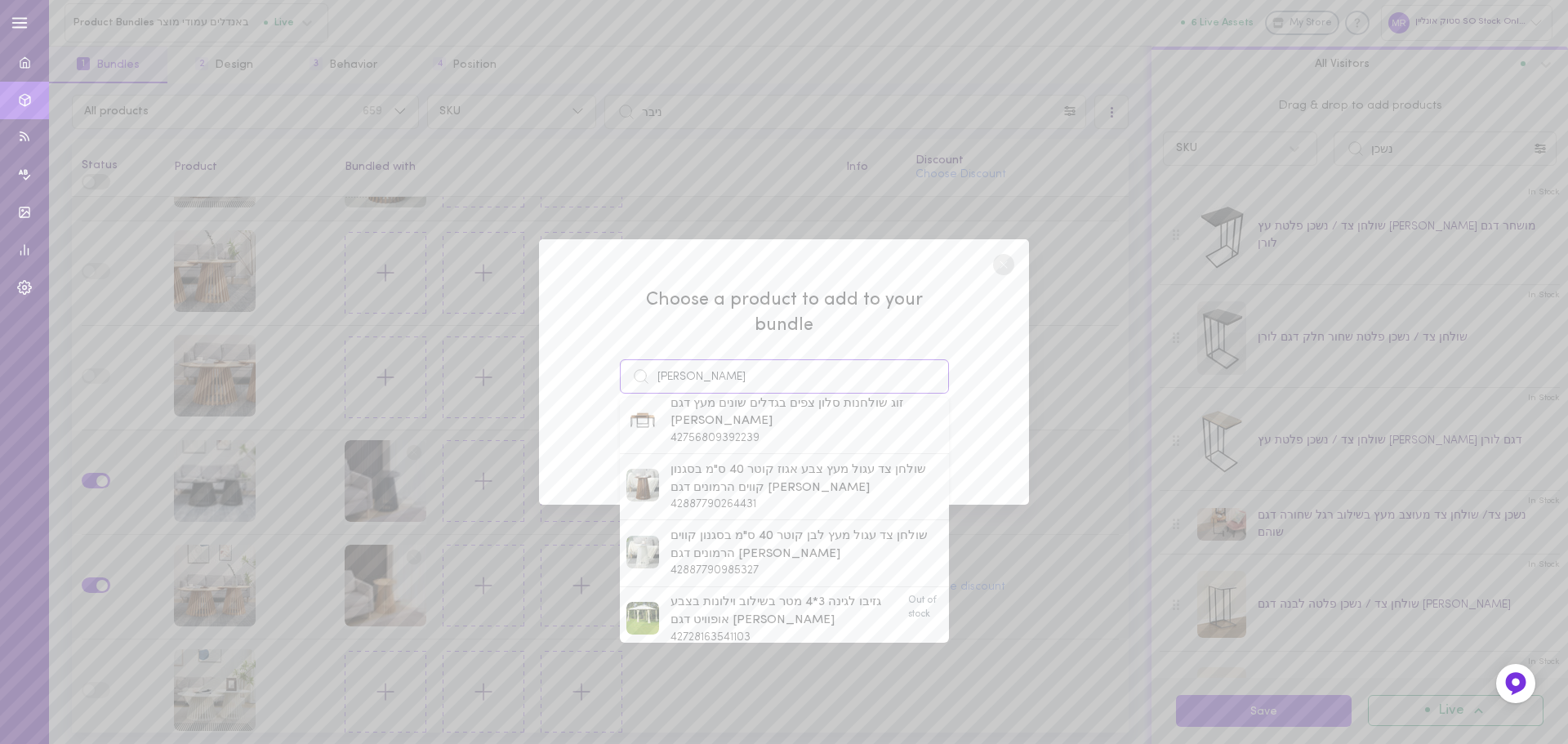
scroll to position [408, 0]
click at [721, 510] on span "שולחן צד עגול מעץ לבן קוטר 40 ס"מ בסגנון קווים הרמונים דגם [PERSON_NAME]" at bounding box center [806, 527] width 272 height 35
type input "שולחן צד עגול מעץ לבן קוטר 40 ס"מ בסגנון קווים הרמונים דגם [PERSON_NAME]"
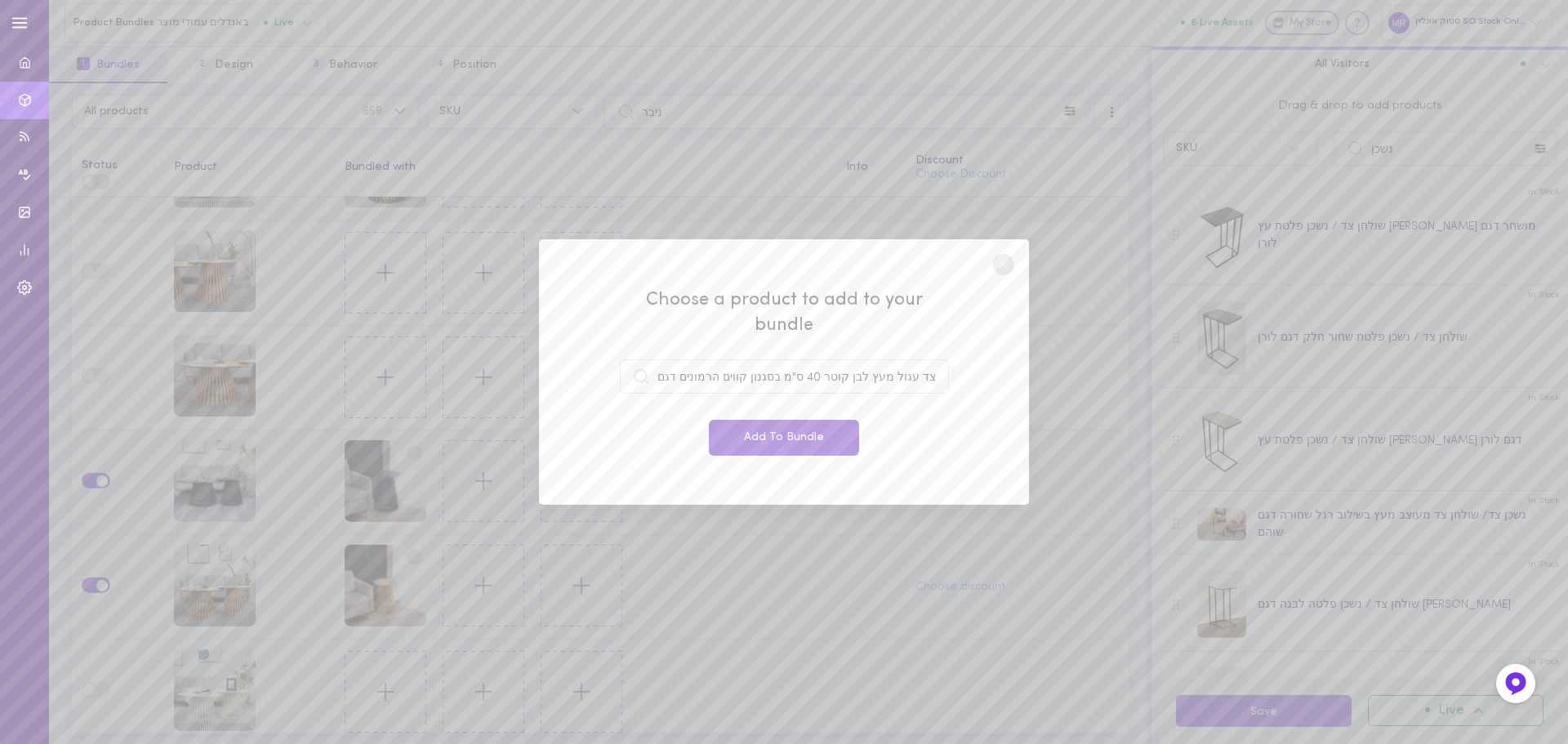
click at [760, 424] on button "Add To Bundle" at bounding box center [784, 438] width 150 height 36
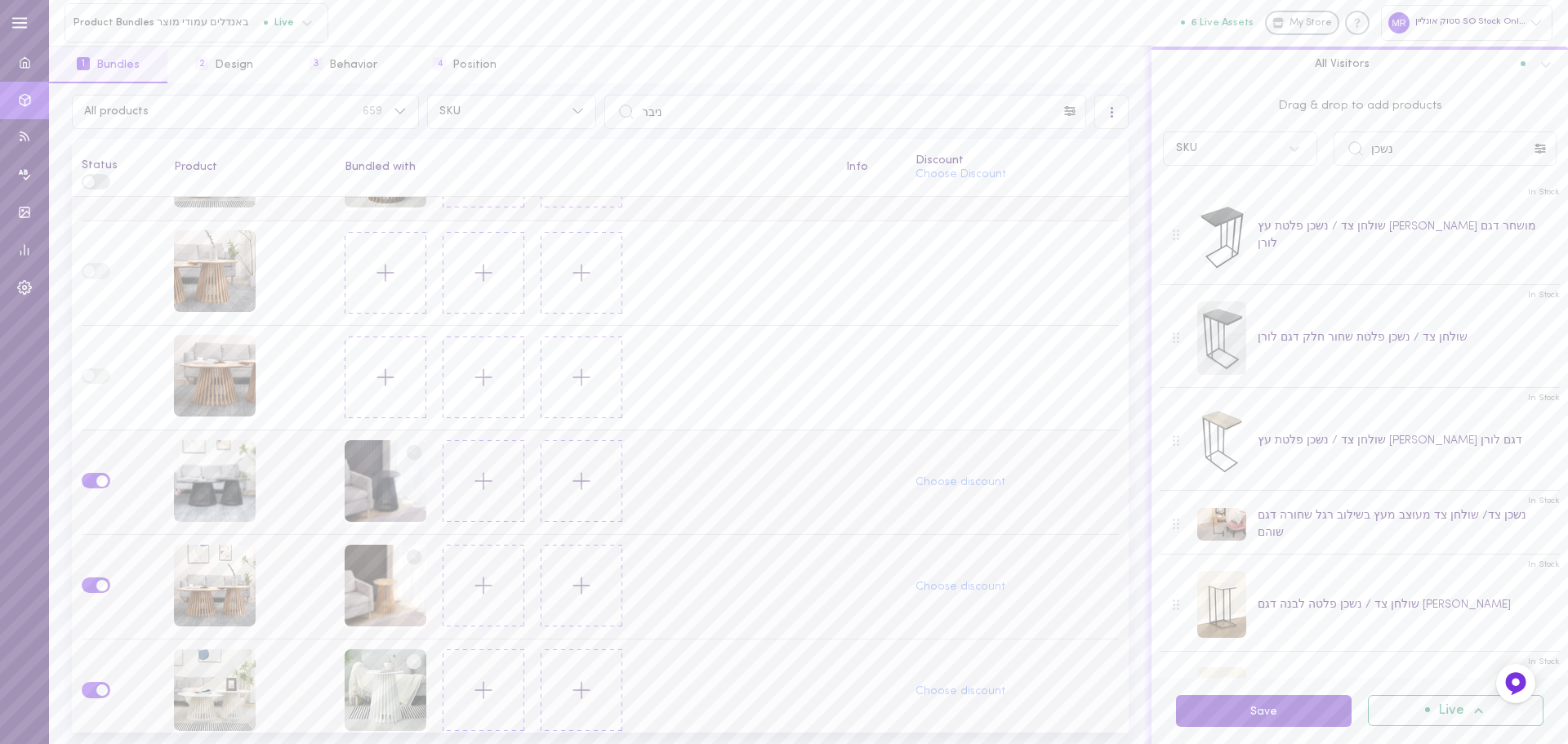
click at [1241, 716] on button "Save" at bounding box center [1264, 711] width 176 height 32
click at [655, 107] on input "ניבר" at bounding box center [845, 112] width 482 height 34
paste input "SO9522"
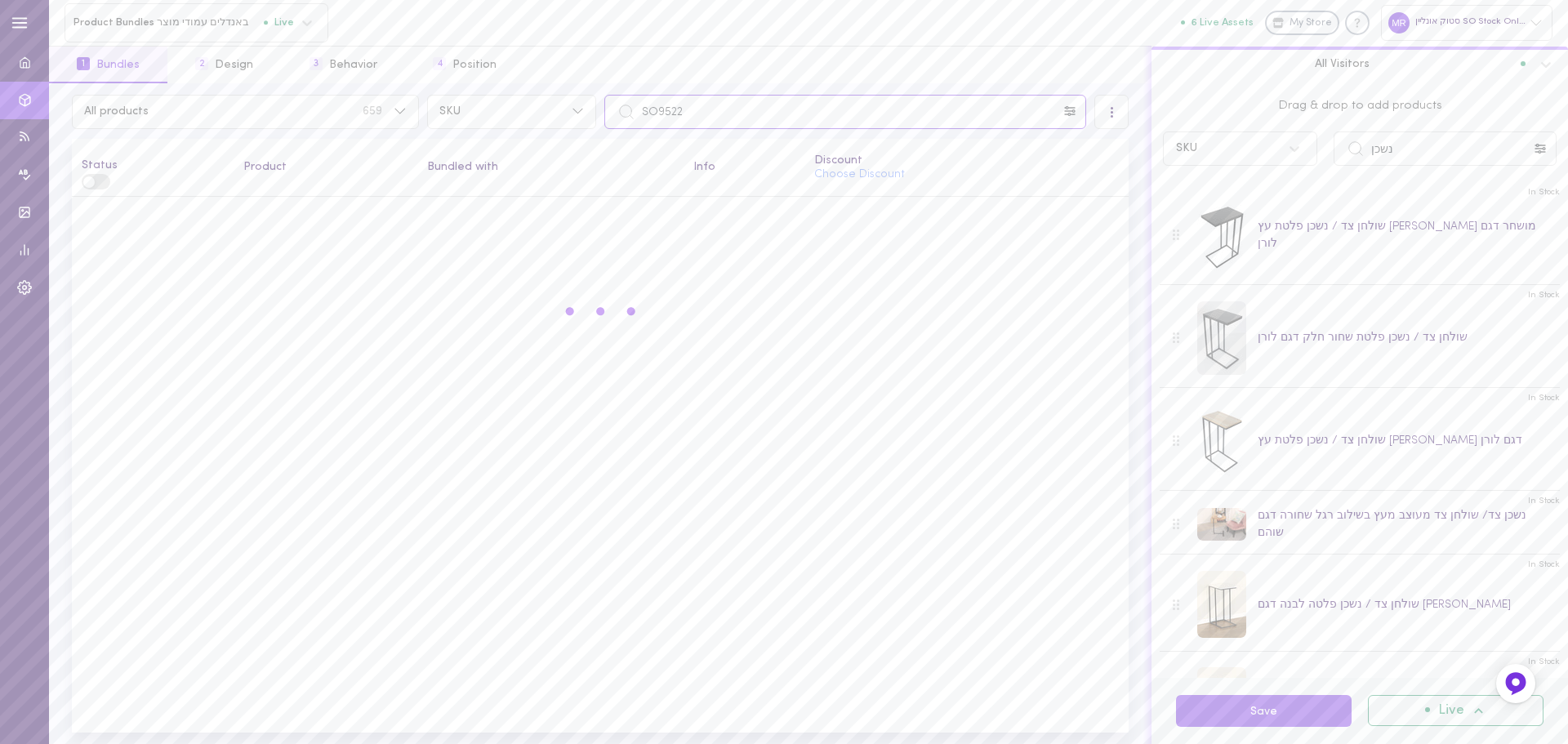
scroll to position [0, 0]
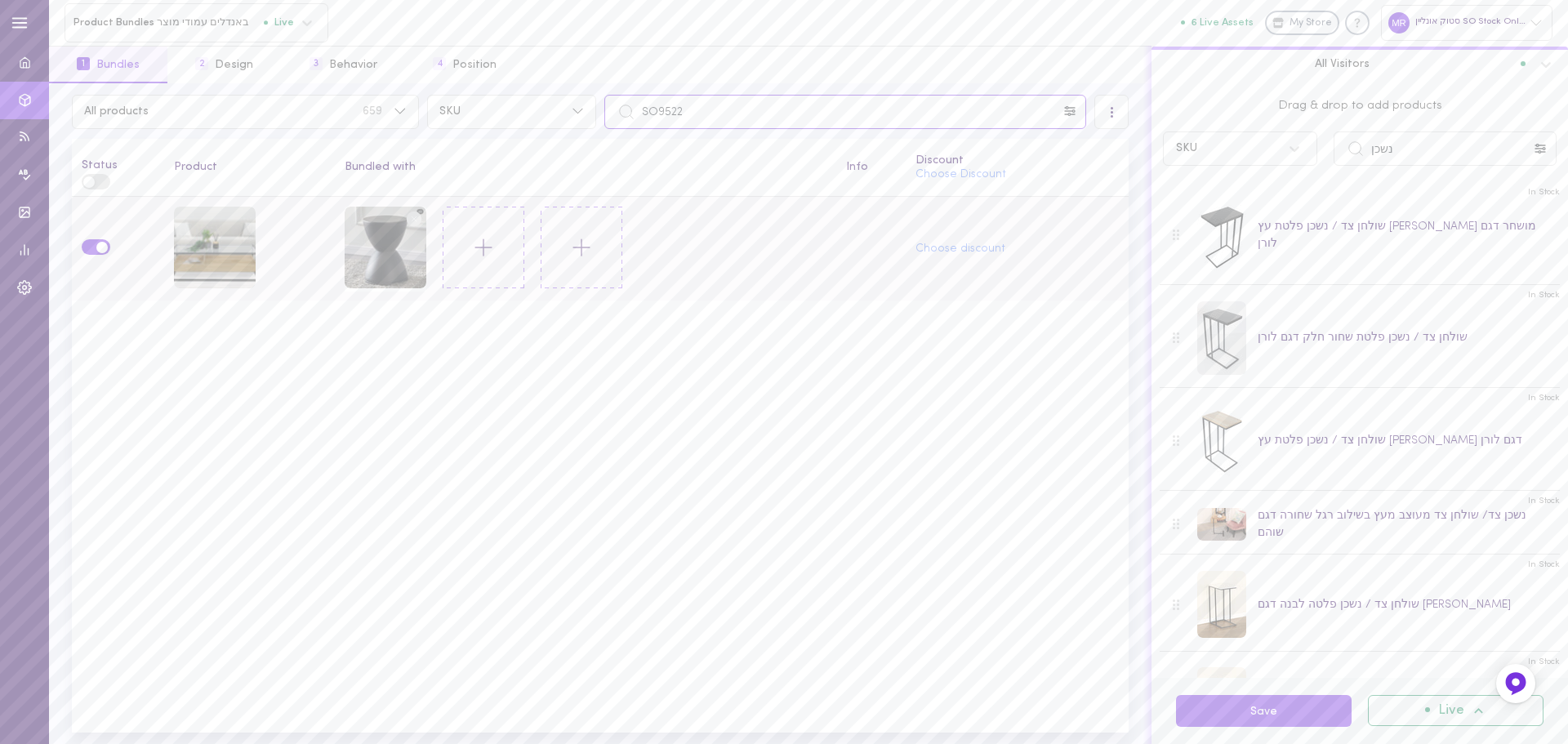
type input "SO9522"
click at [416, 218] on circle at bounding box center [414, 218] width 15 height 15
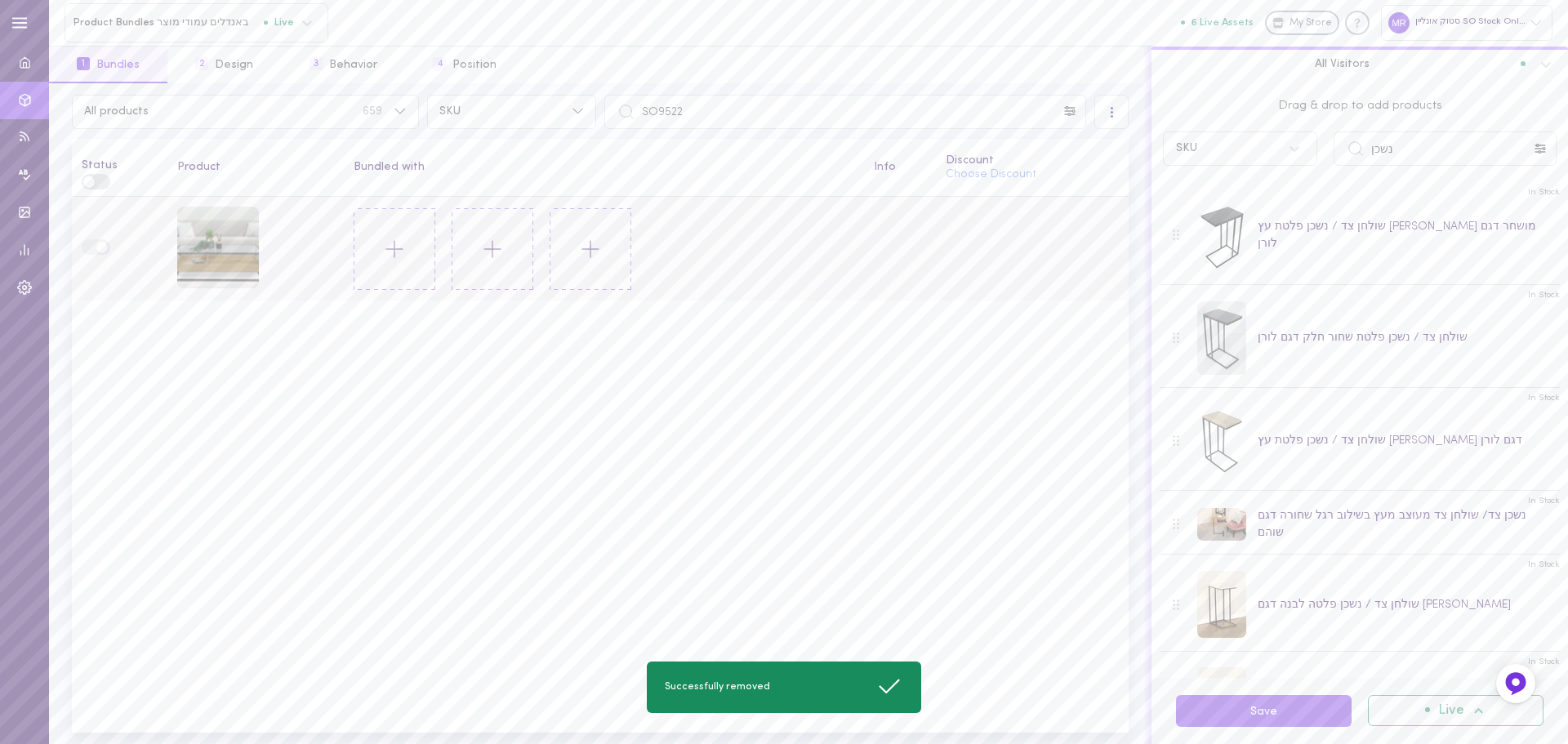
click at [390, 248] on icon at bounding box center [394, 249] width 28 height 28
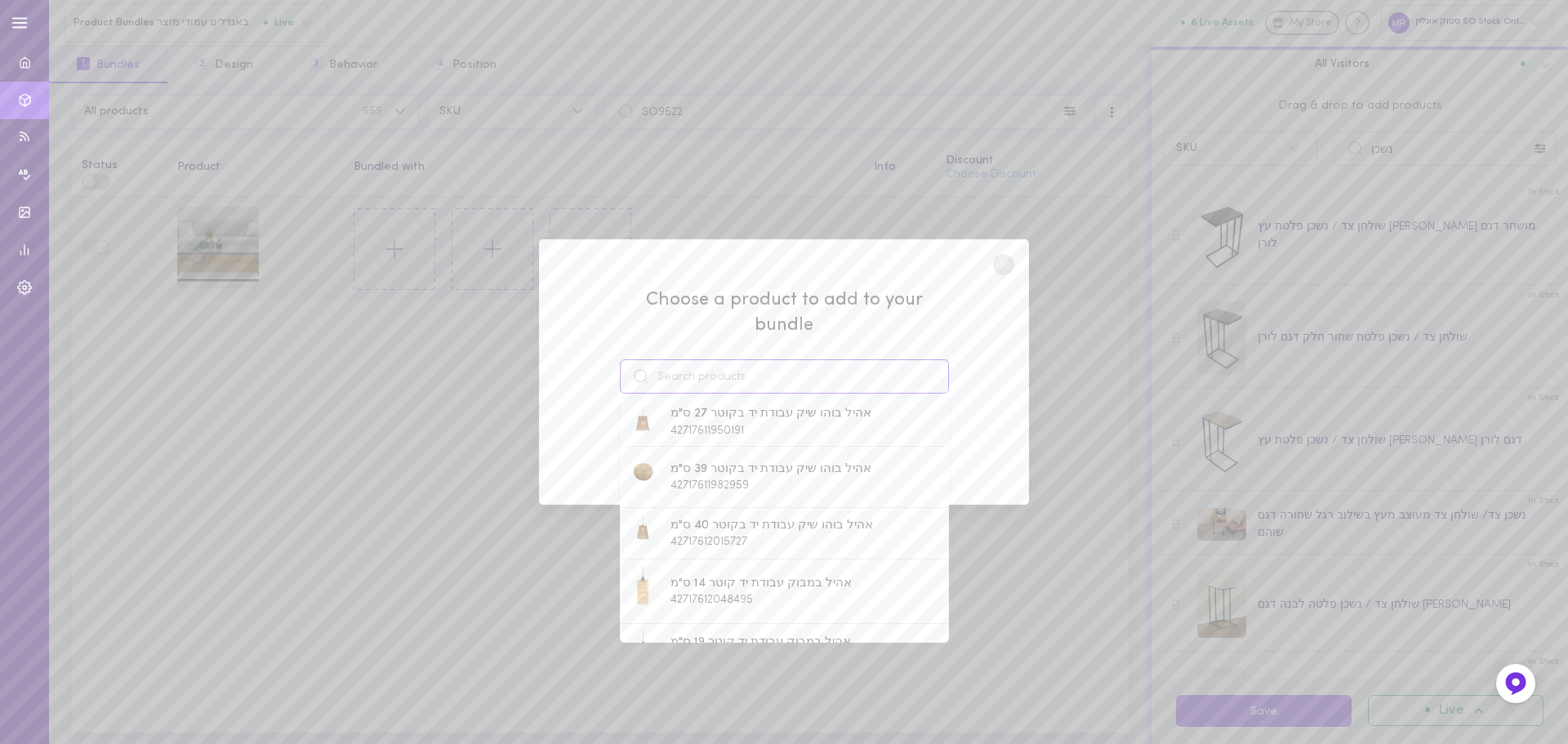
click at [717, 366] on input at bounding box center [784, 377] width 329 height 34
click at [685, 578] on span "42728153153647" at bounding box center [710, 583] width 81 height 12
type input "שולחן צד / נשכן פלטת עץ [PERSON_NAME] דגם לורן"
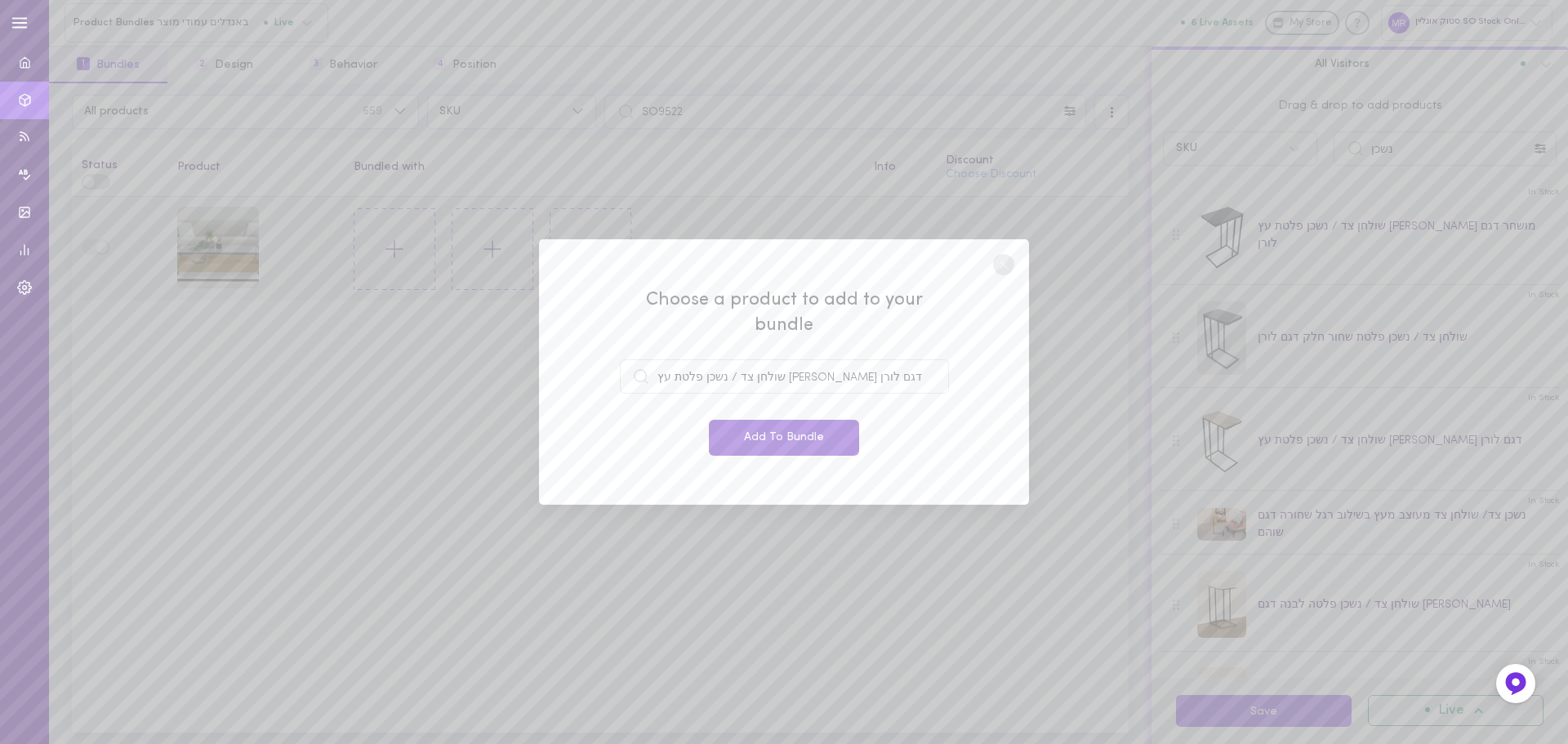
click at [763, 420] on button "Add To Bundle" at bounding box center [784, 438] width 150 height 36
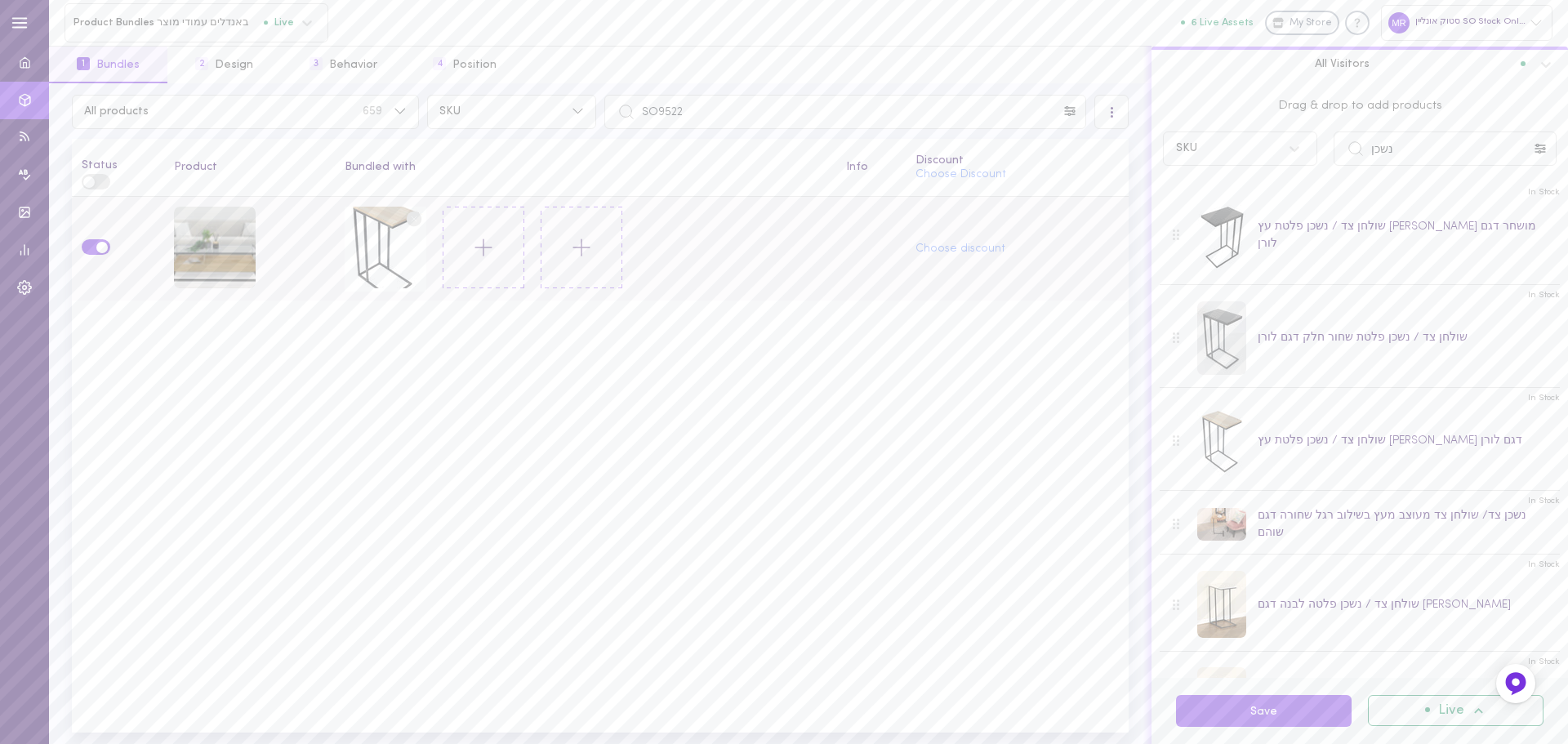
click at [412, 221] on circle at bounding box center [414, 218] width 15 height 15
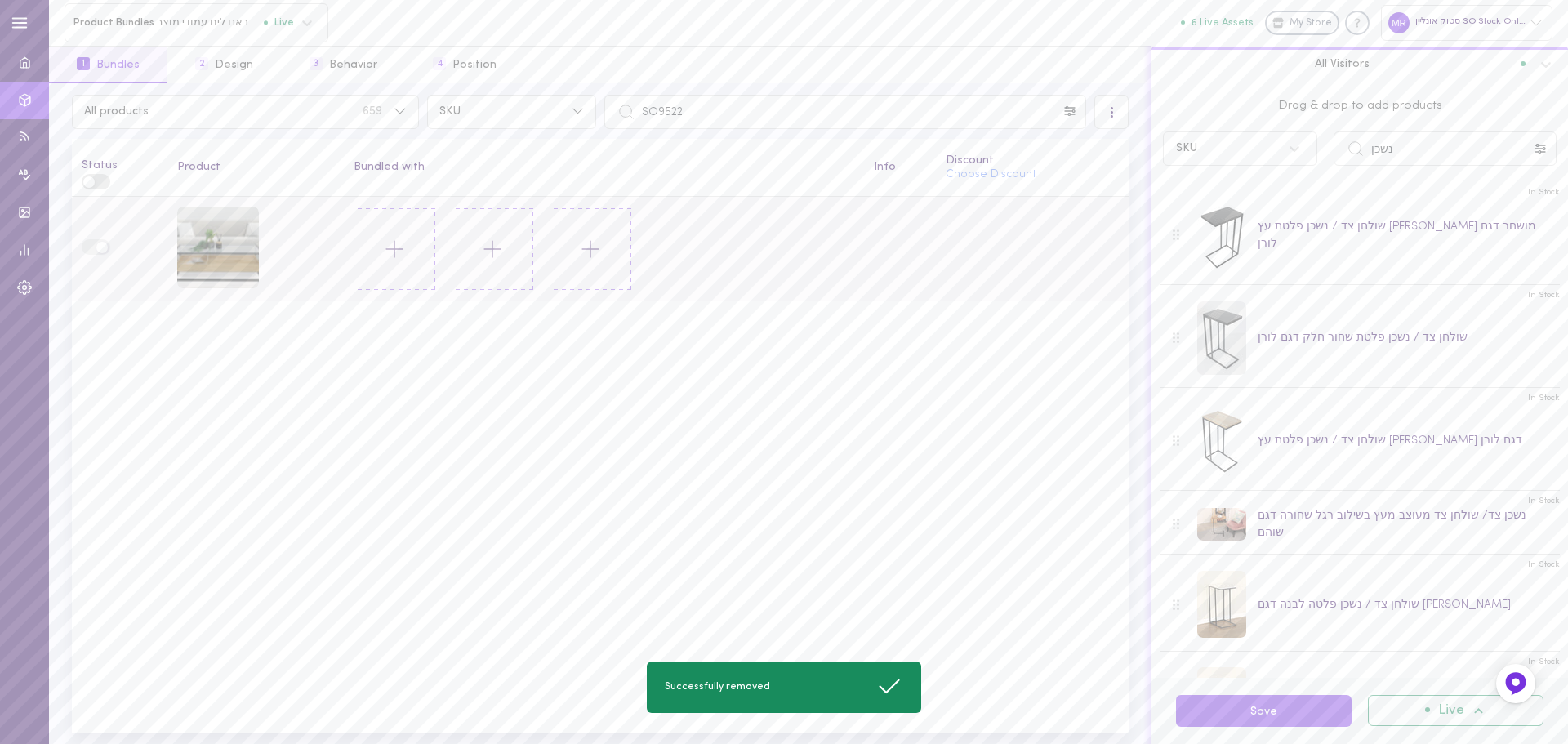
click at [396, 249] on icon at bounding box center [394, 249] width 28 height 28
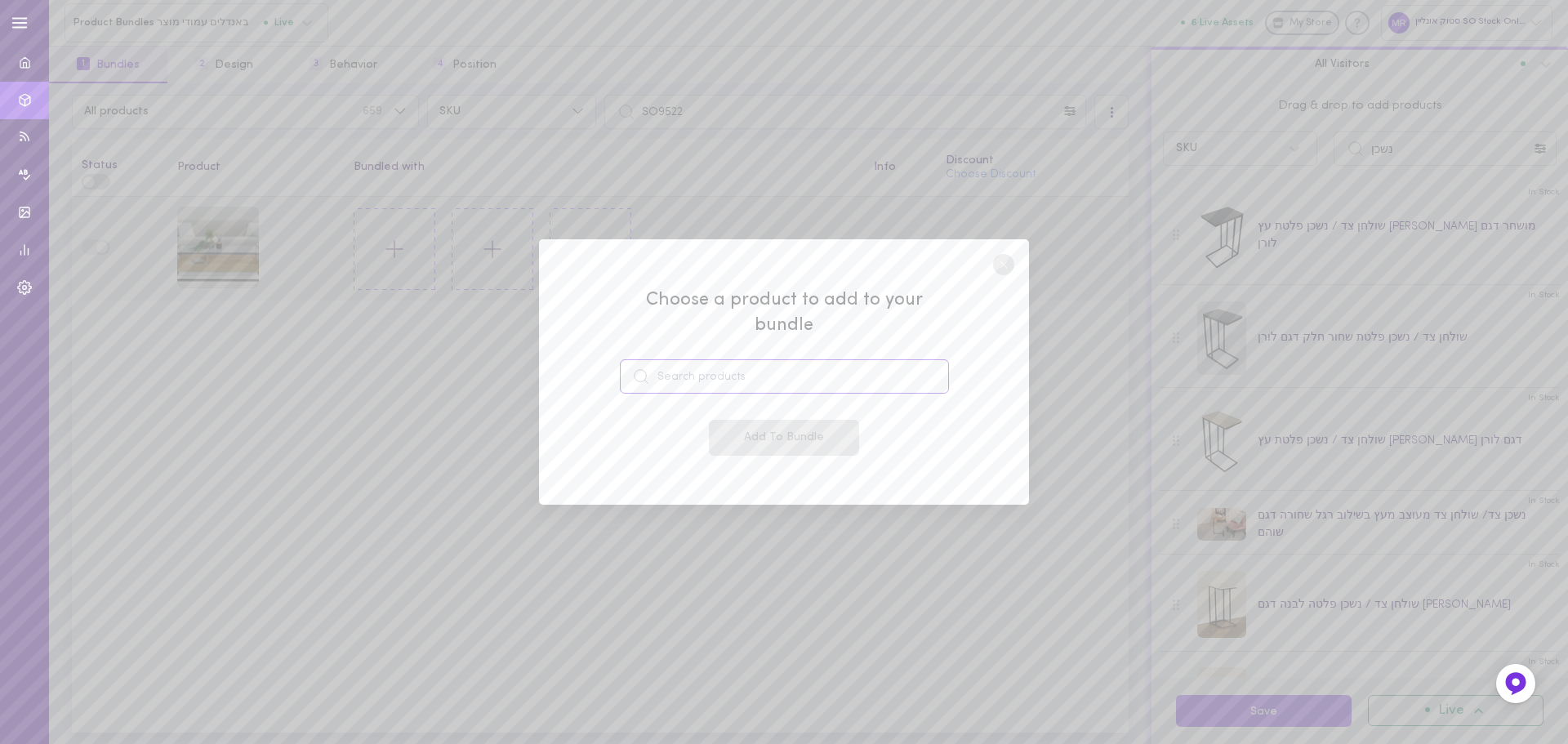
click at [694, 362] on input at bounding box center [784, 377] width 329 height 34
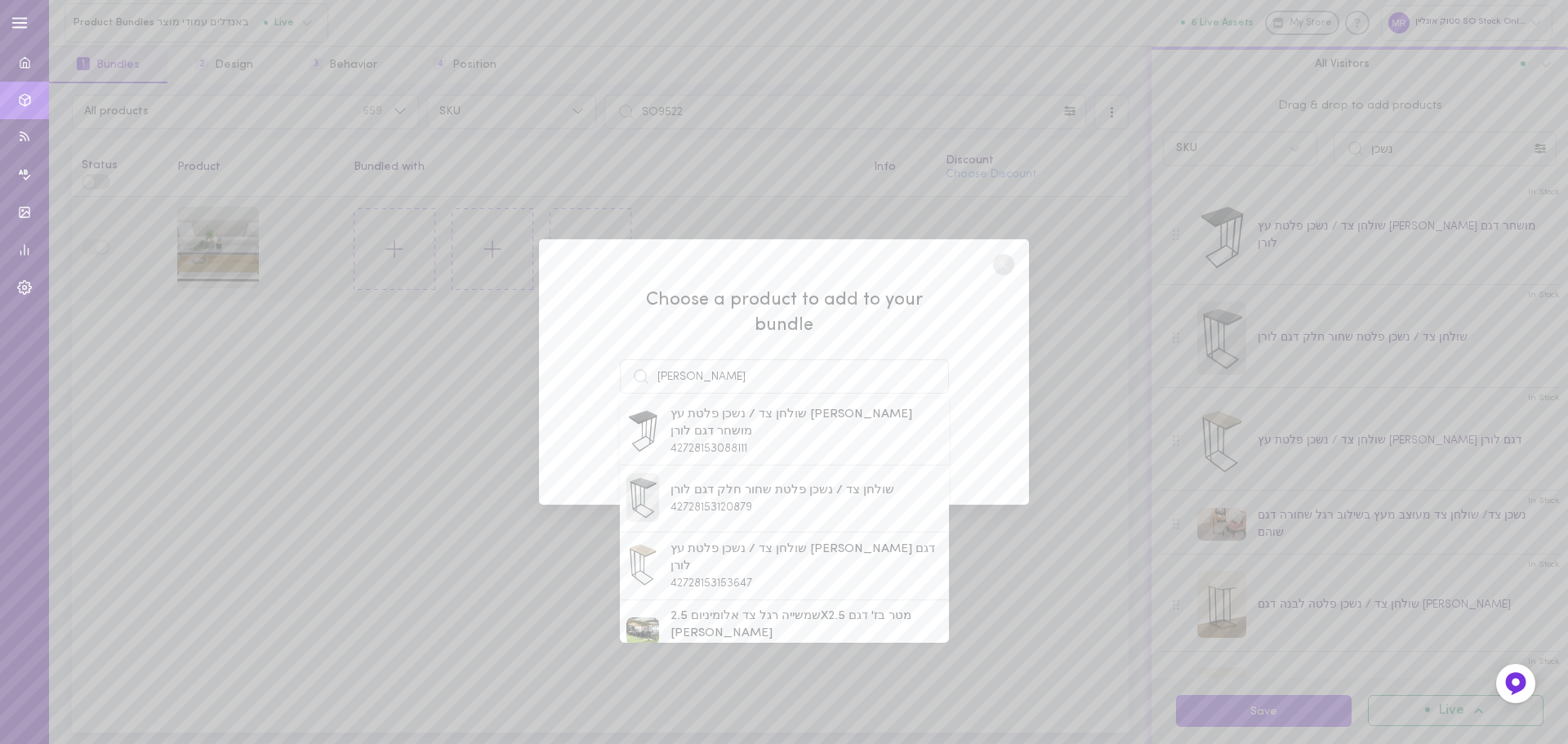
click at [697, 416] on span "שולחן צד / נשכן פלטת עץ [PERSON_NAME] מושחר דגם לורן" at bounding box center [806, 424] width 272 height 35
type input "שולחן צד / נשכן פלטת עץ [PERSON_NAME] מושחר דגם לורן"
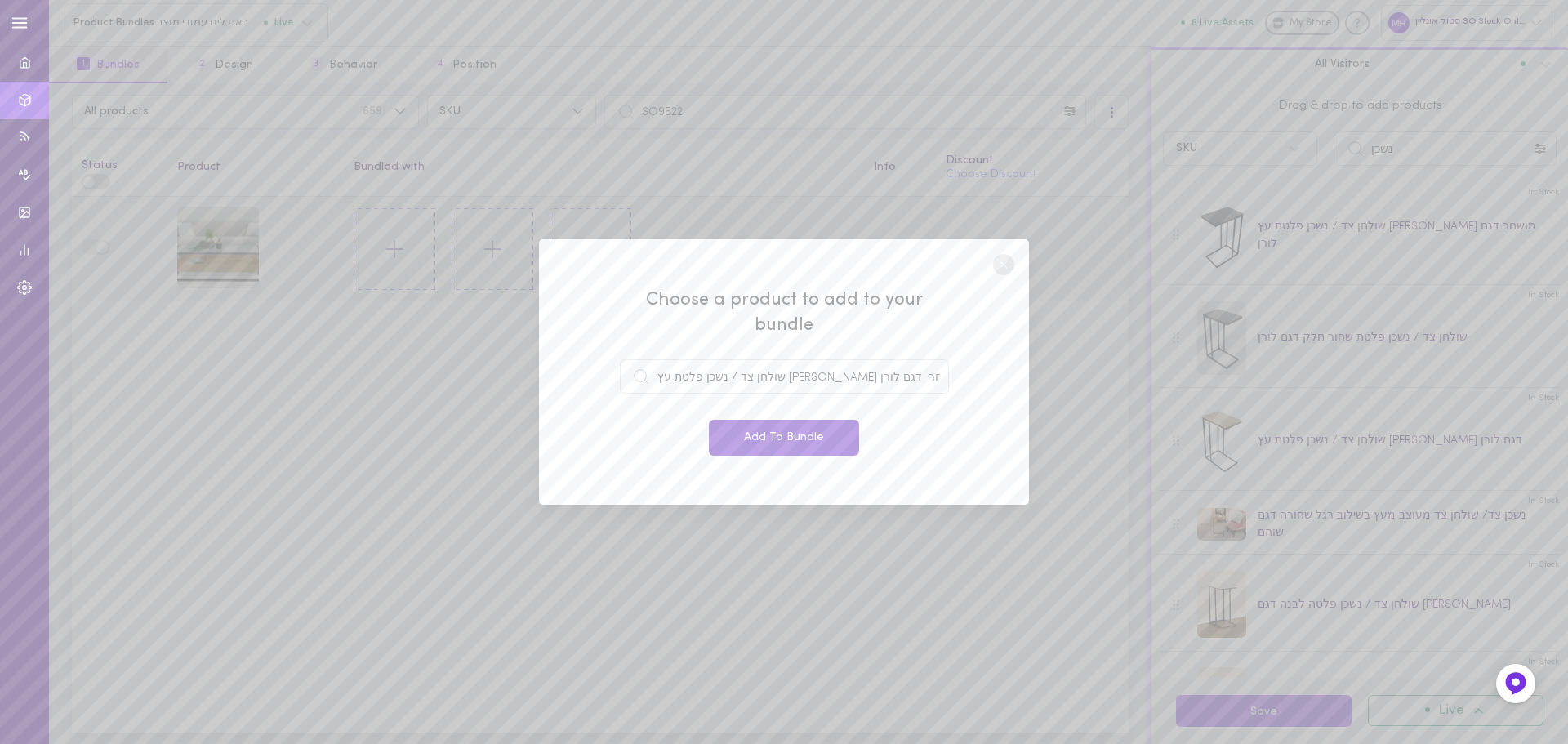
click at [760, 440] on button "Add To Bundle" at bounding box center [784, 438] width 150 height 36
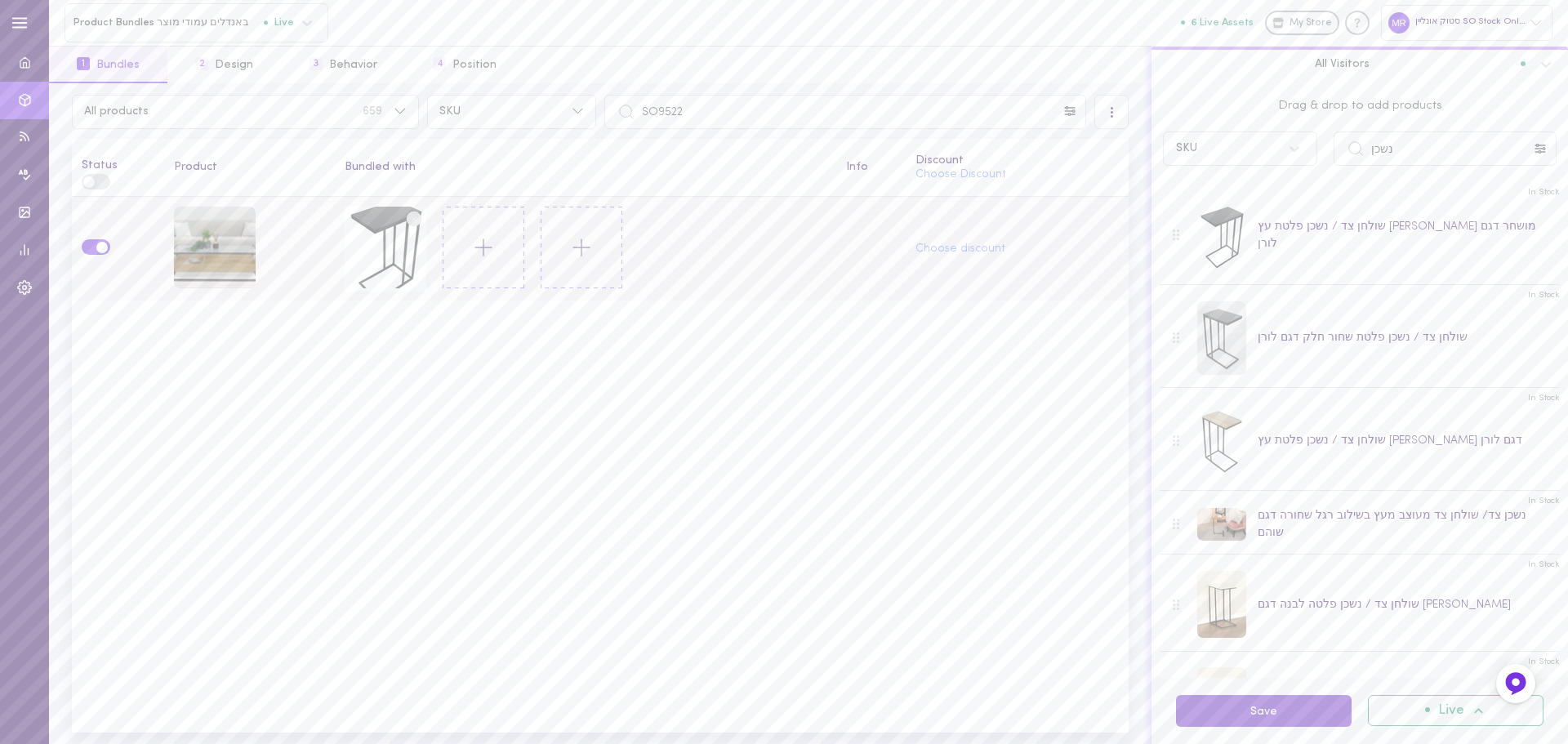
click at [1243, 701] on button "Save" at bounding box center [1264, 711] width 176 height 32
click at [750, 115] on input "SO9522" at bounding box center [845, 112] width 482 height 34
paste input "1"
type input "SO9521"
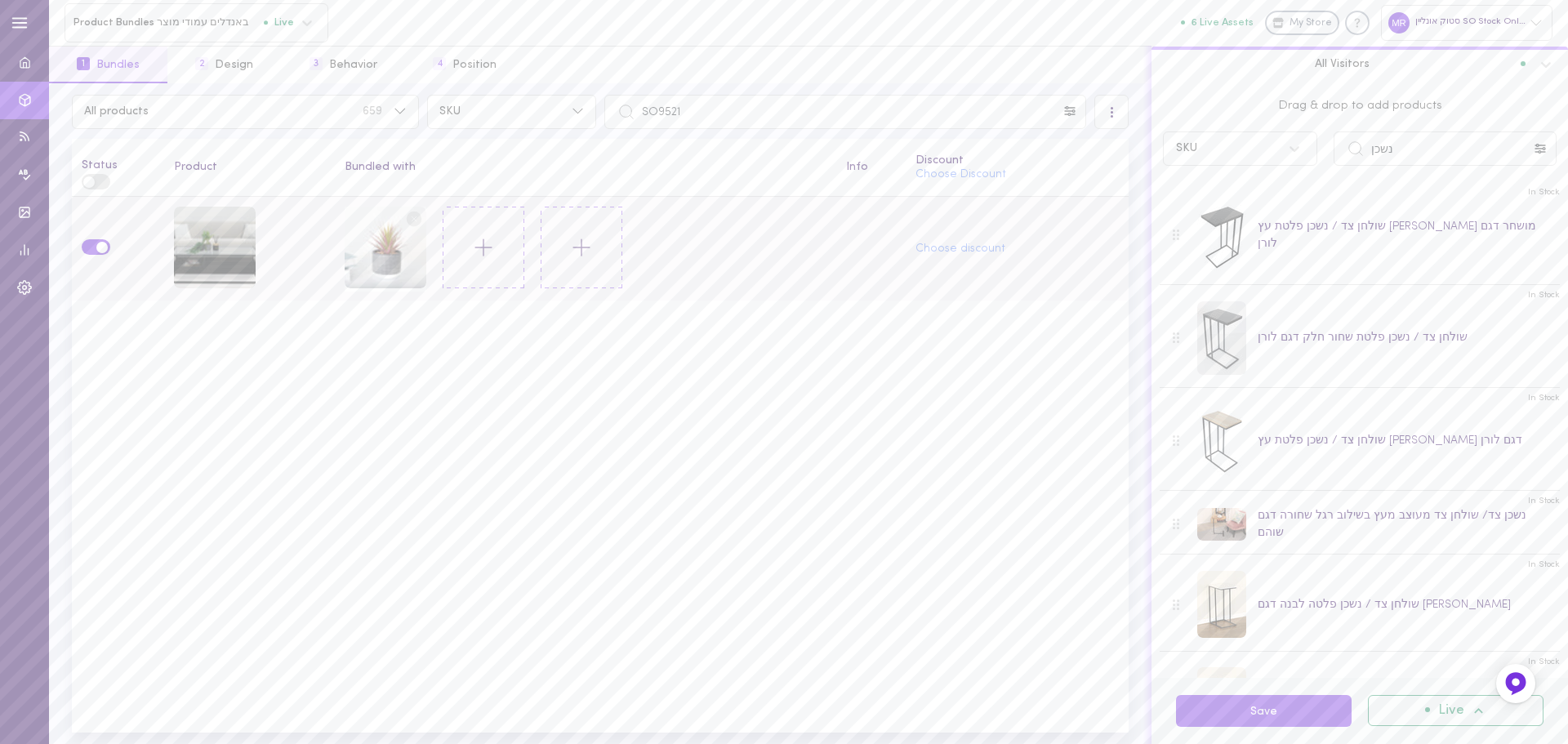
click at [412, 216] on line at bounding box center [414, 218] width 5 height 5
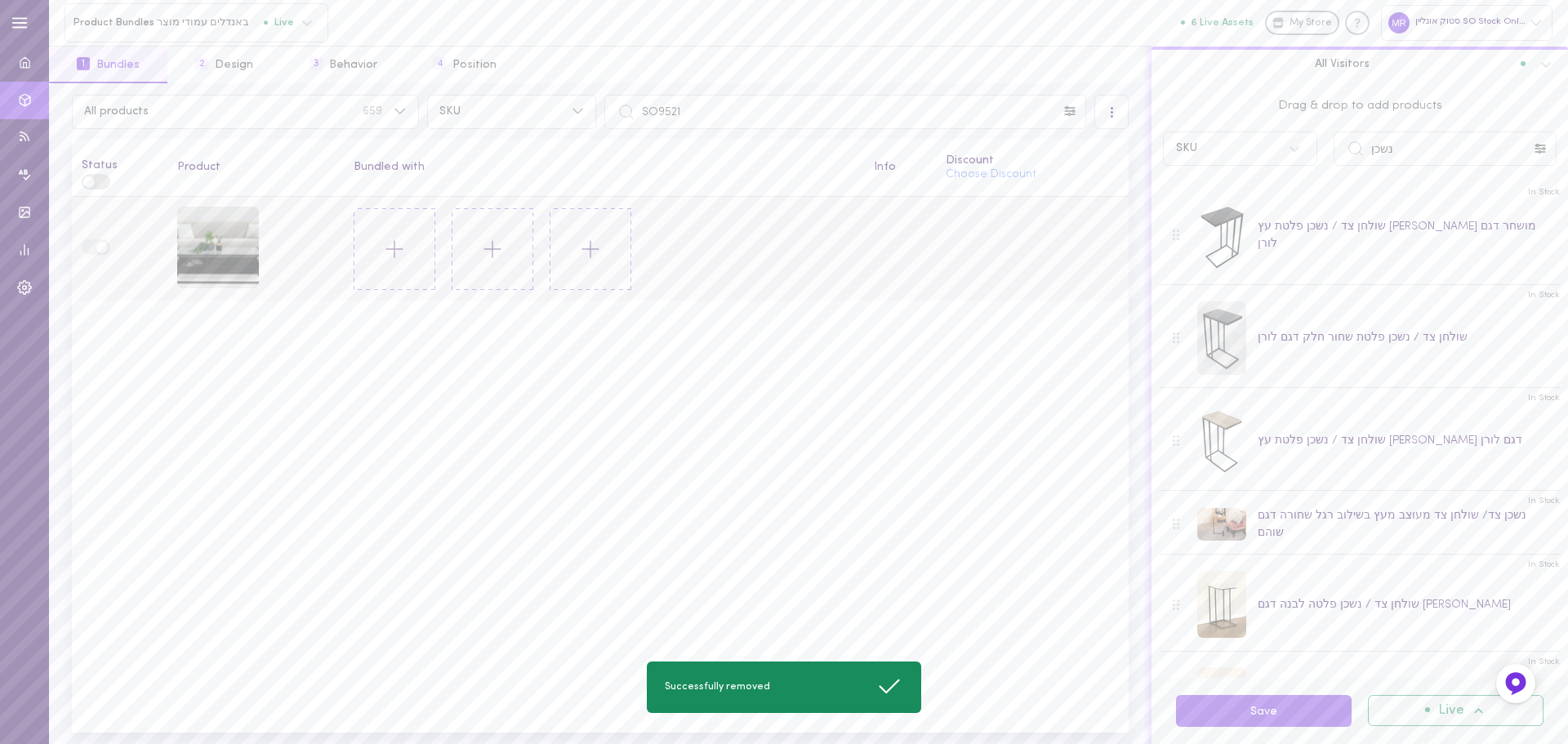
click at [384, 258] on icon at bounding box center [394, 249] width 28 height 28
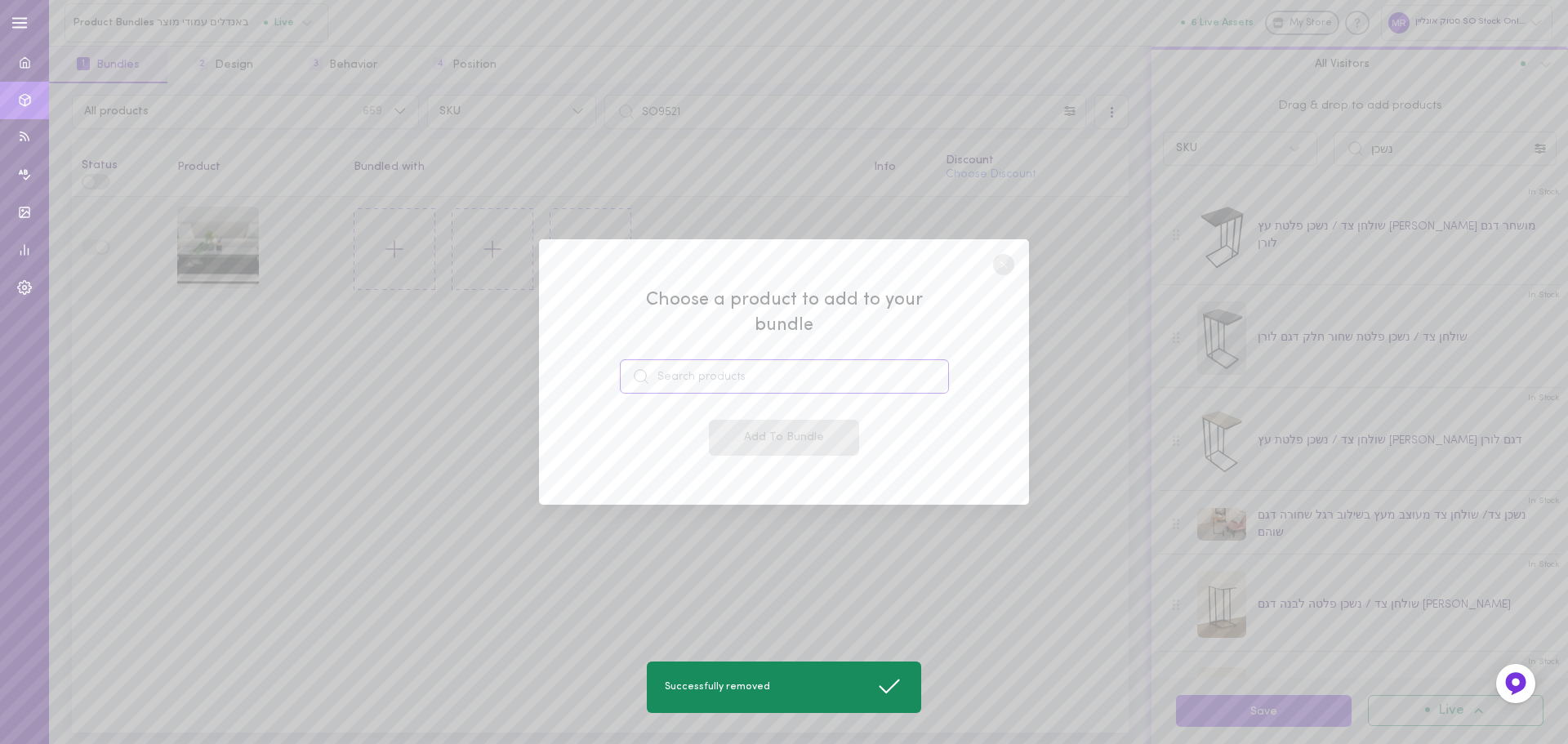
click at [698, 370] on input at bounding box center [784, 377] width 329 height 34
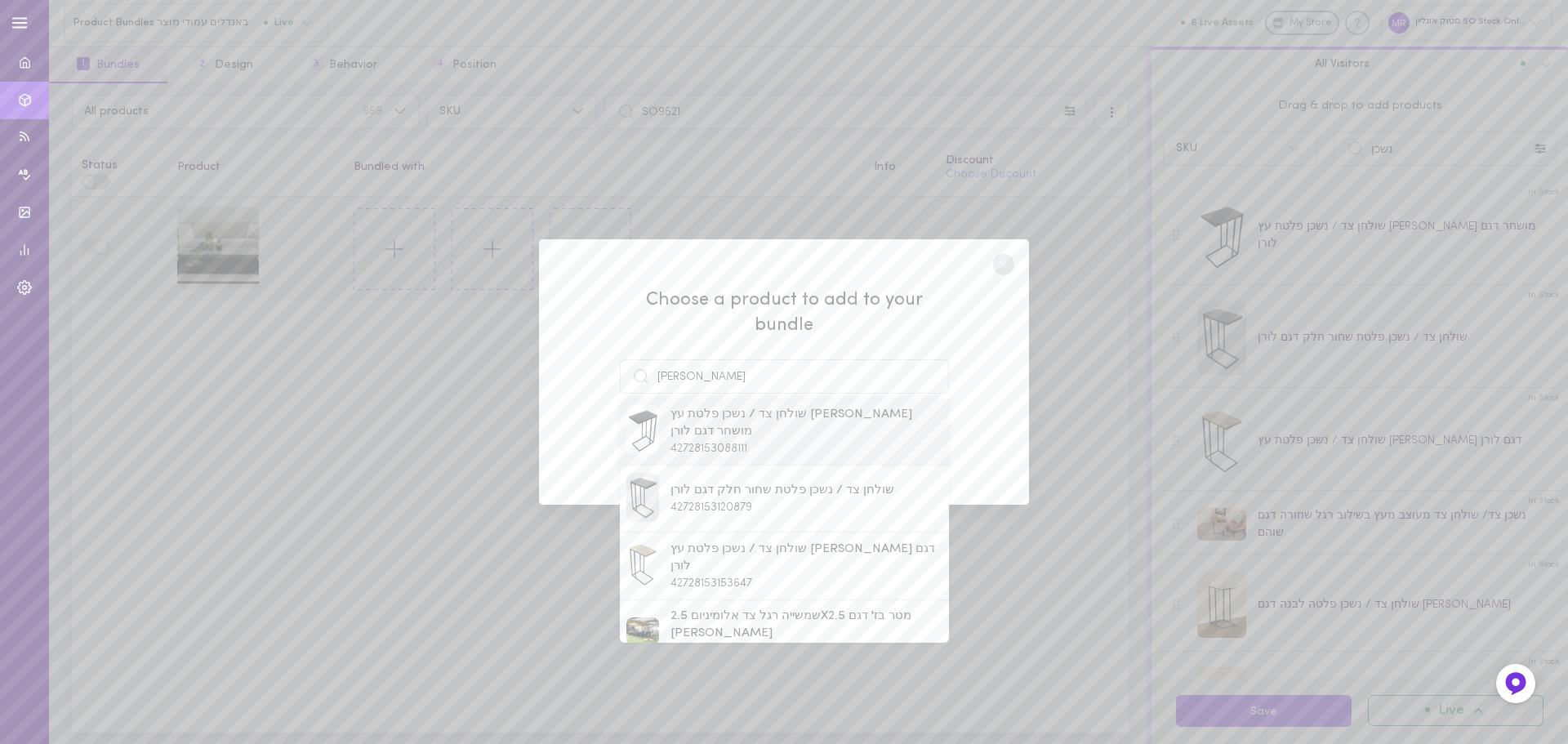
click at [715, 418] on span "שולחן צד / נשכן פלטת עץ [PERSON_NAME] מושחר דגם לורן" at bounding box center [806, 424] width 272 height 35
type input "שולחן צד / נשכן פלטת עץ [PERSON_NAME] מושחר דגם לורן"
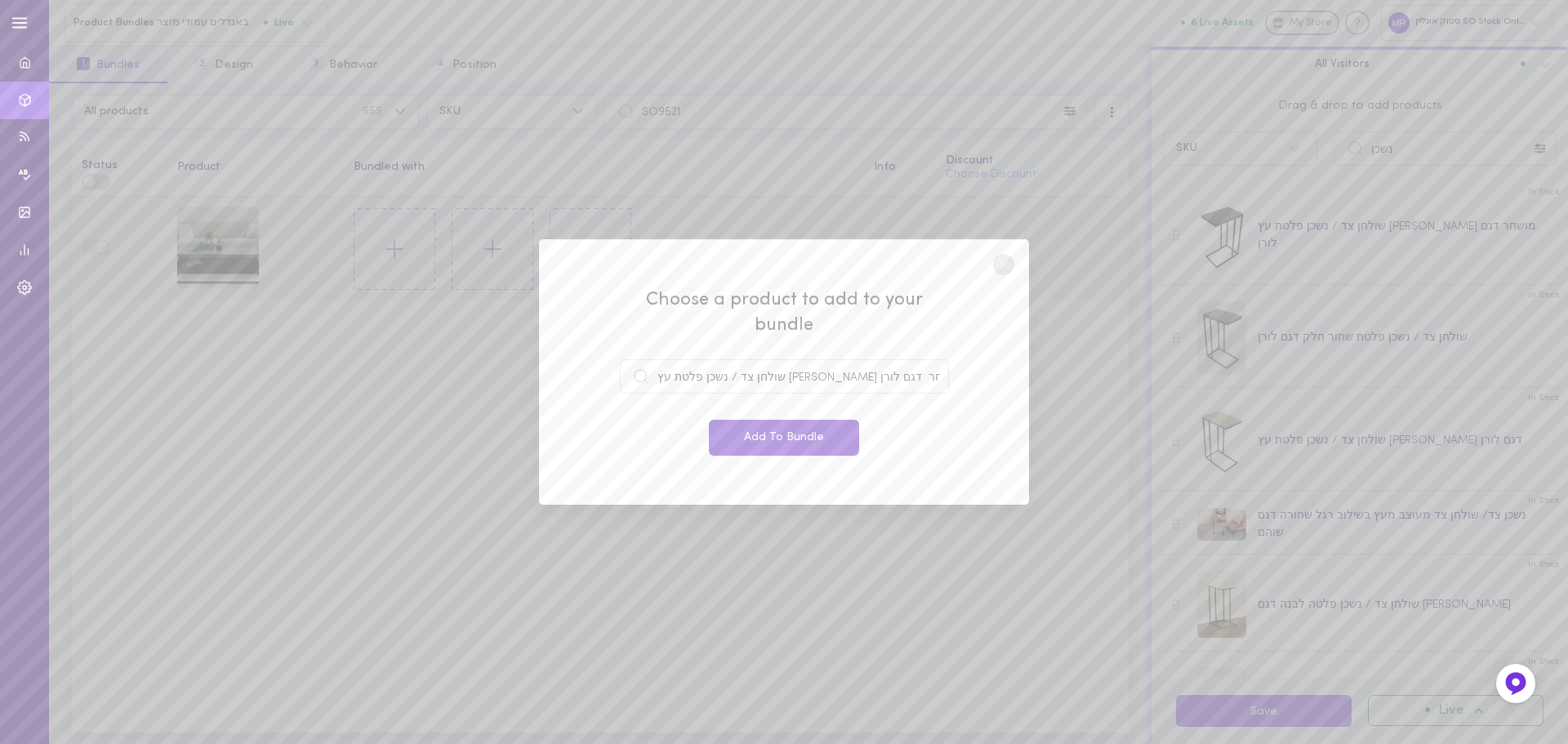
click at [765, 427] on button "Add To Bundle" at bounding box center [784, 438] width 150 height 36
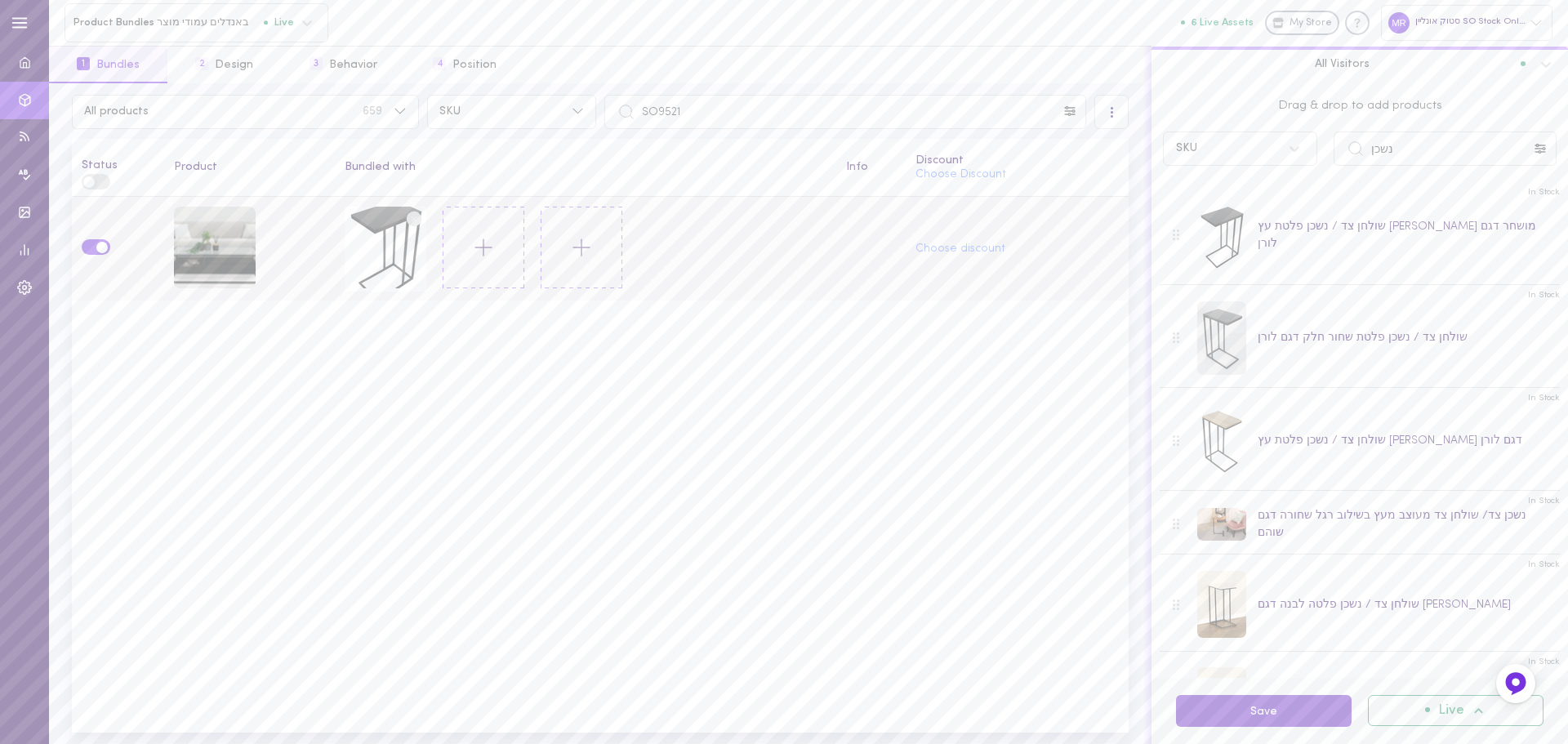
click at [1316, 695] on button "Save" at bounding box center [1264, 711] width 176 height 32
click at [727, 106] on input "SO9521" at bounding box center [845, 112] width 482 height 34
paste input "0"
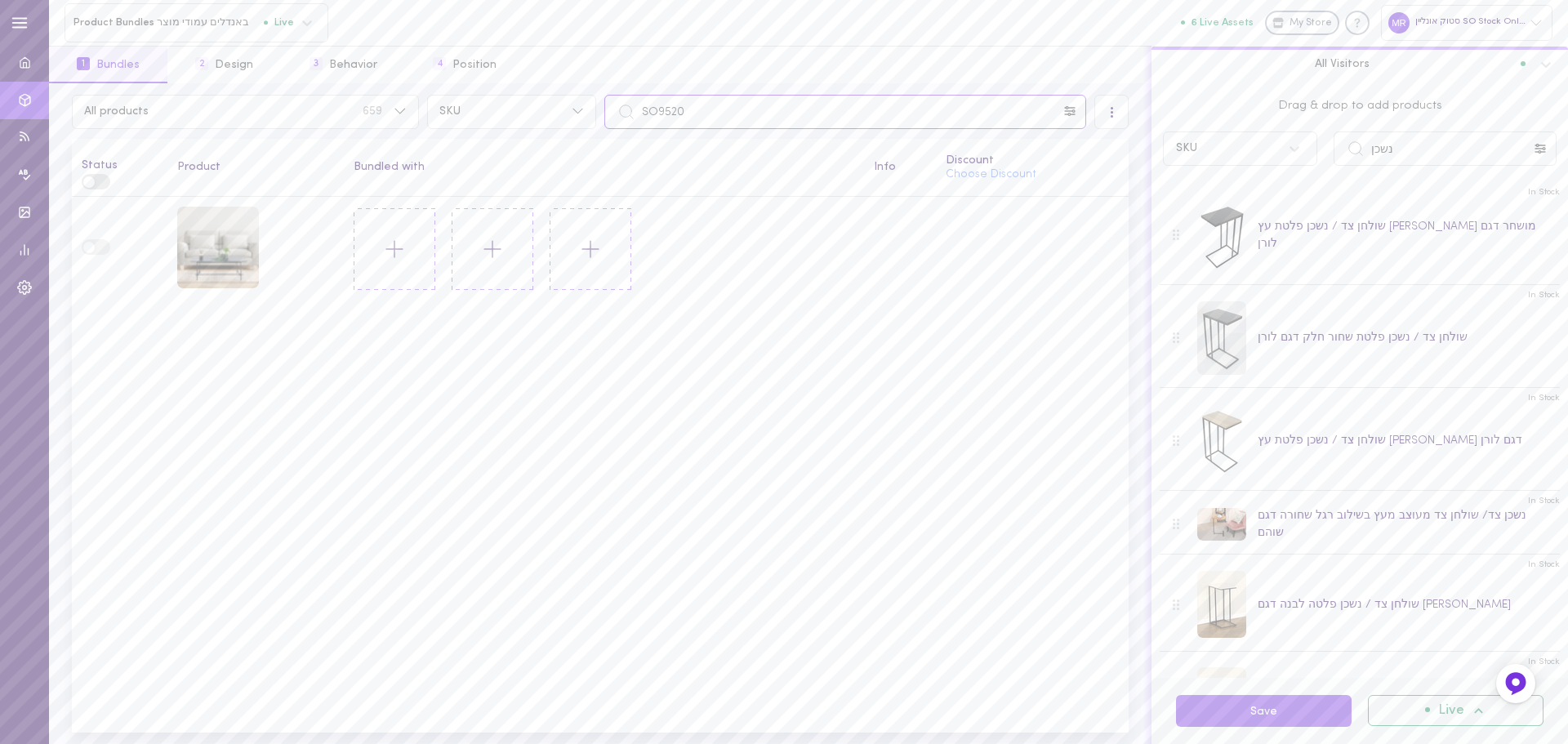
type input "SO9520"
click at [402, 235] on icon at bounding box center [394, 249] width 28 height 28
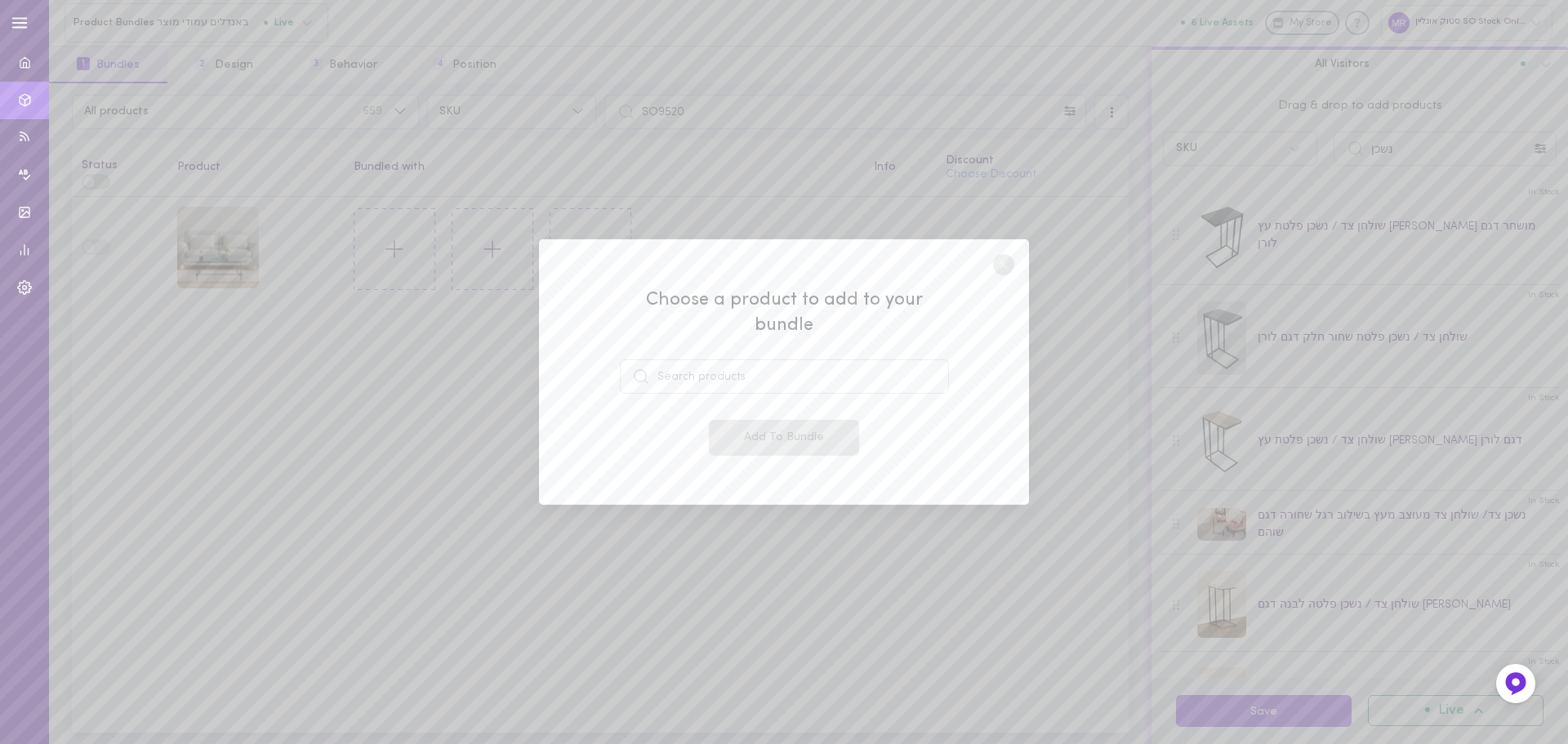
click at [727, 383] on div "Choose a product to add to your bundle Add To Bundle" at bounding box center [784, 373] width 329 height 168
click at [724, 369] on input at bounding box center [784, 377] width 329 height 34
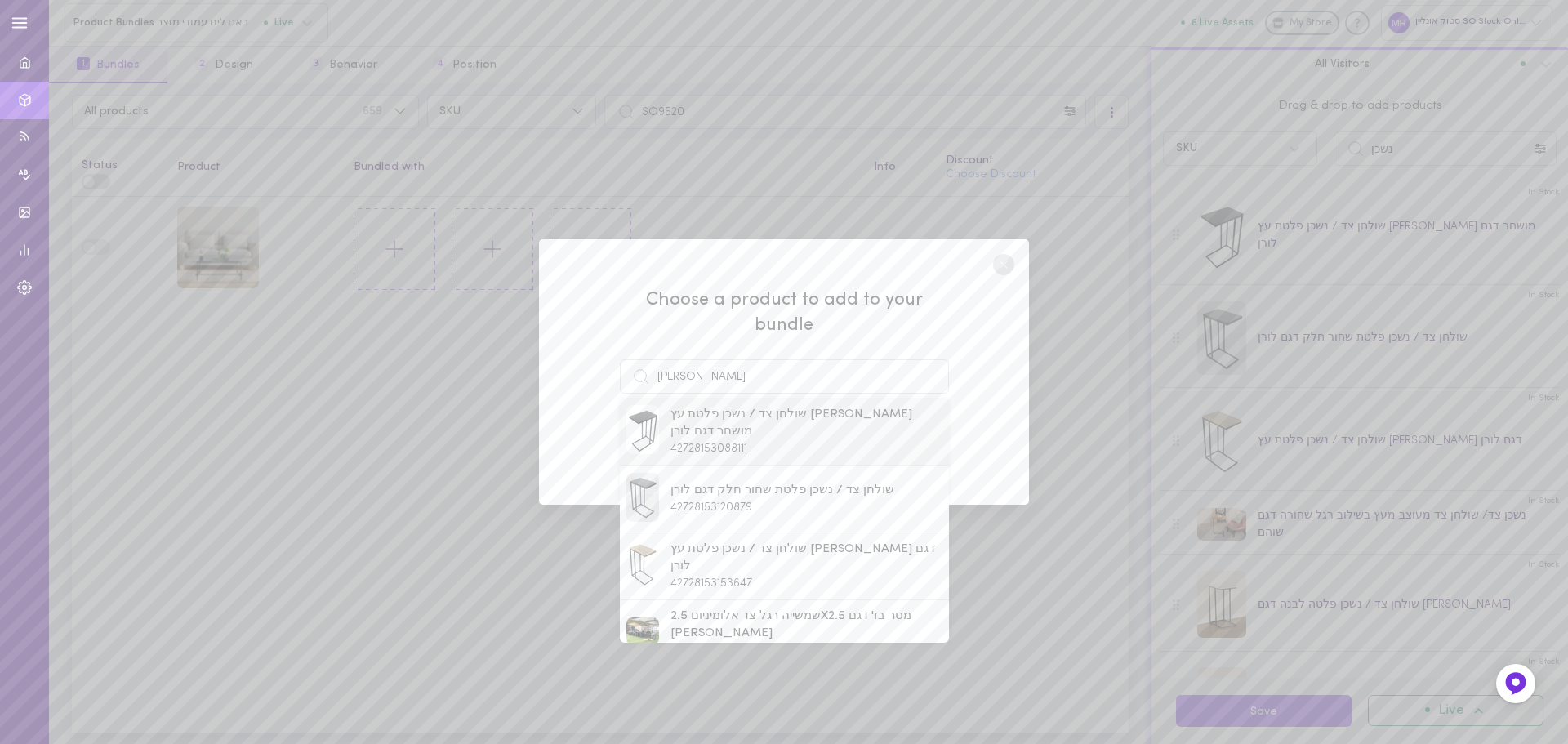
click at [690, 406] on span "שולחן צד / נשכן פלטת עץ [PERSON_NAME] מושחר דגם לורן" at bounding box center [806, 424] width 272 height 35
type input "שולחן צד / נשכן פלטת עץ [PERSON_NAME] מושחר דגם לורן"
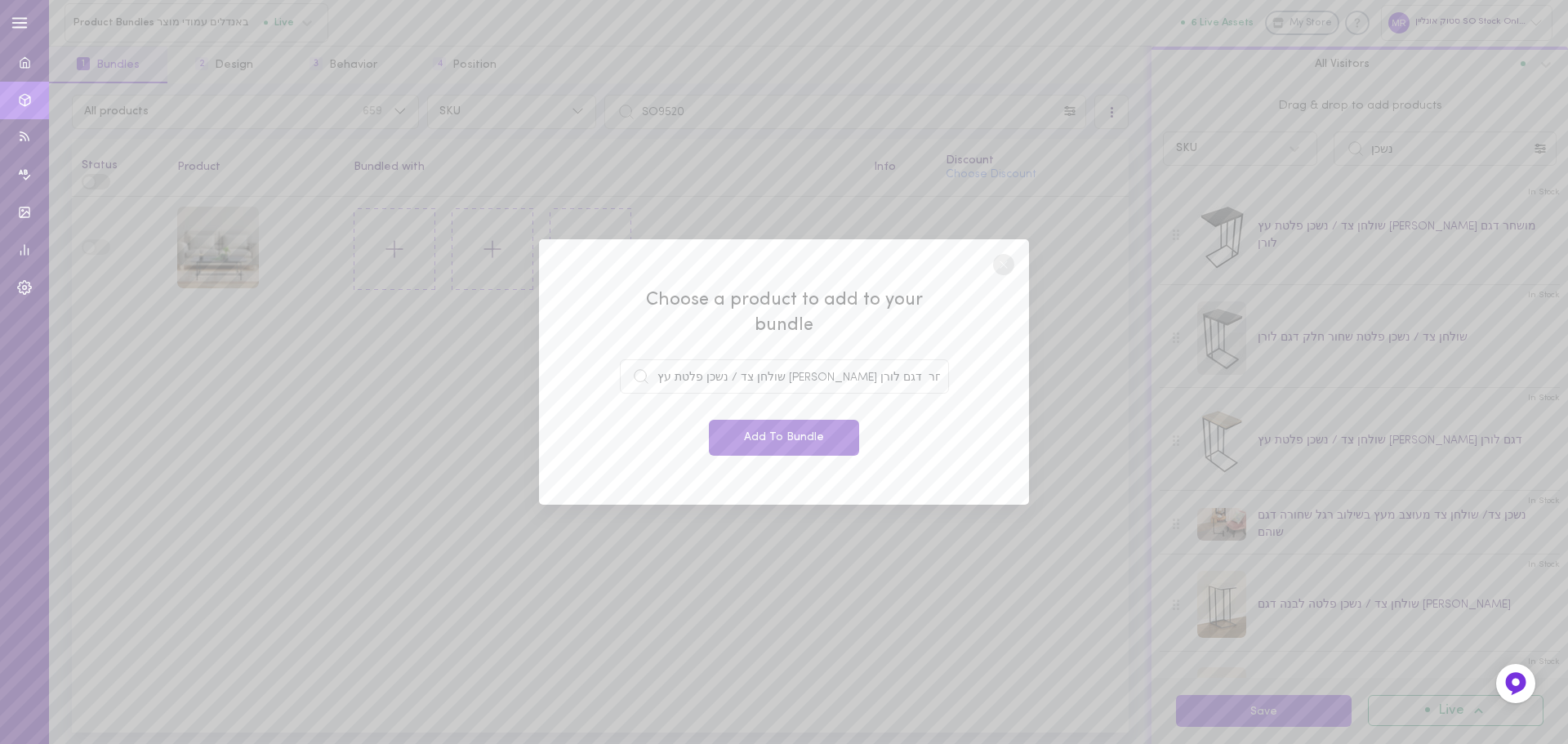
click at [782, 420] on button "Add To Bundle" at bounding box center [784, 438] width 150 height 36
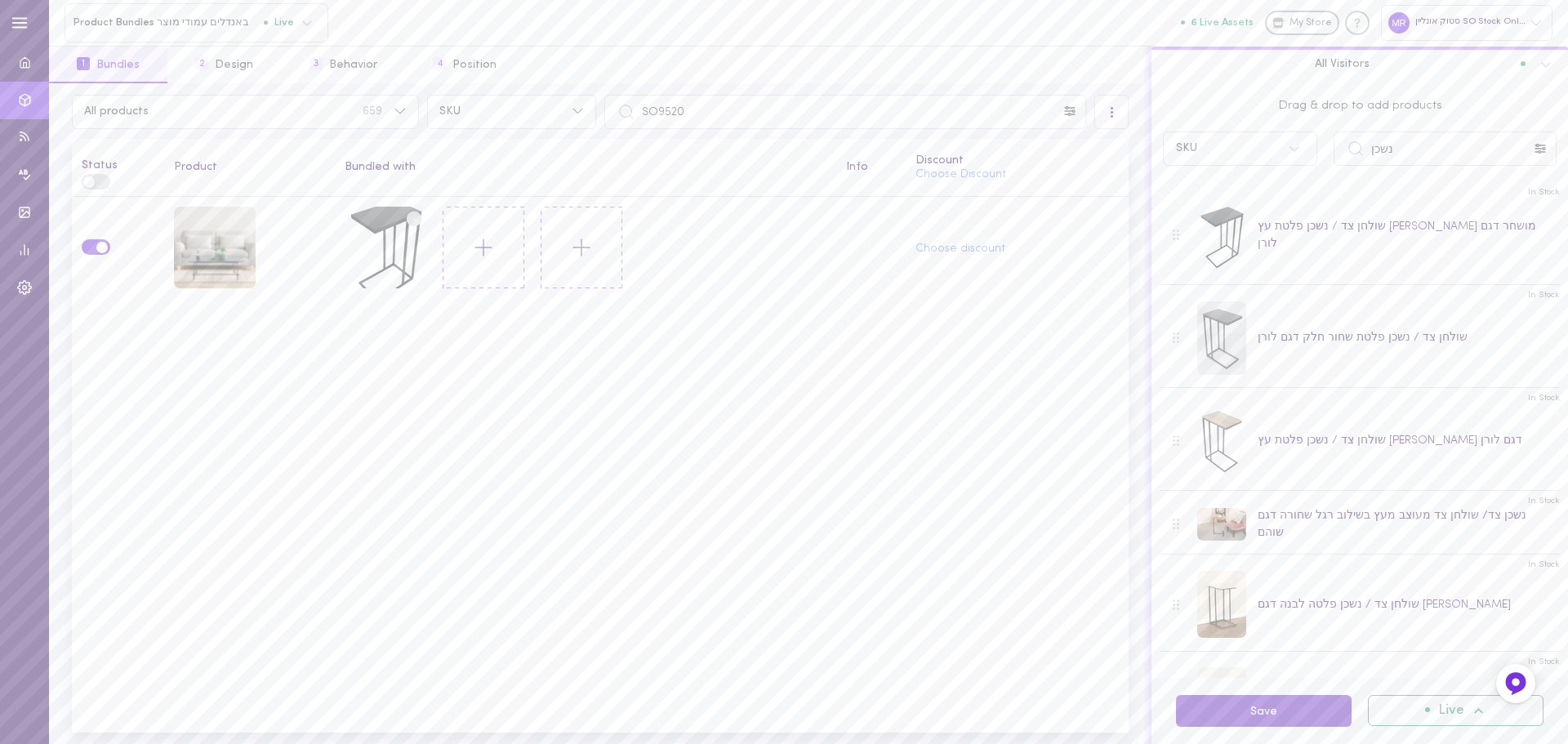
click at [1276, 705] on button "Save" at bounding box center [1264, 711] width 176 height 32
click at [734, 104] on input "SO9520" at bounding box center [845, 112] width 482 height 34
paste input "05"
type input "SO9505"
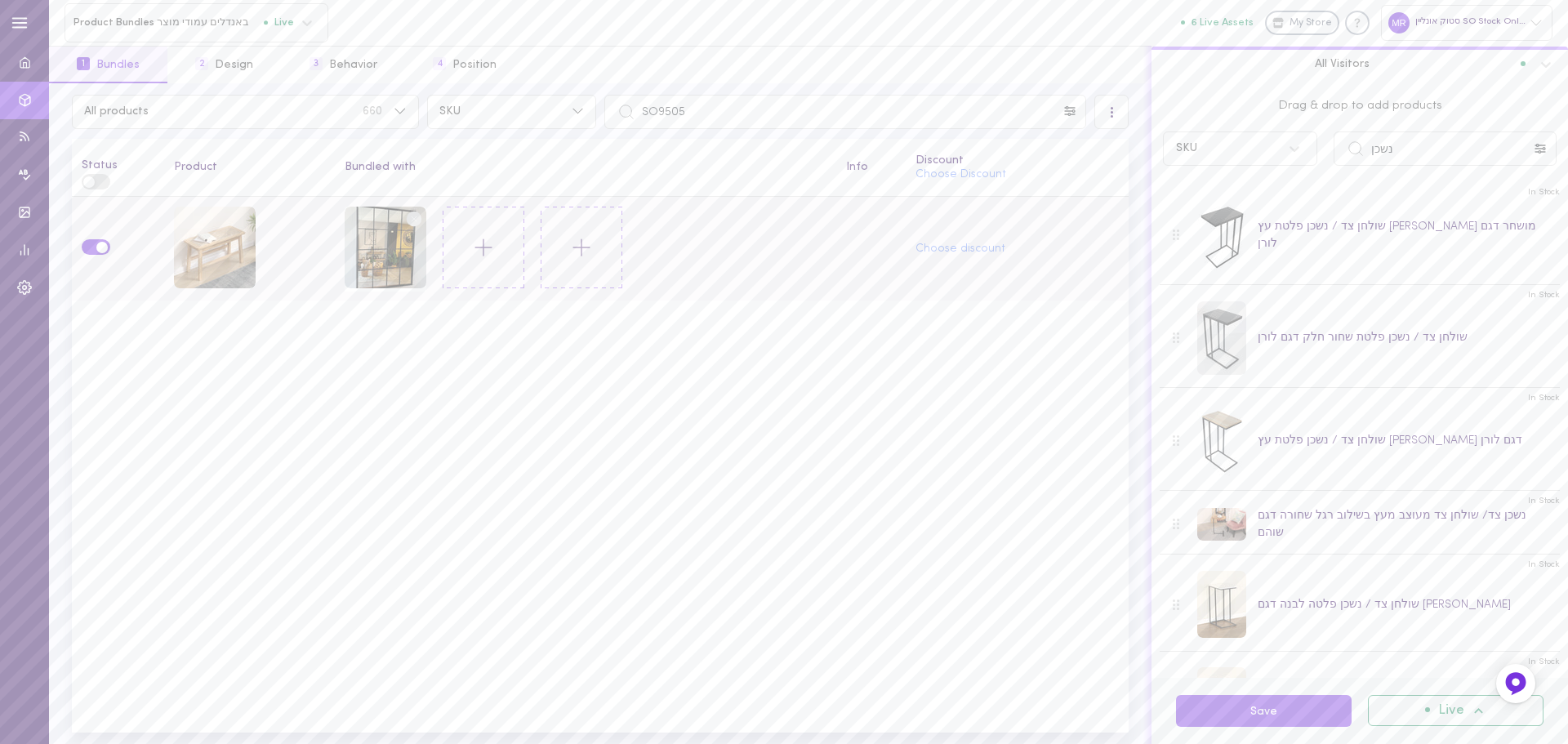
click at [418, 218] on circle at bounding box center [414, 218] width 15 height 15
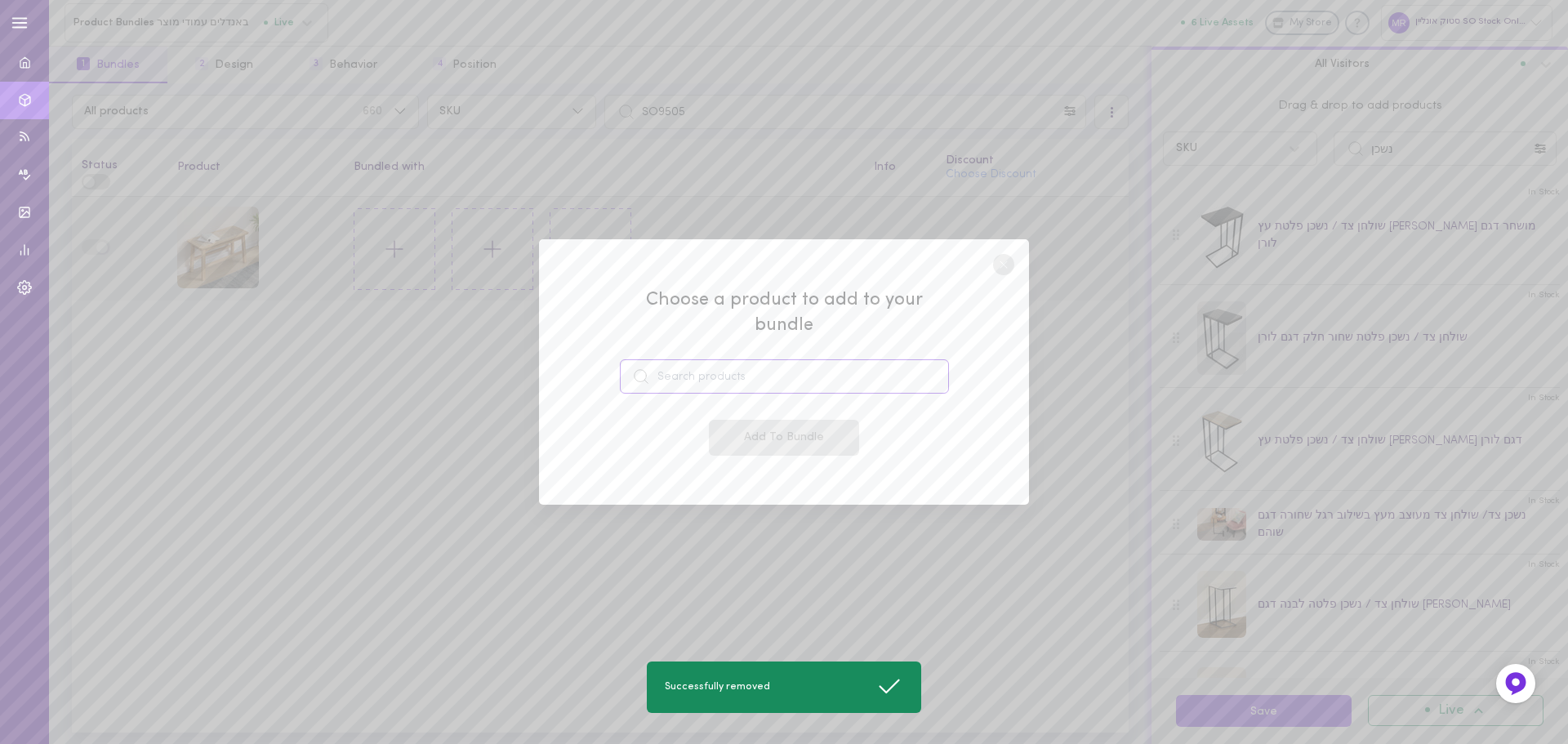
click at [720, 366] on input at bounding box center [784, 377] width 329 height 34
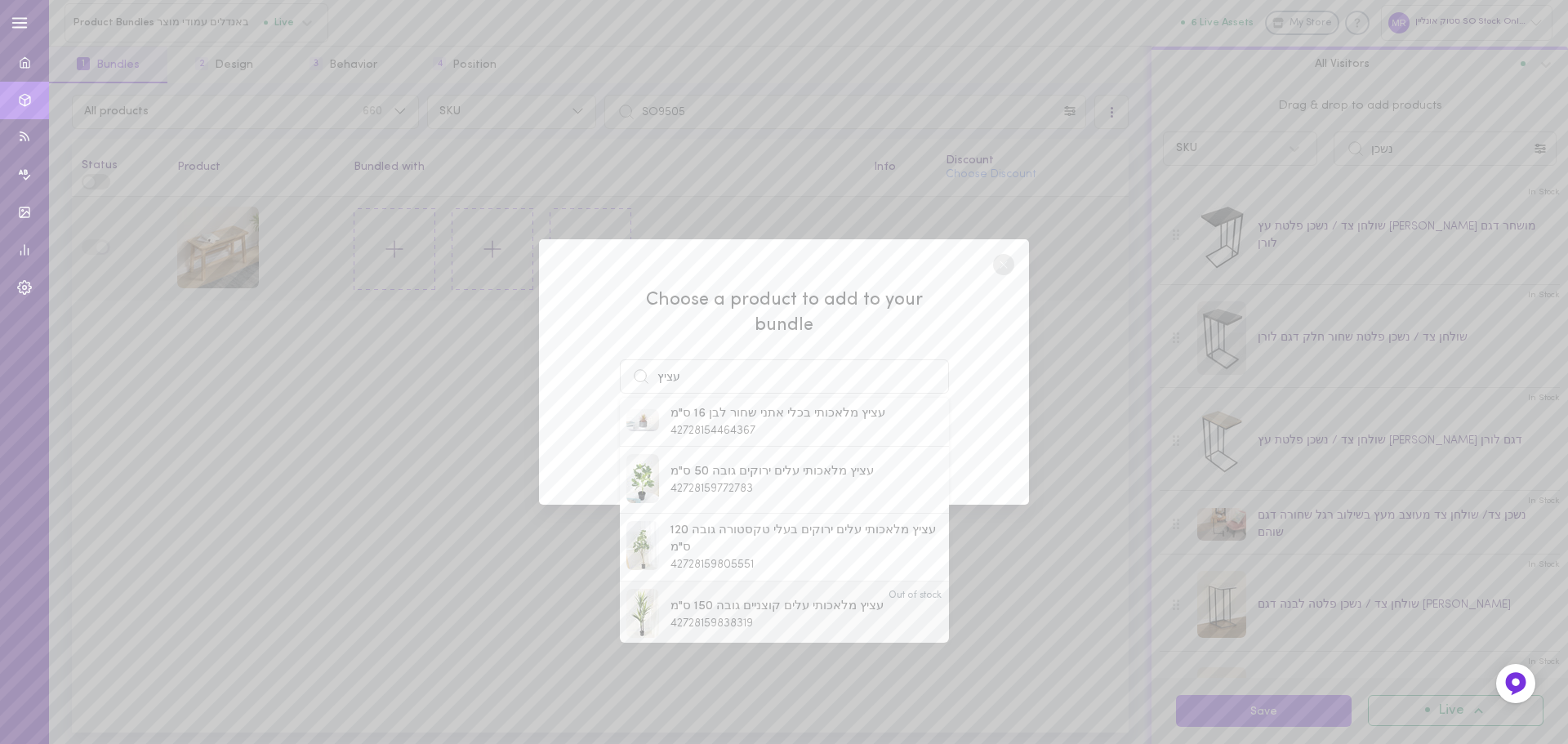
click at [702, 618] on span "42728159838319" at bounding box center [711, 624] width 82 height 12
type input "עציץ מלאכותי עלים קוצניים גובה 150 ס"מ"
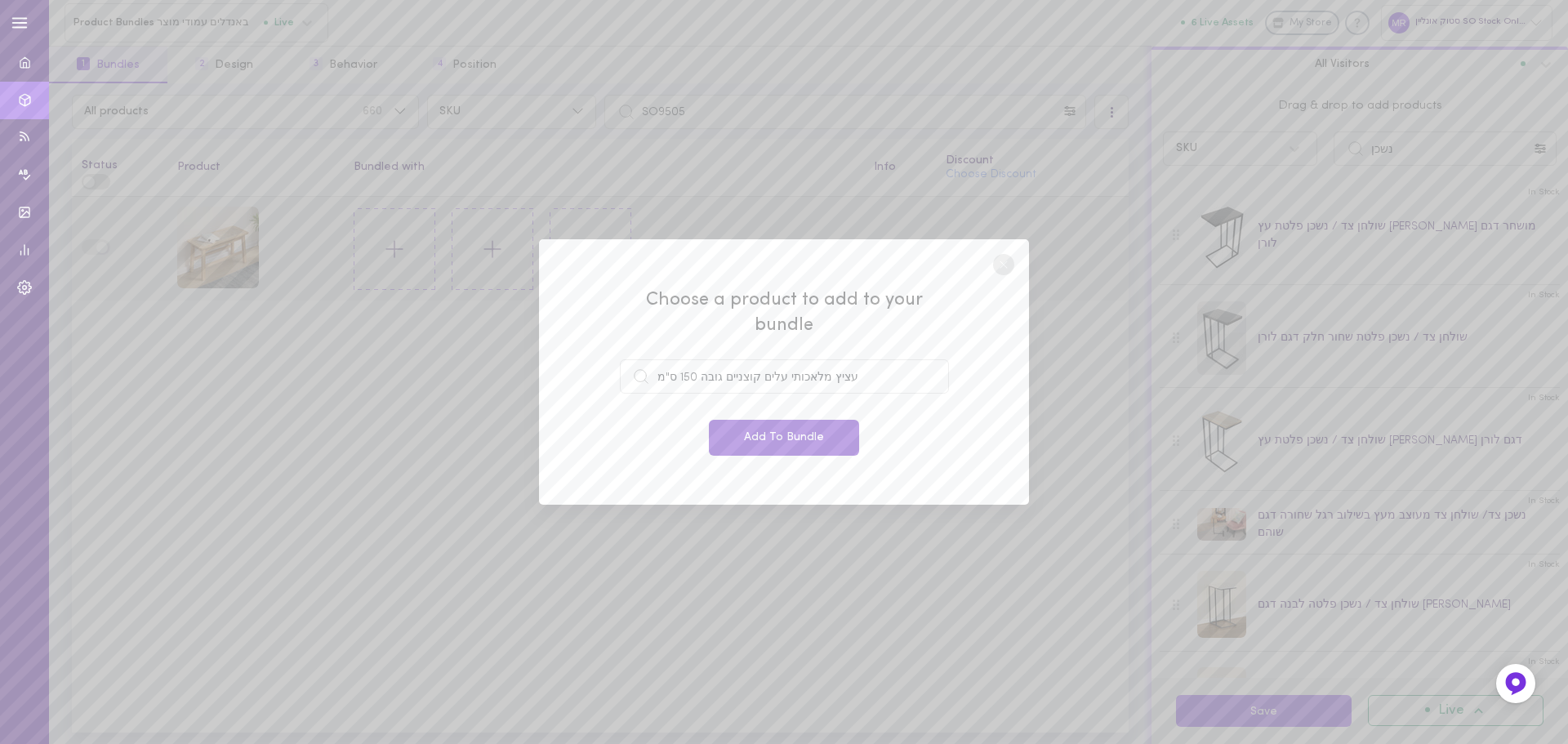
click at [761, 440] on button "Add To Bundle" at bounding box center [784, 438] width 150 height 36
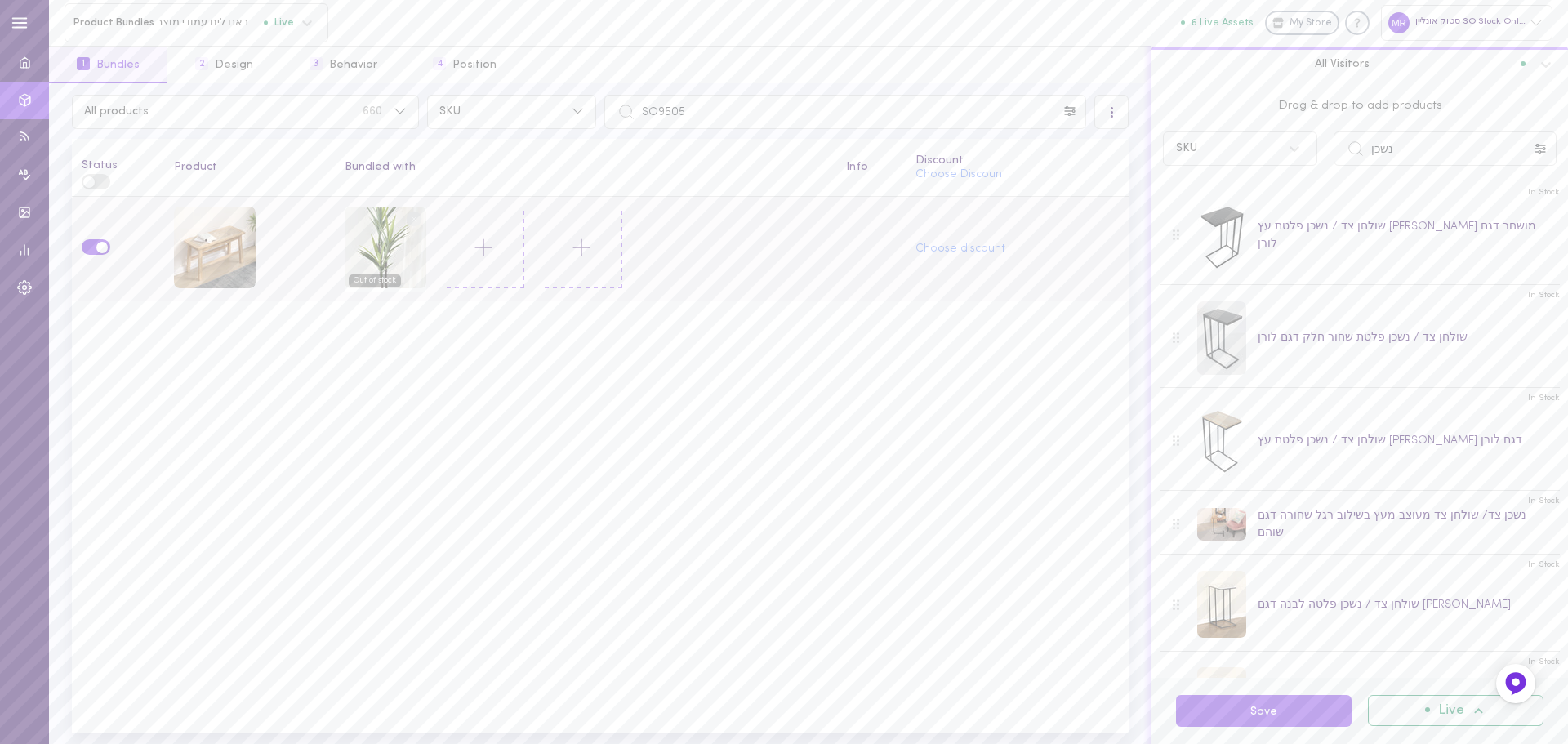
click at [413, 215] on circle at bounding box center [414, 218] width 15 height 15
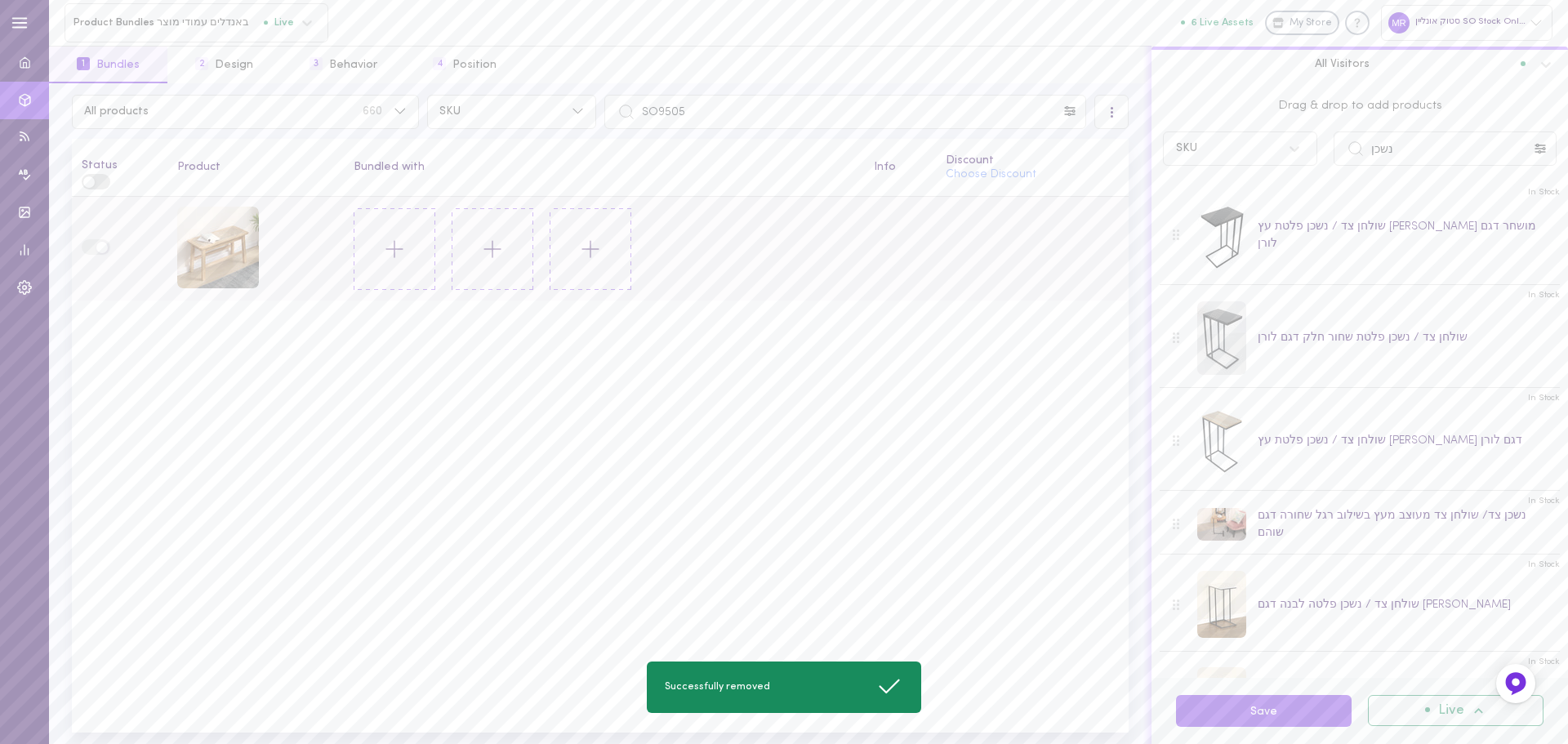
click at [387, 252] on icon at bounding box center [394, 249] width 28 height 28
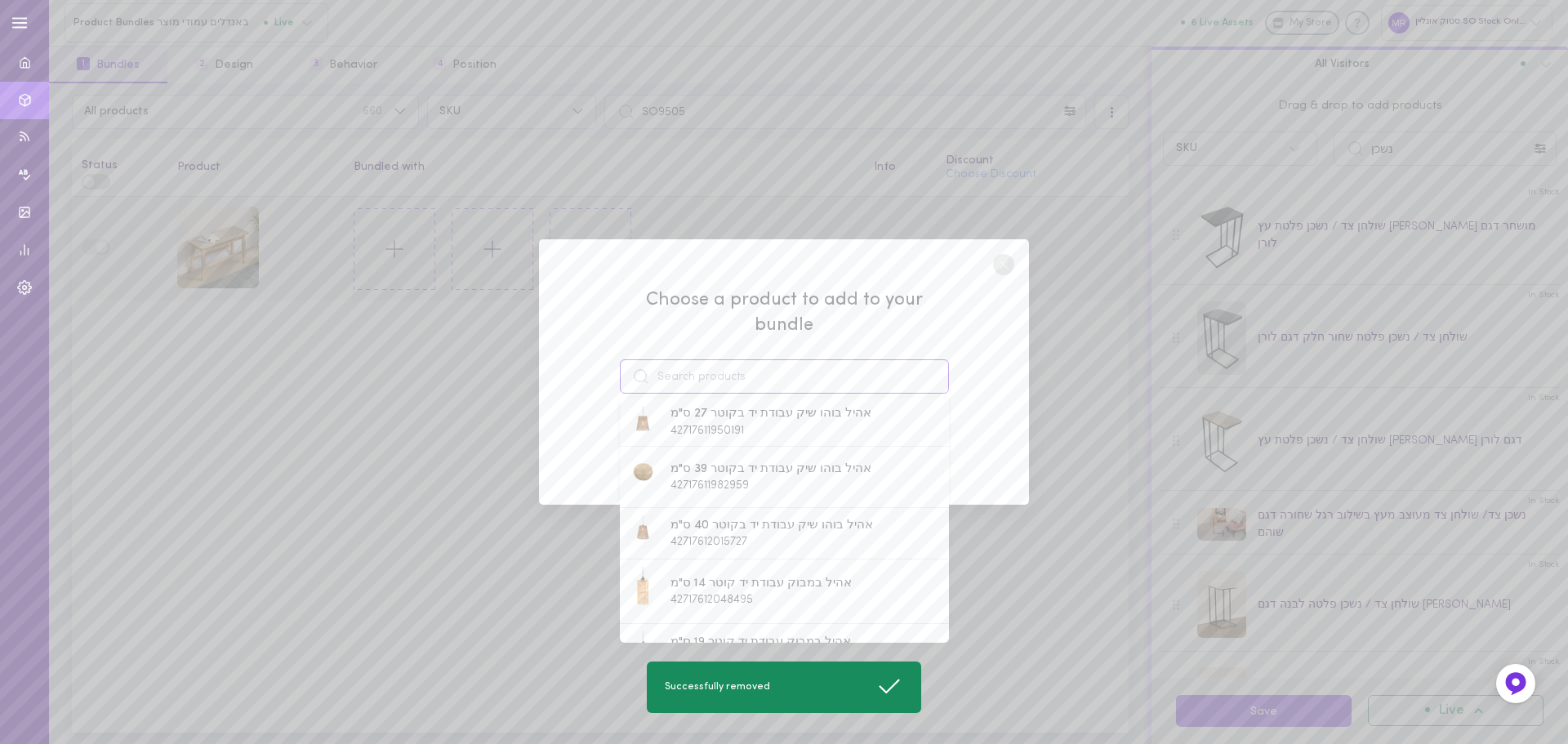
click at [715, 360] on input at bounding box center [784, 377] width 329 height 34
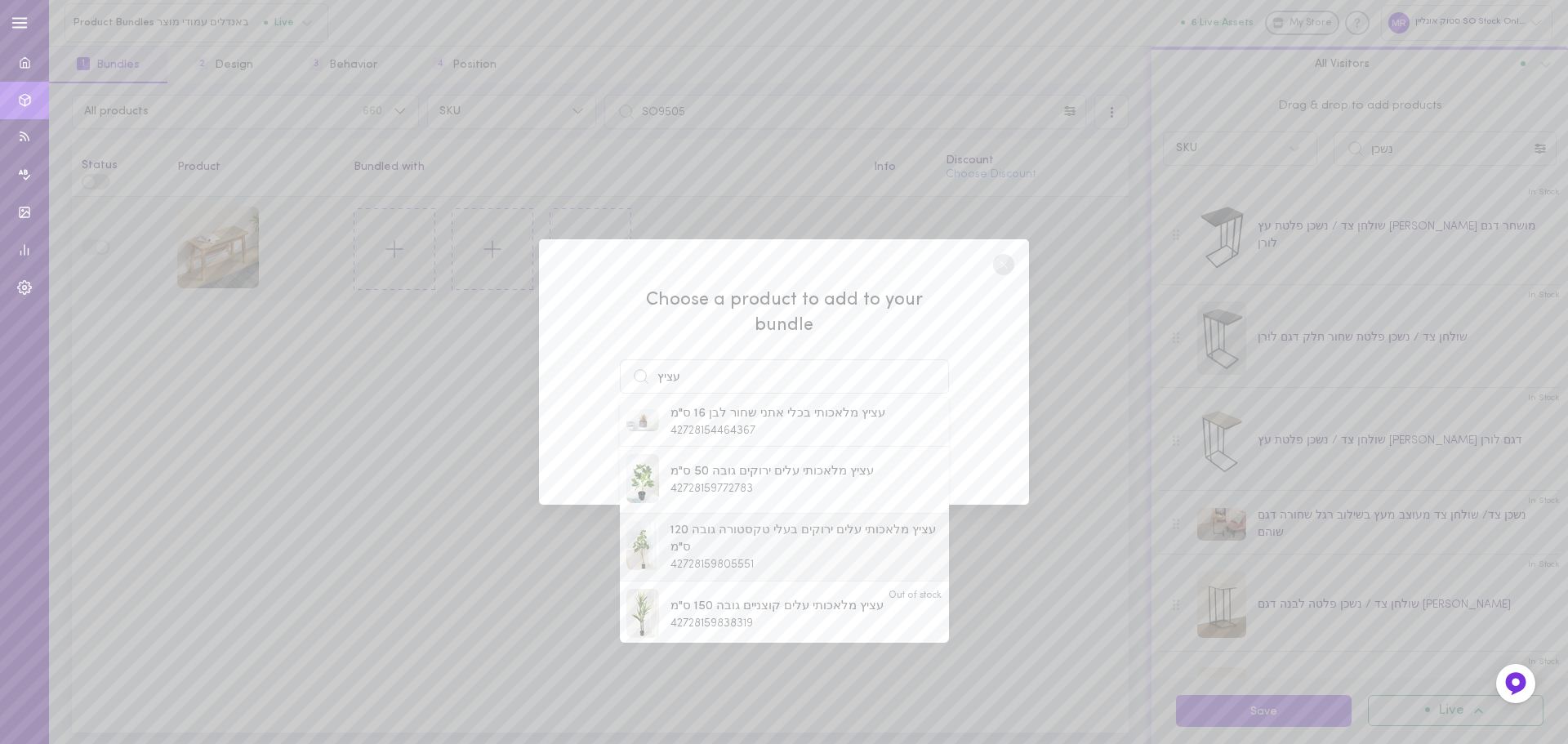
click at [721, 522] on span "עציץ מלאכותי עלים ירוקים בעלי טקסטורה גובה 120 ס"מ" at bounding box center [806, 539] width 272 height 35
type input "עציץ מלאכותי עלים ירוקים בעלי טקסטורה גובה 120 ס"מ"
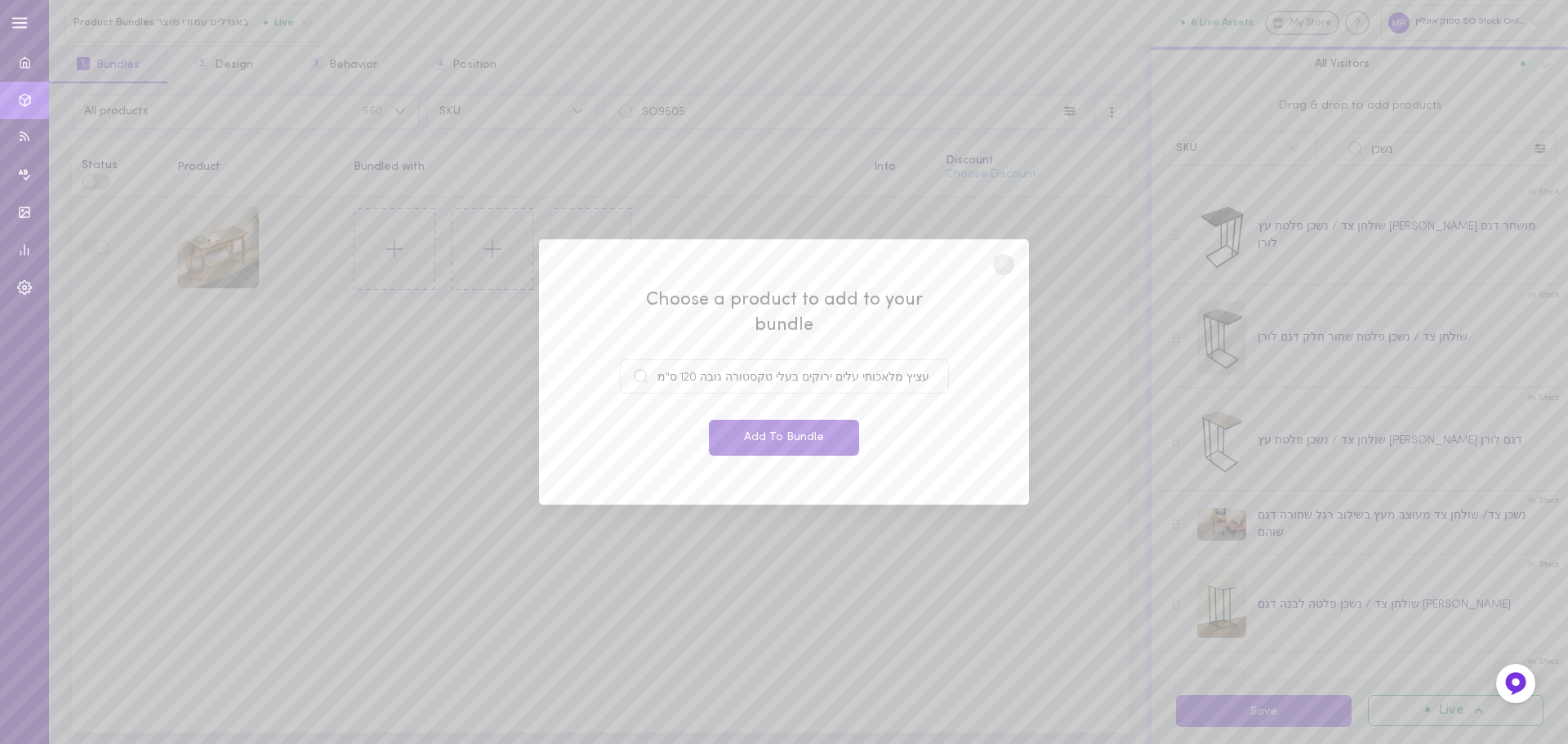
click at [811, 424] on button "Add To Bundle" at bounding box center [784, 438] width 150 height 36
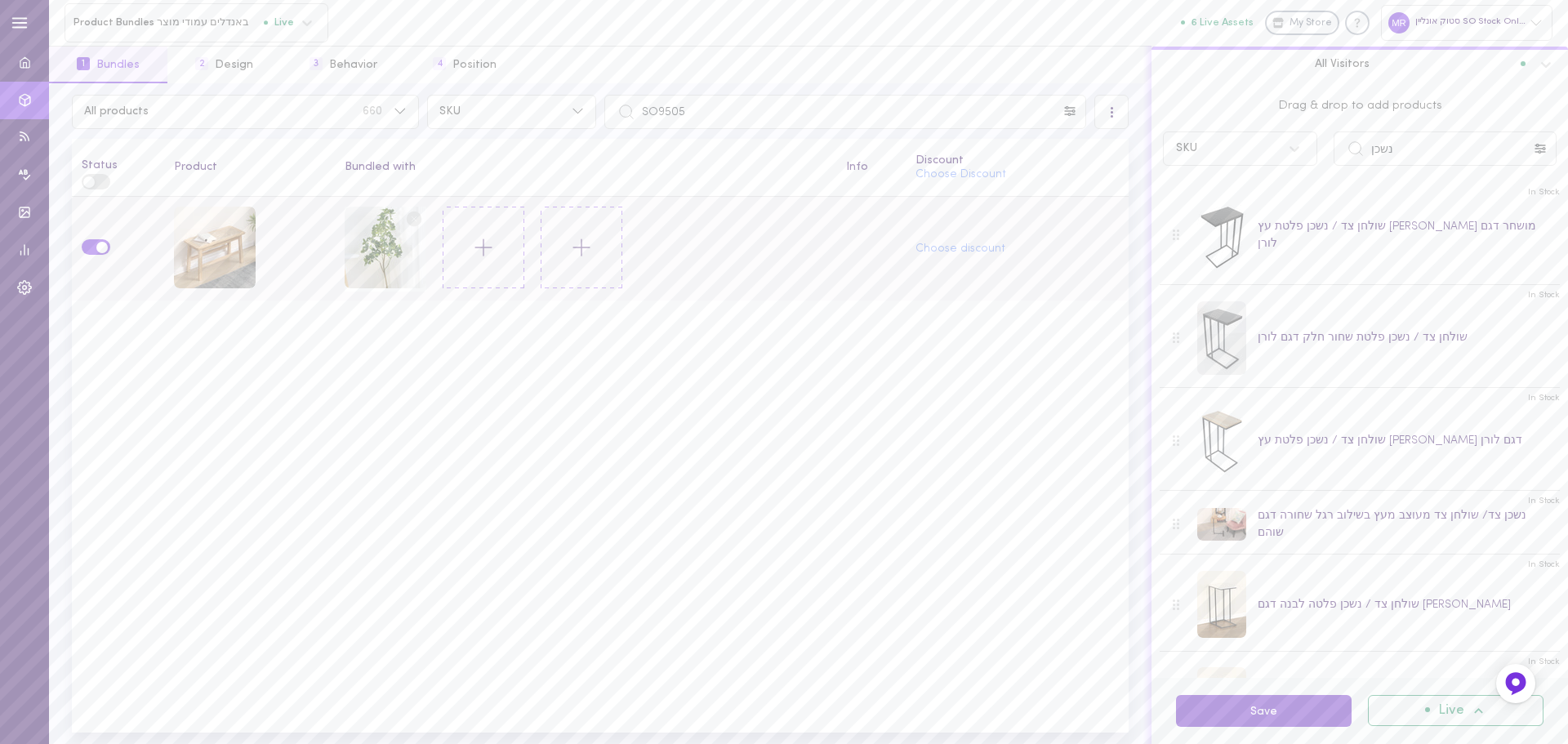
click at [1266, 719] on button "Save" at bounding box center [1264, 711] width 176 height 32
click at [718, 120] on input "SO9505" at bounding box center [845, 112] width 482 height 34
paste input "MOR027"
type input "MOR027"
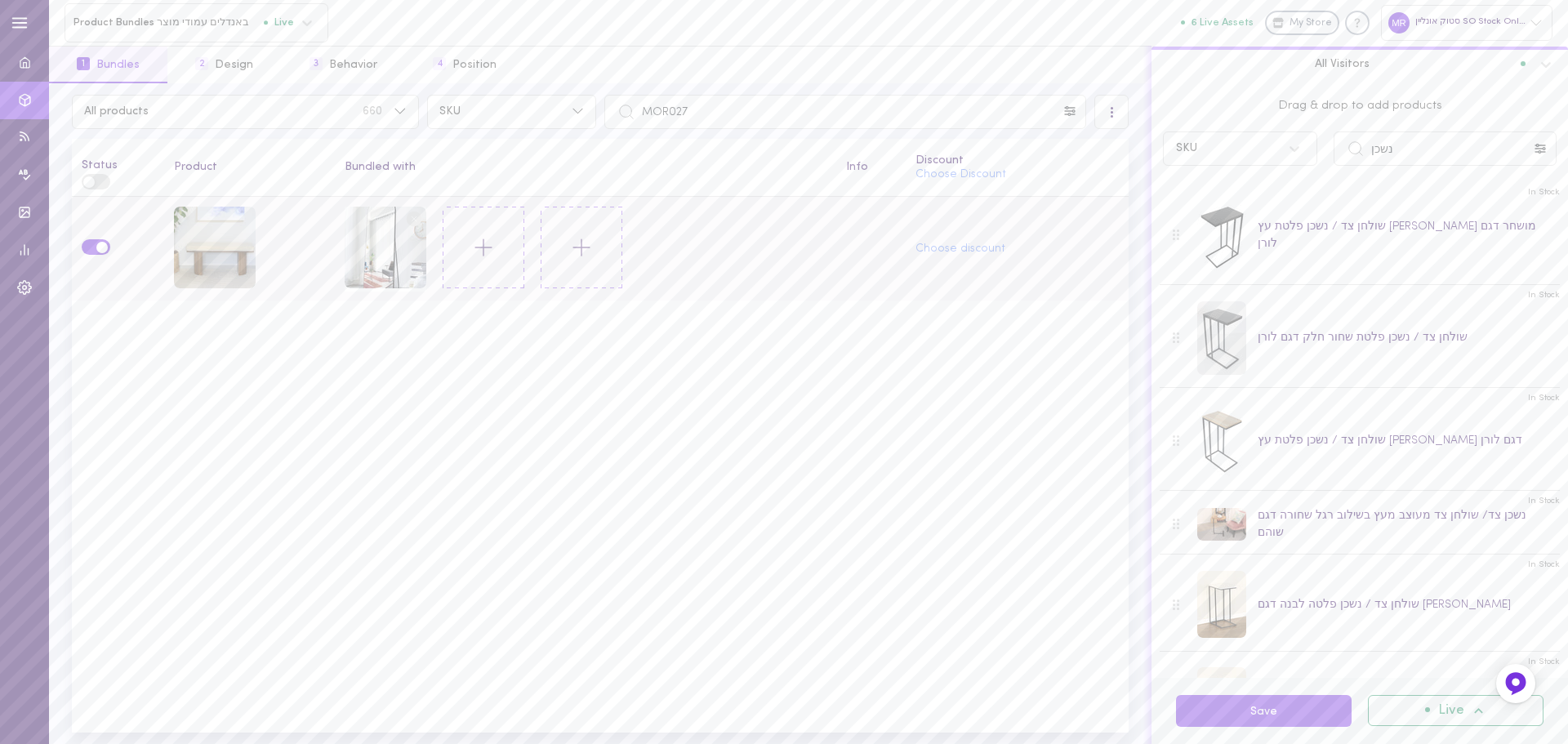
click at [416, 215] on circle at bounding box center [414, 218] width 15 height 15
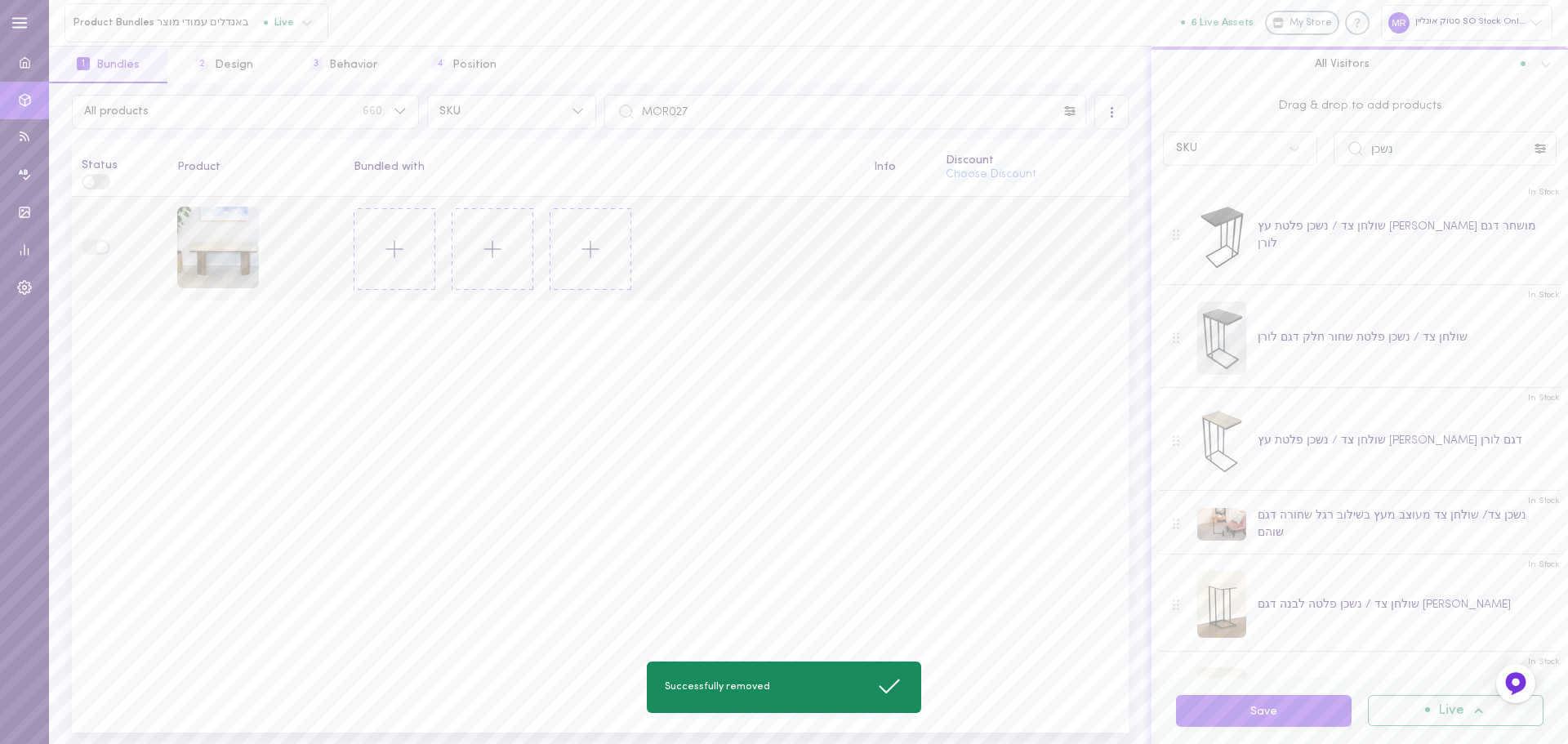
click at [395, 252] on line at bounding box center [395, 249] width 0 height 16
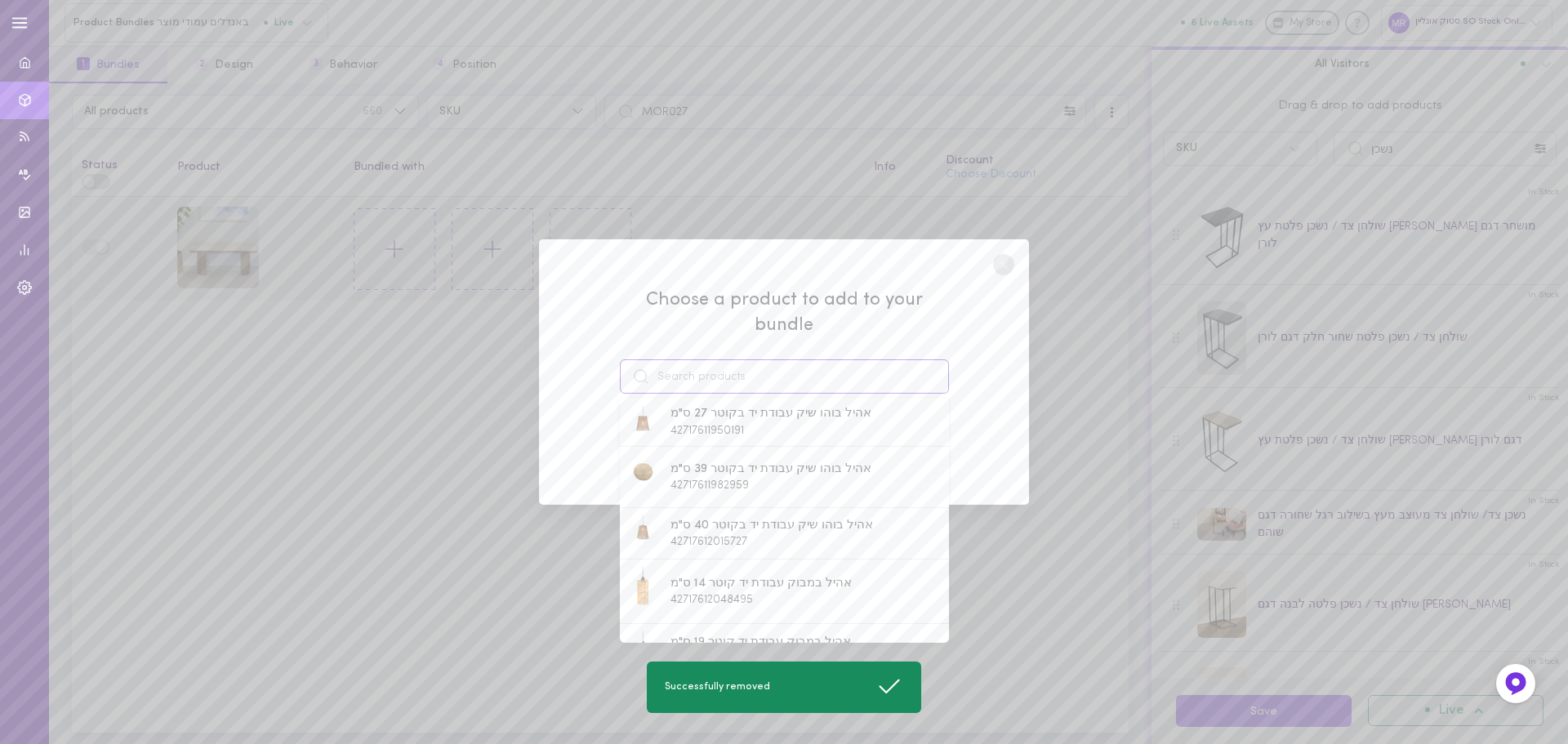
click at [685, 360] on input at bounding box center [784, 377] width 329 height 34
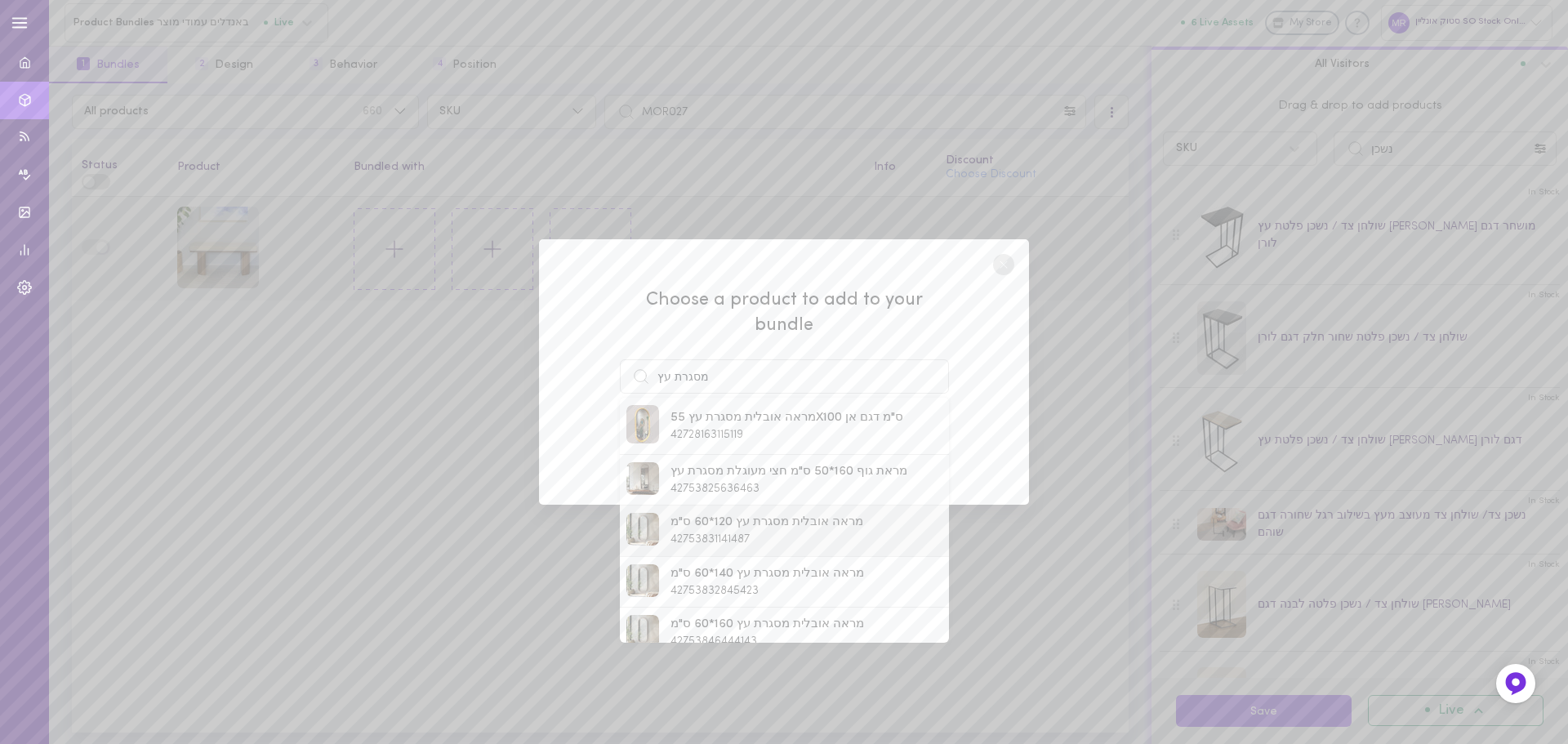
click at [717, 514] on span "מראה אובלית מסגרת עץ 120*60 ס"מ" at bounding box center [767, 522] width 193 height 18
type input "מראה אובלית מסגרת עץ 120*60 ס"מ"
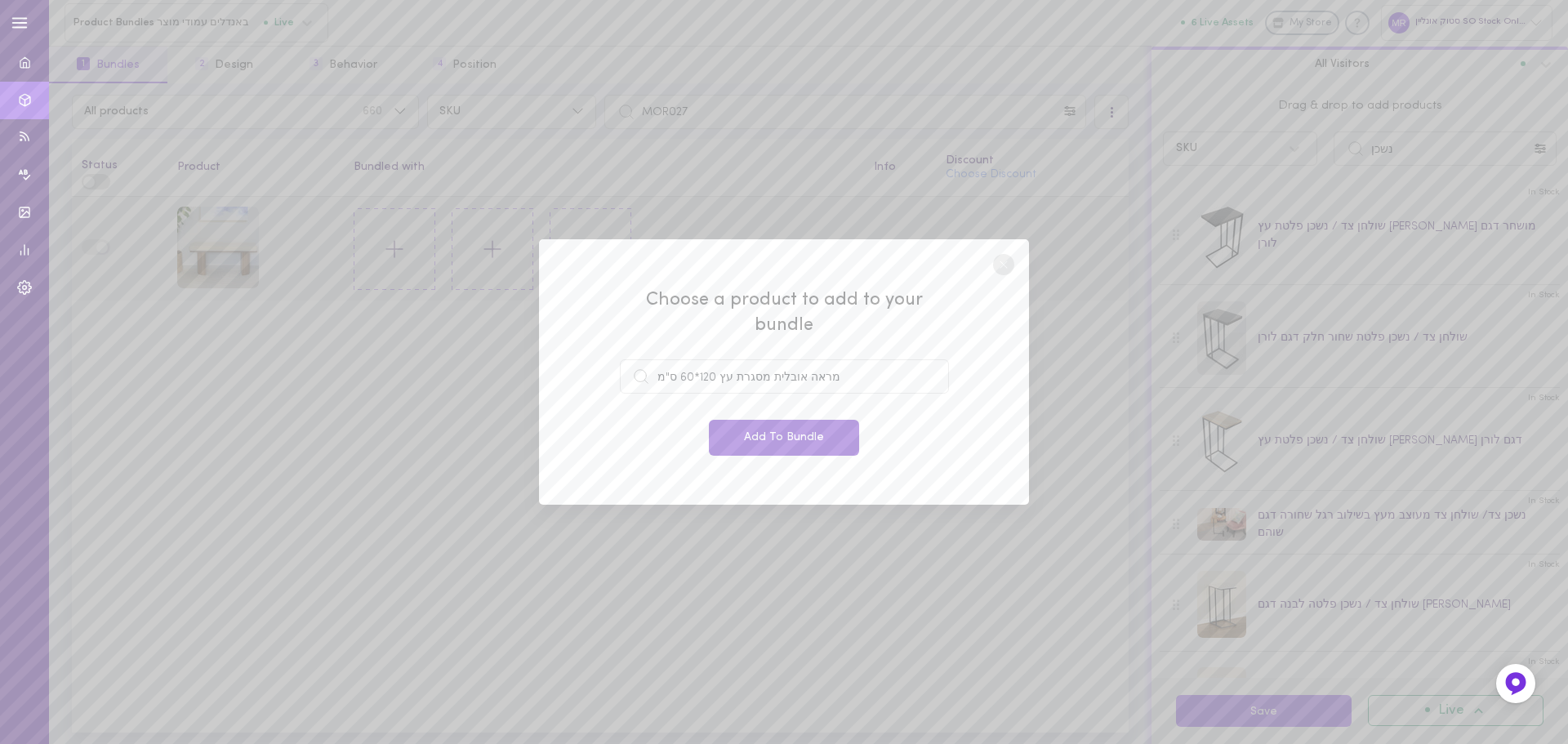
click at [766, 424] on button "Add To Bundle" at bounding box center [784, 438] width 150 height 36
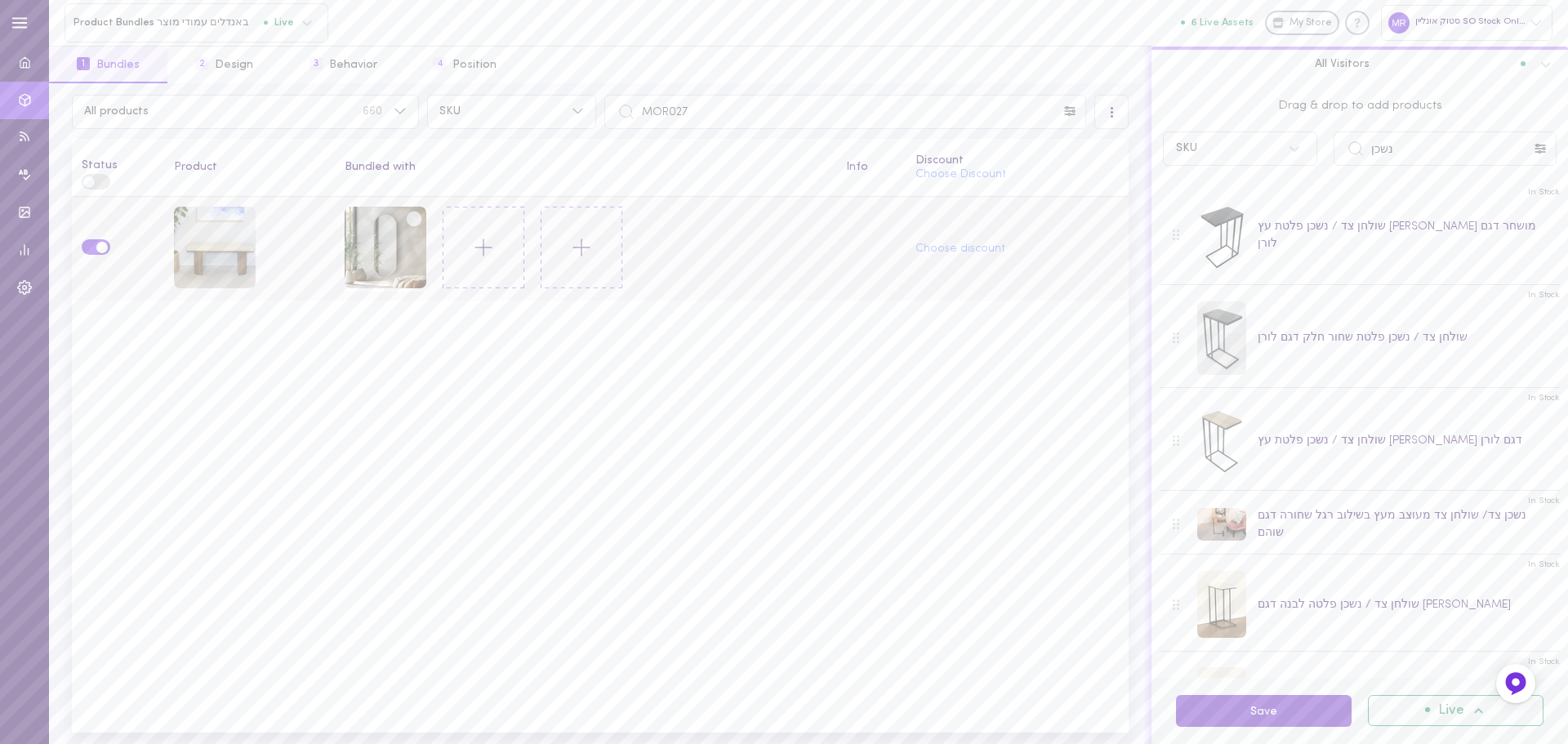
click at [1237, 706] on button "Save" at bounding box center [1264, 711] width 176 height 32
click at [795, 120] on input "MOR027" at bounding box center [845, 112] width 482 height 34
paste input "6"
type input "MOR026"
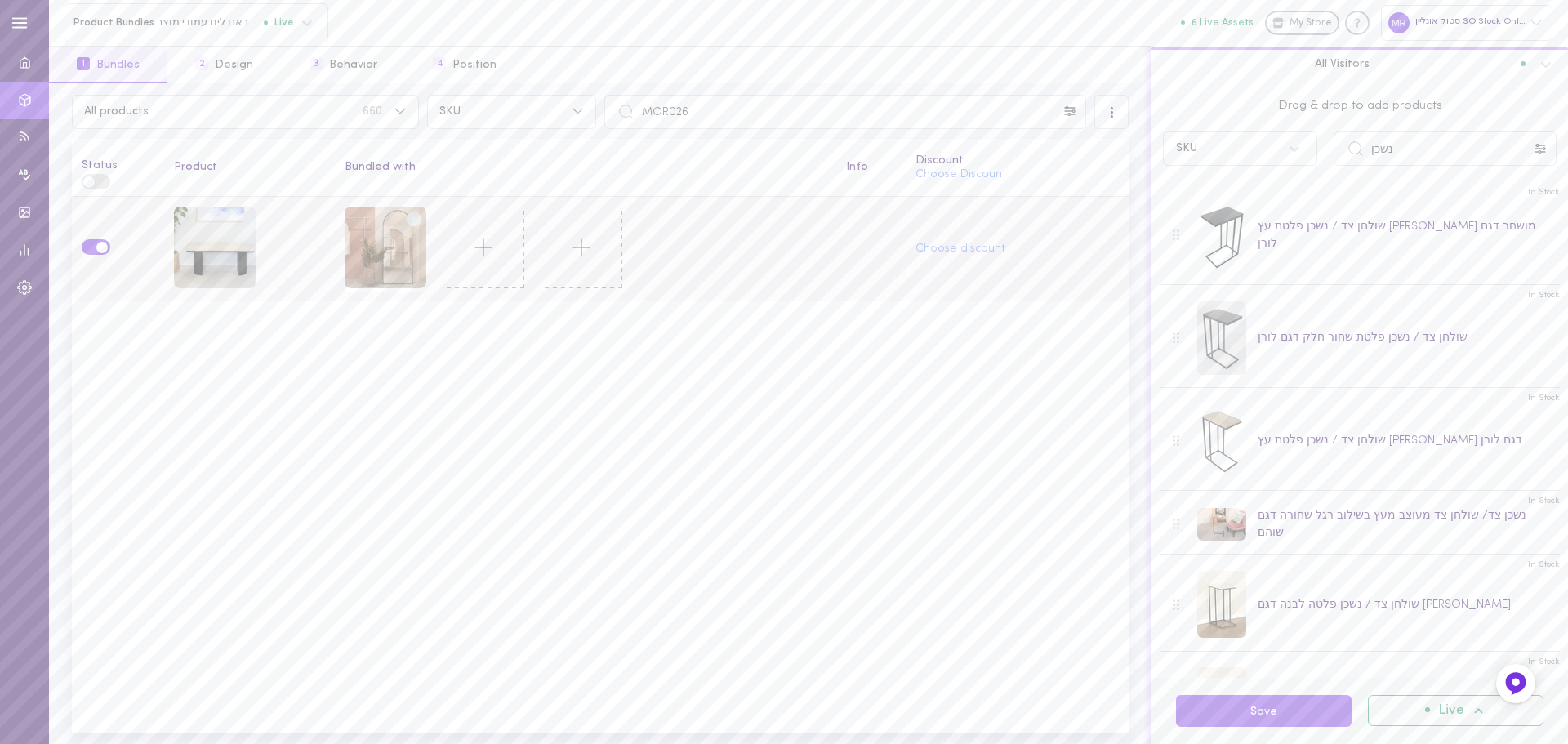
click at [412, 222] on circle at bounding box center [414, 218] width 15 height 15
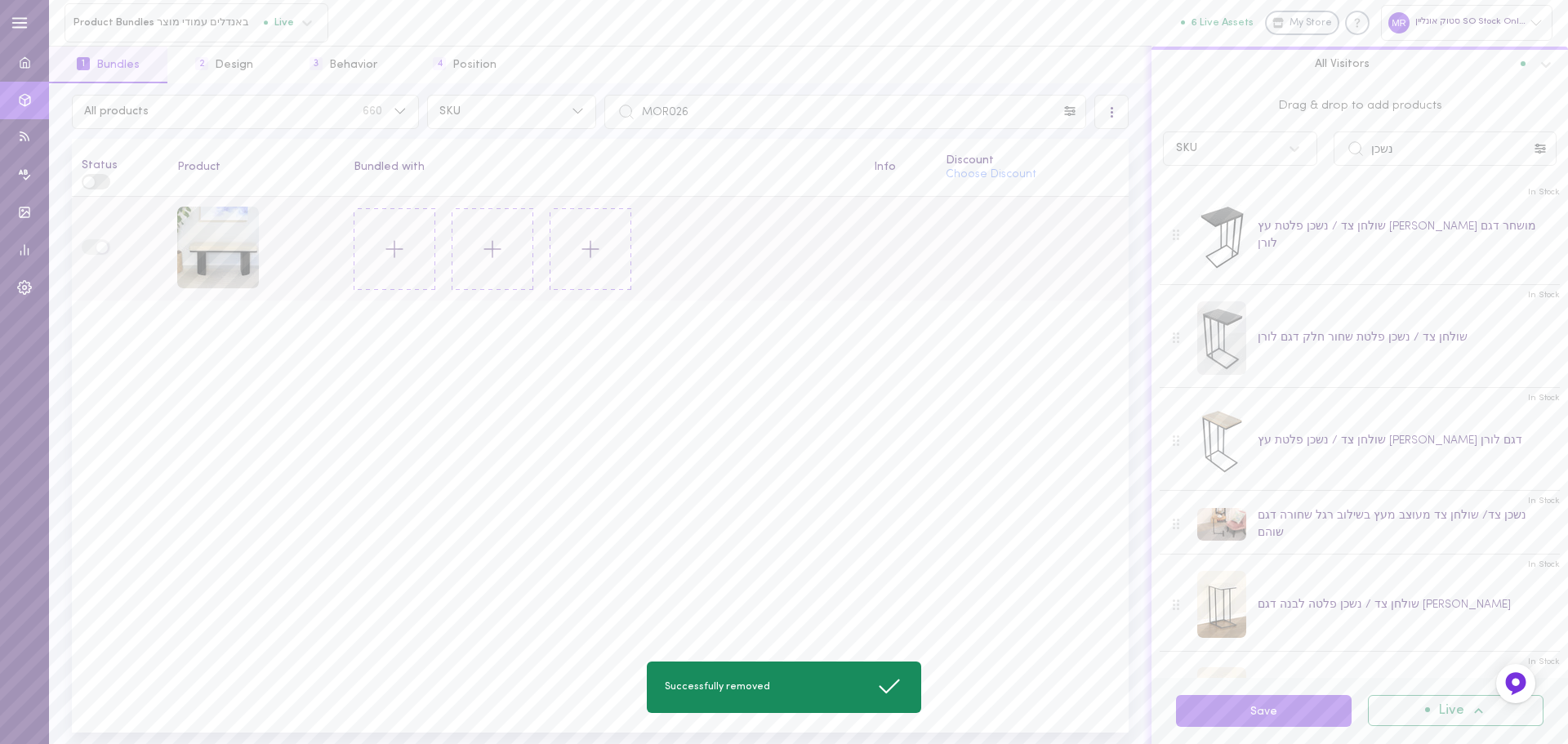
click at [396, 257] on icon at bounding box center [394, 249] width 28 height 28
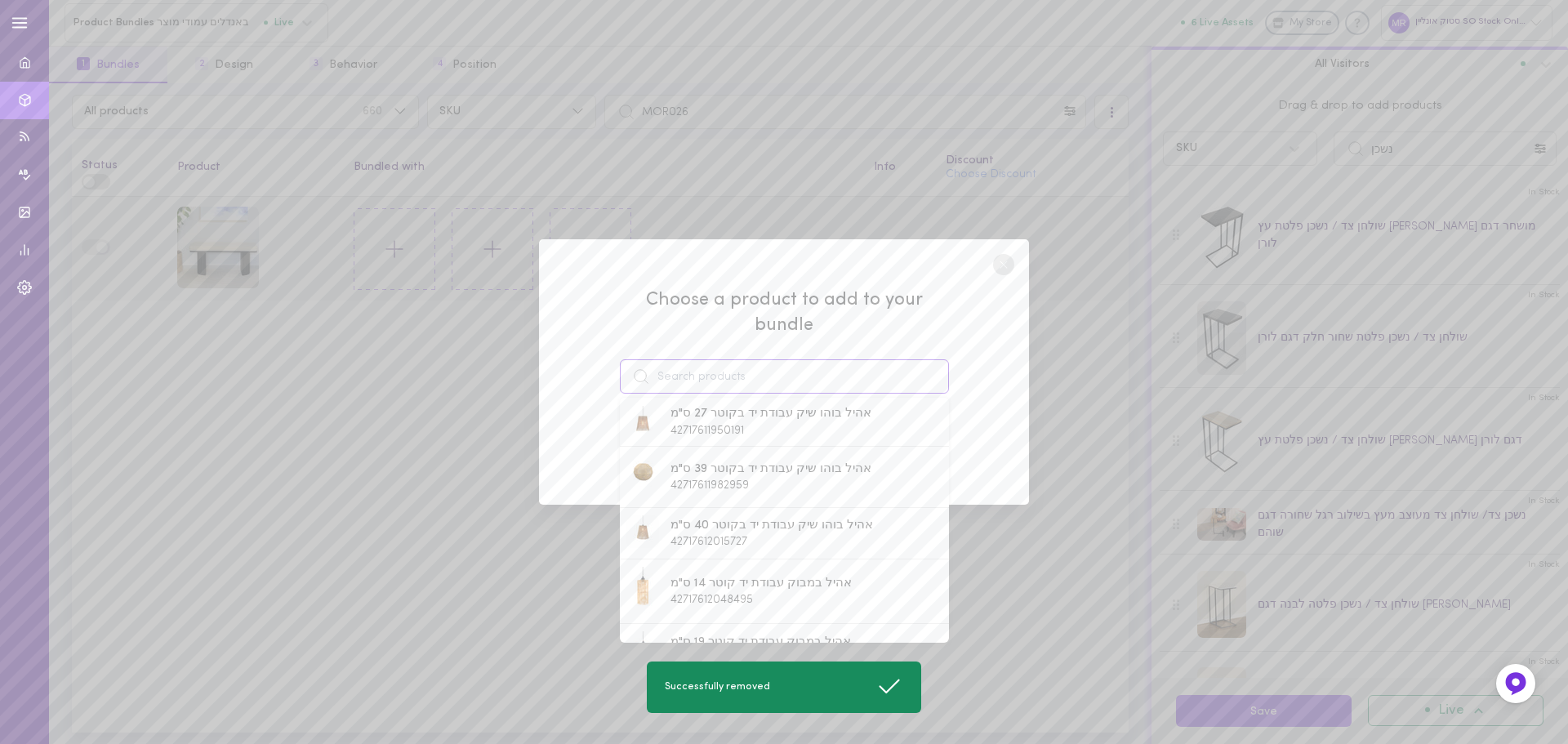
click at [721, 367] on input at bounding box center [784, 377] width 329 height 34
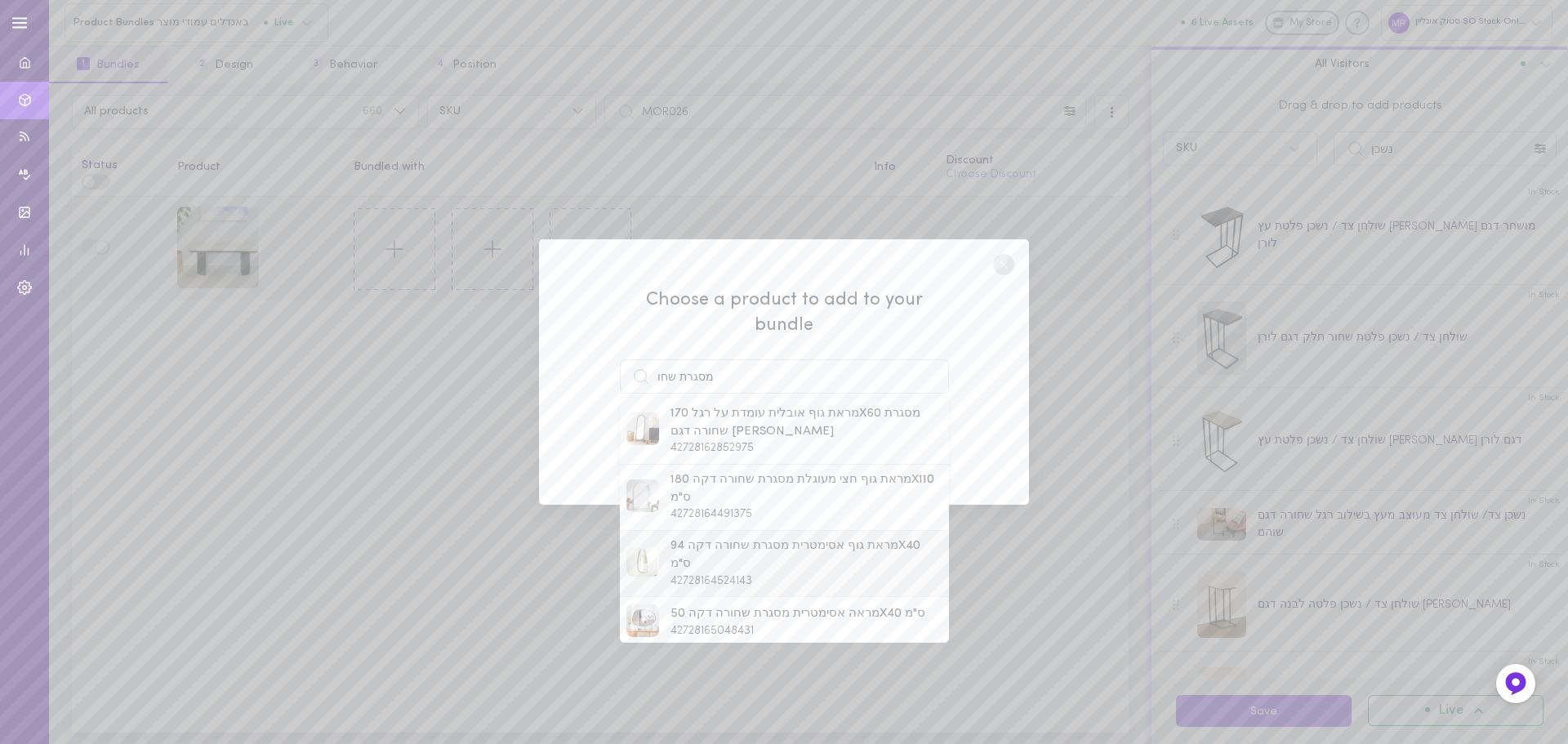
click at [738, 548] on span "מראת גוף אסימטרית מסגרת שחורה דקה 94X40 ס"מ" at bounding box center [806, 555] width 272 height 35
type input "מראת גוף אסימטרית מסגרת שחורה דקה 94X40 ס"מ"
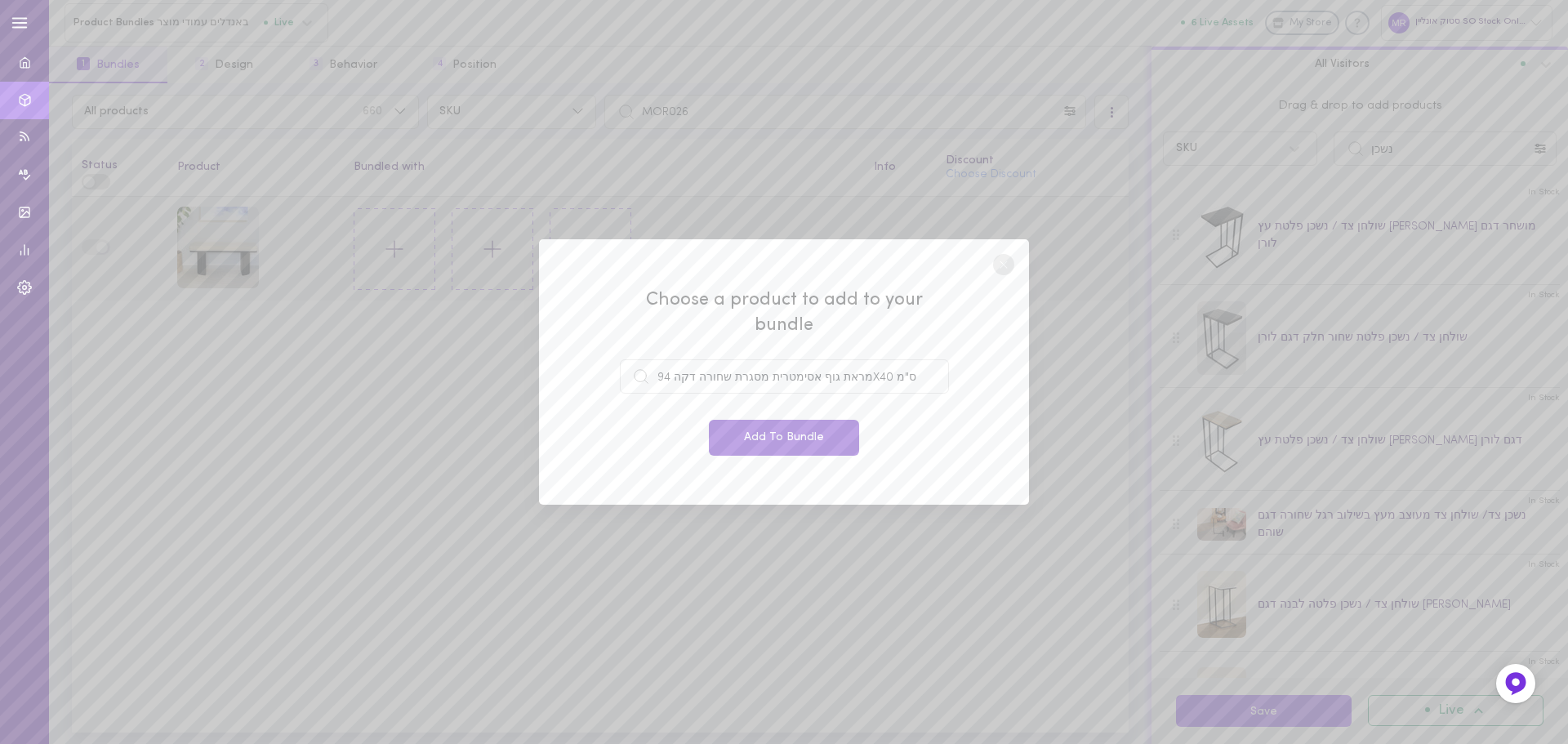
click at [758, 433] on button "Add To Bundle" at bounding box center [784, 438] width 150 height 36
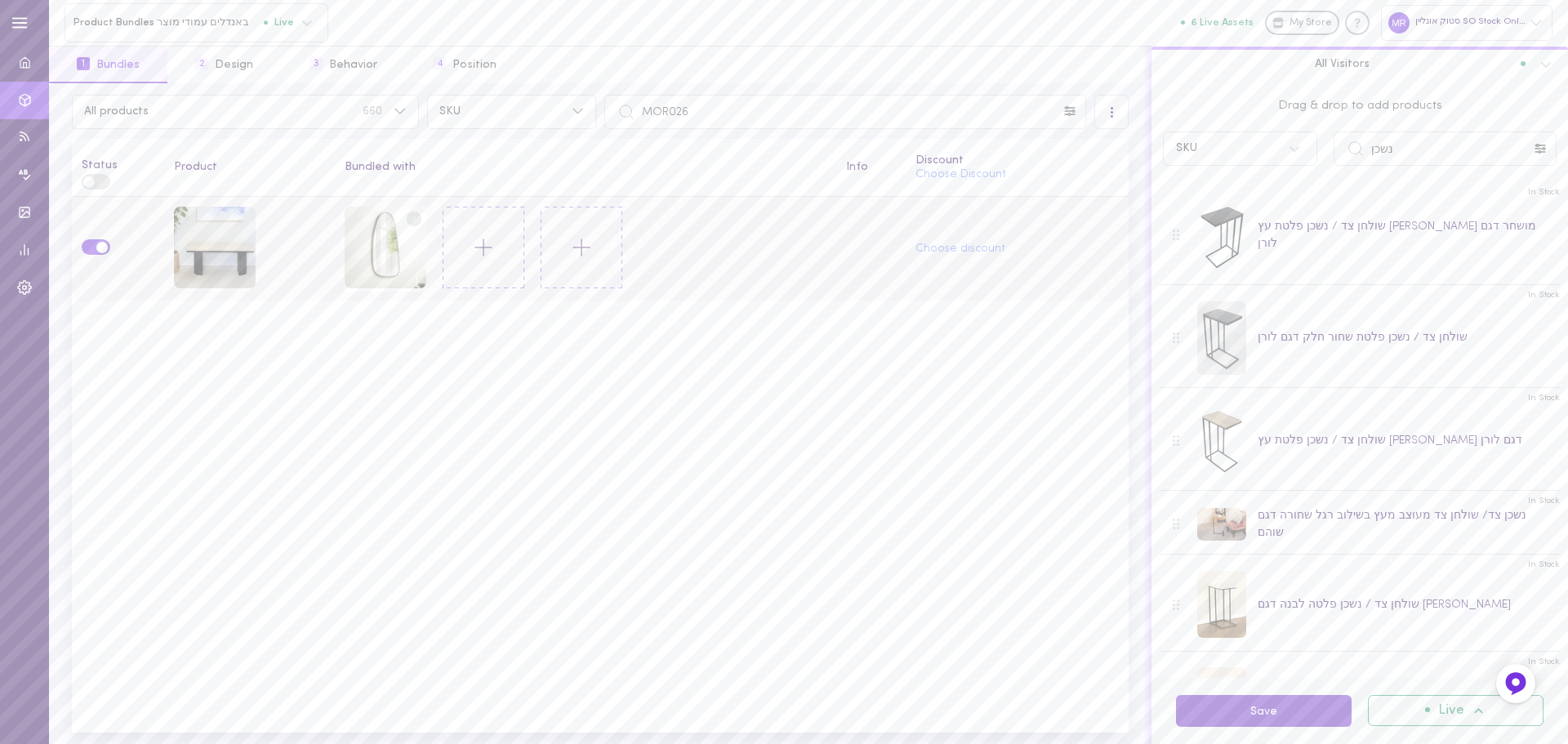
click at [1265, 706] on button "Save" at bounding box center [1264, 711] width 176 height 32
click at [812, 114] on input "MOR026" at bounding box center [845, 112] width 482 height 34
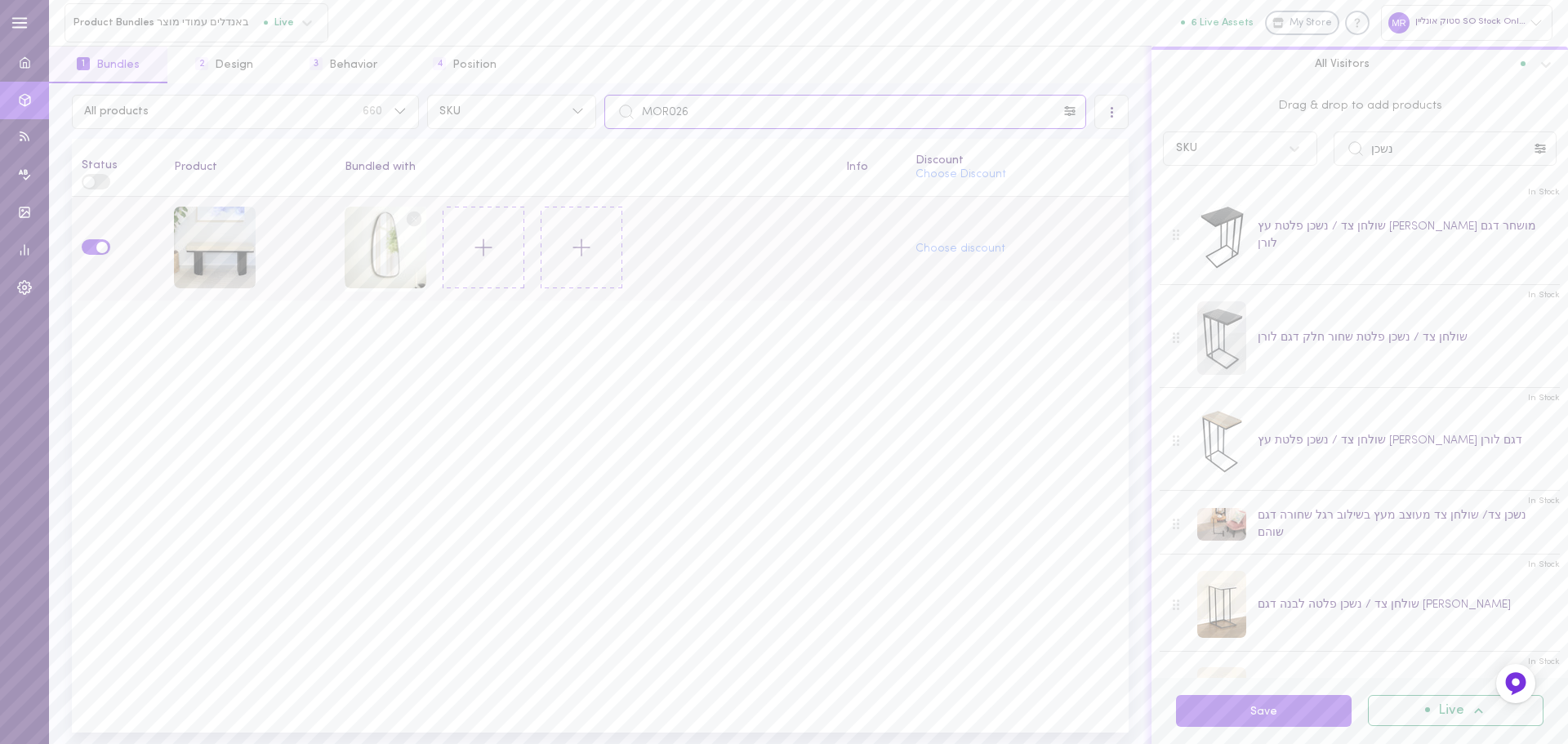
click at [812, 114] on input "MOR026" at bounding box center [845, 112] width 482 height 34
type input "עבודה"
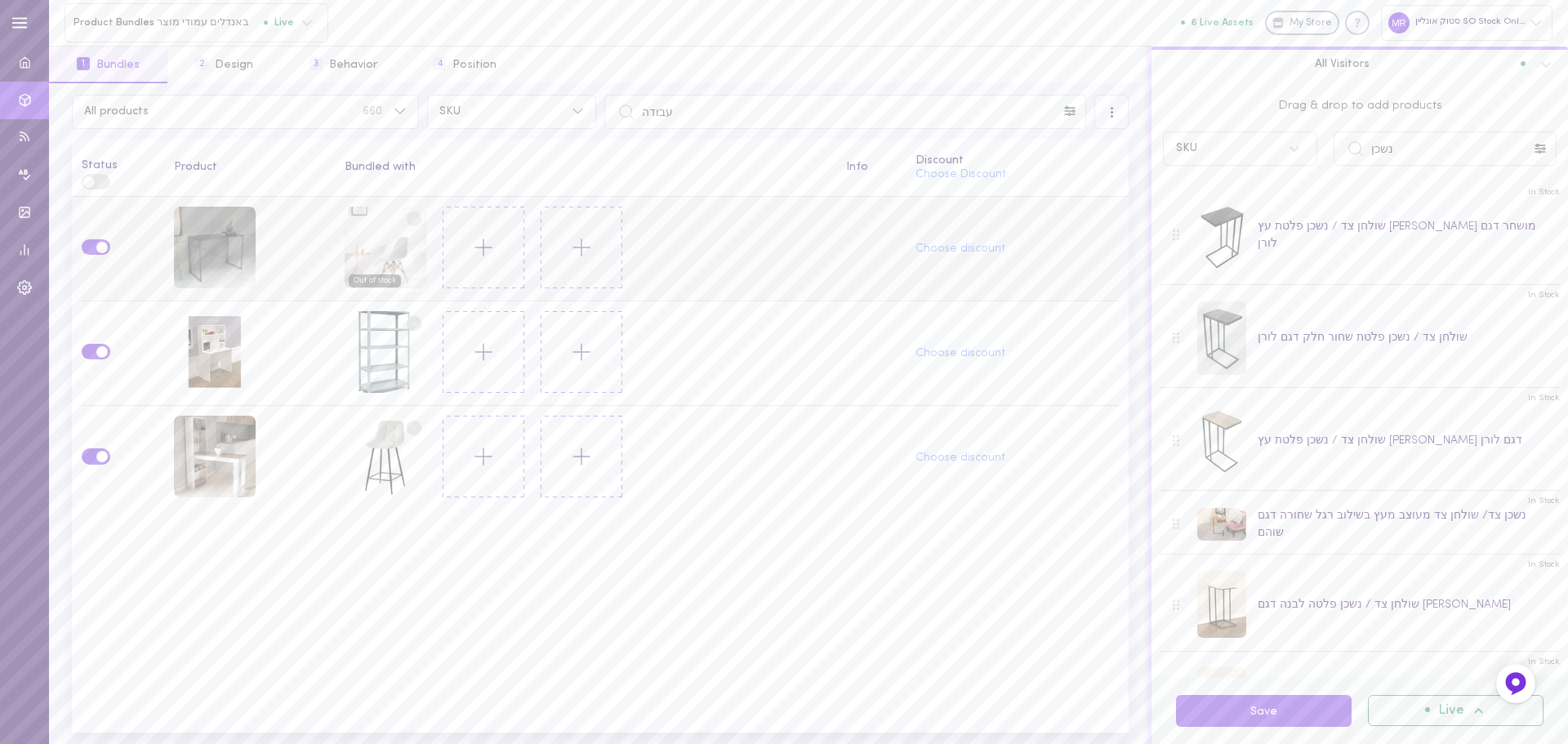
click at [412, 216] on line at bounding box center [414, 218] width 5 height 5
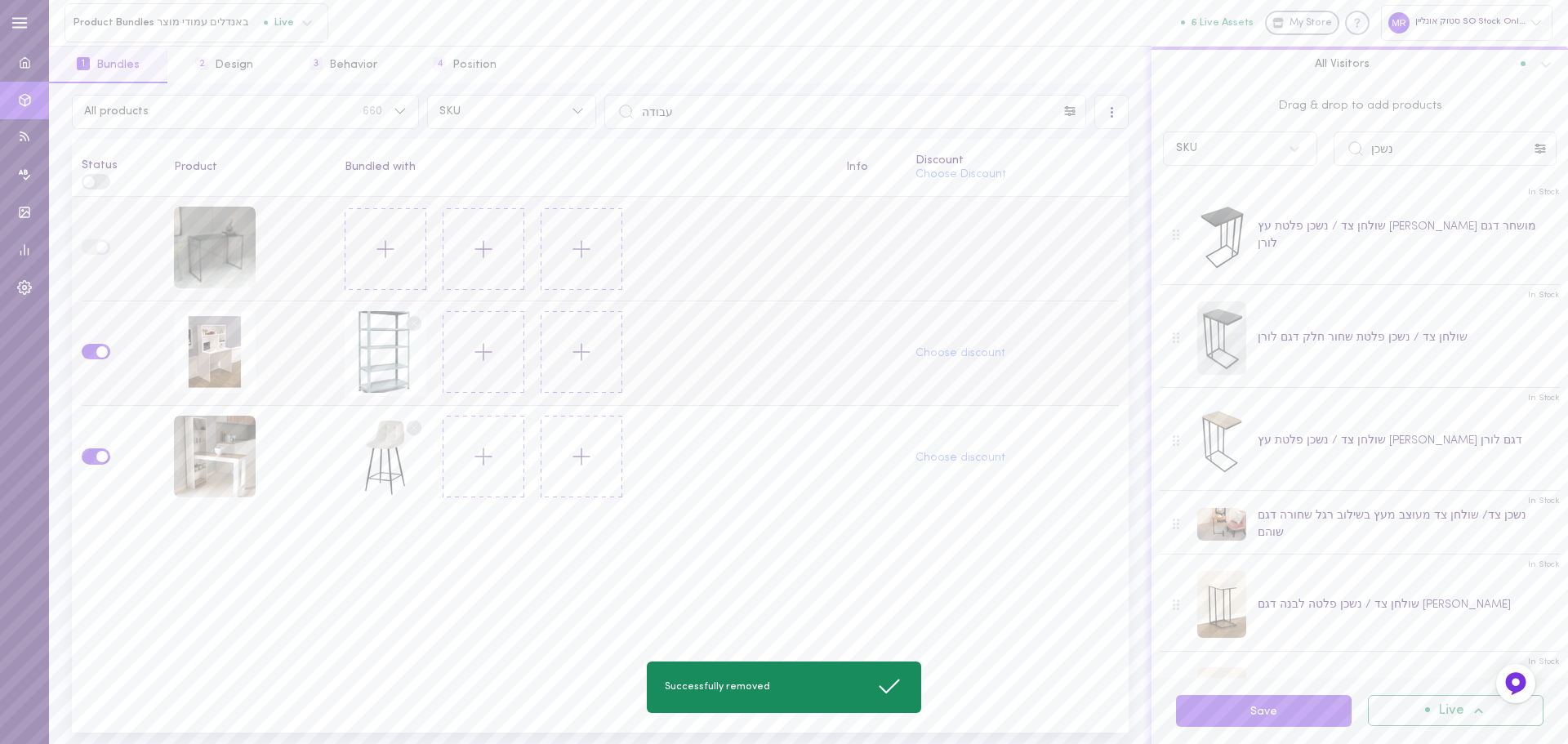
click at [417, 323] on circle at bounding box center [414, 324] width 15 height 15
click at [384, 257] on icon at bounding box center [385, 249] width 28 height 28
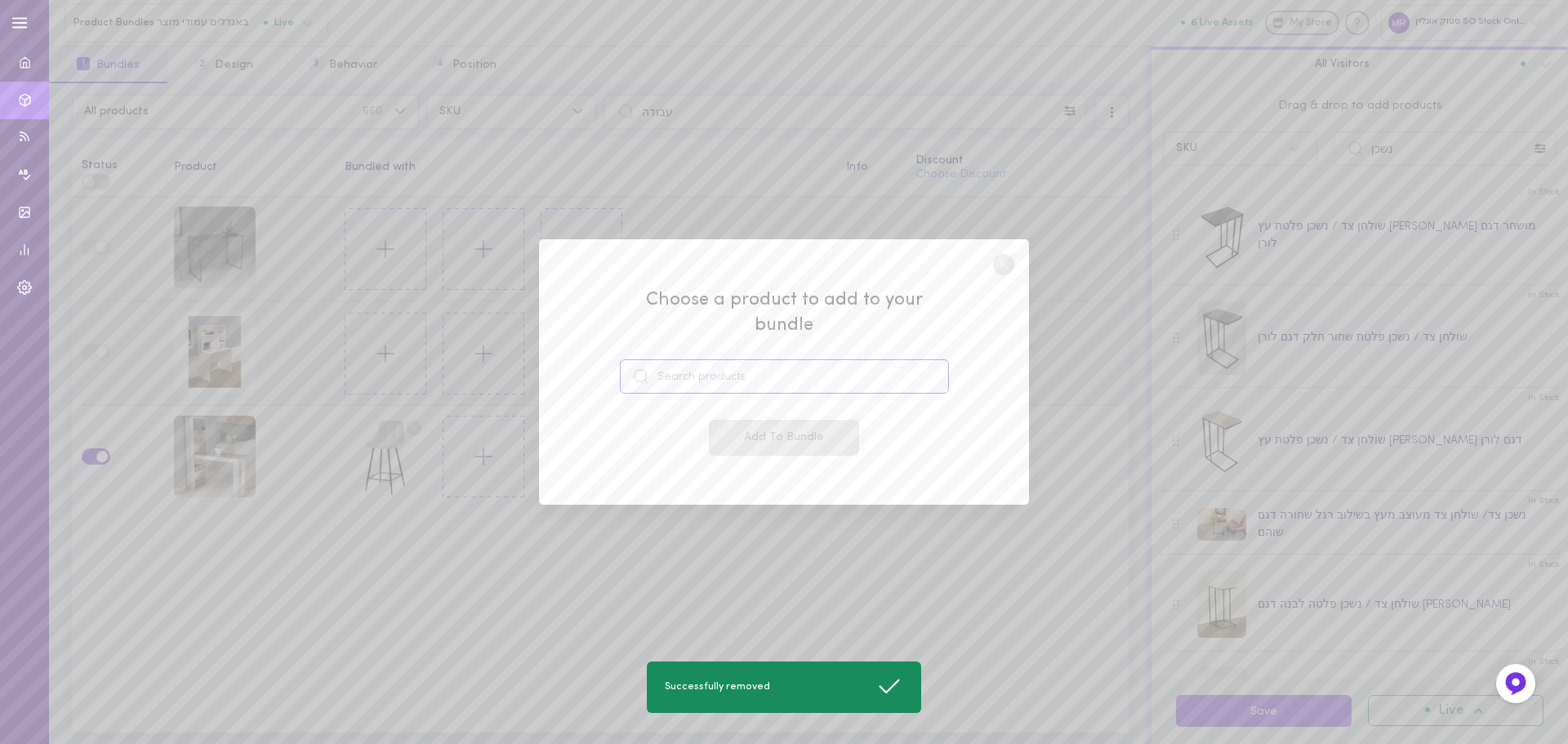
click at [695, 360] on input at bounding box center [784, 377] width 329 height 34
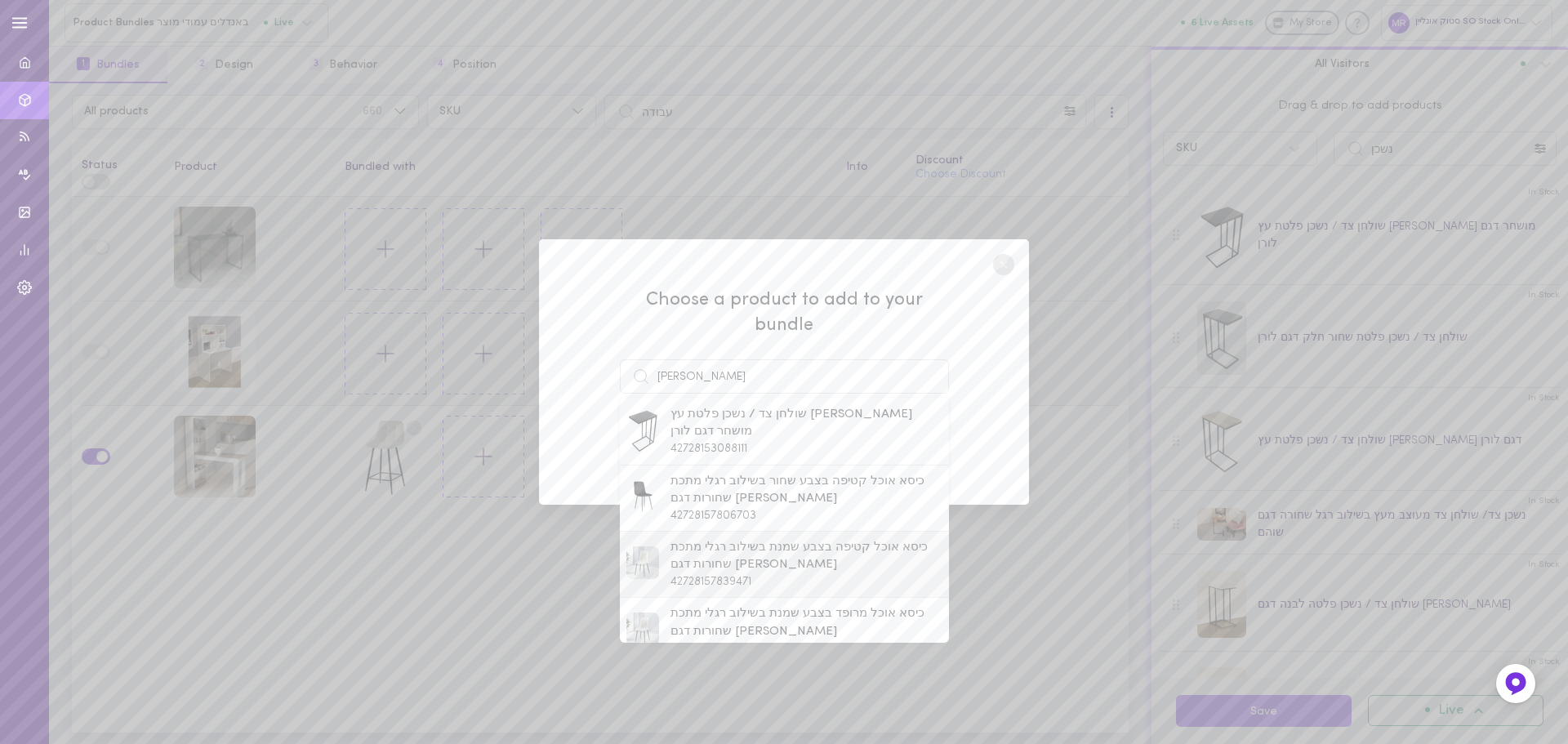
click at [702, 539] on span "כיסא אוכל קטיפה בצבע שמנת בשילוב רגלי מתכת שחורות דגם [PERSON_NAME]" at bounding box center [806, 557] width 272 height 35
type input "כיסא אוכל קטיפה בצבע שמנת בשילוב רגלי מתכת שחורות דגם [PERSON_NAME]"
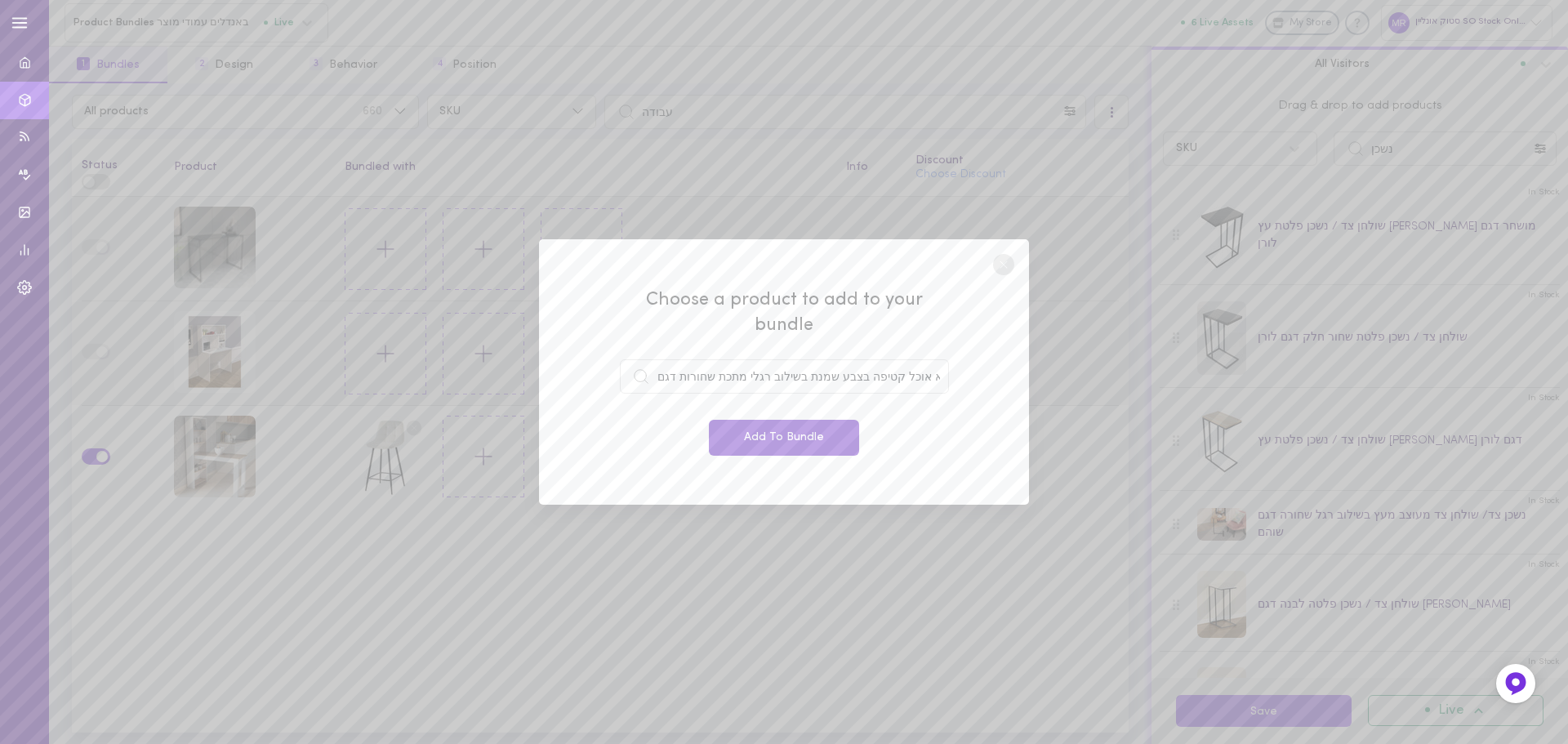
click at [767, 429] on button "Add To Bundle" at bounding box center [784, 438] width 150 height 36
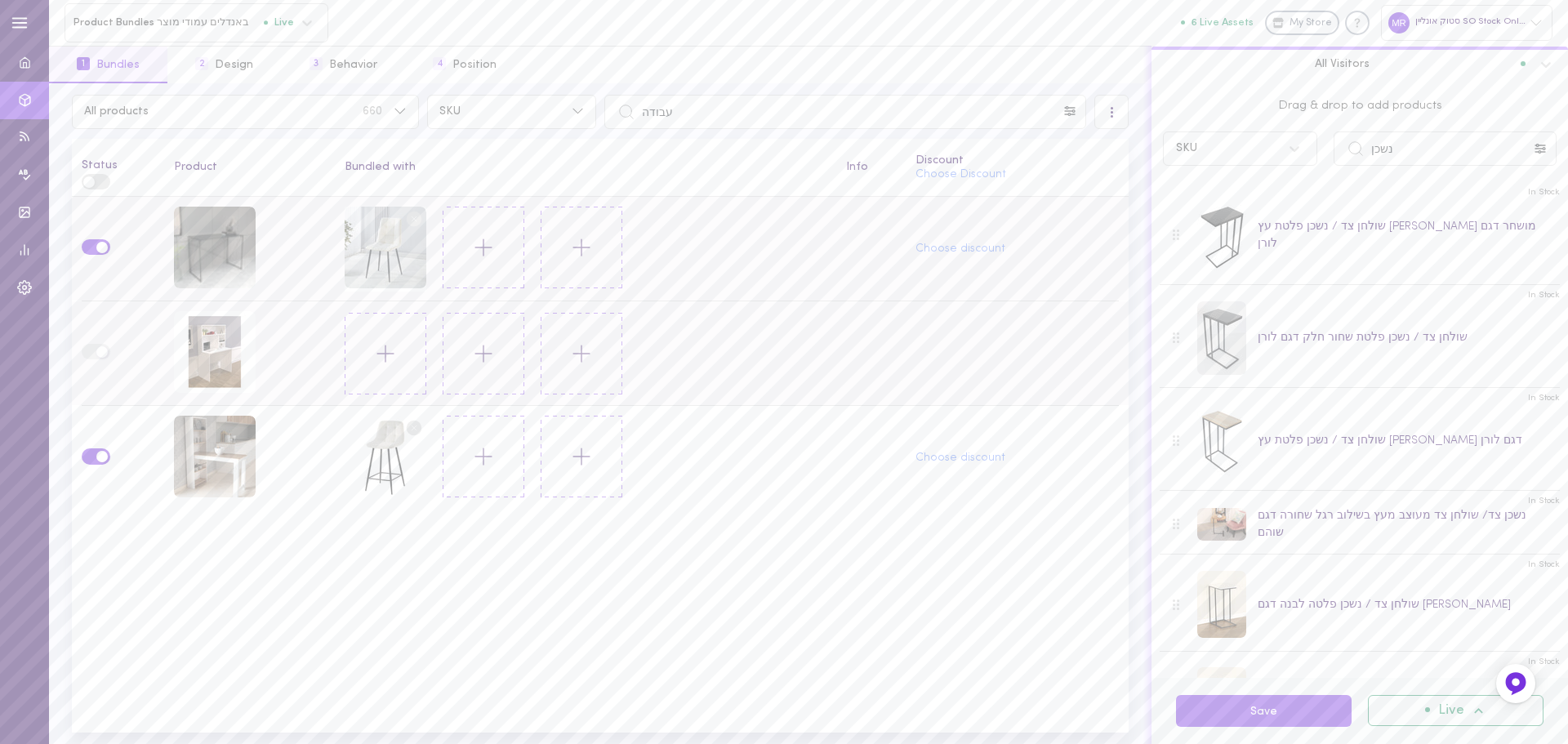
click at [392, 348] on icon at bounding box center [385, 353] width 28 height 28
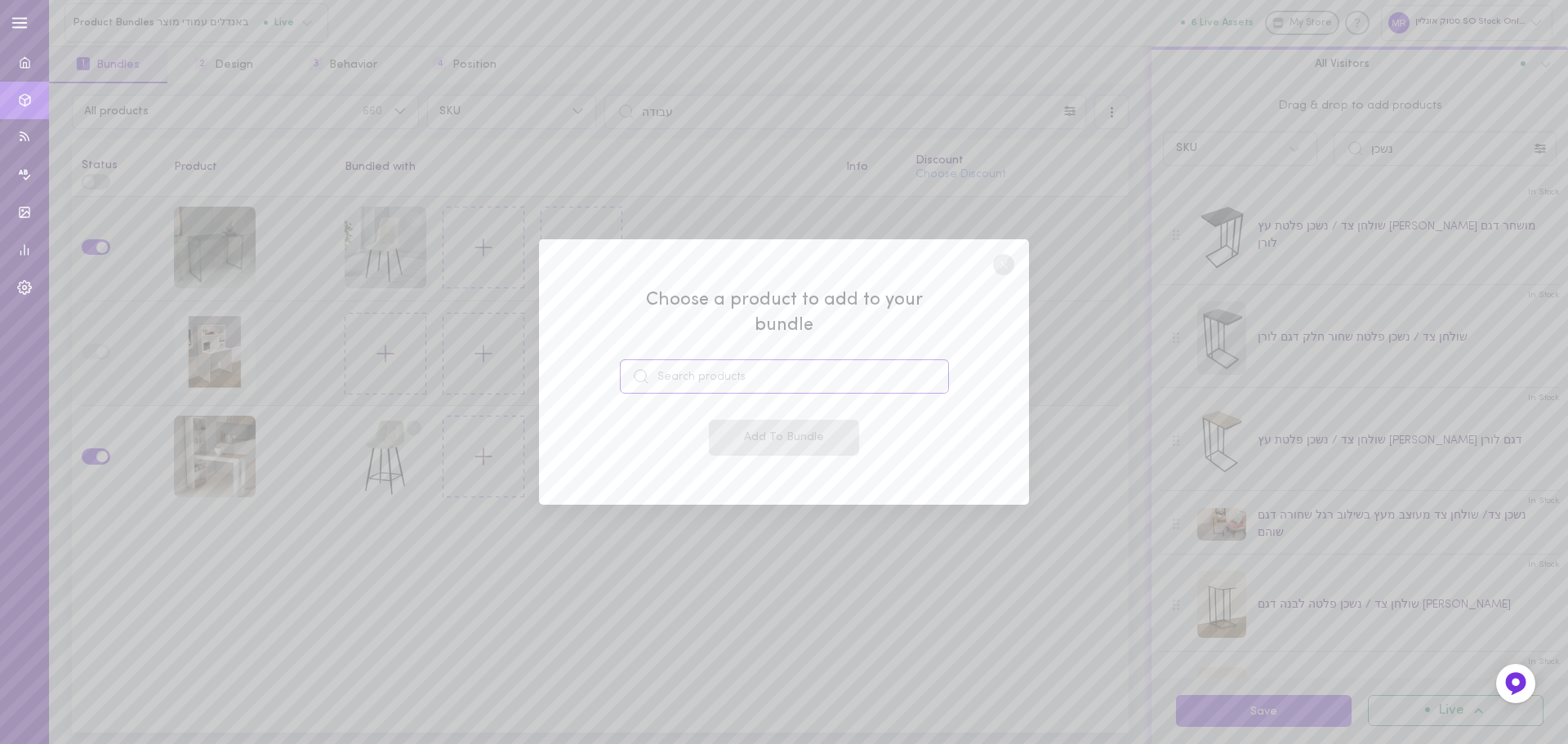
click at [715, 372] on input at bounding box center [784, 377] width 329 height 34
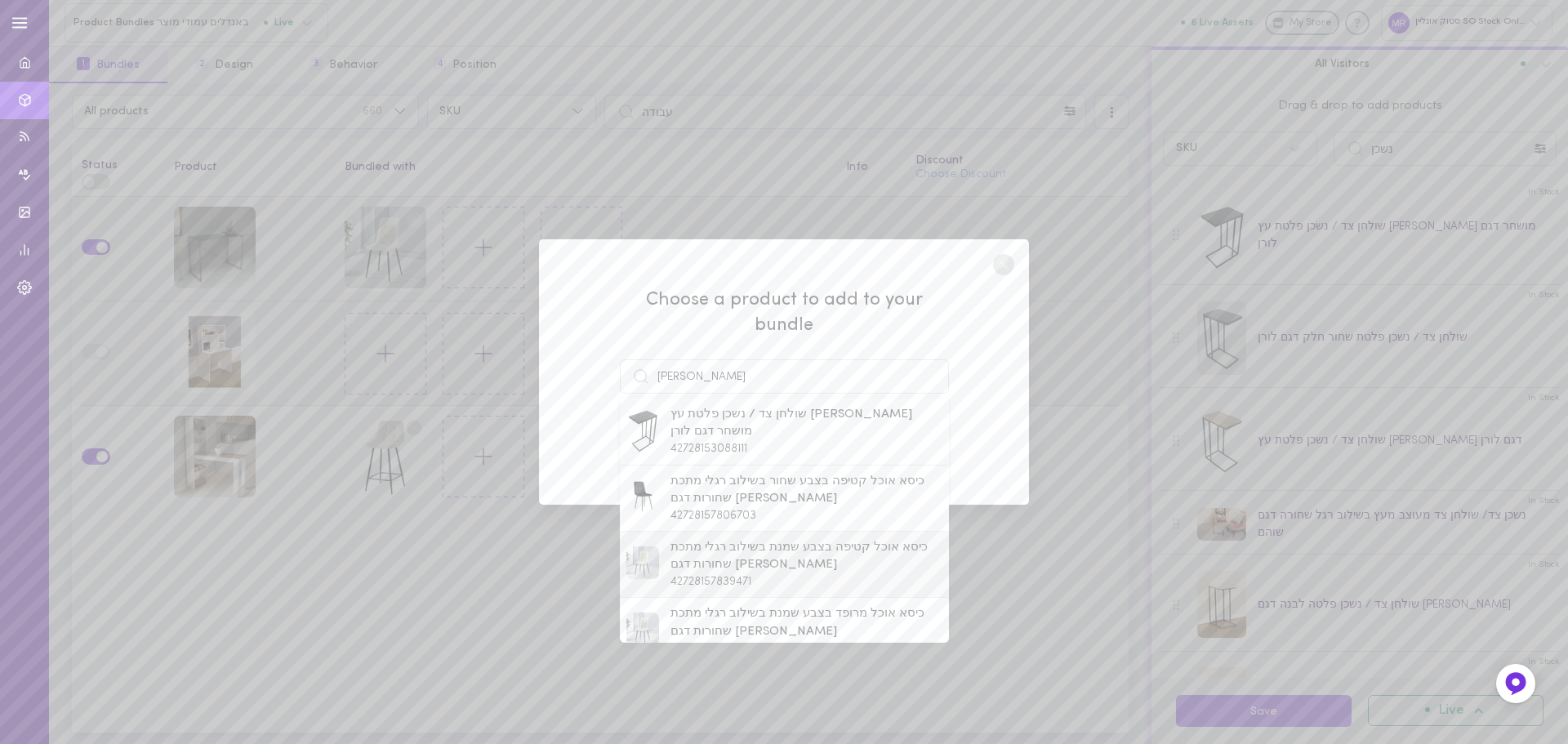
click at [723, 547] on span "כיסא אוכל קטיפה בצבע שמנת בשילוב רגלי מתכת שחורות דגם [PERSON_NAME]" at bounding box center [806, 557] width 272 height 35
type input "כיסא אוכל קטיפה בצבע שמנת בשילוב רגלי מתכת שחורות דגם [PERSON_NAME]"
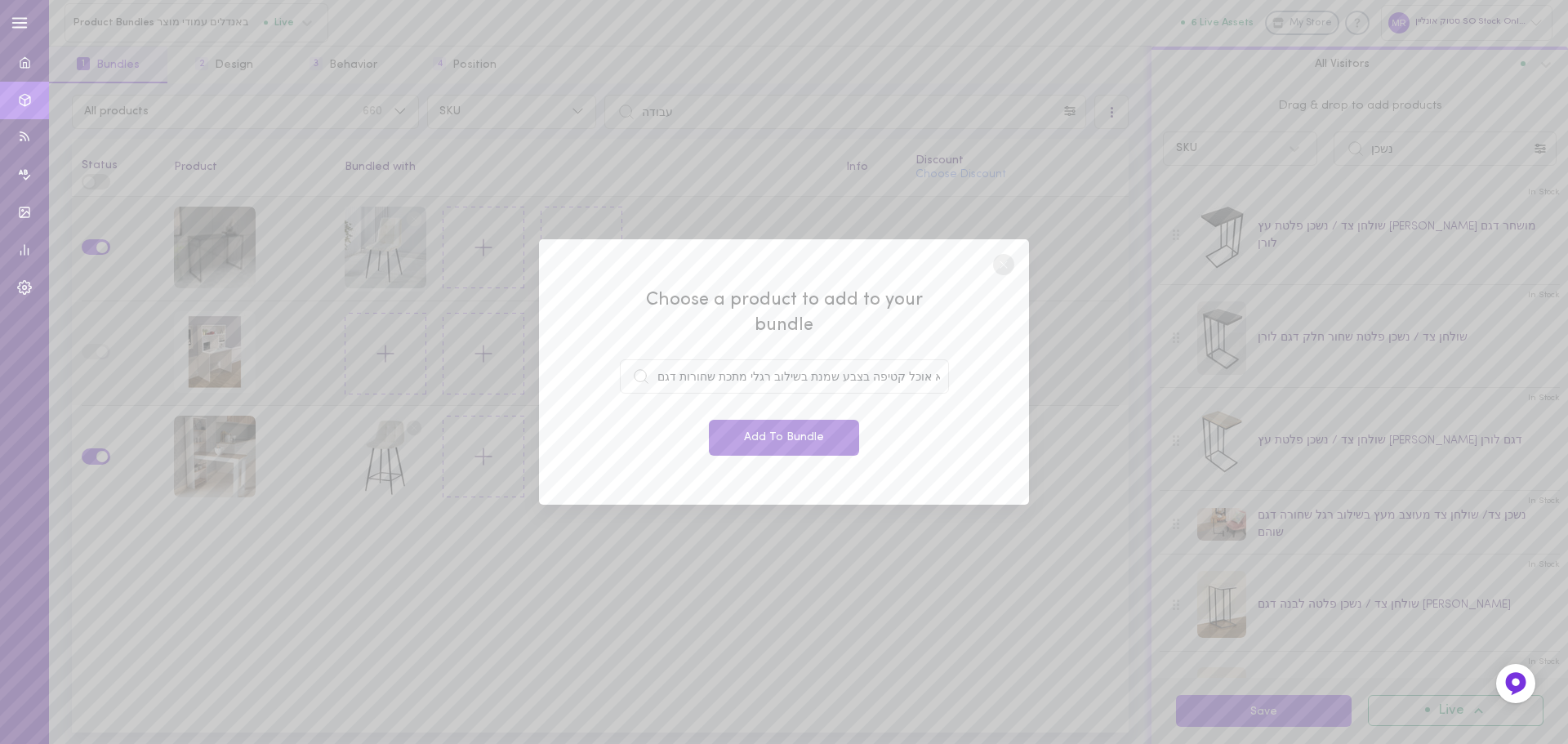
click at [749, 432] on button "Add To Bundle" at bounding box center [784, 438] width 150 height 36
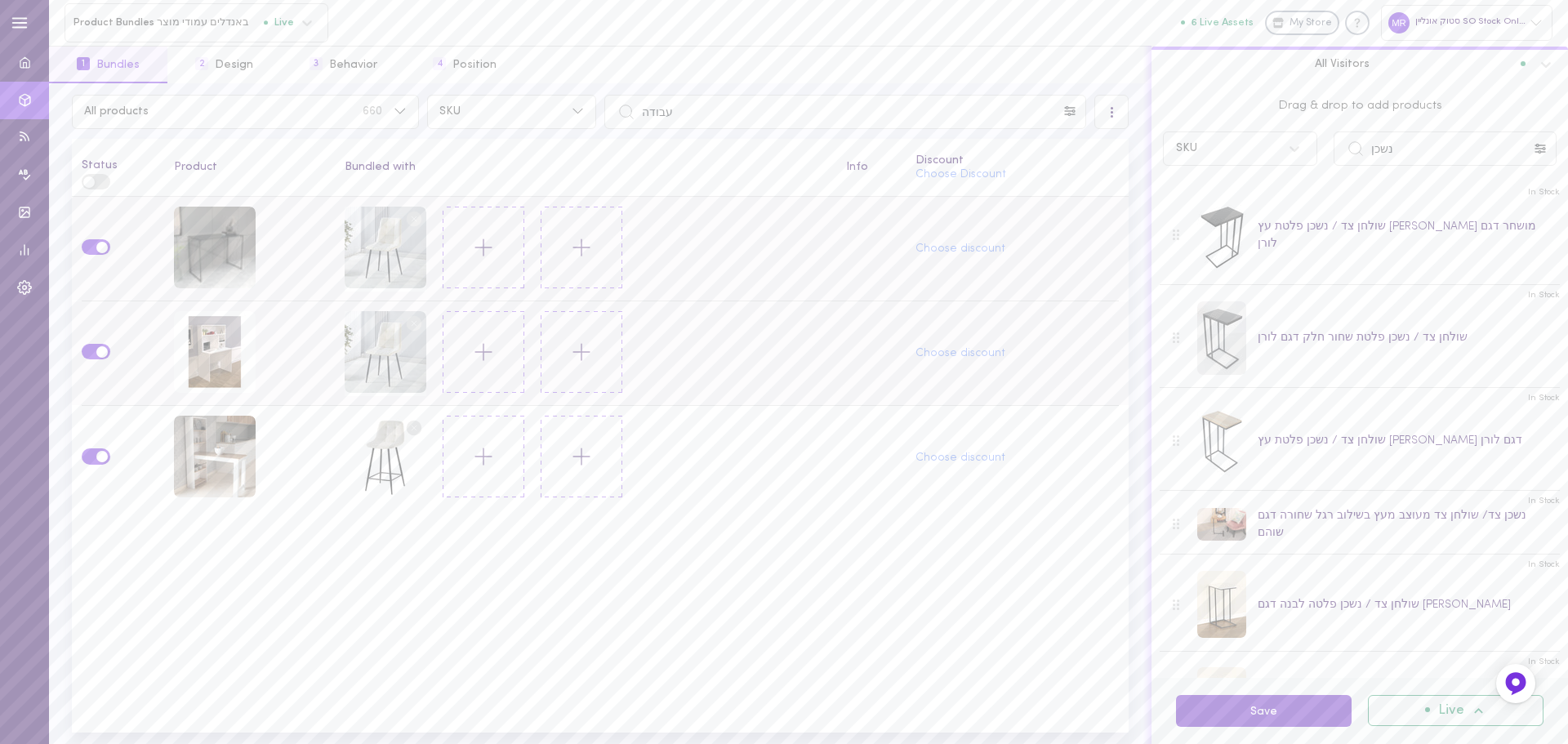
click at [1288, 725] on button "Save" at bounding box center [1264, 711] width 176 height 32
